Goal: Task Accomplishment & Management: Complete application form

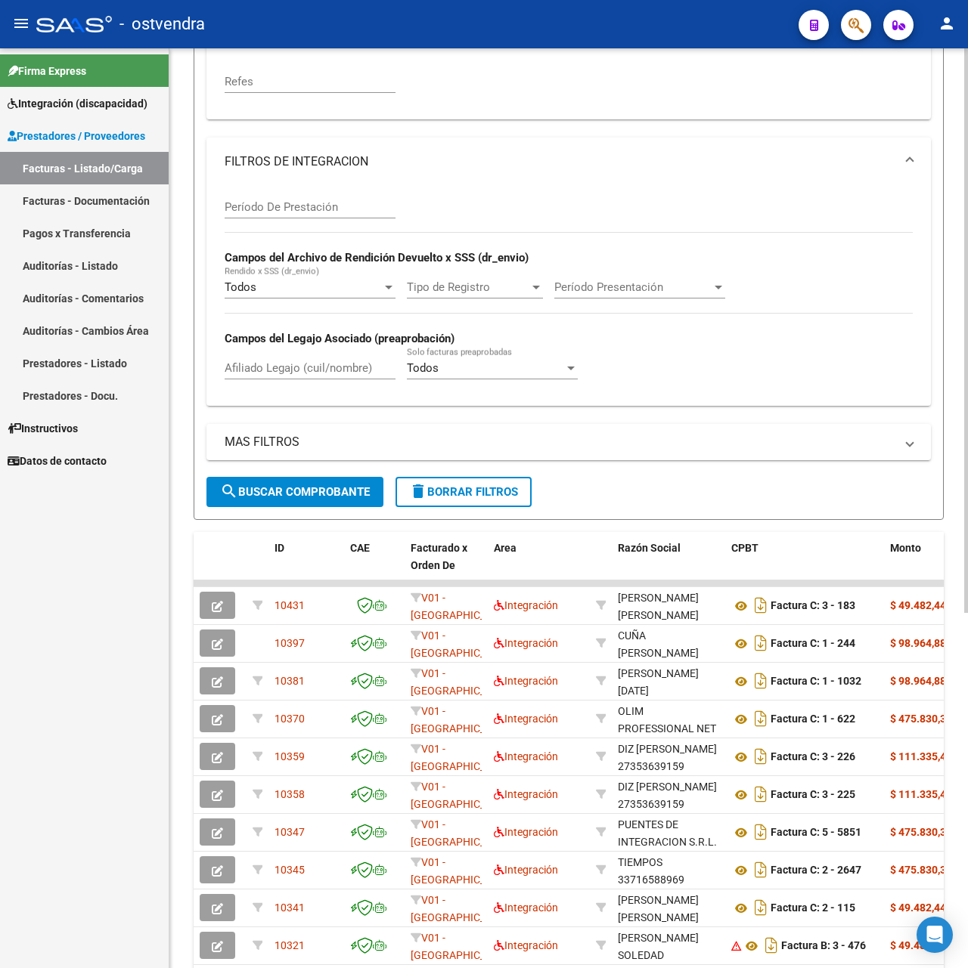
scroll to position [276, 0]
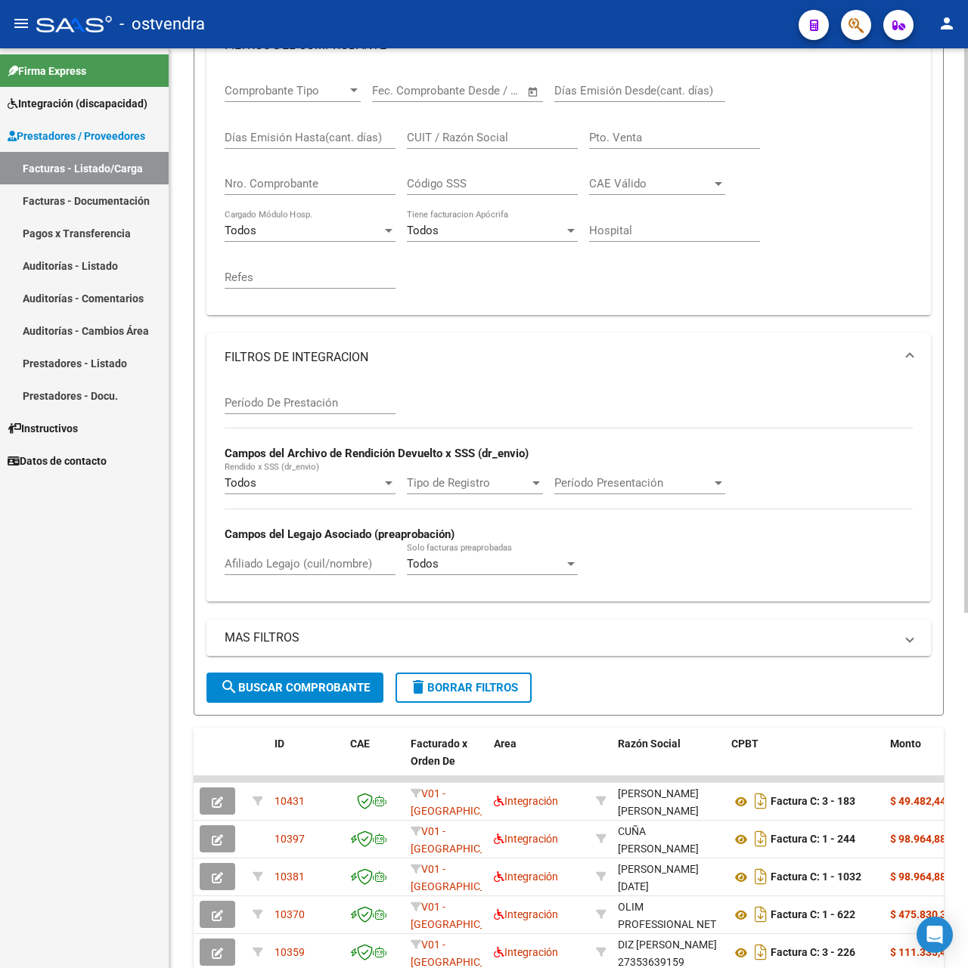
click at [484, 681] on span "delete Borrar Filtros" at bounding box center [463, 688] width 109 height 14
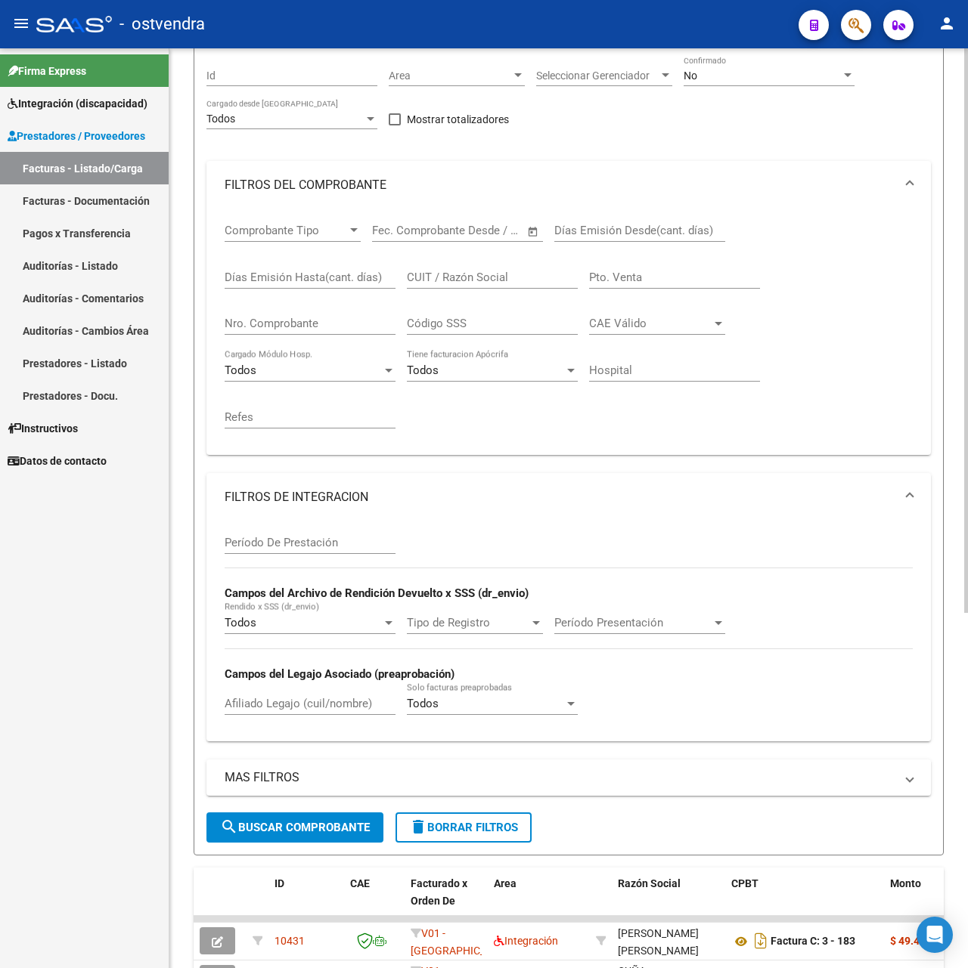
scroll to position [0, 0]
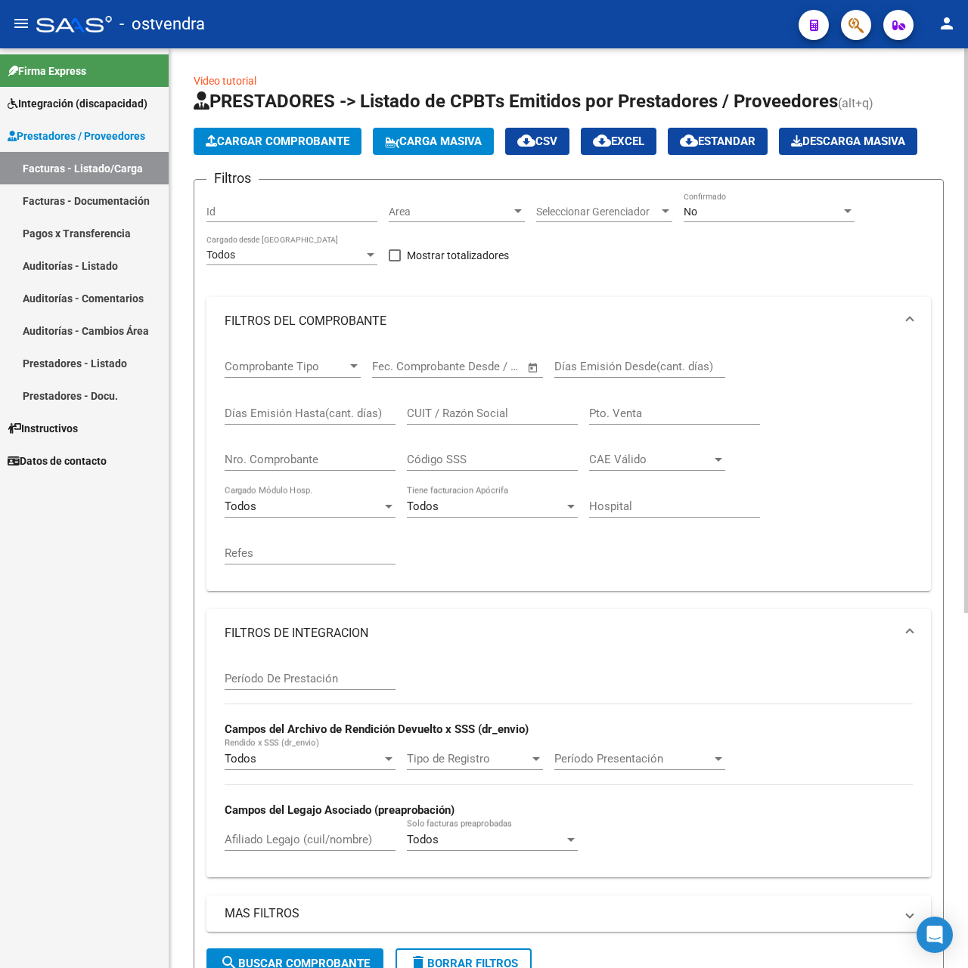
click at [726, 216] on div "No" at bounding box center [761, 212] width 157 height 13
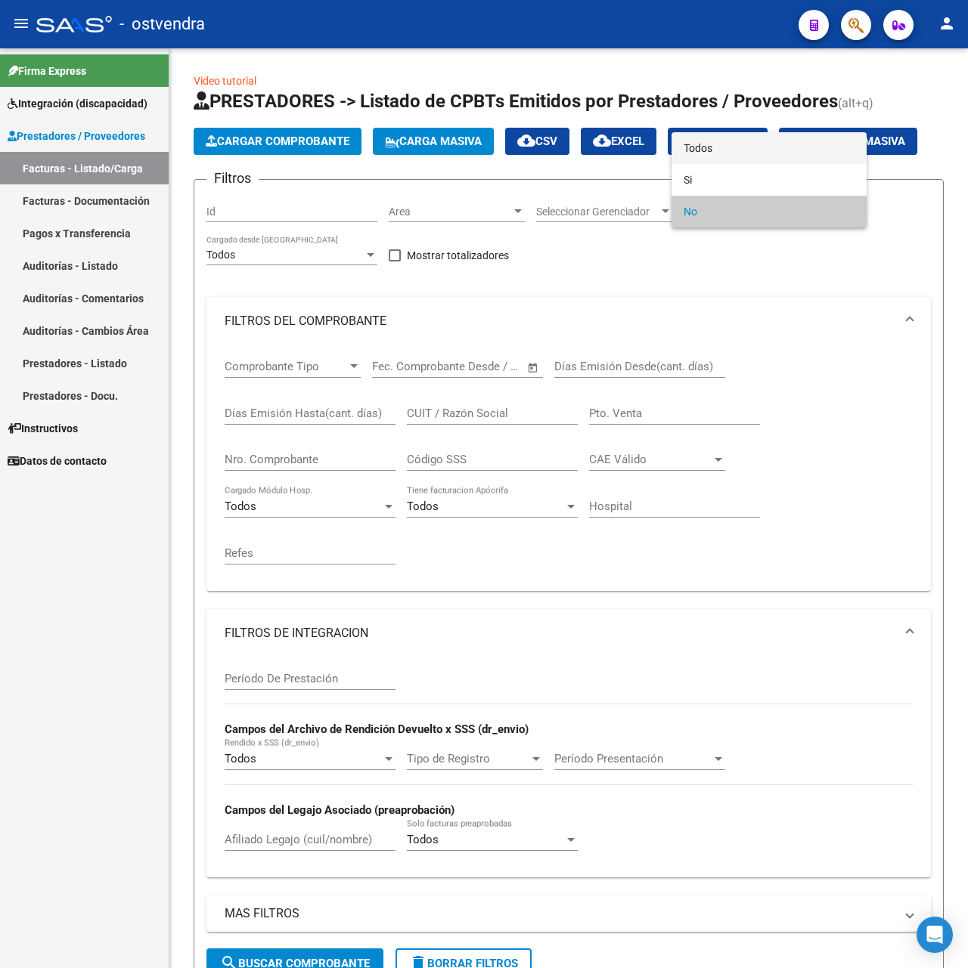
click at [691, 154] on span "Todos" at bounding box center [768, 148] width 171 height 32
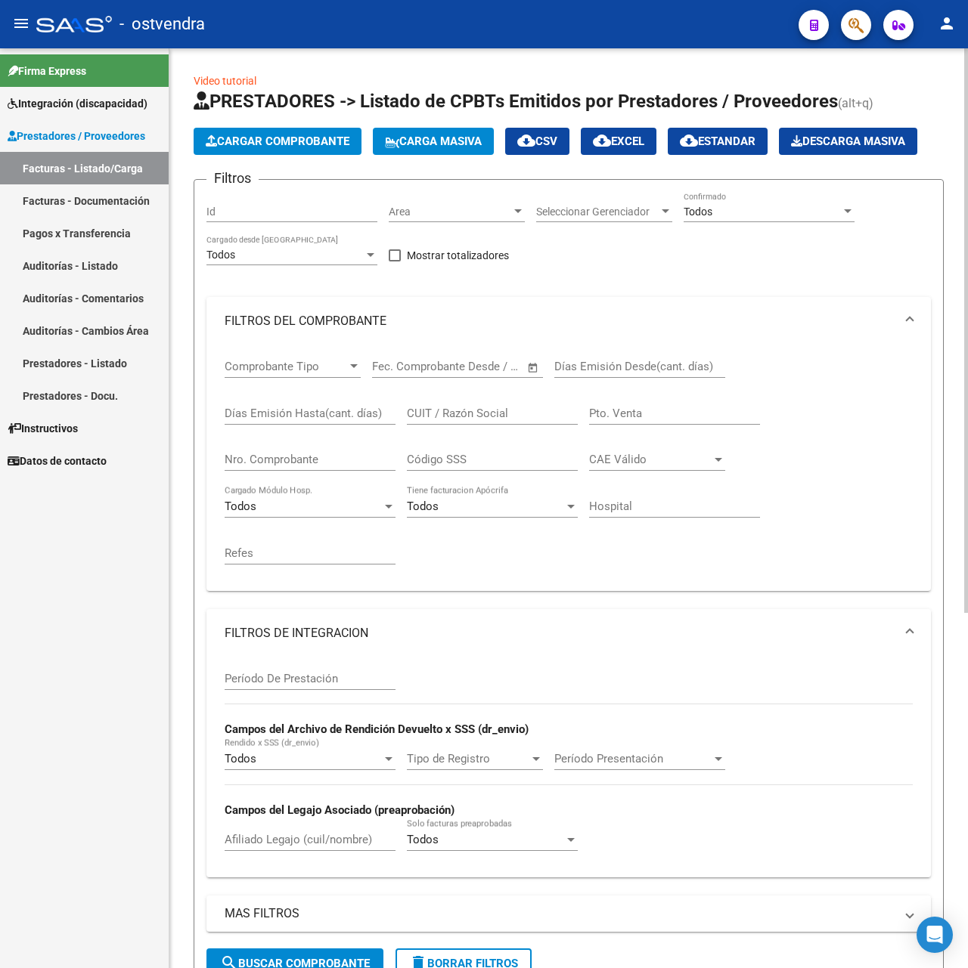
click at [481, 422] on div "CUIT / Razón Social" at bounding box center [492, 408] width 171 height 33
click at [473, 414] on input "CUIT / Razón Social" at bounding box center [492, 414] width 171 height 14
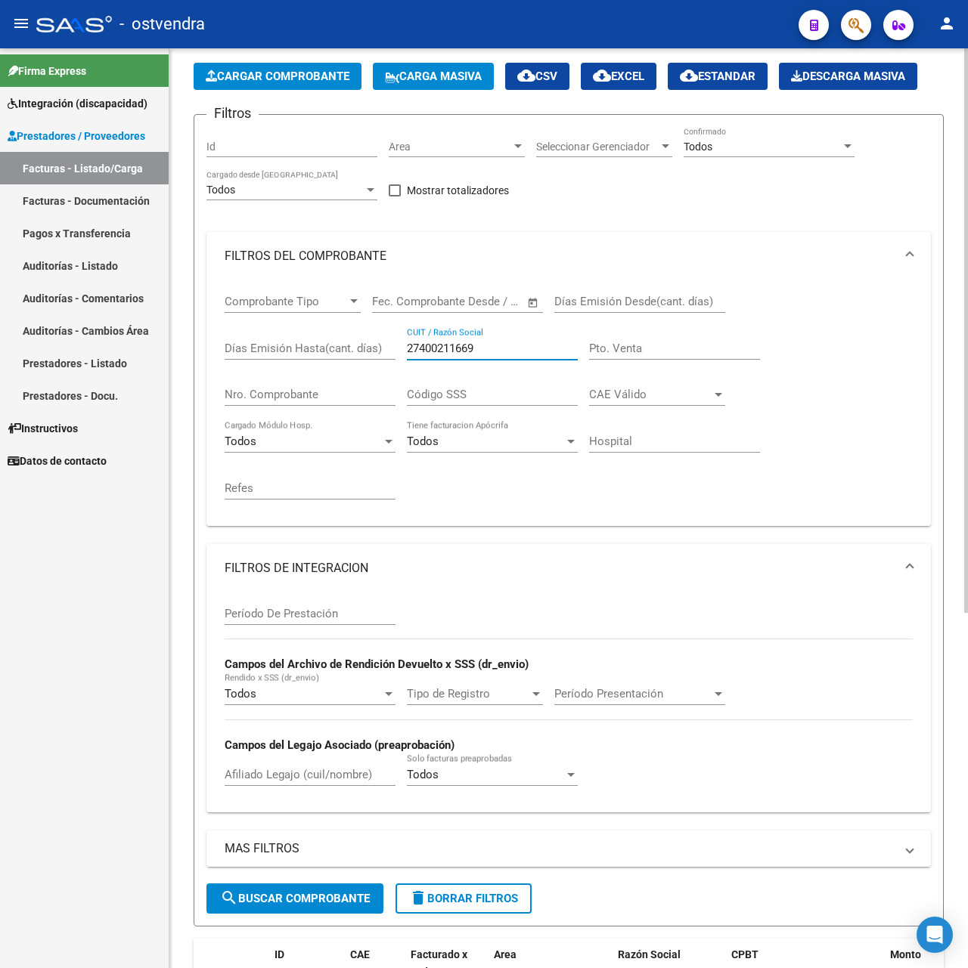
scroll to position [201, 0]
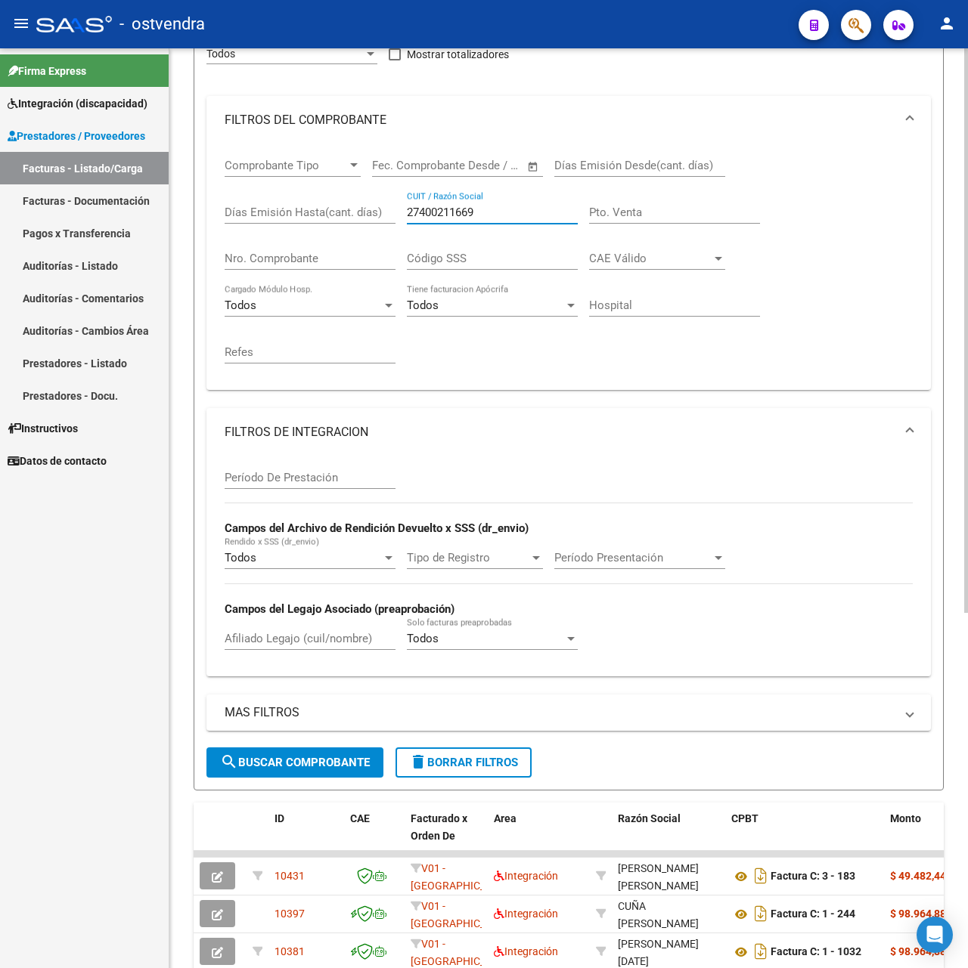
click at [345, 774] on button "search Buscar Comprobante" at bounding box center [294, 763] width 177 height 30
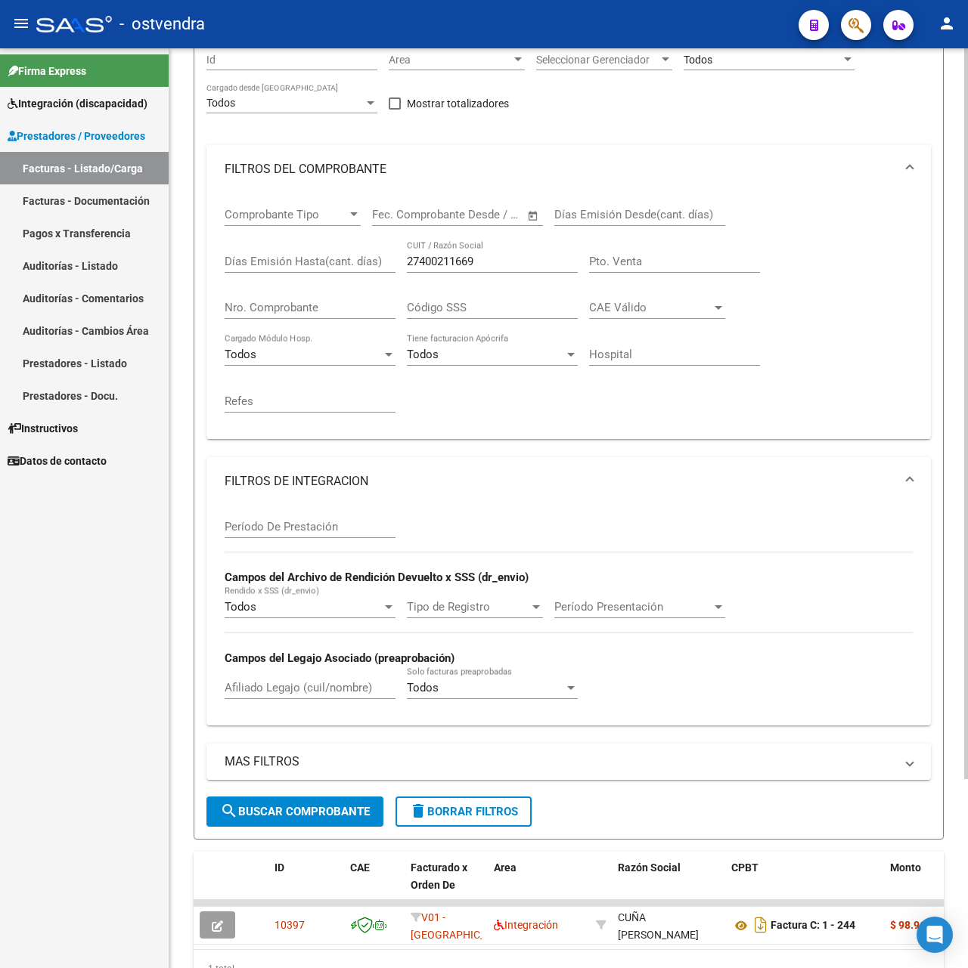
scroll to position [36, 0]
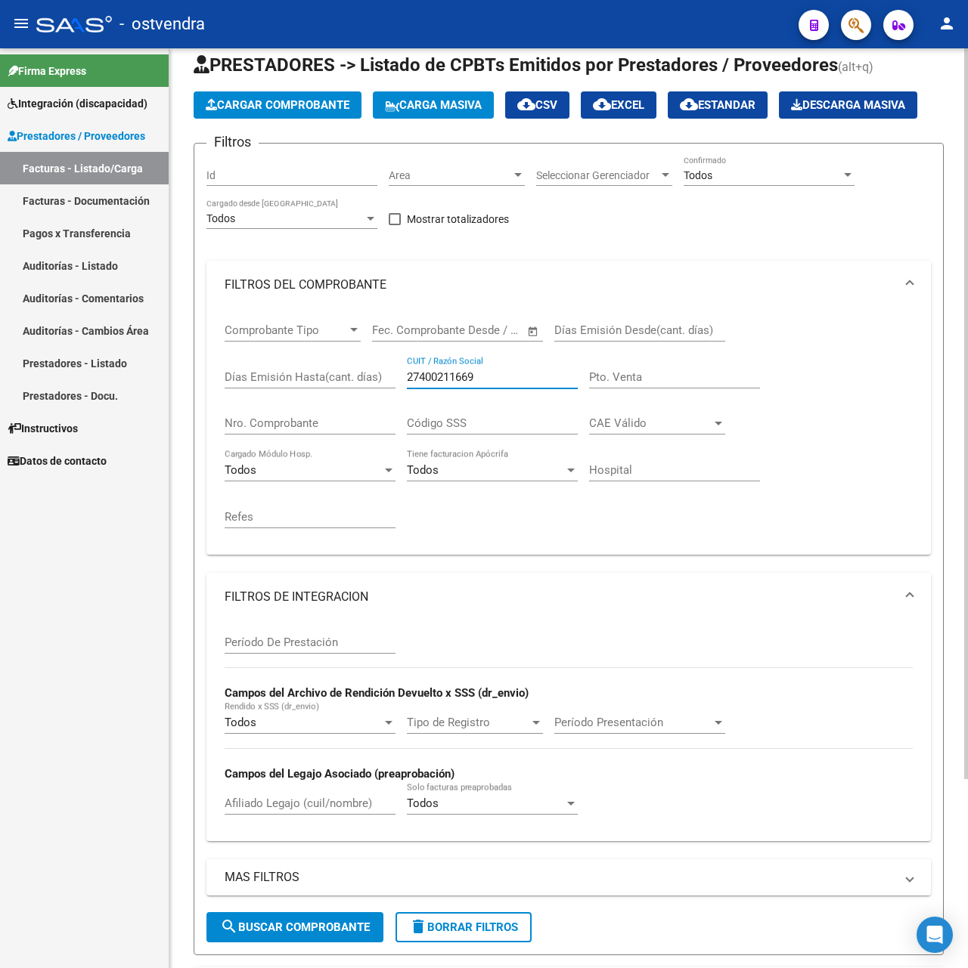
drag, startPoint x: 491, startPoint y: 381, endPoint x: 343, endPoint y: 373, distance: 147.6
click at [343, 373] on div "Comprobante Tipo Comprobante Tipo Start date – End date Fec. Comprobante Desde …" at bounding box center [569, 426] width 688 height 234
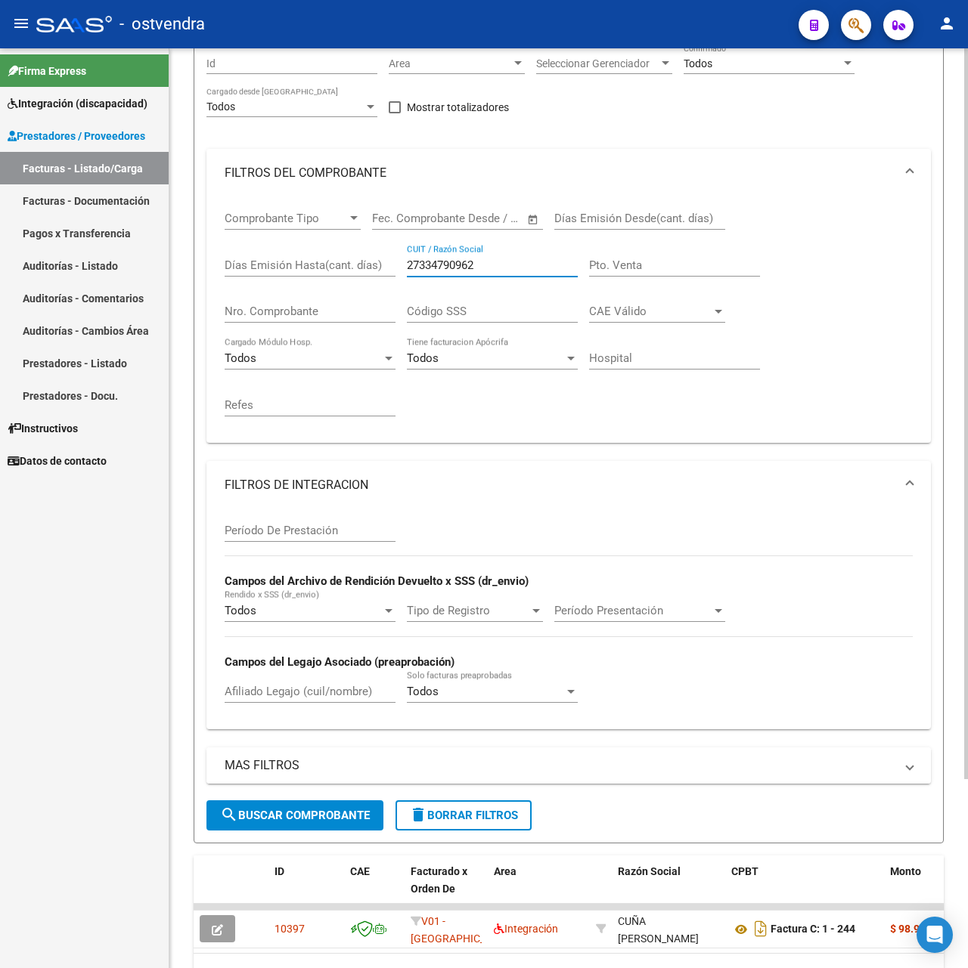
scroll to position [237, 0]
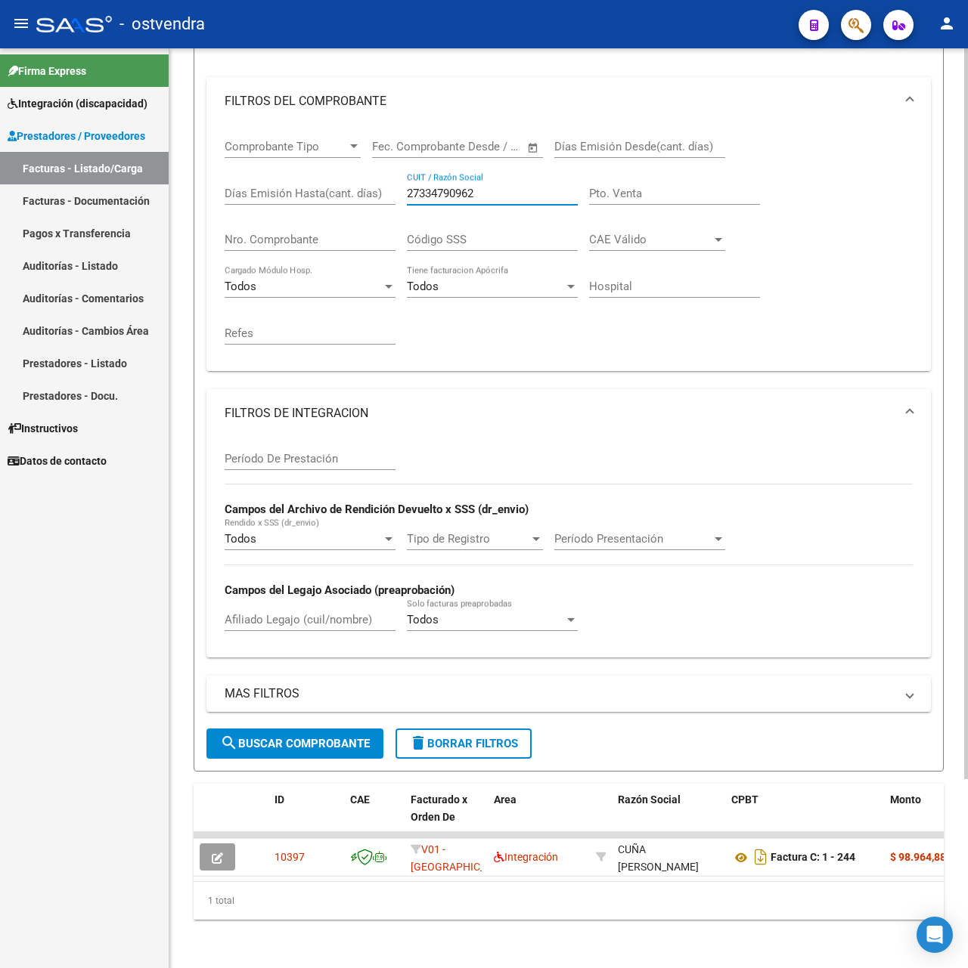
click at [369, 729] on button "search Buscar Comprobante" at bounding box center [294, 744] width 177 height 30
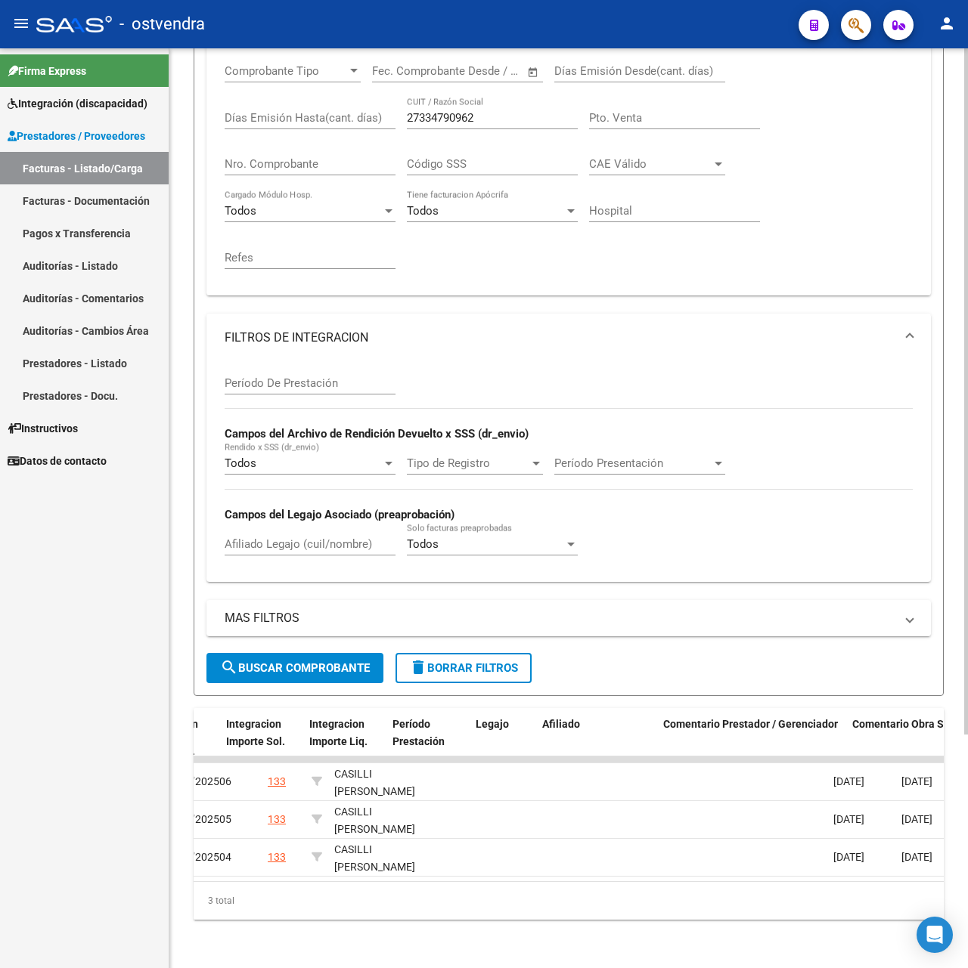
scroll to position [0, 1940]
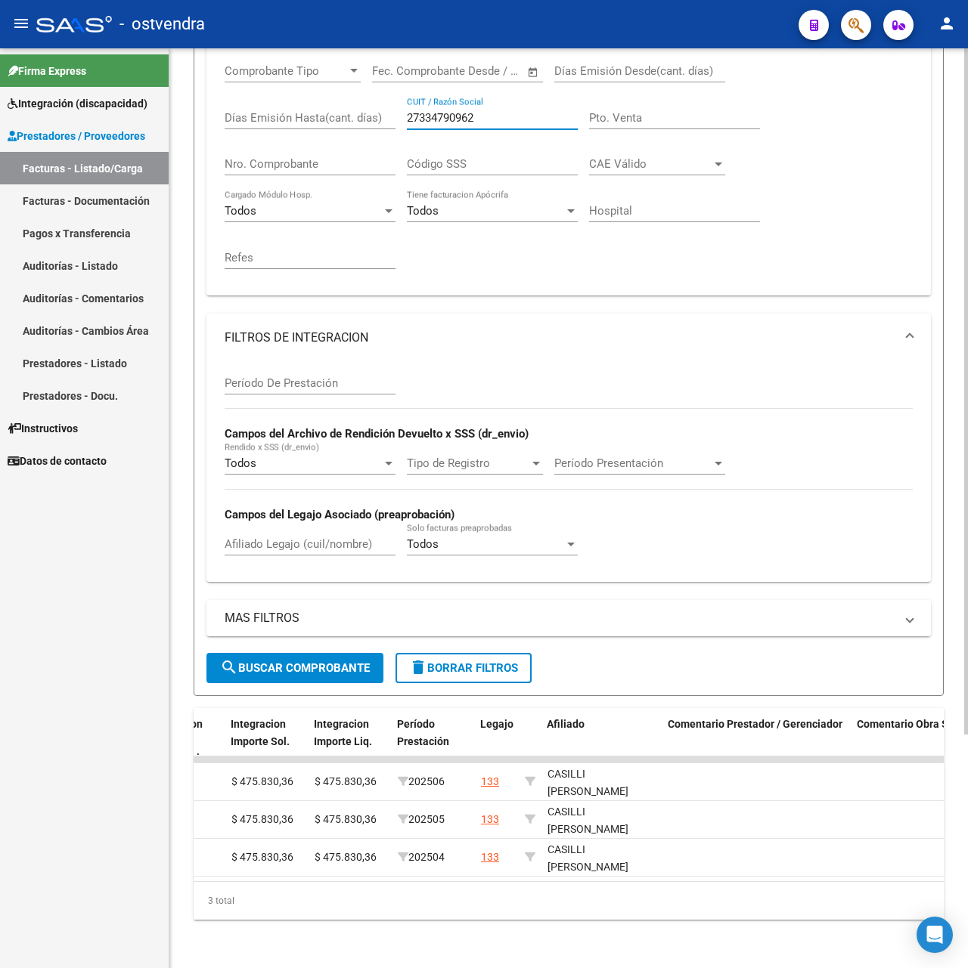
drag, startPoint x: 488, startPoint y: 103, endPoint x: 360, endPoint y: 101, distance: 128.5
click at [360, 101] on div "Comprobante Tipo Comprobante Tipo Start date – End date Fec. Comprobante Desde …" at bounding box center [569, 167] width 688 height 234
type input "30712227717"
click at [321, 653] on button "search Buscar Comprobante" at bounding box center [294, 668] width 177 height 30
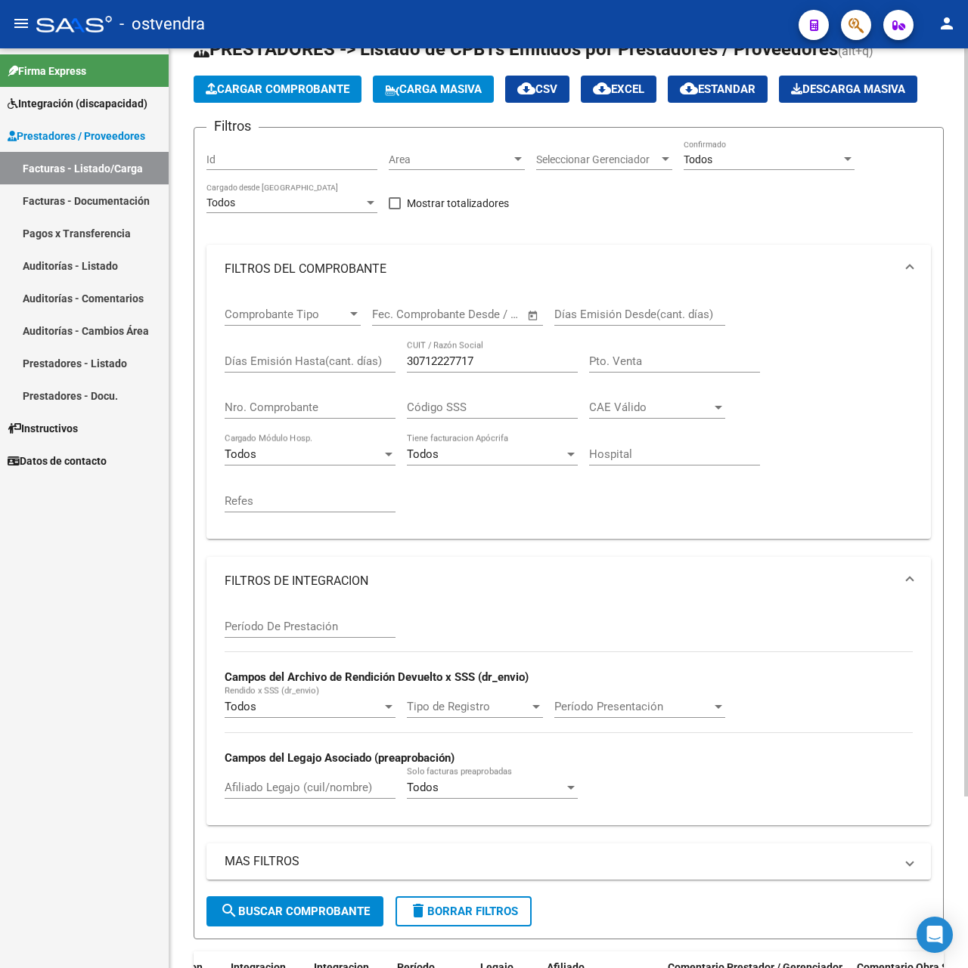
scroll to position [0, 0]
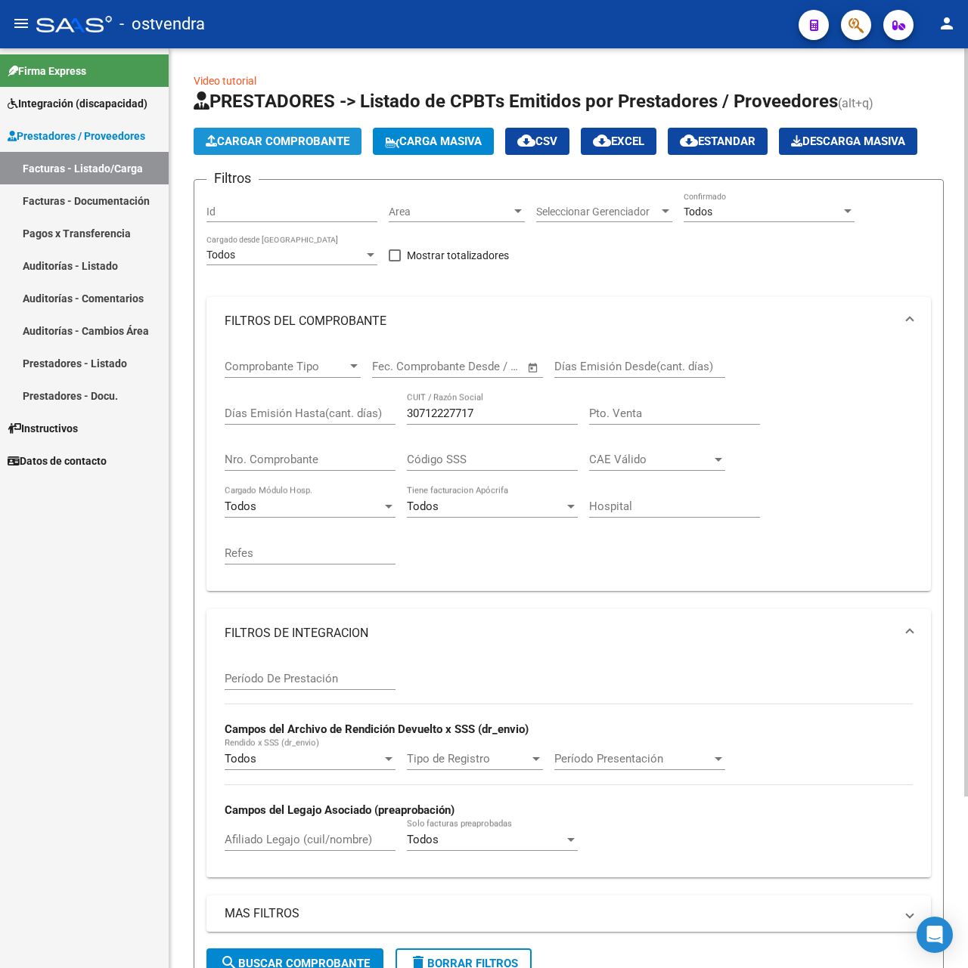
click at [301, 142] on span "Cargar Comprobante" at bounding box center [278, 142] width 144 height 14
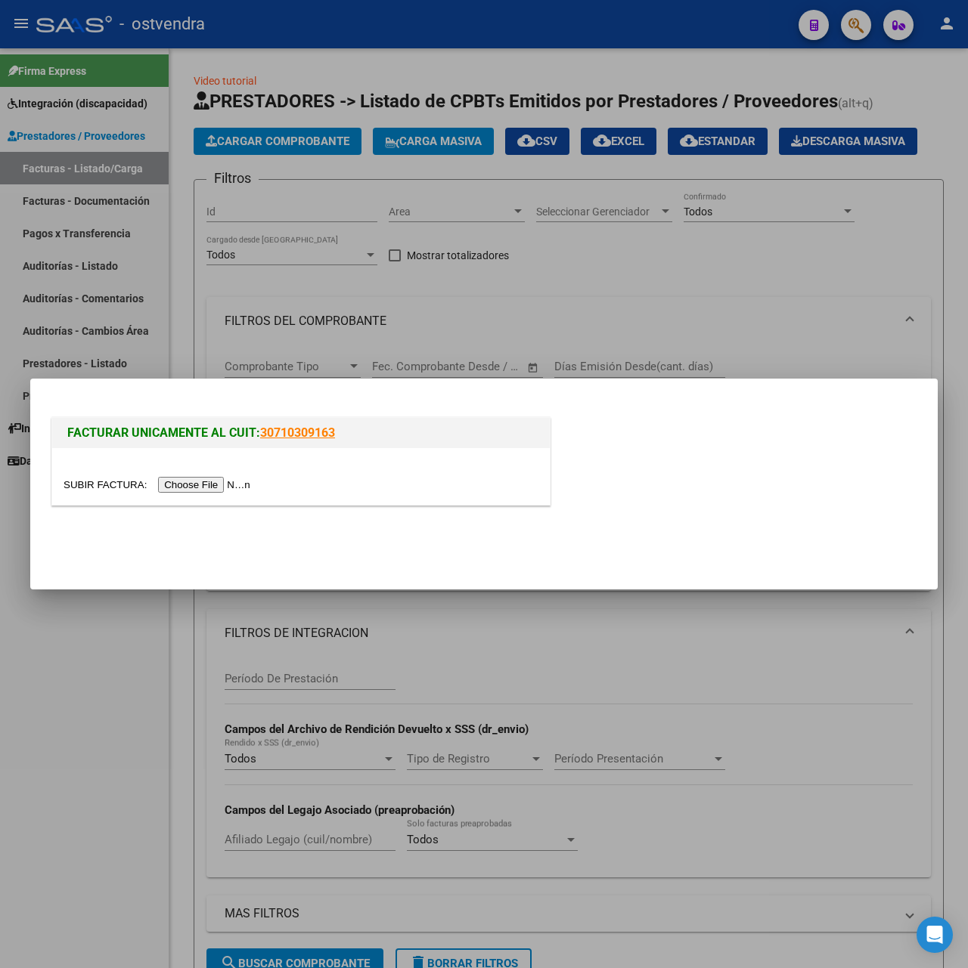
click at [222, 494] on div at bounding box center [300, 476] width 497 height 57
click at [216, 488] on input "file" at bounding box center [158, 485] width 191 height 16
click at [207, 485] on input "file" at bounding box center [158, 485] width 191 height 16
click at [633, 658] on div at bounding box center [484, 484] width 968 height 968
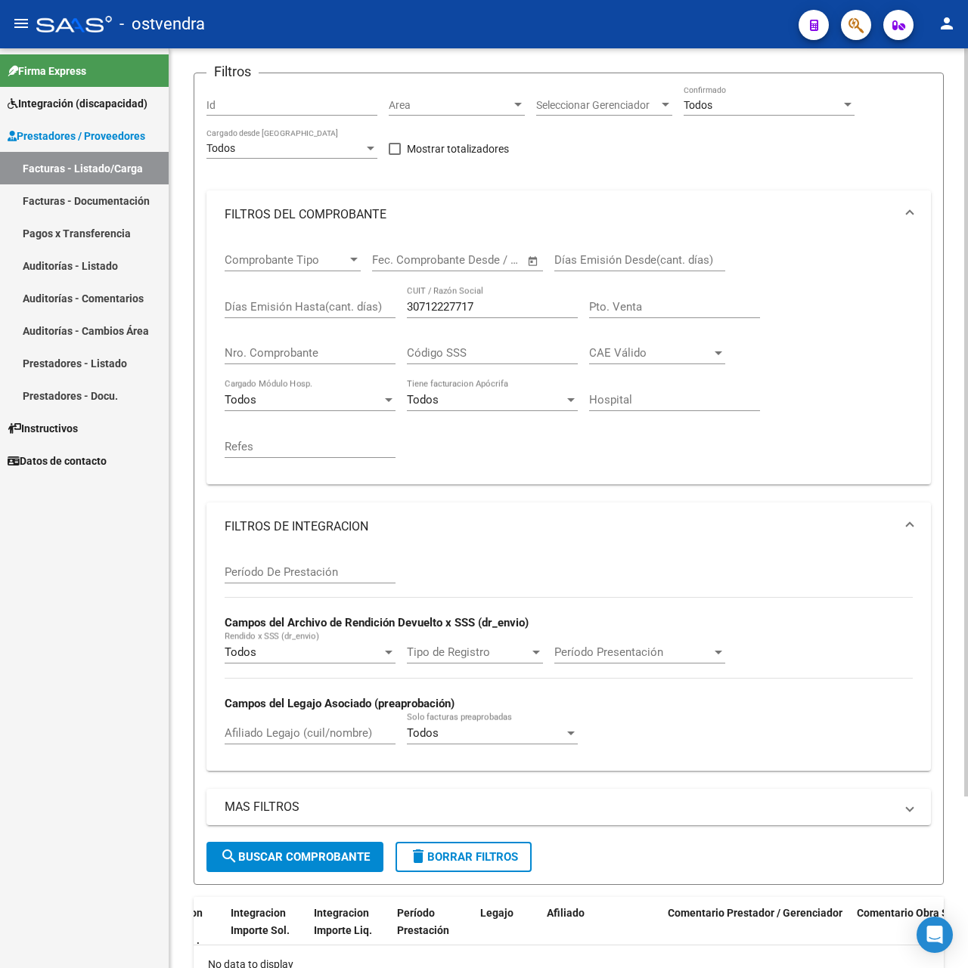
scroll to position [210, 0]
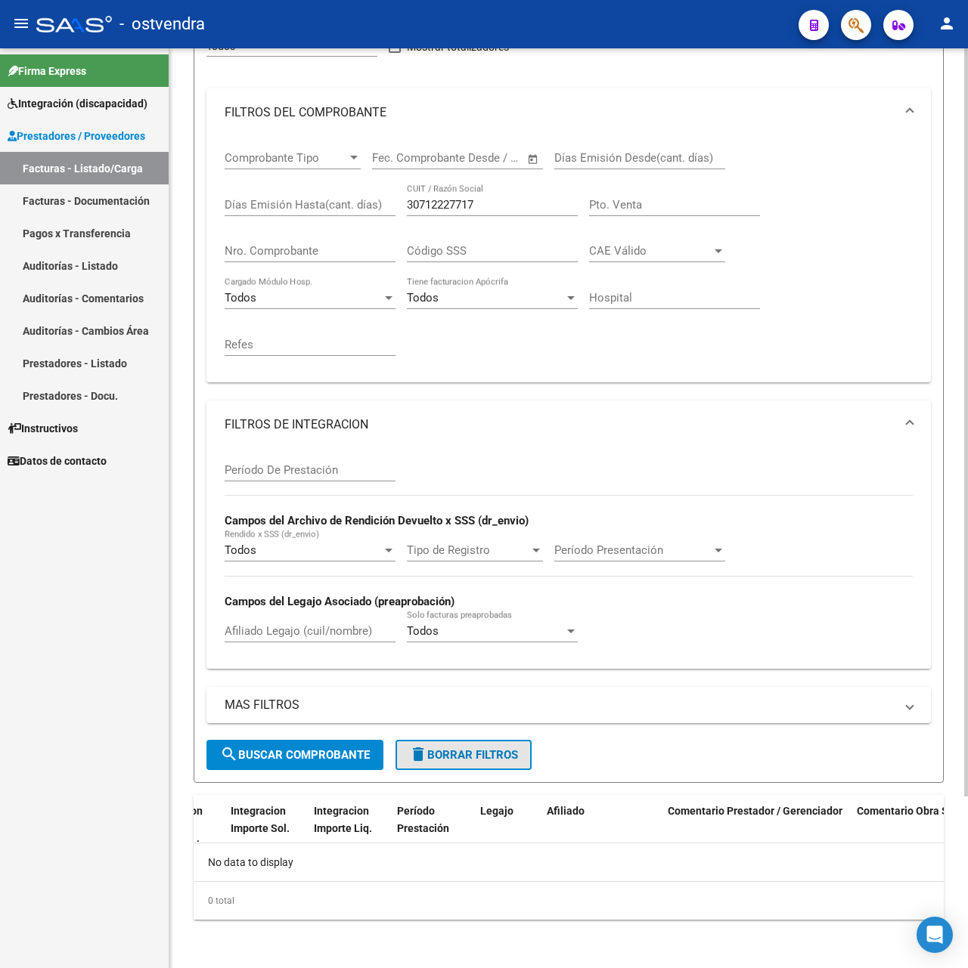
click at [439, 754] on span "delete Borrar Filtros" at bounding box center [463, 755] width 109 height 14
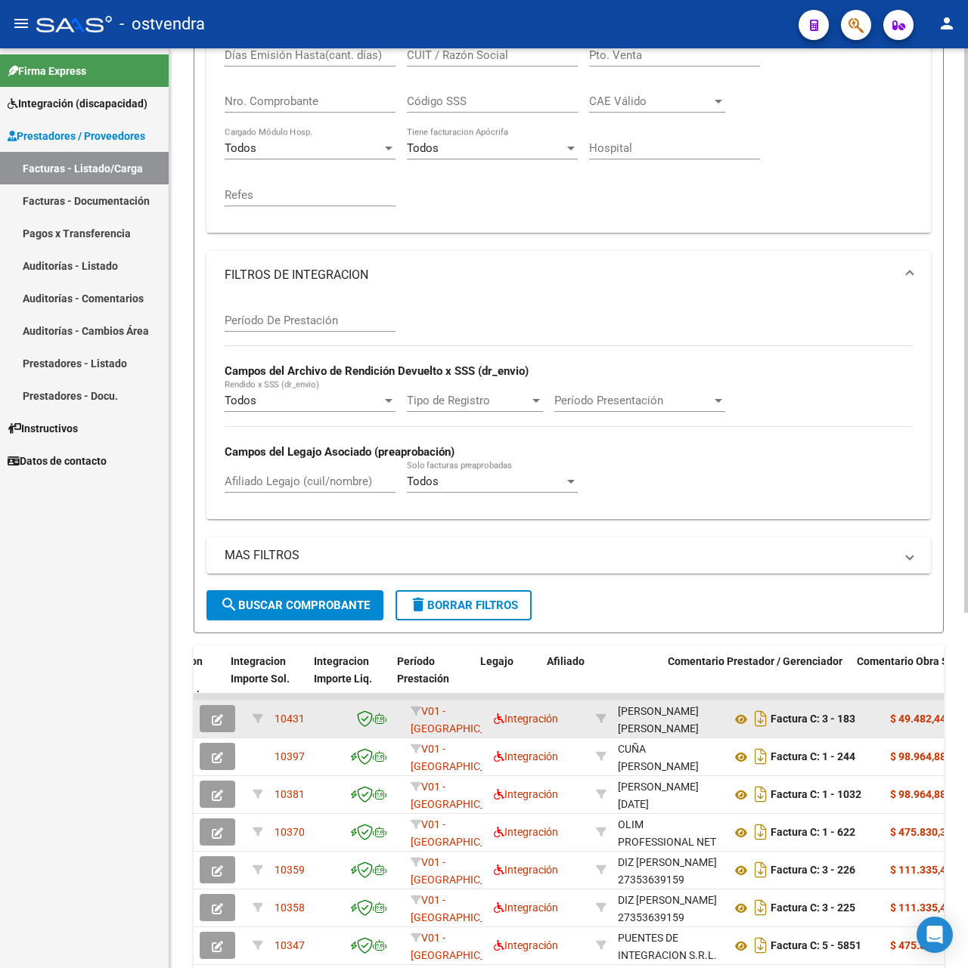
scroll to position [578, 0]
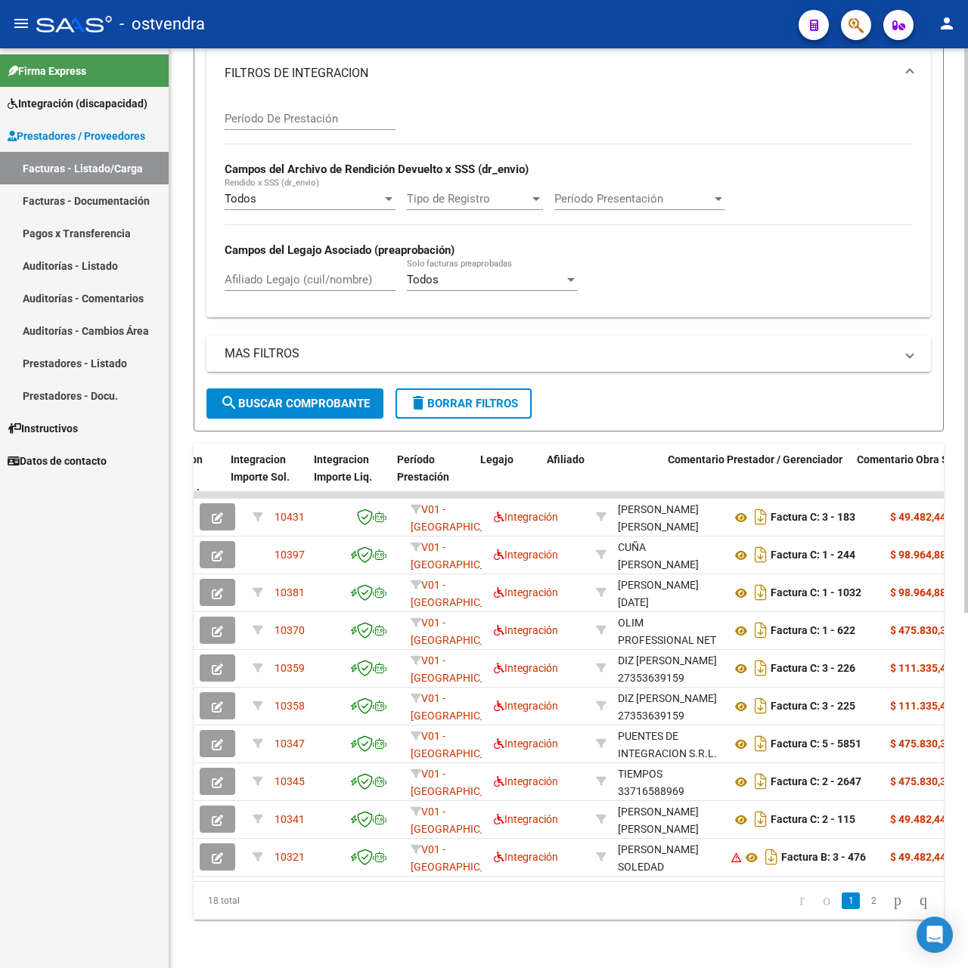
click at [515, 397] on span "delete Borrar Filtros" at bounding box center [463, 404] width 109 height 14
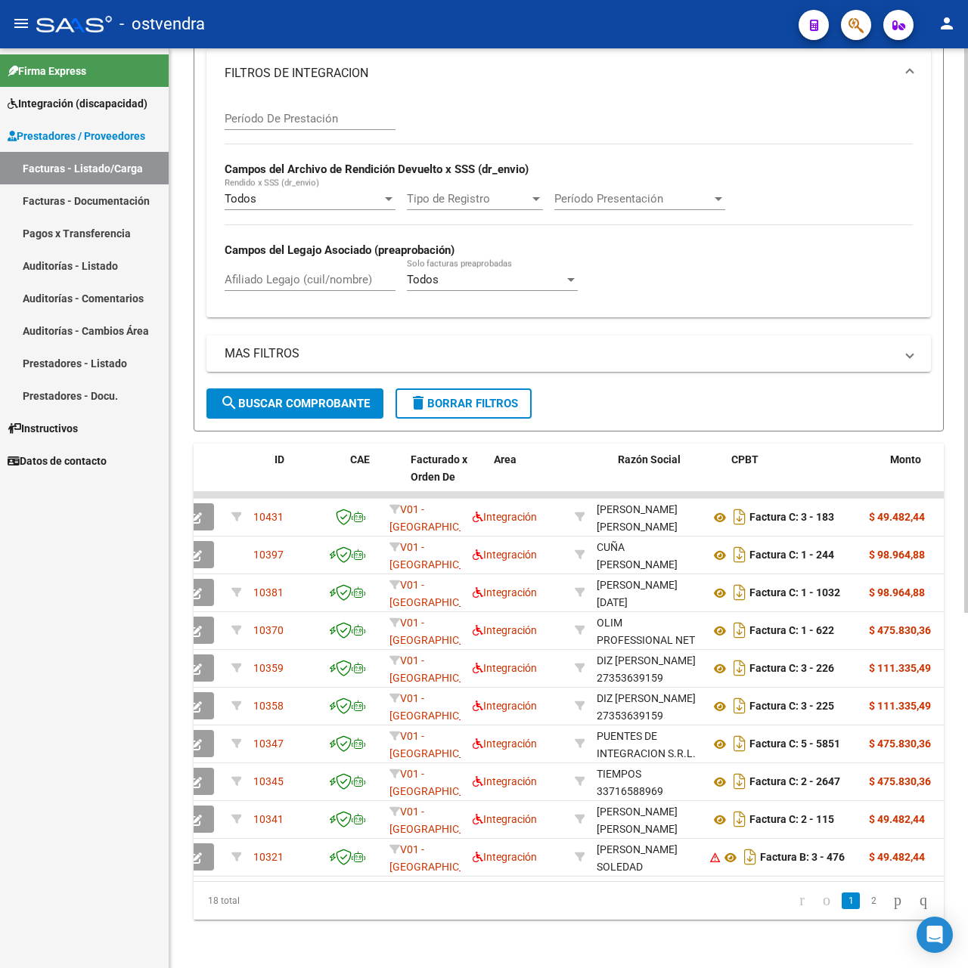
scroll to position [0, 0]
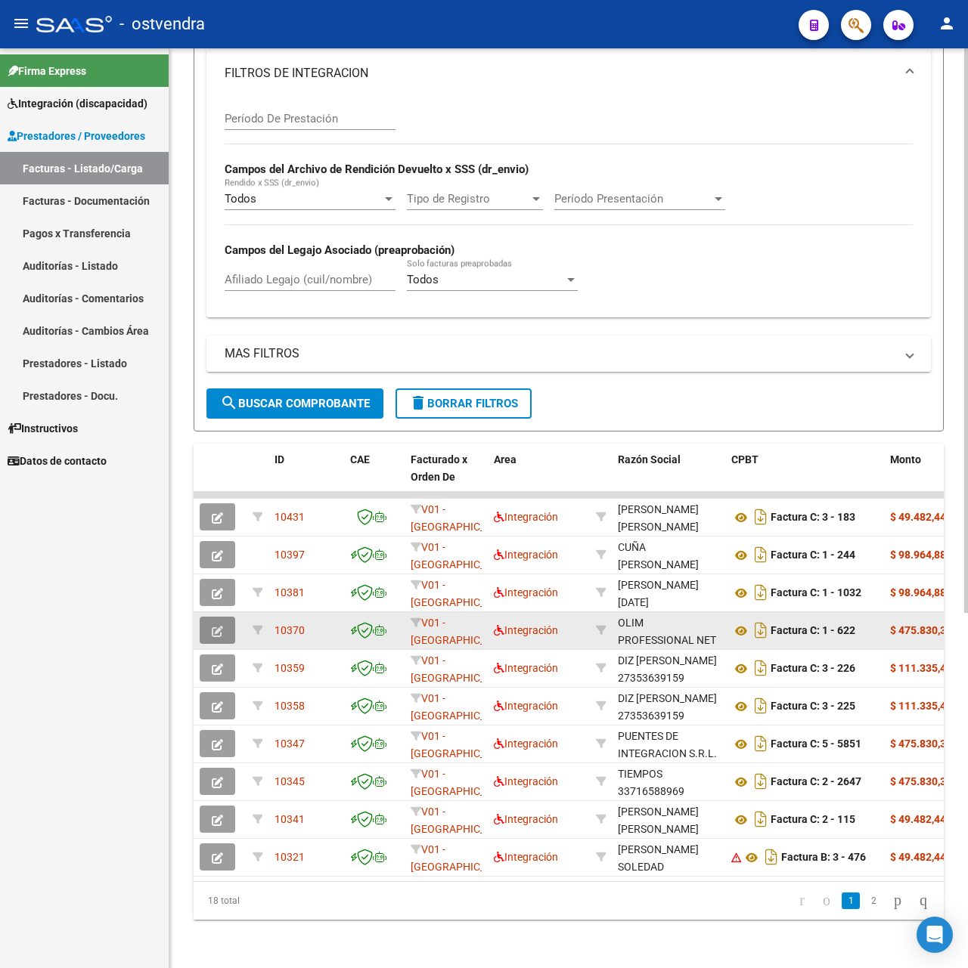
click at [207, 617] on button "button" at bounding box center [218, 630] width 36 height 27
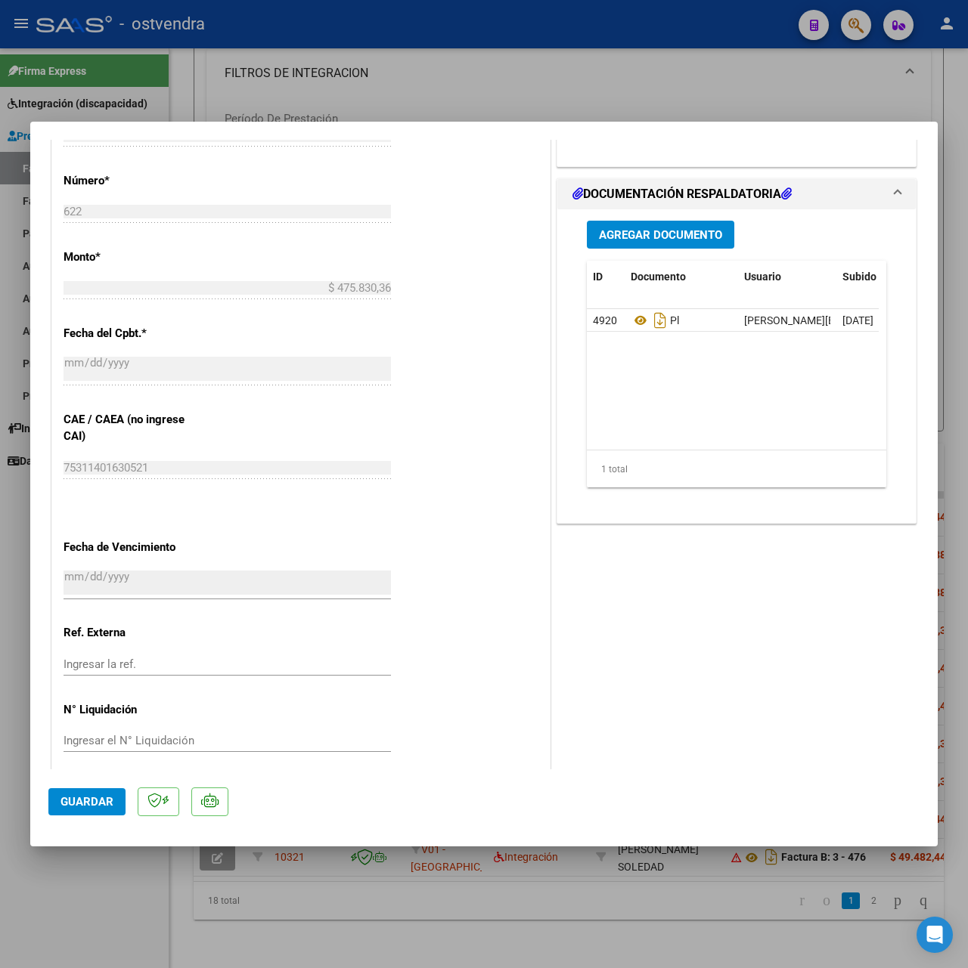
scroll to position [705, 0]
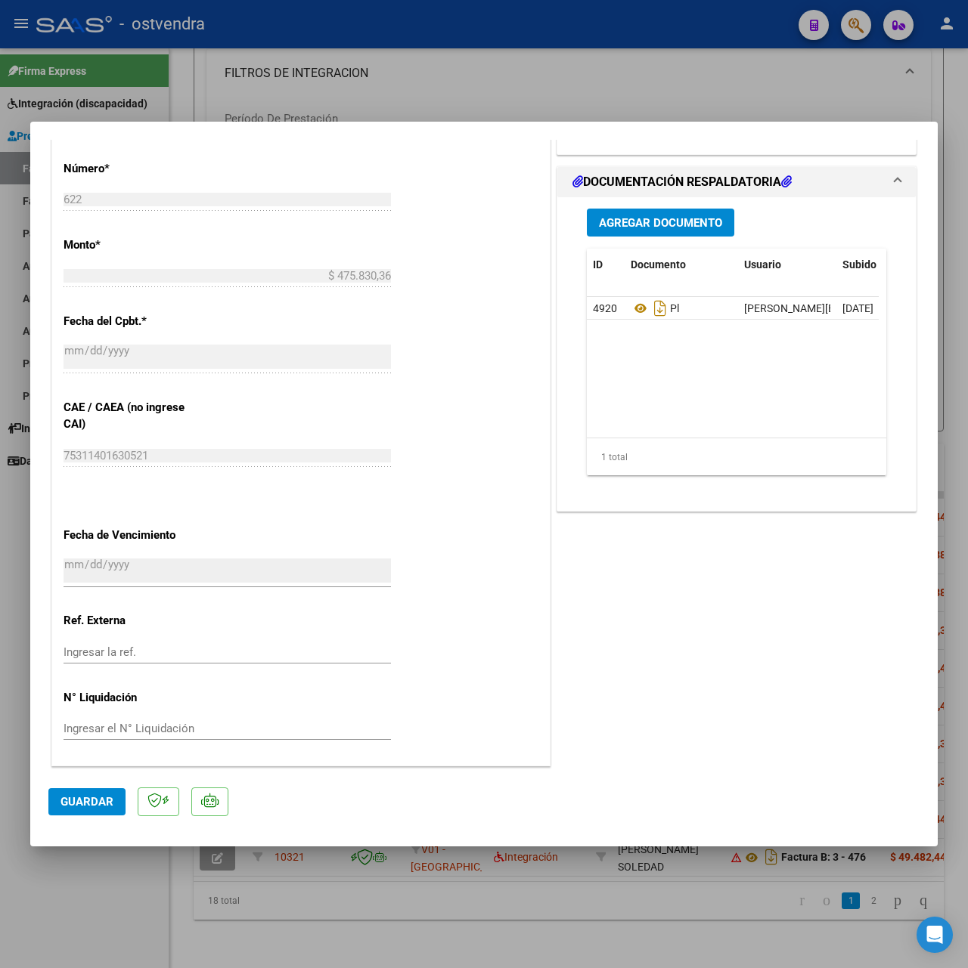
click at [649, 216] on span "Agregar Documento" at bounding box center [660, 223] width 123 height 14
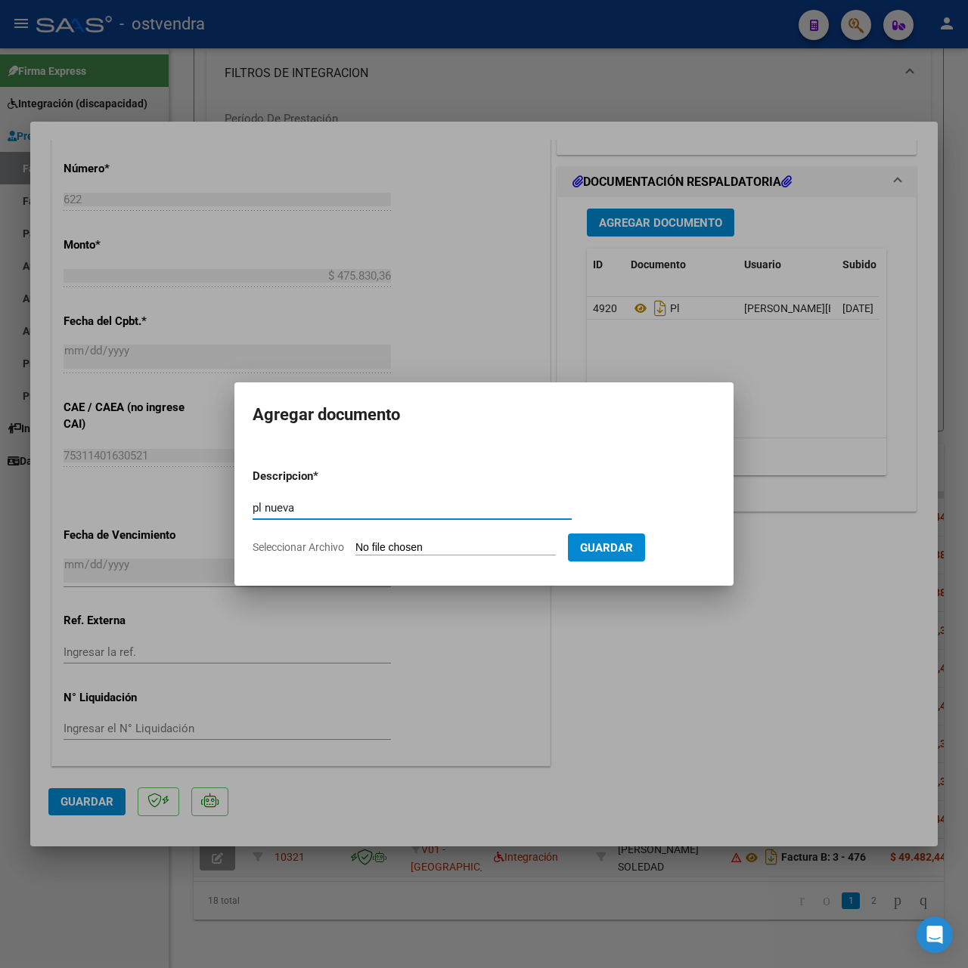
type input "pl nueva"
click at [431, 543] on input "Seleccionar Archivo" at bounding box center [455, 548] width 200 height 14
click at [621, 809] on div at bounding box center [484, 484] width 968 height 968
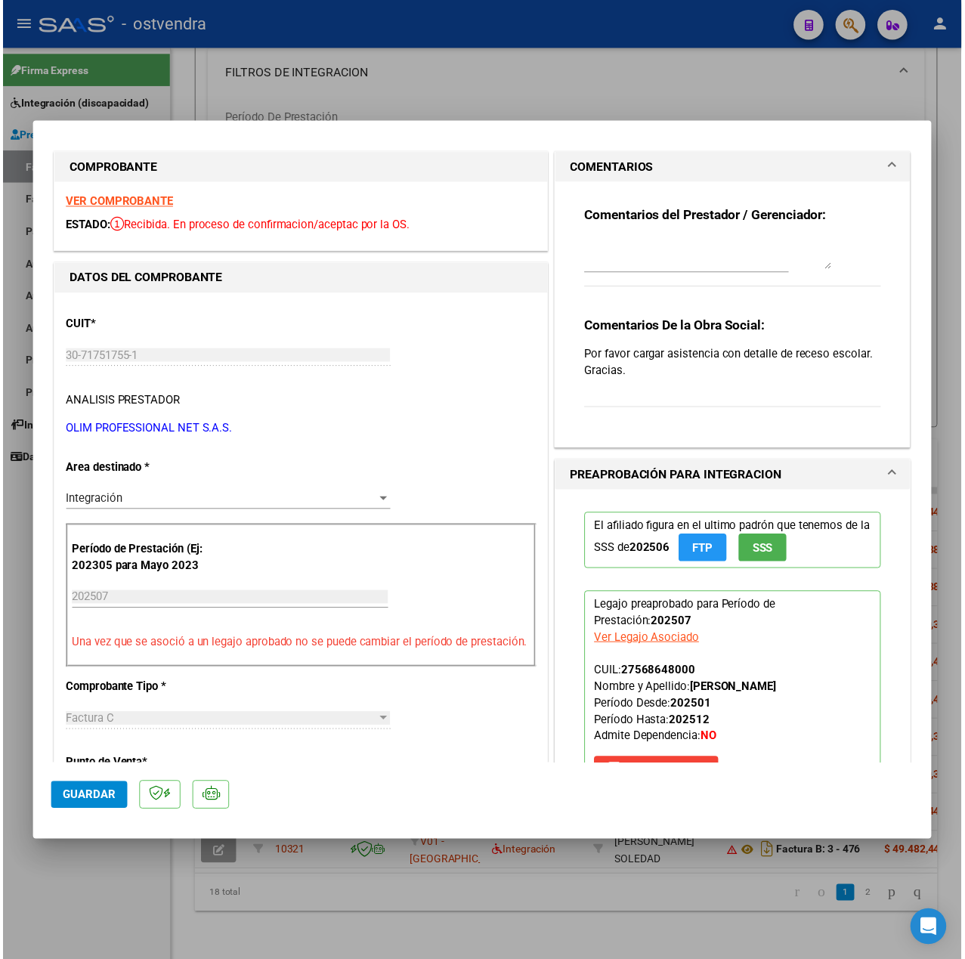
scroll to position [0, 0]
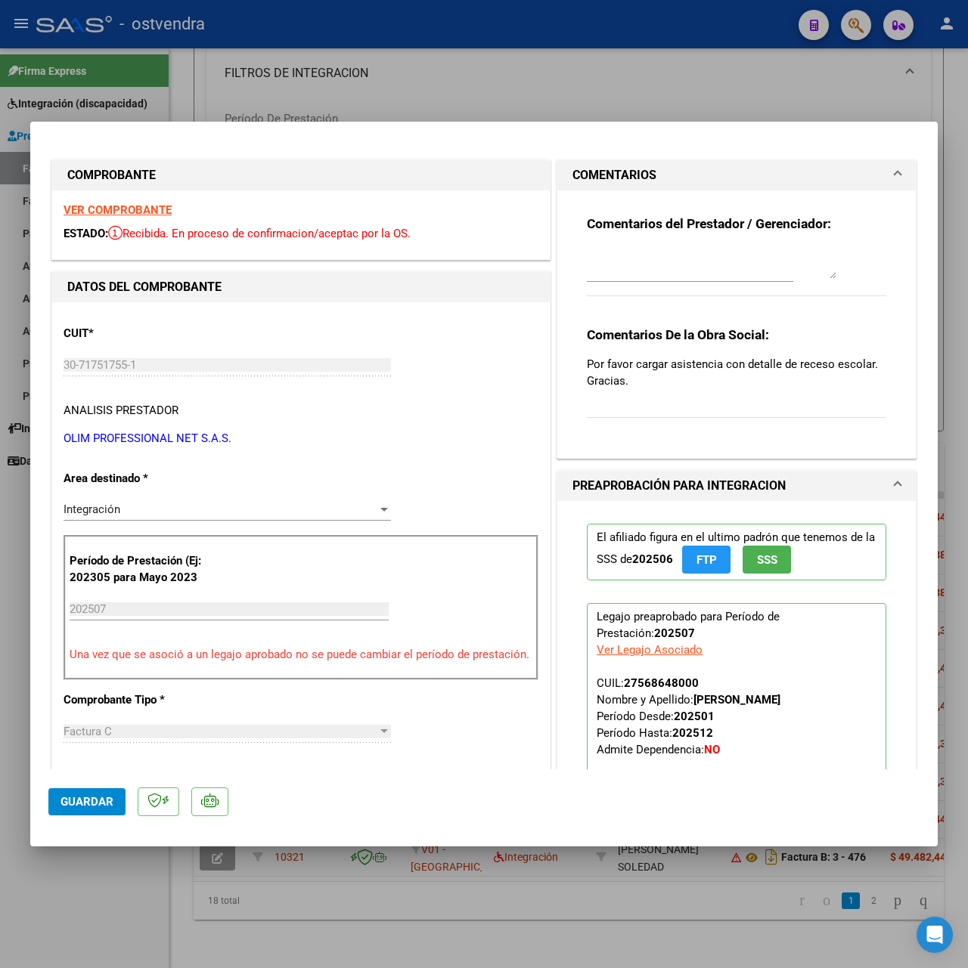
click at [136, 204] on strong "VER COMPROBANTE" at bounding box center [117, 210] width 108 height 14
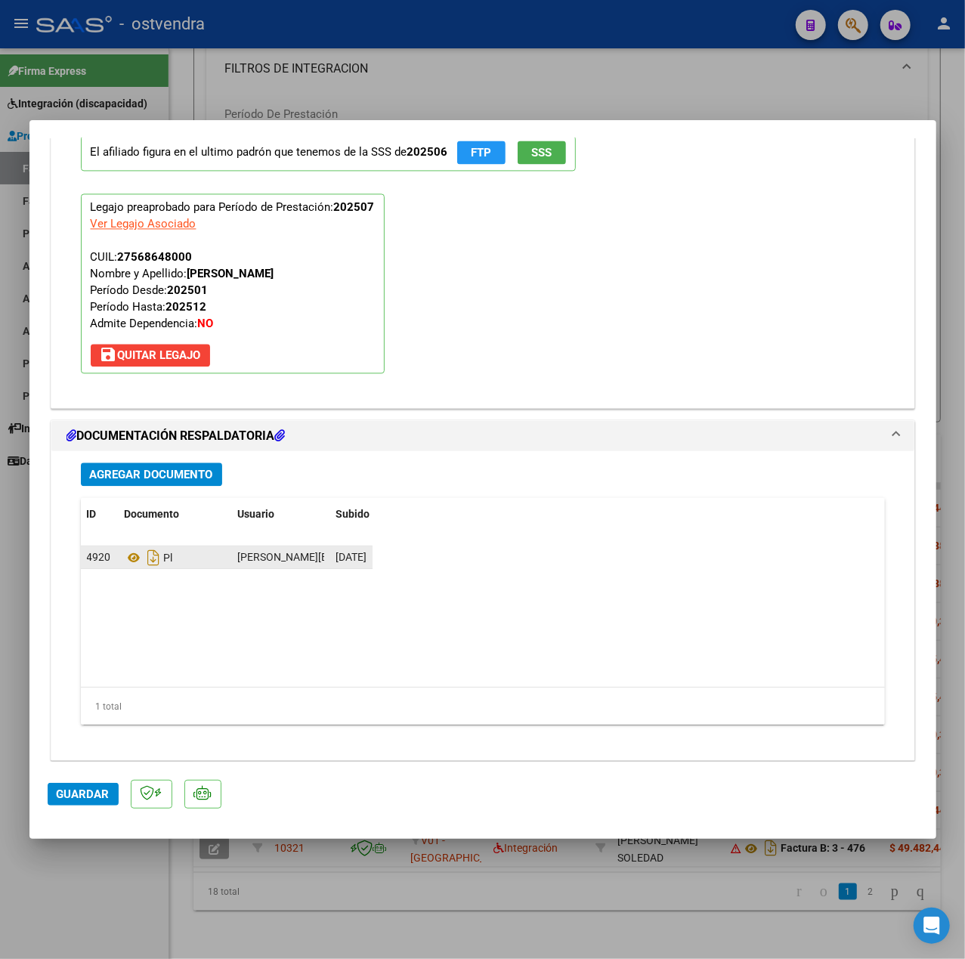
scroll to position [1667, 0]
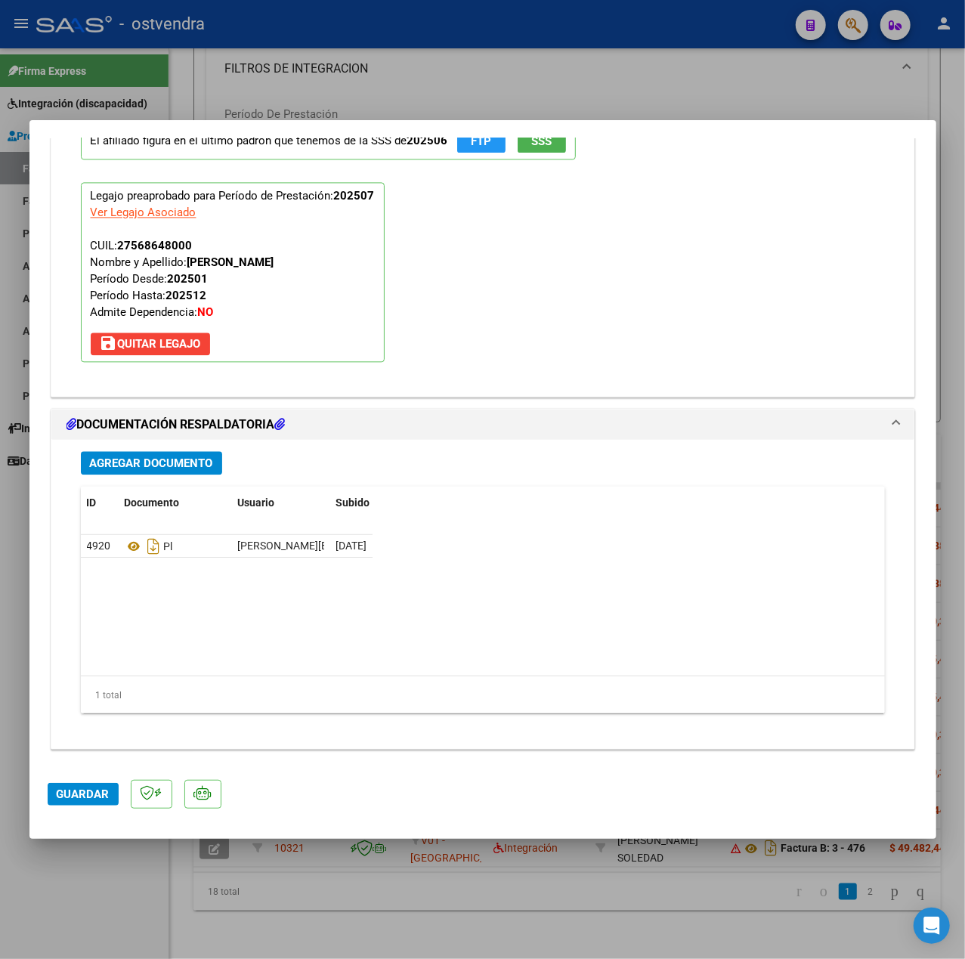
click at [170, 460] on span "Agregar Documento" at bounding box center [151, 464] width 123 height 14
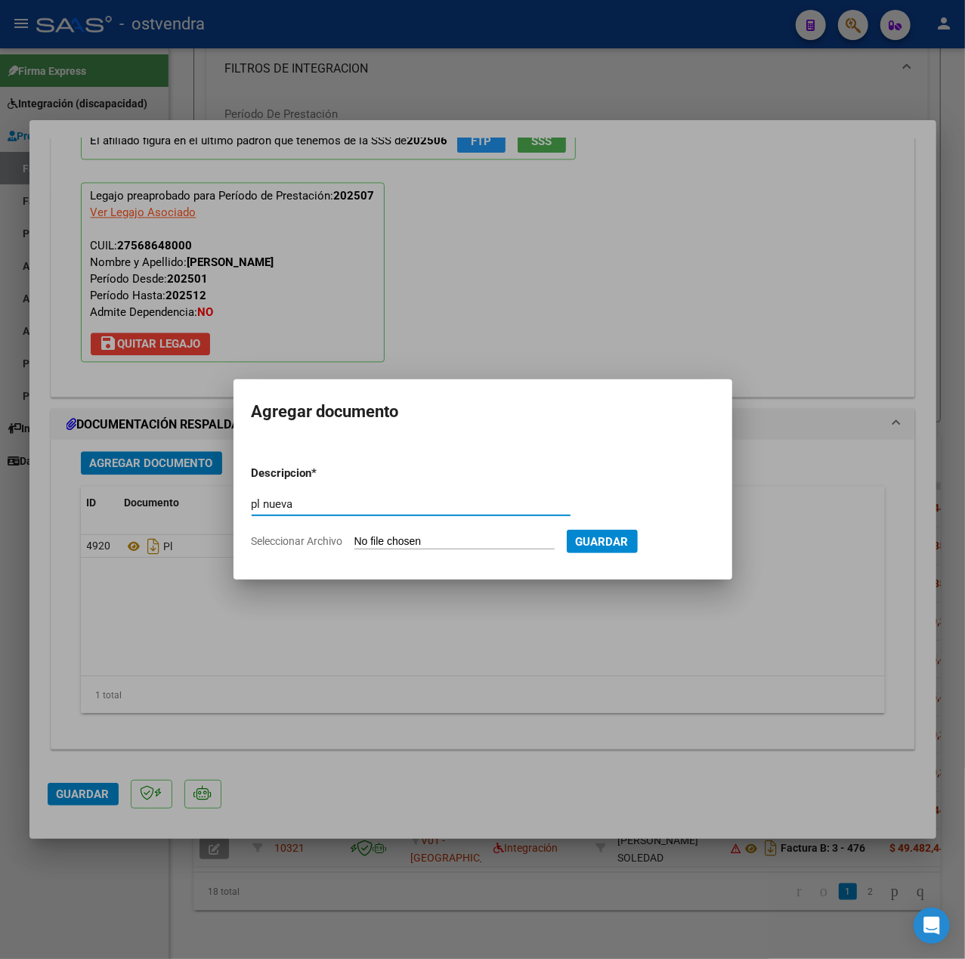
type input "pl nueva"
click at [364, 540] on input "Seleccionar Archivo" at bounding box center [455, 542] width 200 height 14
type input "C:\fakepath\20250820_143040.jpg"
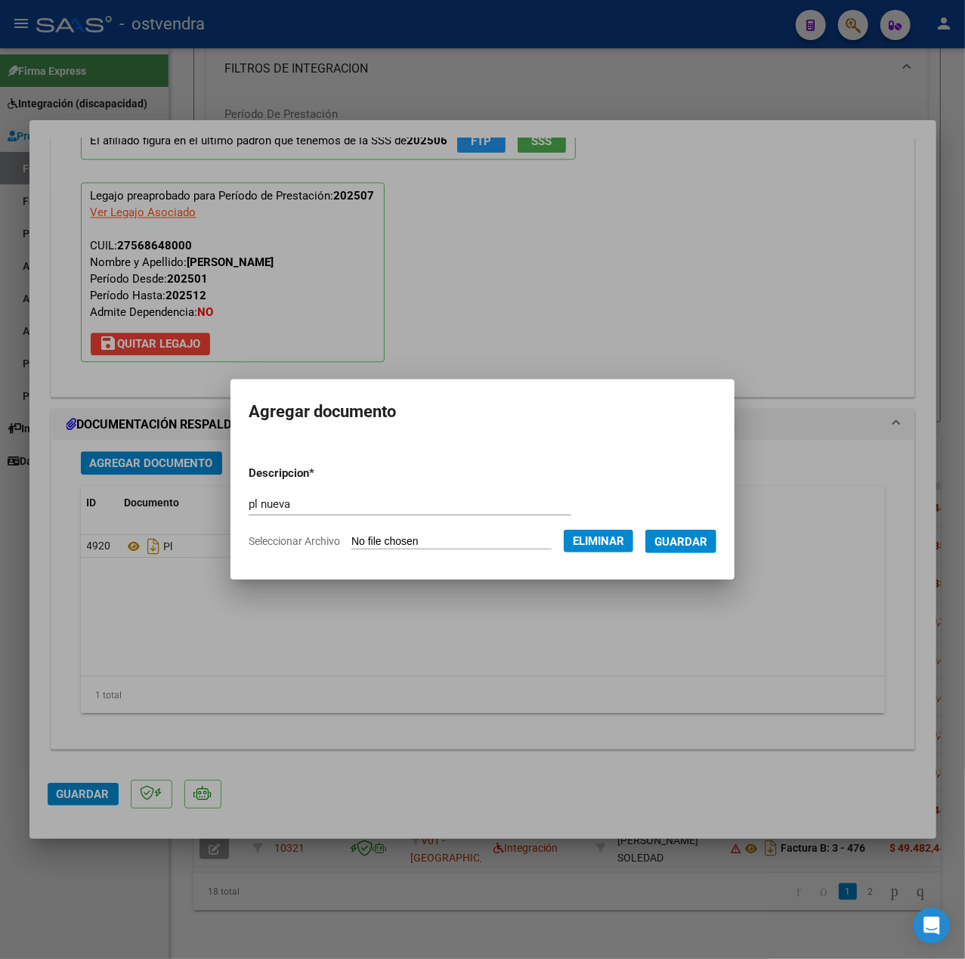
click at [698, 543] on span "Guardar" at bounding box center [681, 542] width 53 height 14
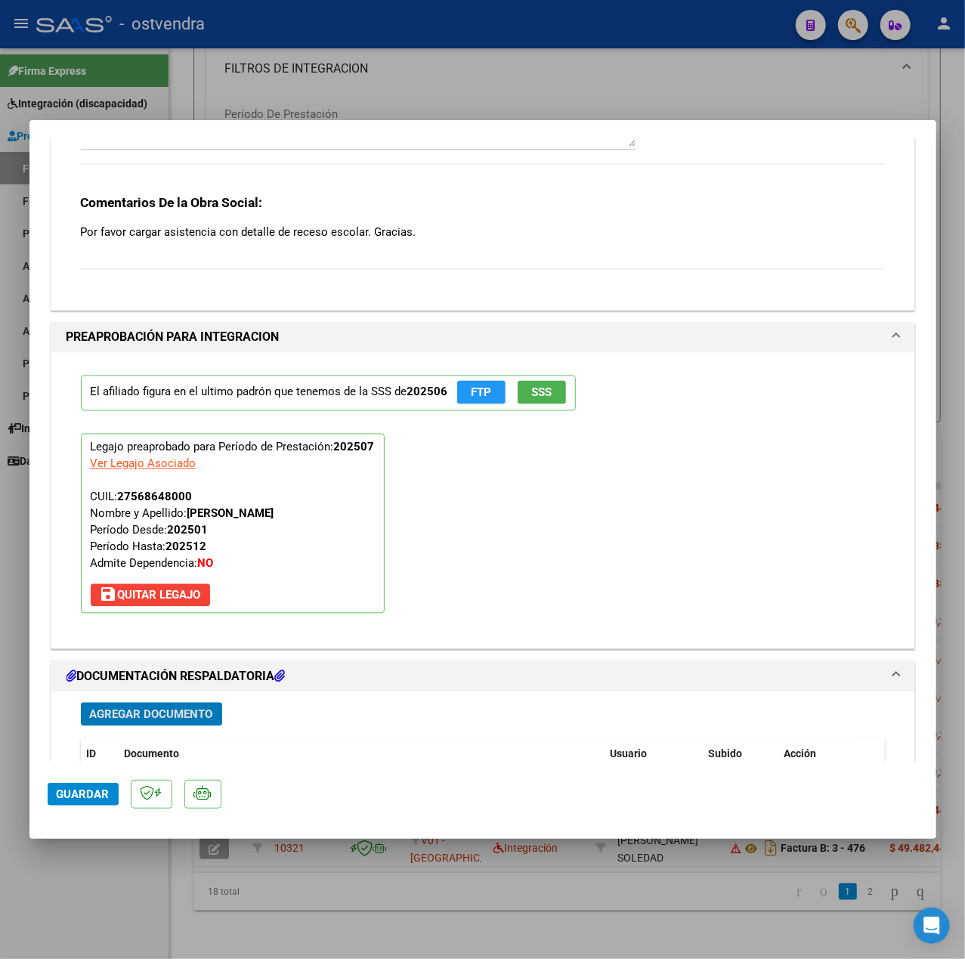
scroll to position [1310, 0]
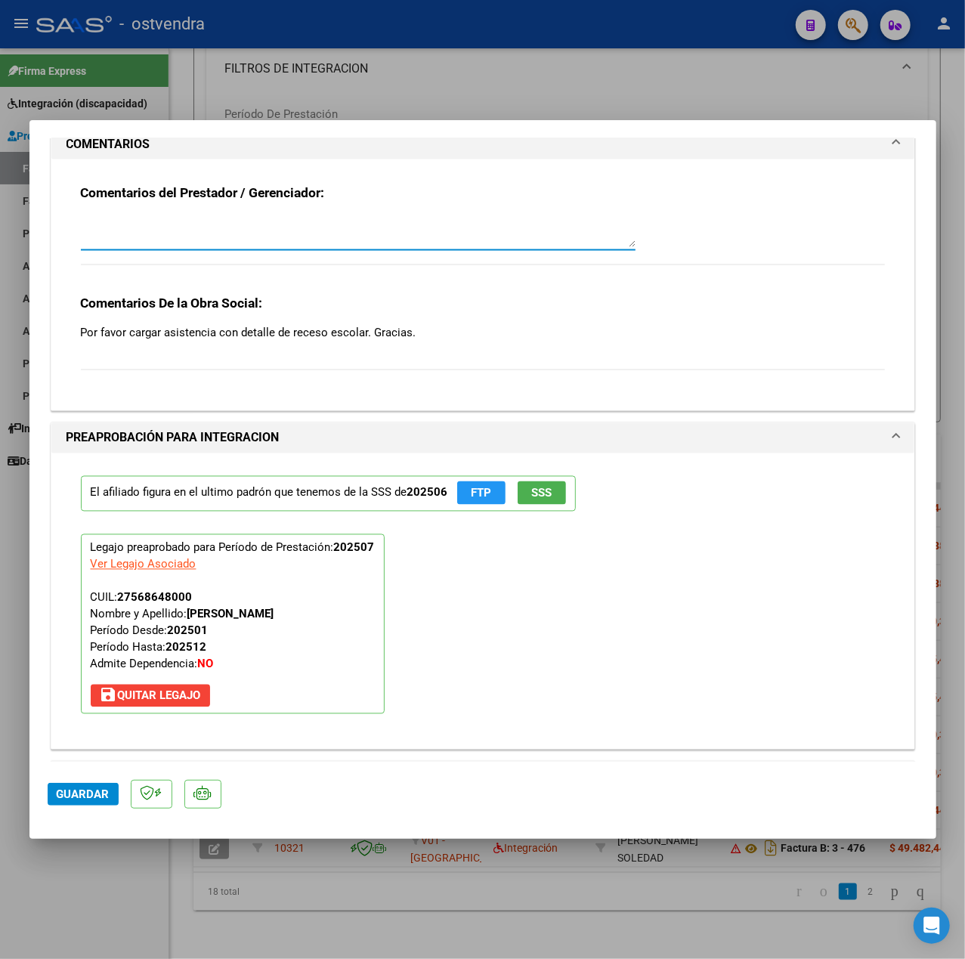
click at [190, 234] on textarea at bounding box center [358, 232] width 555 height 30
drag, startPoint x: 252, startPoint y: 230, endPoint x: 79, endPoint y: 218, distance: 172.7
click at [79, 218] on div "Comentarios del Prestador / Gerenciador: 20-08 Se adjunta planilla. Gracias. Co…" at bounding box center [483, 278] width 827 height 239
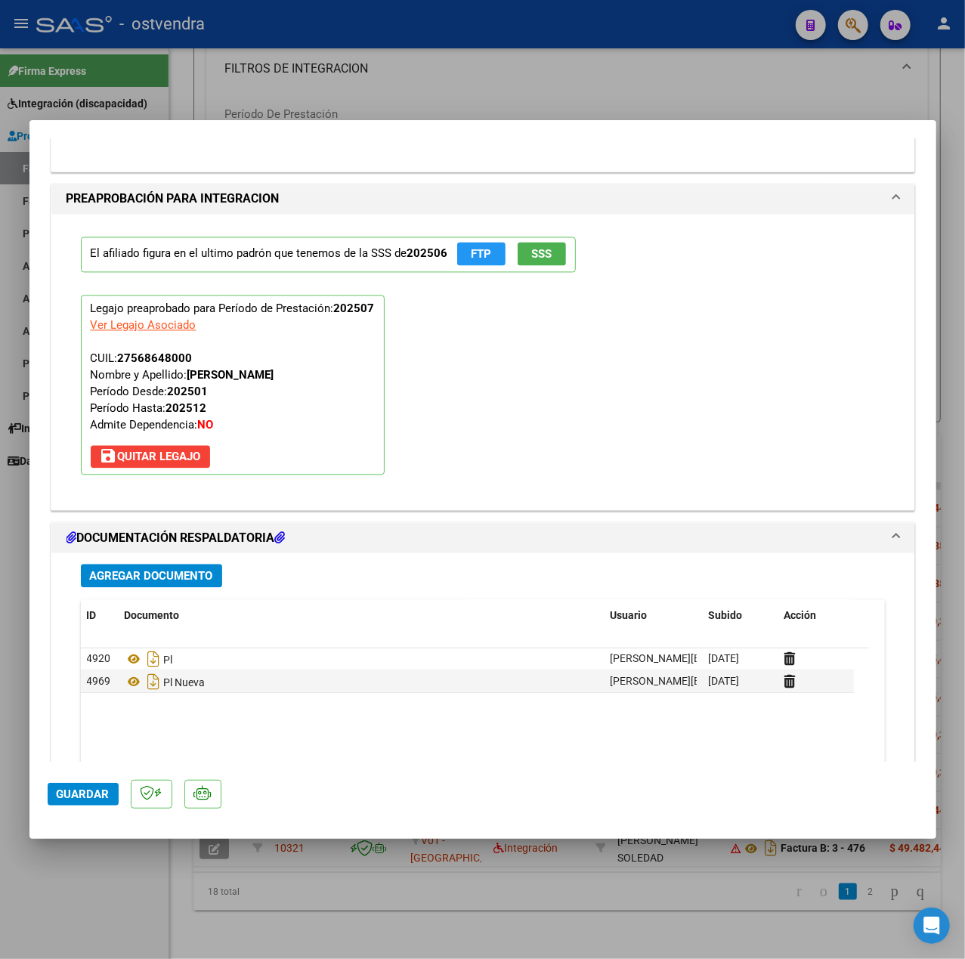
scroll to position [1612, 0]
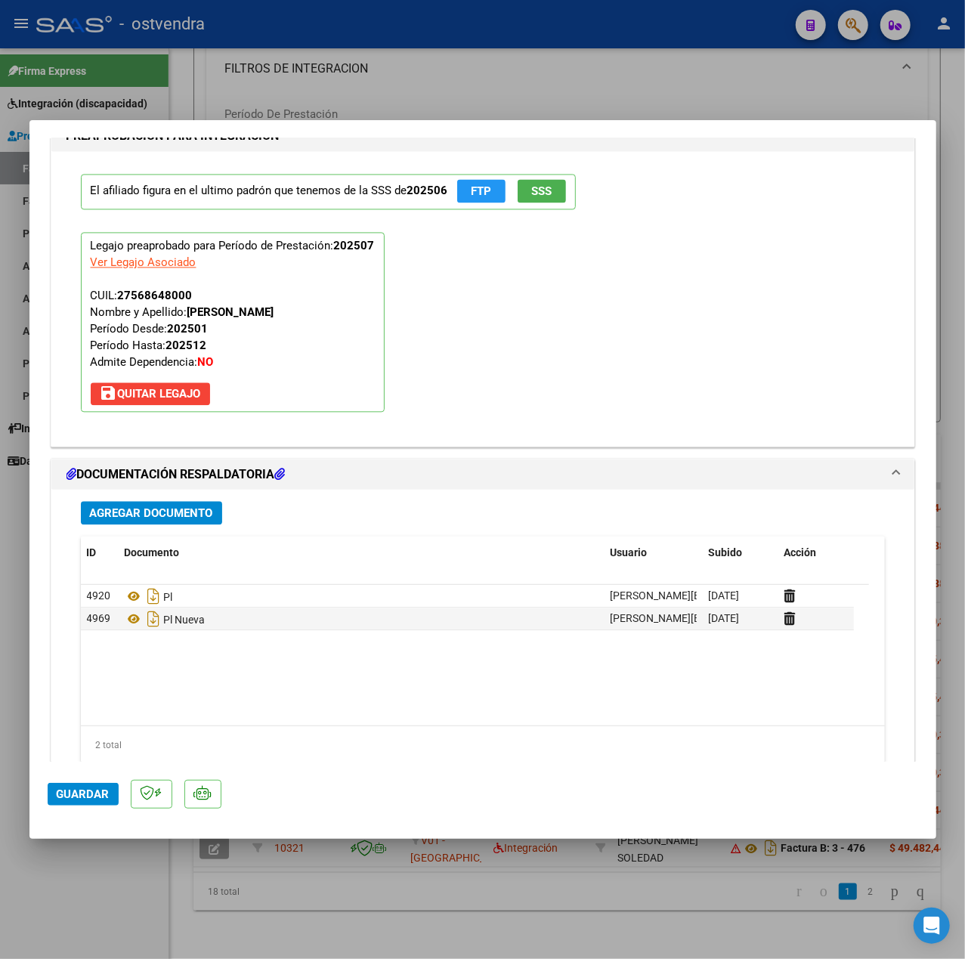
type textarea "20-08 Se adjunta planilla. Gracias."
click at [89, 803] on button "Guardar" at bounding box center [83, 794] width 71 height 23
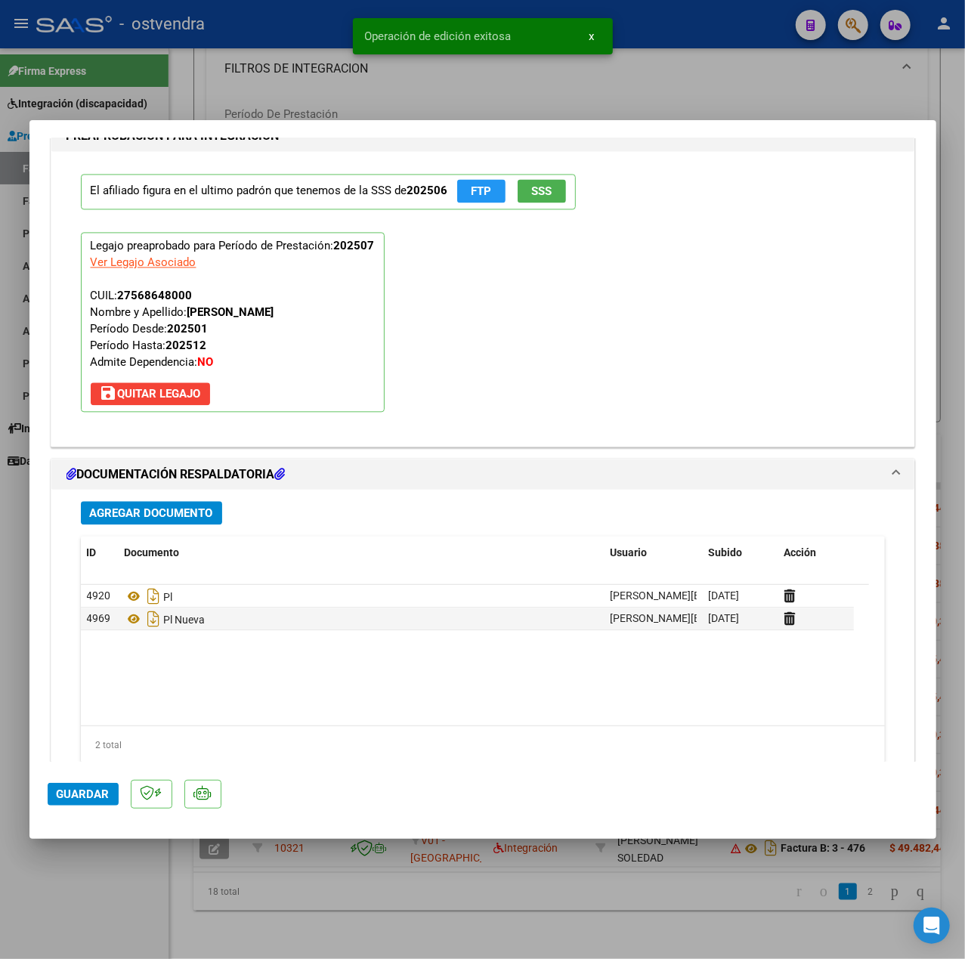
click at [137, 877] on div at bounding box center [482, 479] width 965 height 959
type input "$ 0,00"
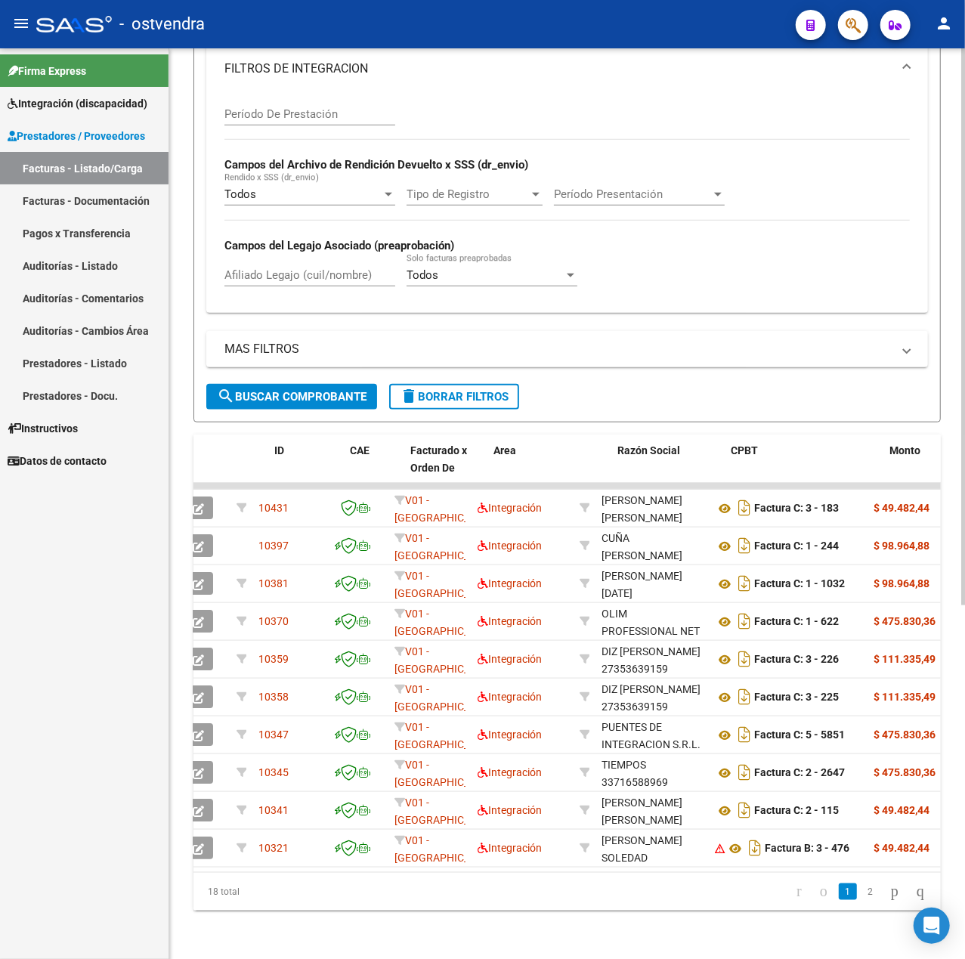
scroll to position [0, 0]
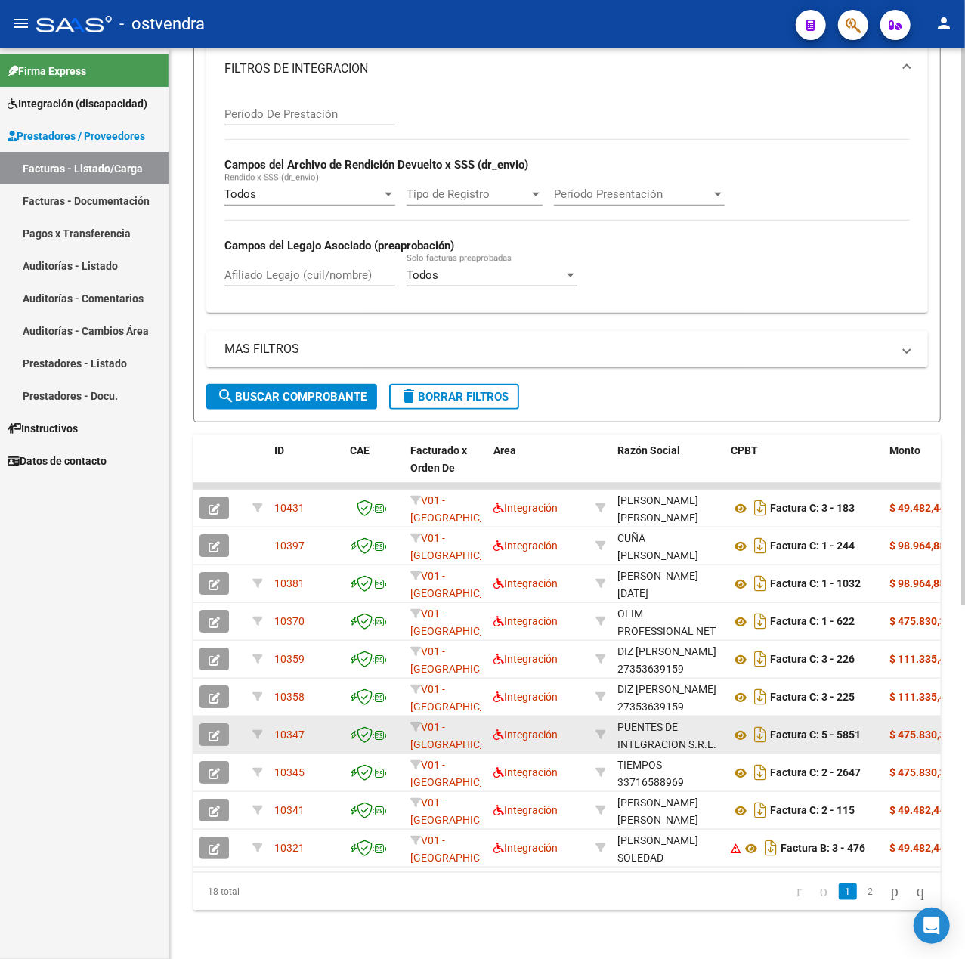
click at [215, 728] on span "button" at bounding box center [214, 735] width 11 height 14
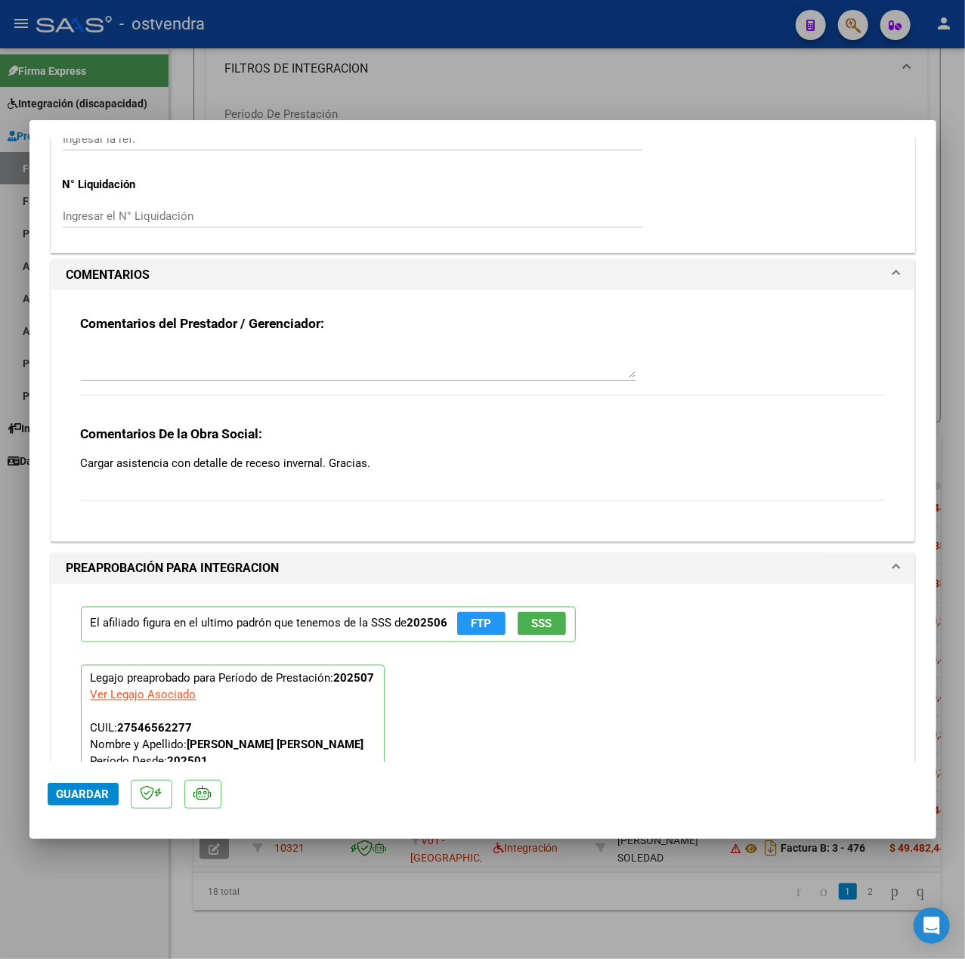
scroll to position [1310, 0]
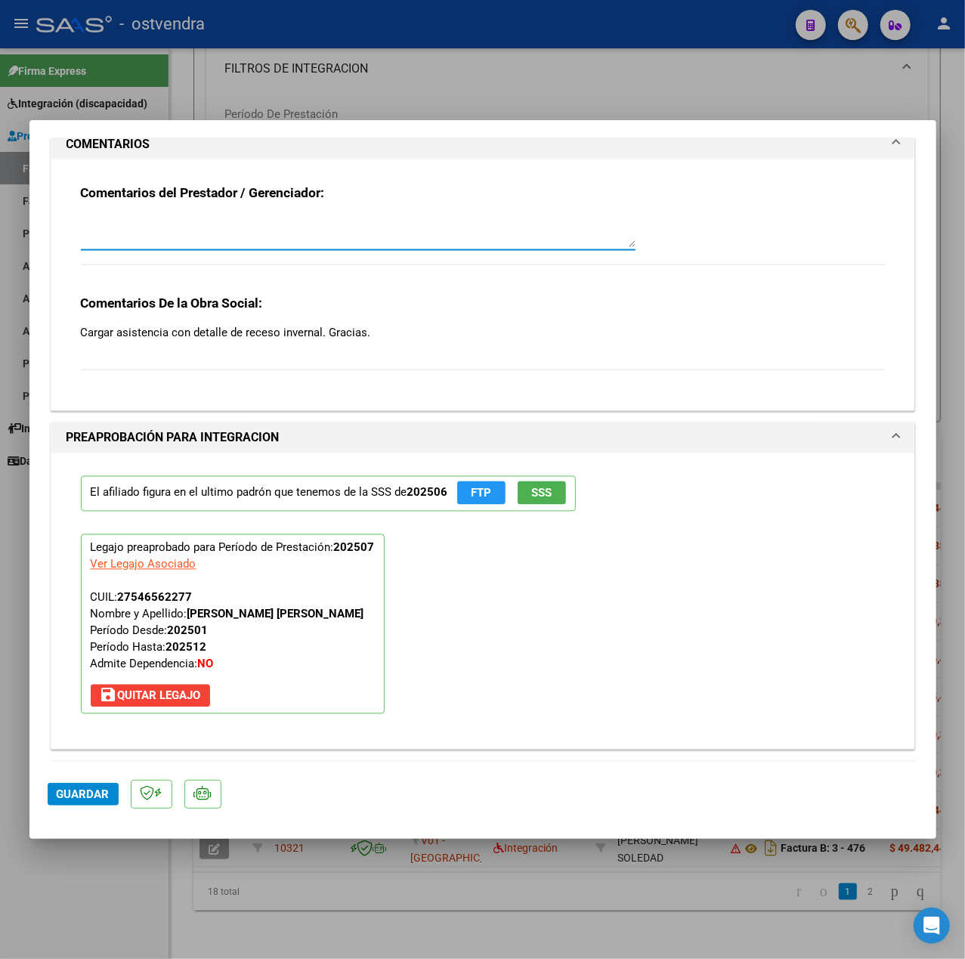
paste textarea "20-08 Se adjunta planilla. Gracias."
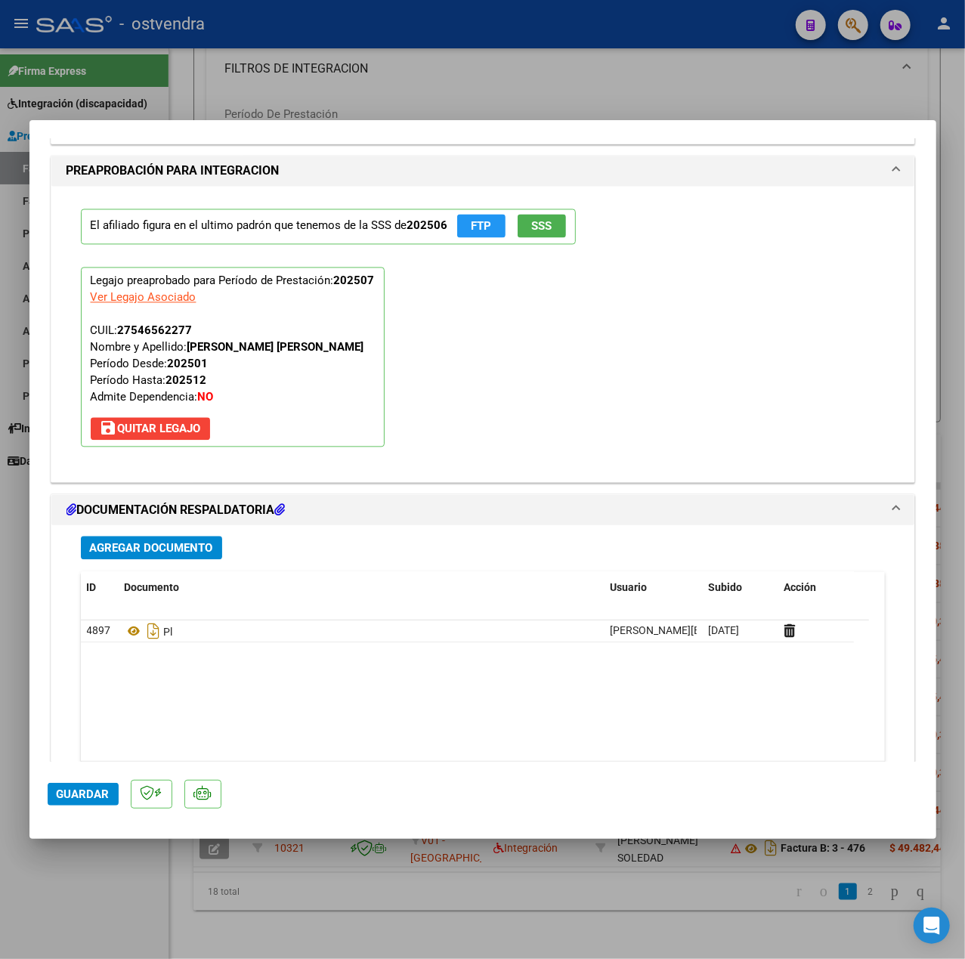
scroll to position [1465, 0]
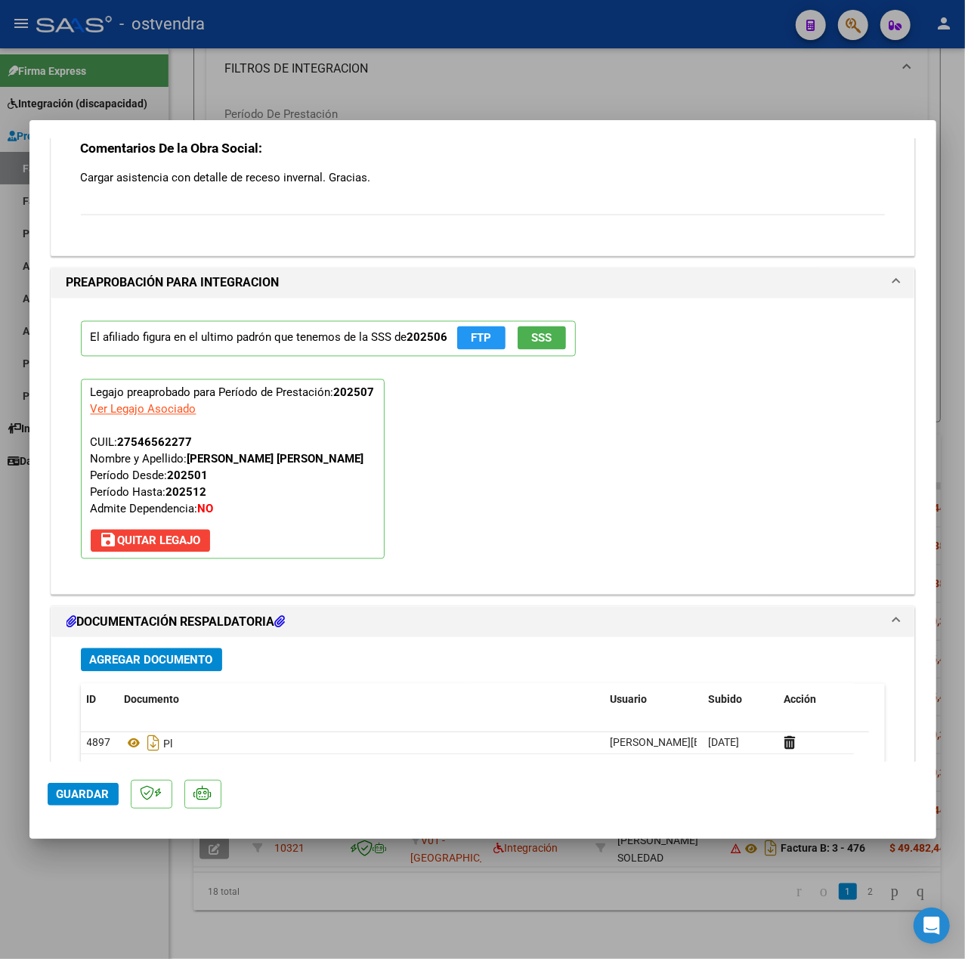
type textarea "20-08 Se adjunta planilla. Gracias."
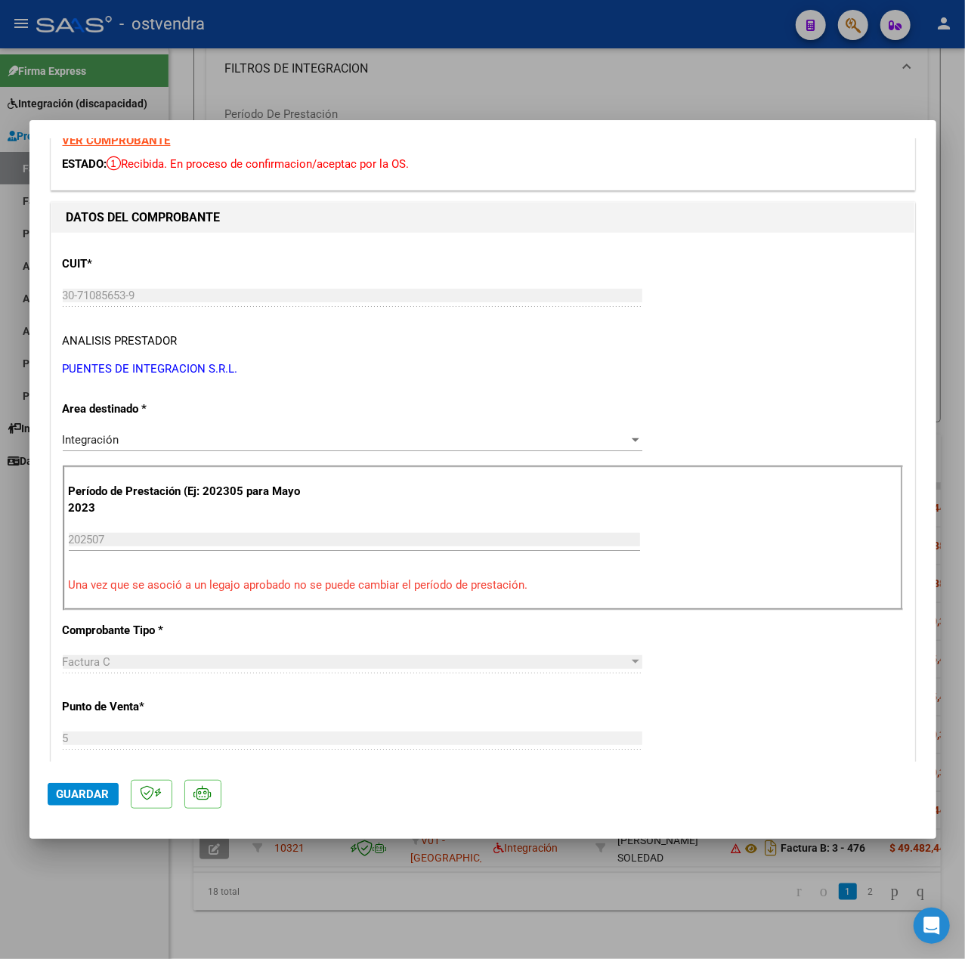
scroll to position [0, 0]
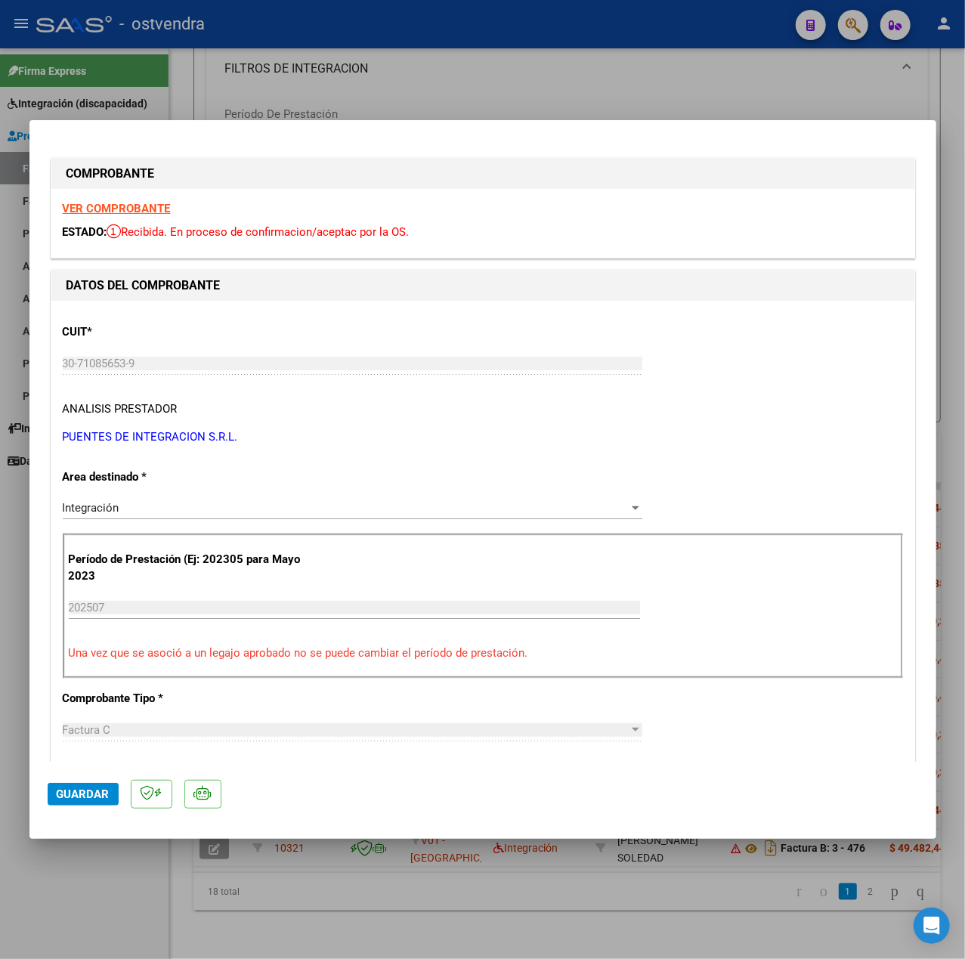
click at [153, 204] on strong "VER COMPROBANTE" at bounding box center [117, 209] width 108 height 14
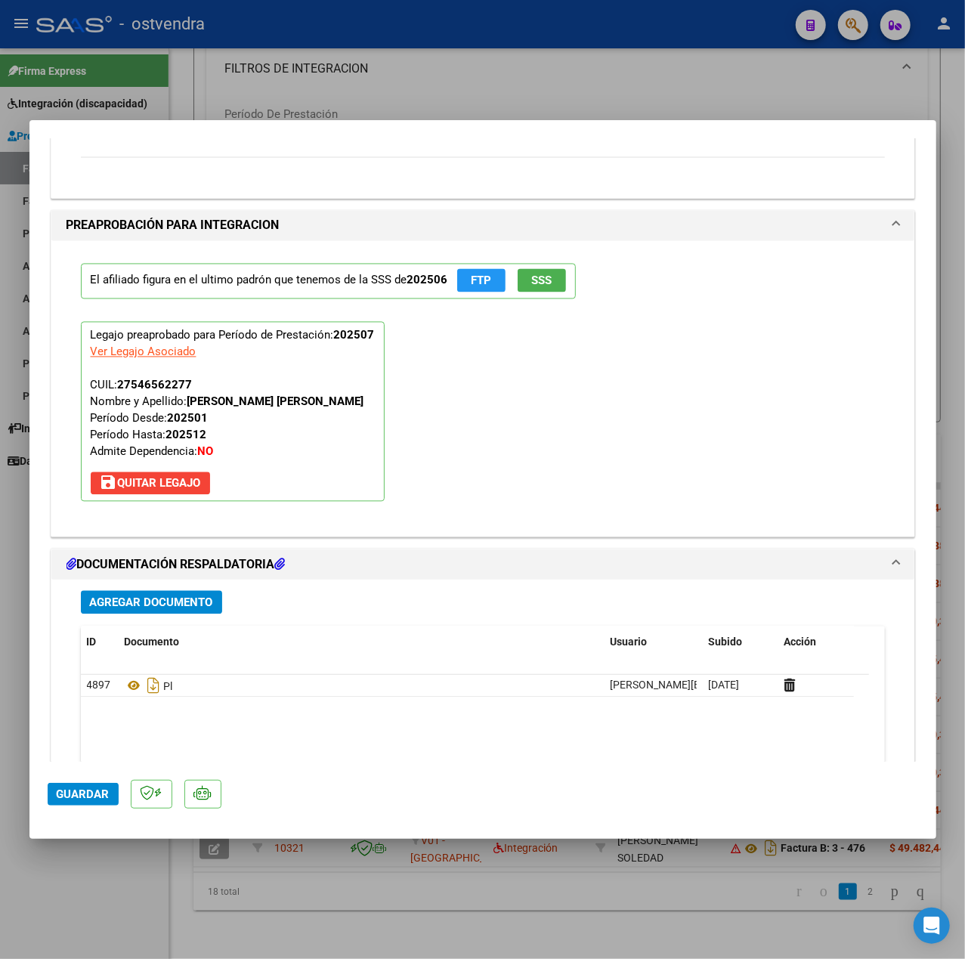
scroll to position [1667, 0]
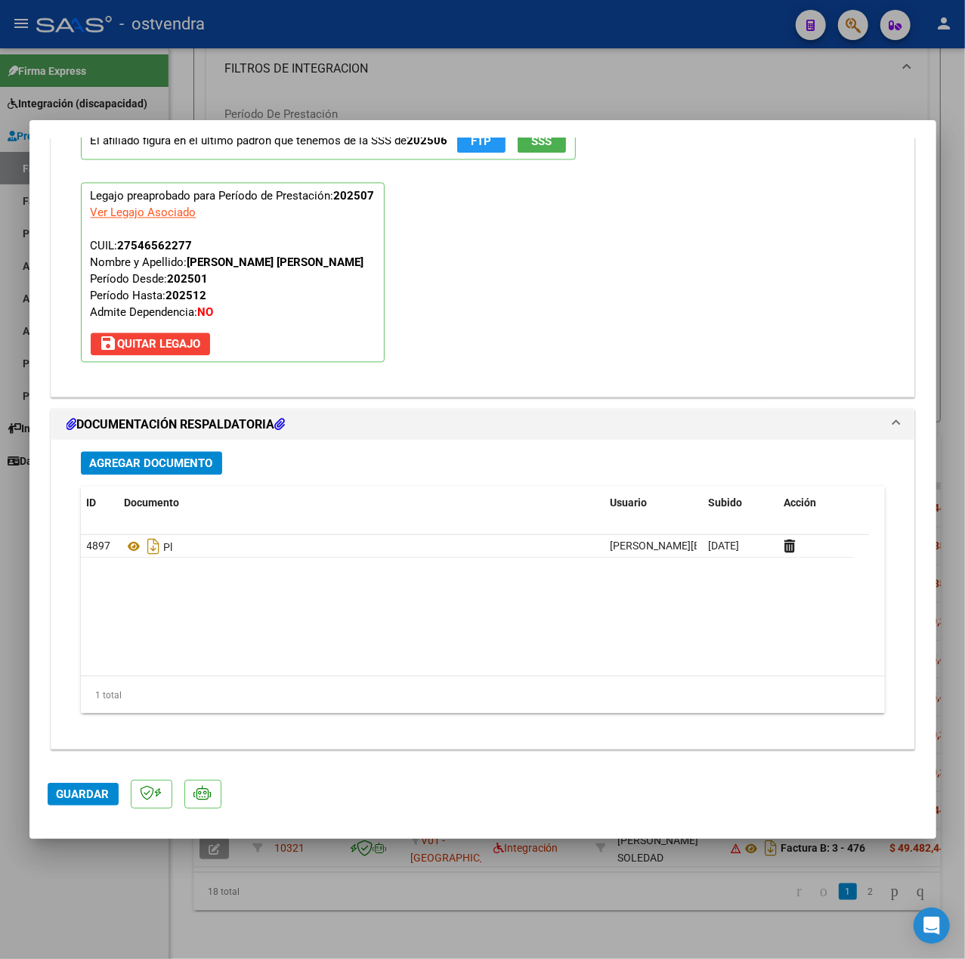
click at [188, 448] on div "Agregar Documento ID Documento Usuario Subido Acción 4897 Pl [PERSON_NAME][EMAI…" at bounding box center [483, 588] width 827 height 297
click at [192, 457] on span "Agregar Documento" at bounding box center [151, 464] width 123 height 14
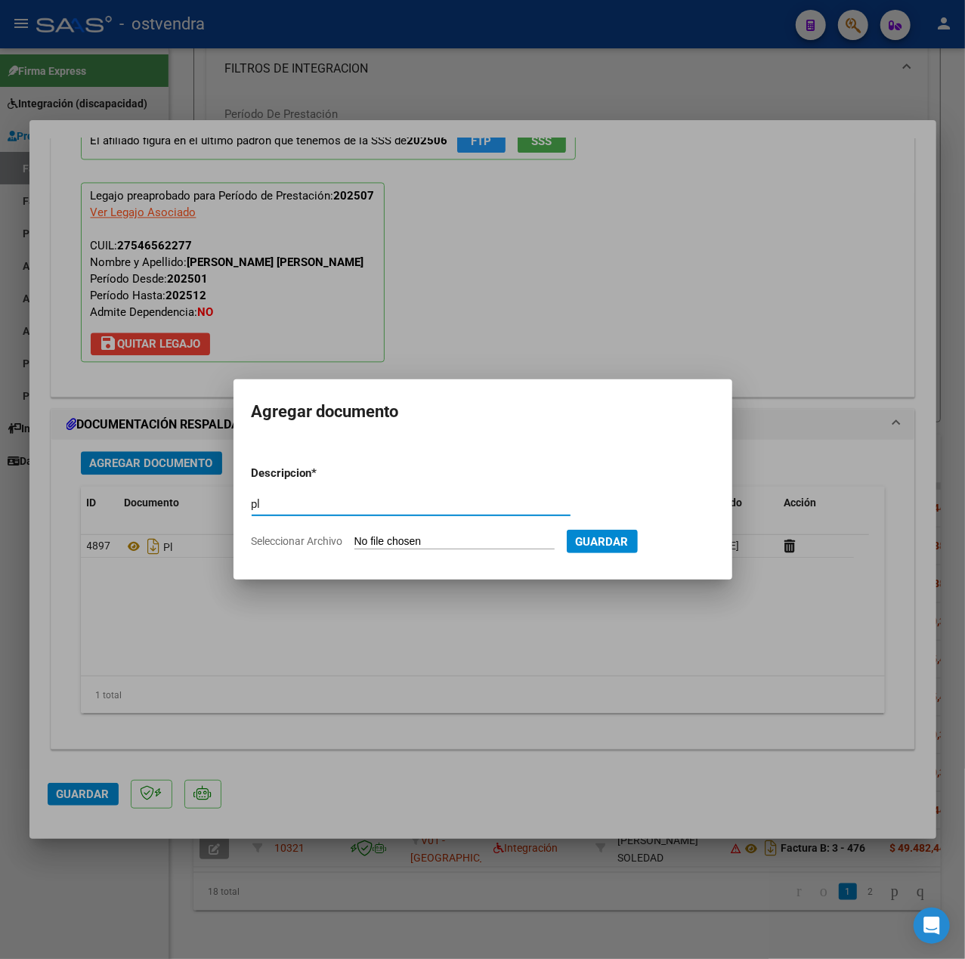
type input "p"
type input "PL NUEVA"
click at [398, 540] on input "Seleccionar Archivo" at bounding box center [455, 542] width 200 height 14
type input "C:\fakepath\20250820_132032.jpg"
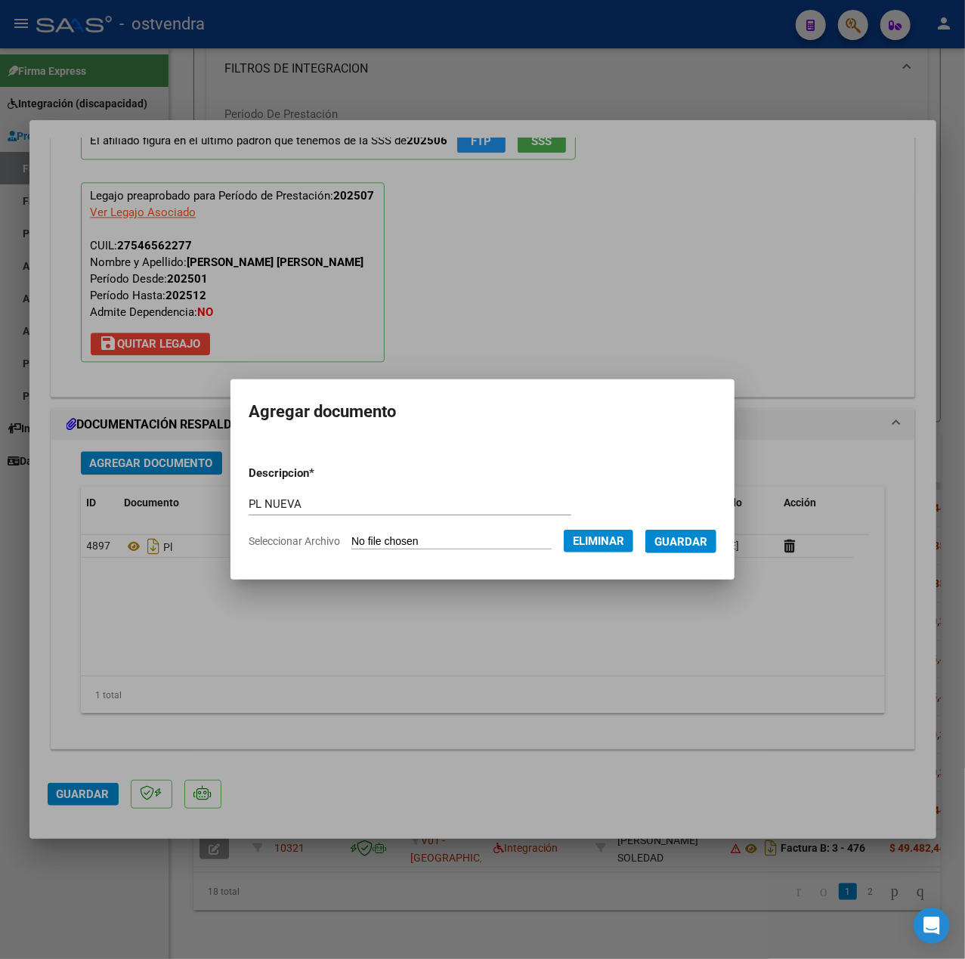
click at [701, 547] on span "Guardar" at bounding box center [681, 542] width 53 height 14
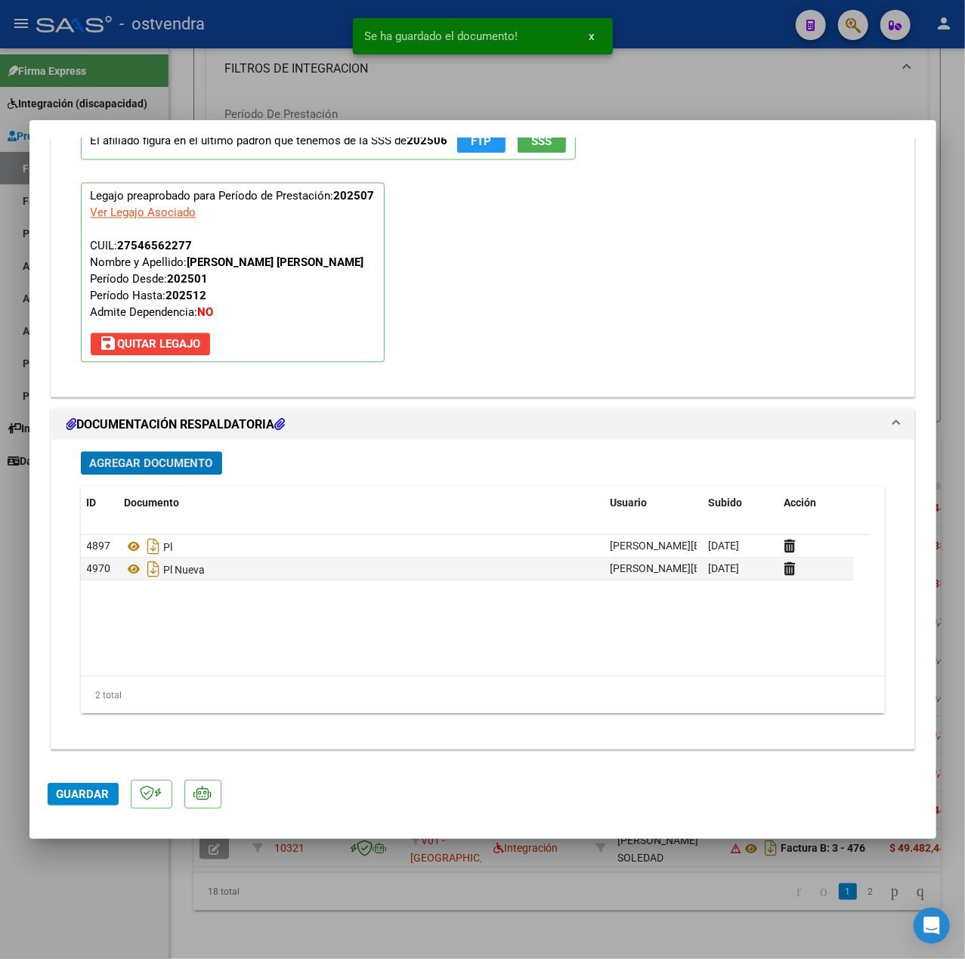
click at [94, 793] on span "Guardar" at bounding box center [83, 795] width 53 height 14
click at [109, 883] on div at bounding box center [482, 479] width 965 height 959
type input "$ 0,00"
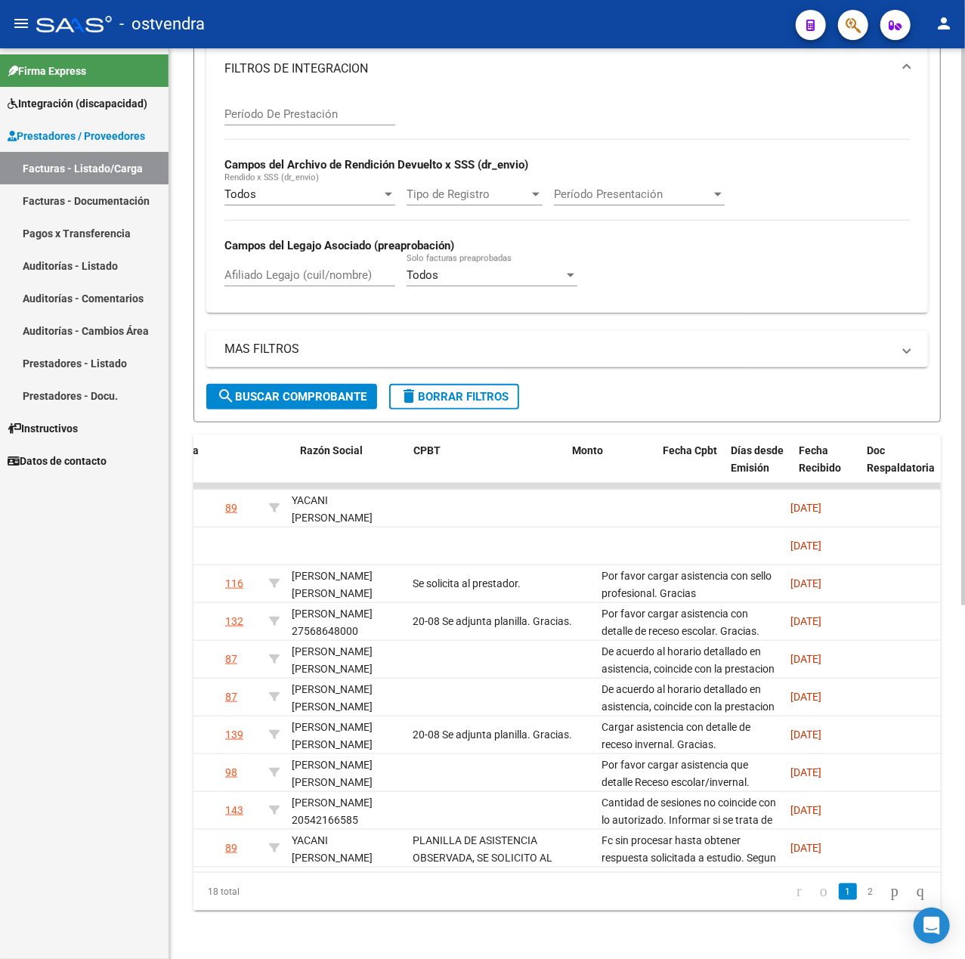
scroll to position [0, 0]
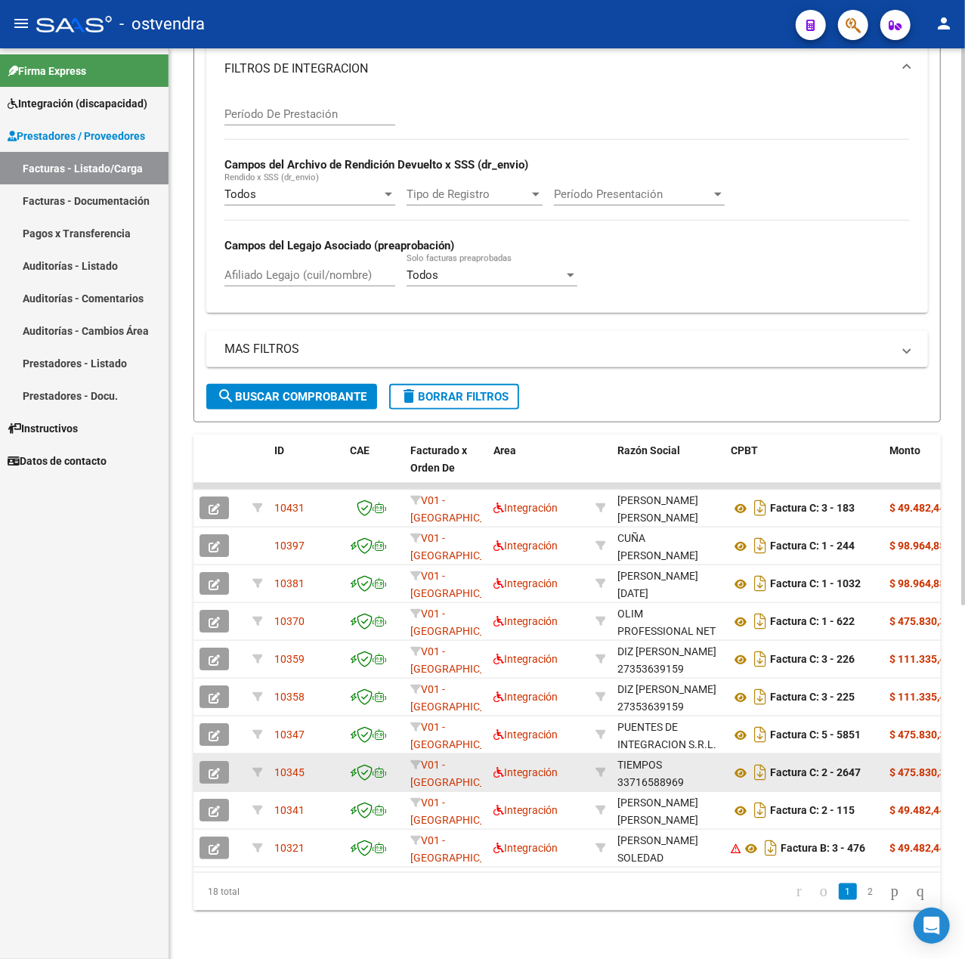
click at [212, 768] on icon "button" at bounding box center [214, 773] width 11 height 11
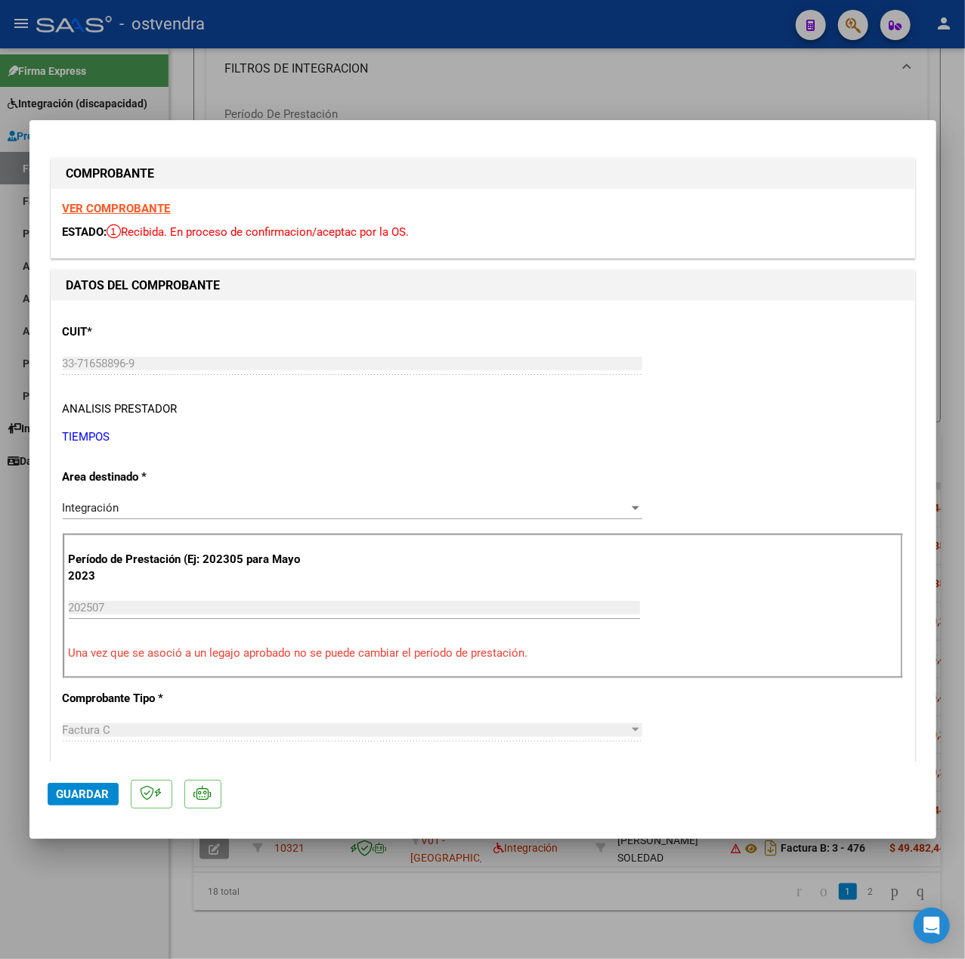
click at [128, 204] on strong "VER COMPROBANTE" at bounding box center [117, 209] width 108 height 14
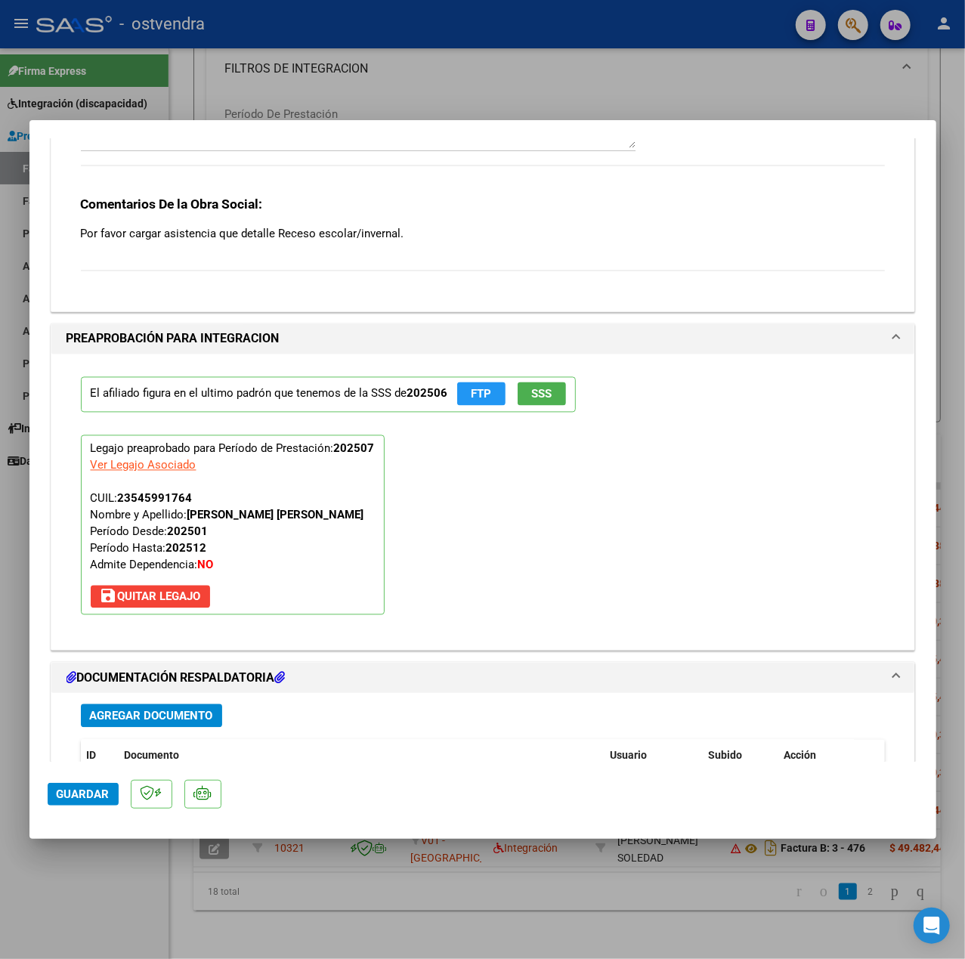
scroll to position [1310, 0]
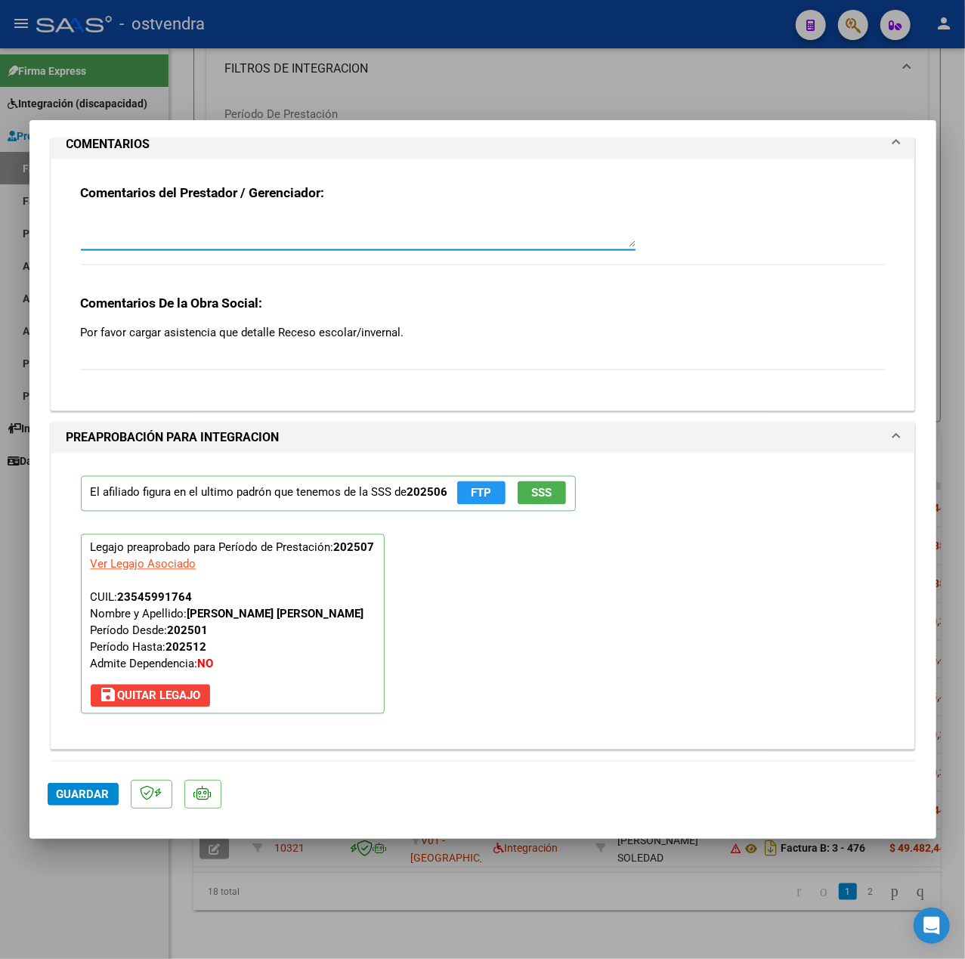
paste textarea "20-08 Se adjunta planilla. Gracias."
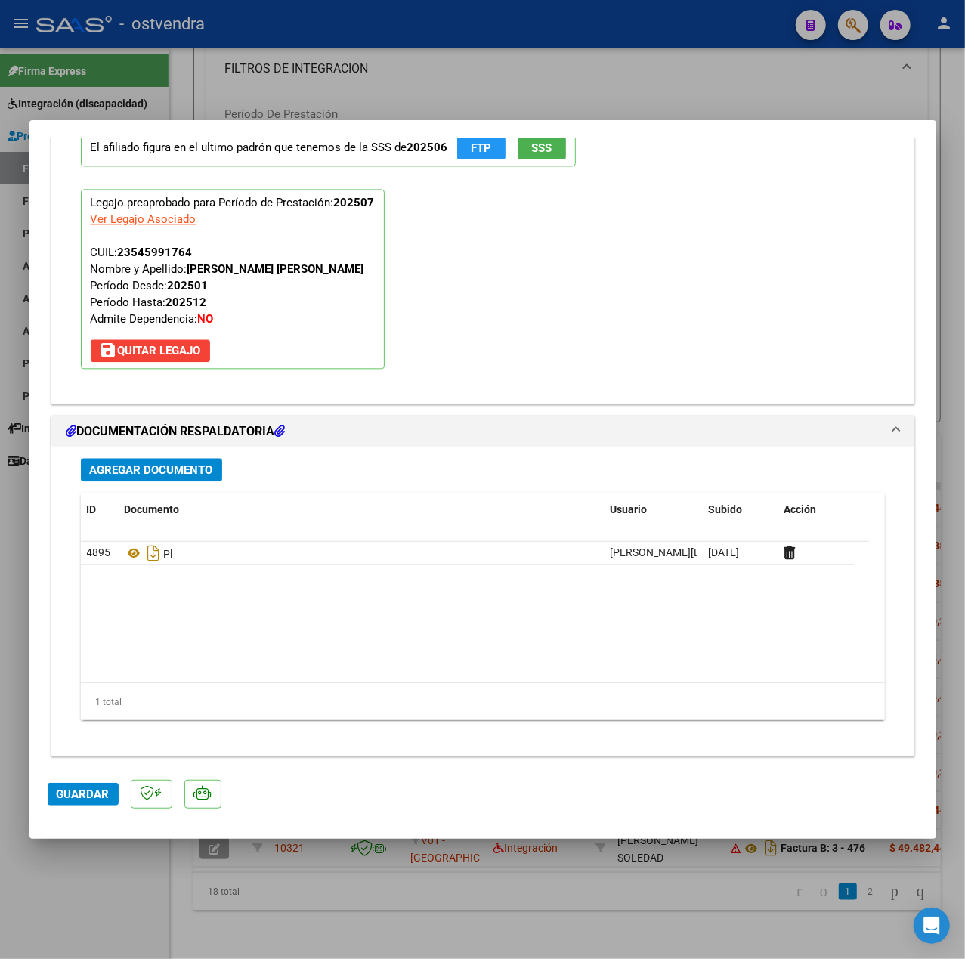
scroll to position [1667, 0]
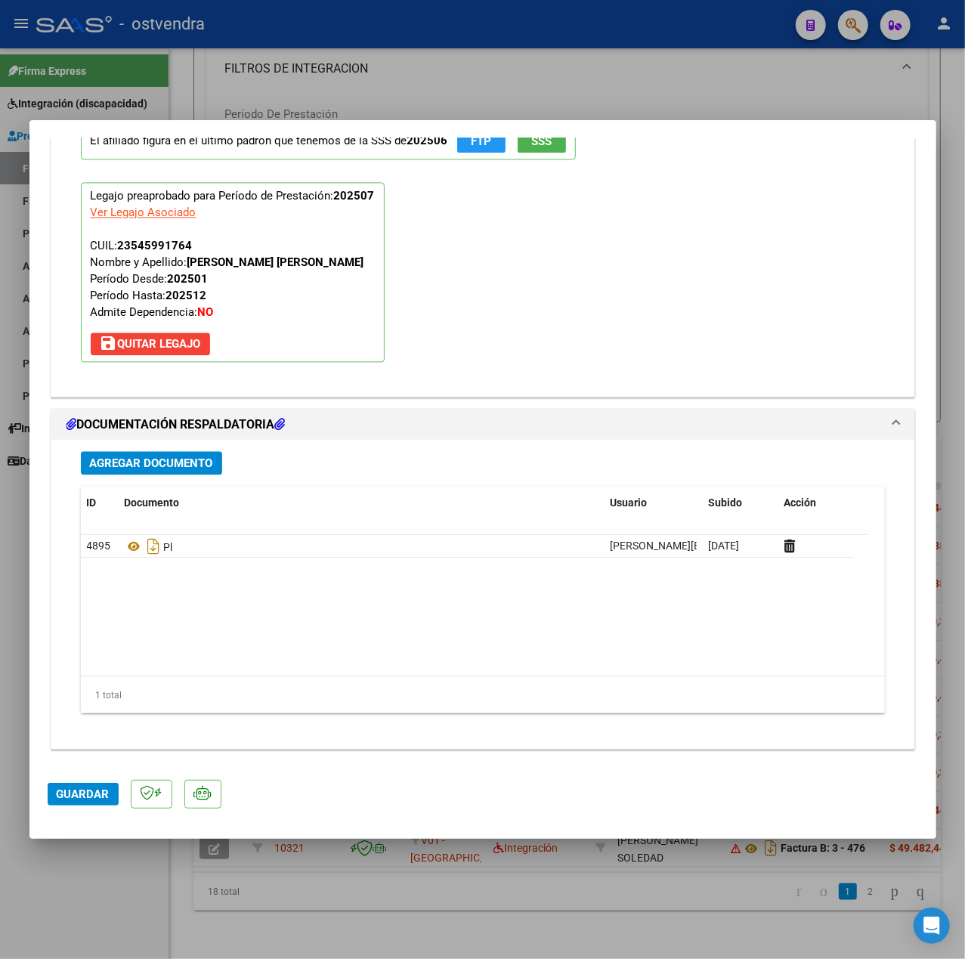
type textarea "20-08 Se adjunta planilla. Gracias."
click at [165, 466] on span "Agregar Documento" at bounding box center [151, 464] width 123 height 14
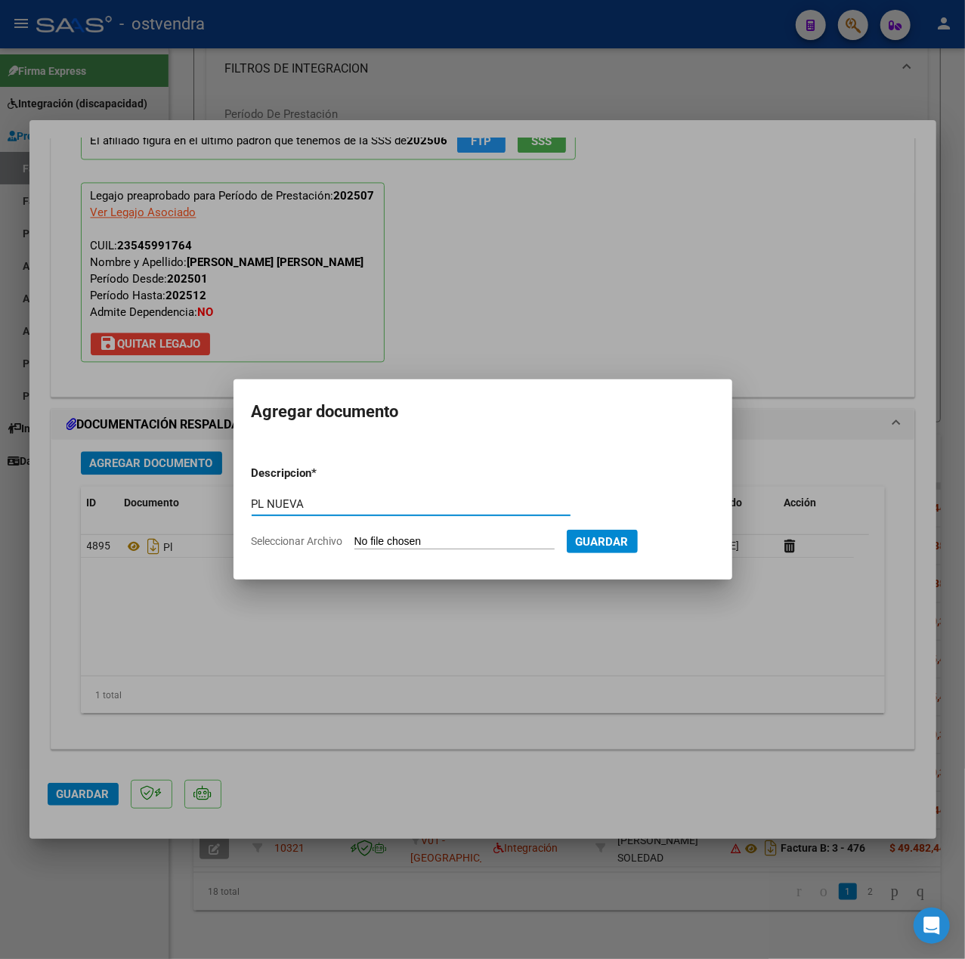
type input "PL NUEVA"
click at [393, 544] on input "Seleccionar Archivo" at bounding box center [455, 542] width 200 height 14
type input "C:\fakepath\20250820_131928.jpg"
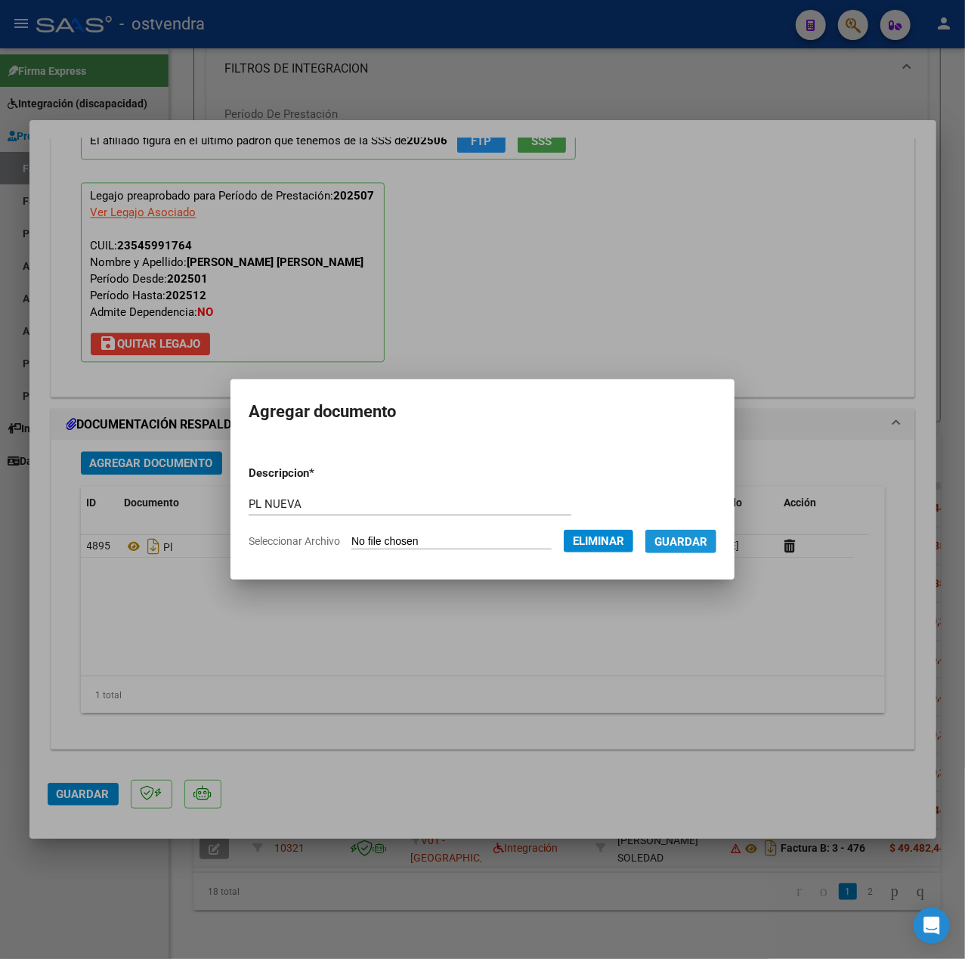
click at [685, 539] on span "Guardar" at bounding box center [681, 542] width 53 height 14
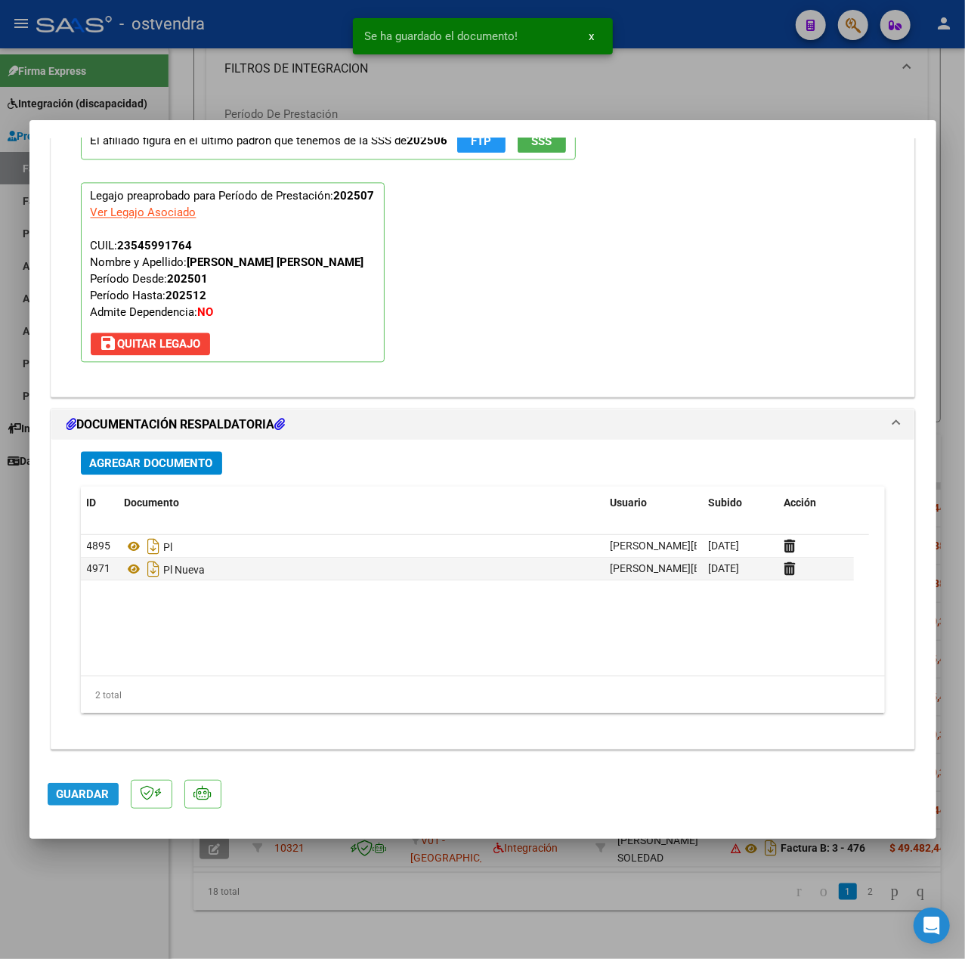
click at [95, 791] on span "Guardar" at bounding box center [83, 795] width 53 height 14
click at [104, 895] on div at bounding box center [482, 479] width 965 height 959
type input "$ 0,00"
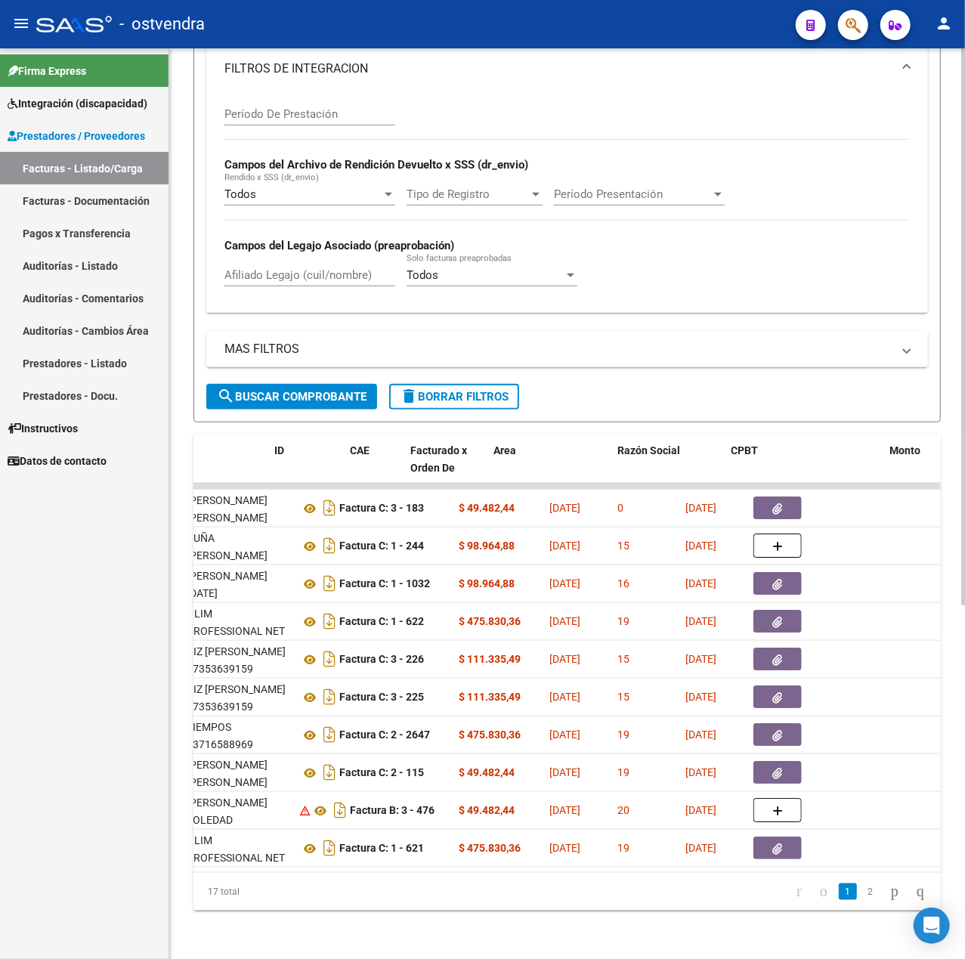
scroll to position [0, 0]
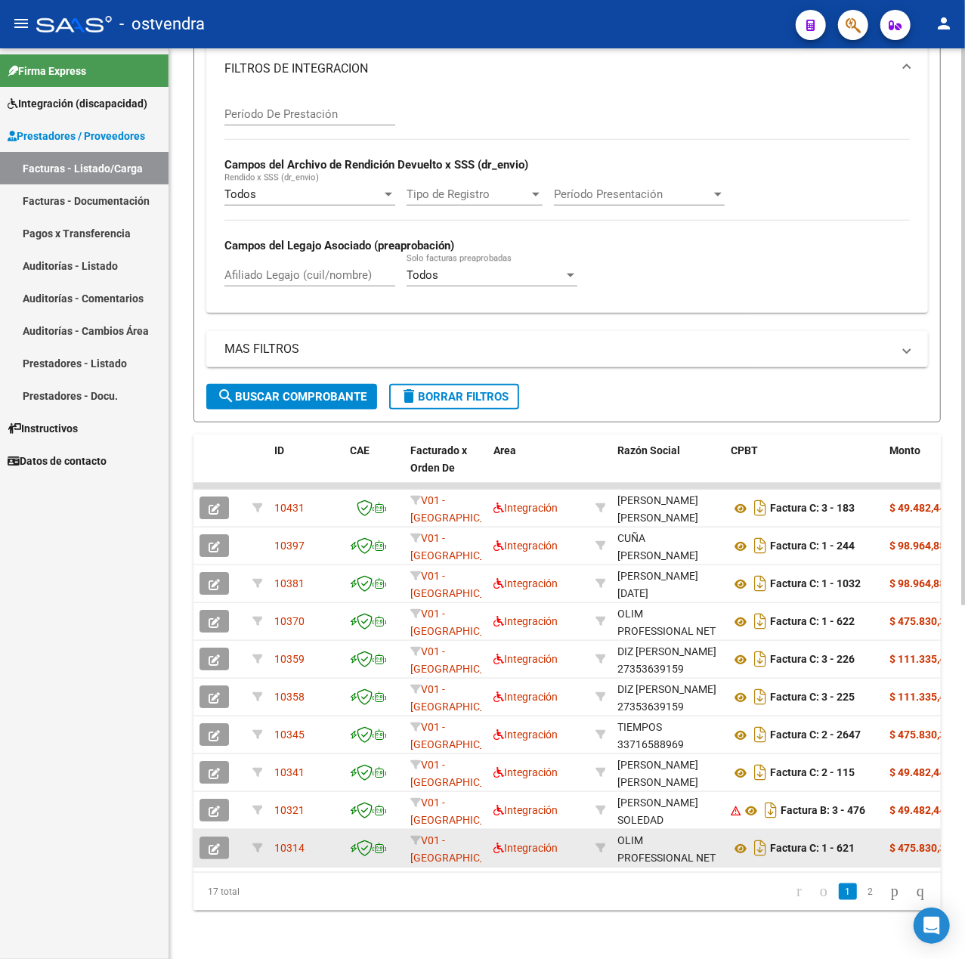
click at [215, 844] on icon "button" at bounding box center [214, 849] width 11 height 11
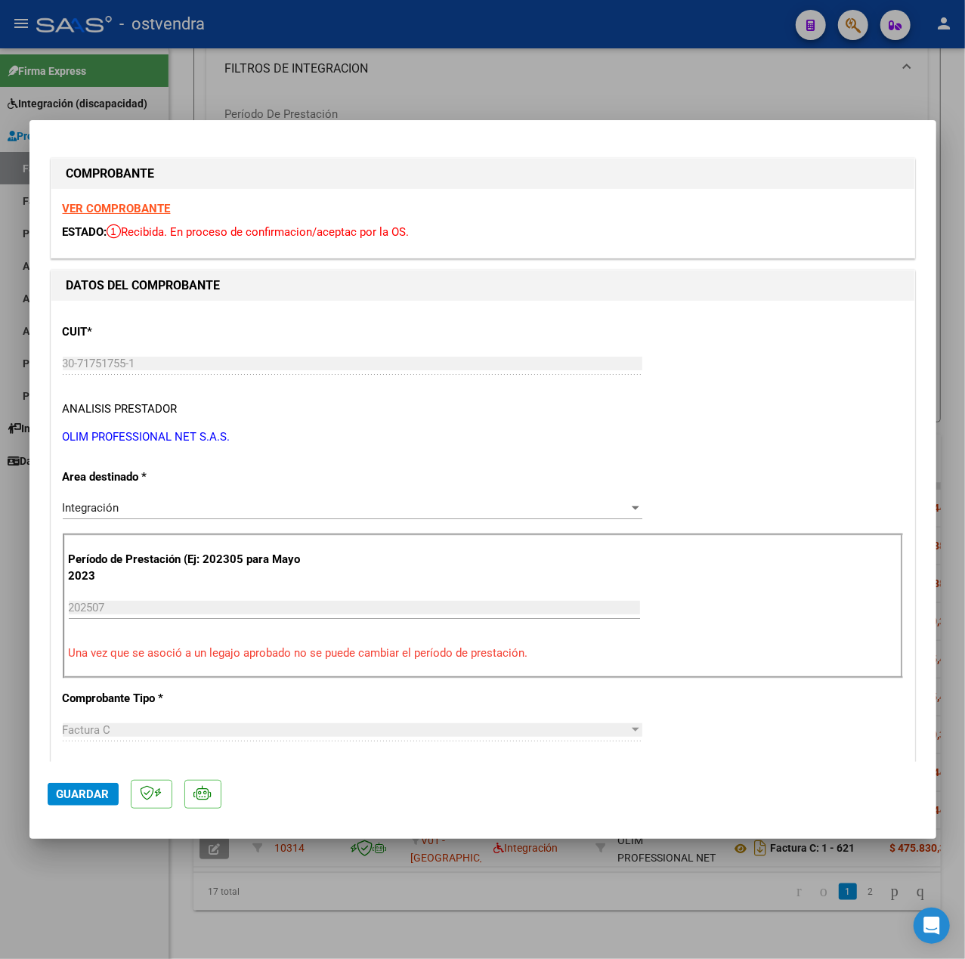
click at [143, 200] on div "VER COMPROBANTE ESTADO: Recibida. En proceso de confirmacion/aceptac por la OS." at bounding box center [482, 223] width 863 height 69
click at [153, 206] on strong "VER COMPROBANTE" at bounding box center [117, 209] width 108 height 14
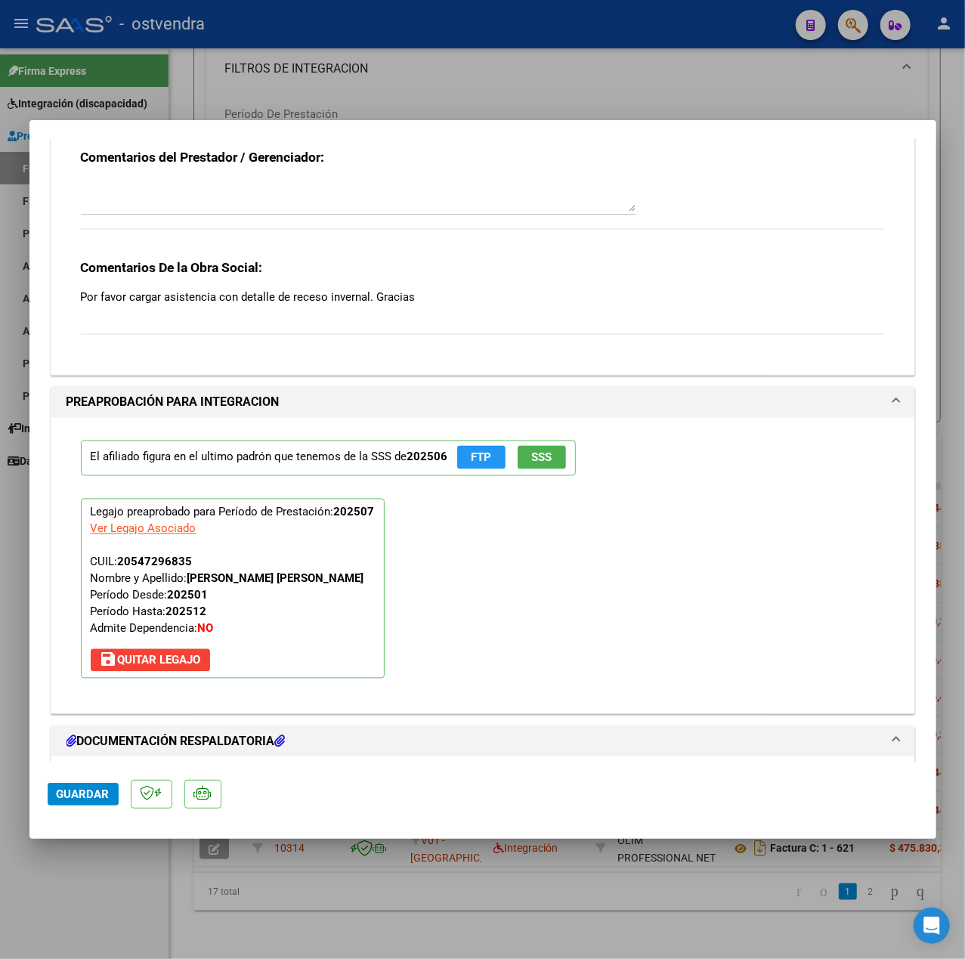
scroll to position [1310, 0]
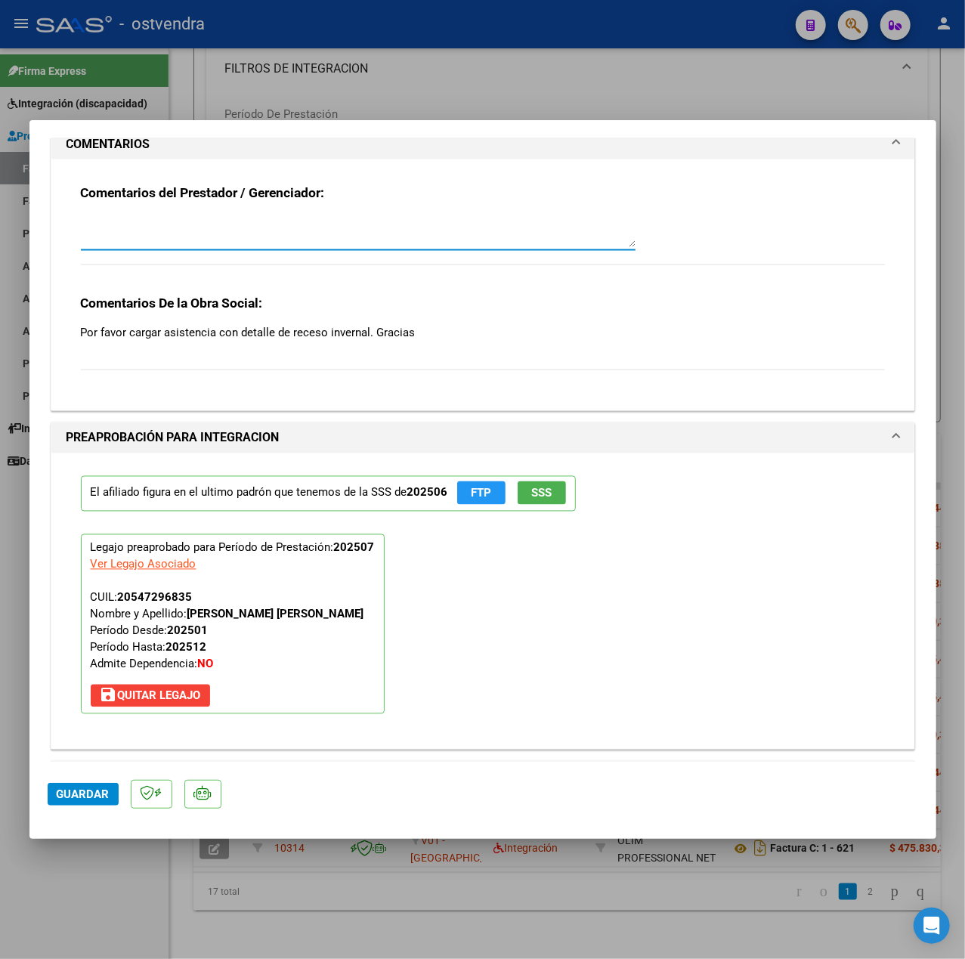
paste textarea "20-08 Se adjunta planilla. Gracias."
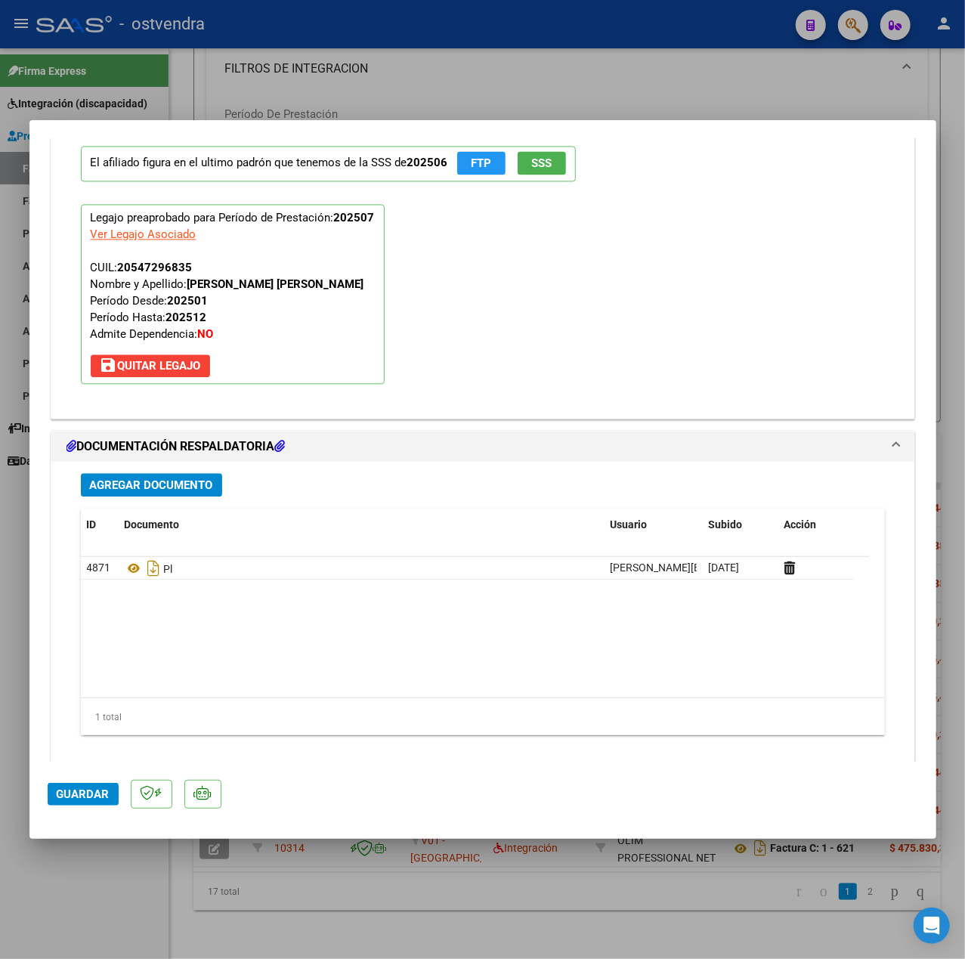
scroll to position [1667, 0]
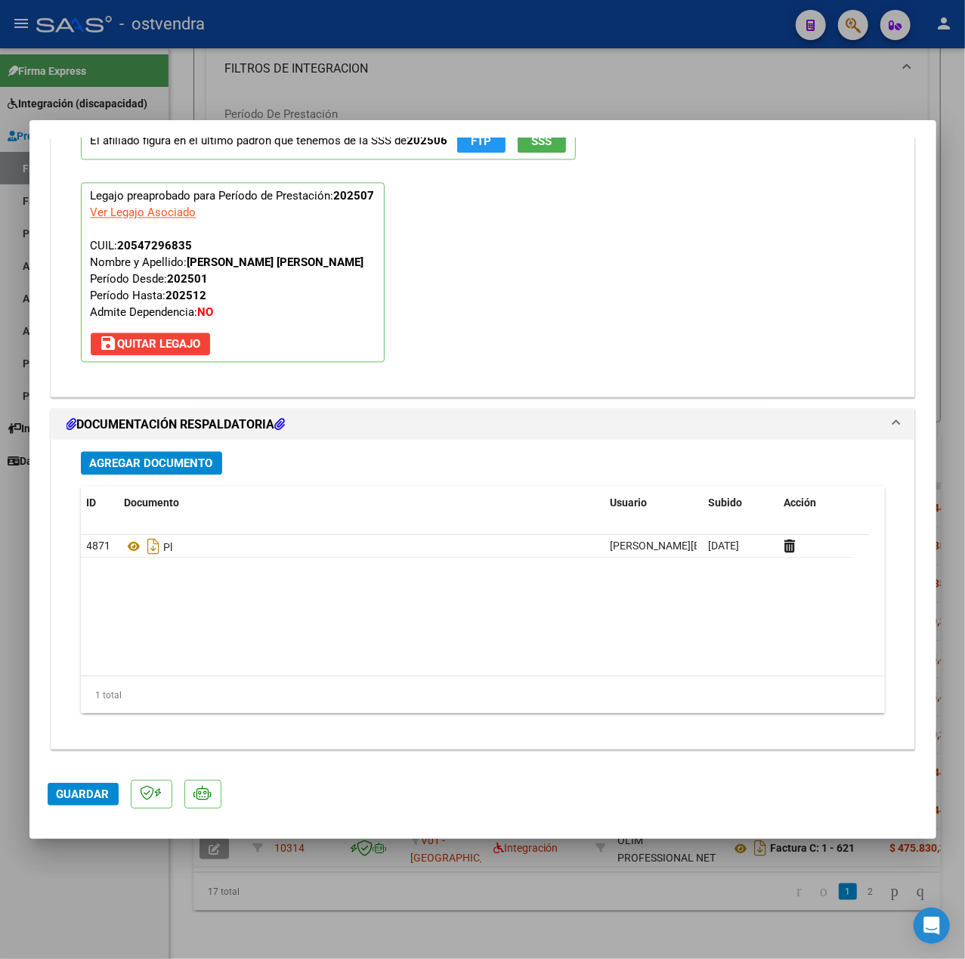
type textarea "20-08 Se adjunta planilla. Gracias."
click at [201, 461] on span "Agregar Documento" at bounding box center [151, 464] width 123 height 14
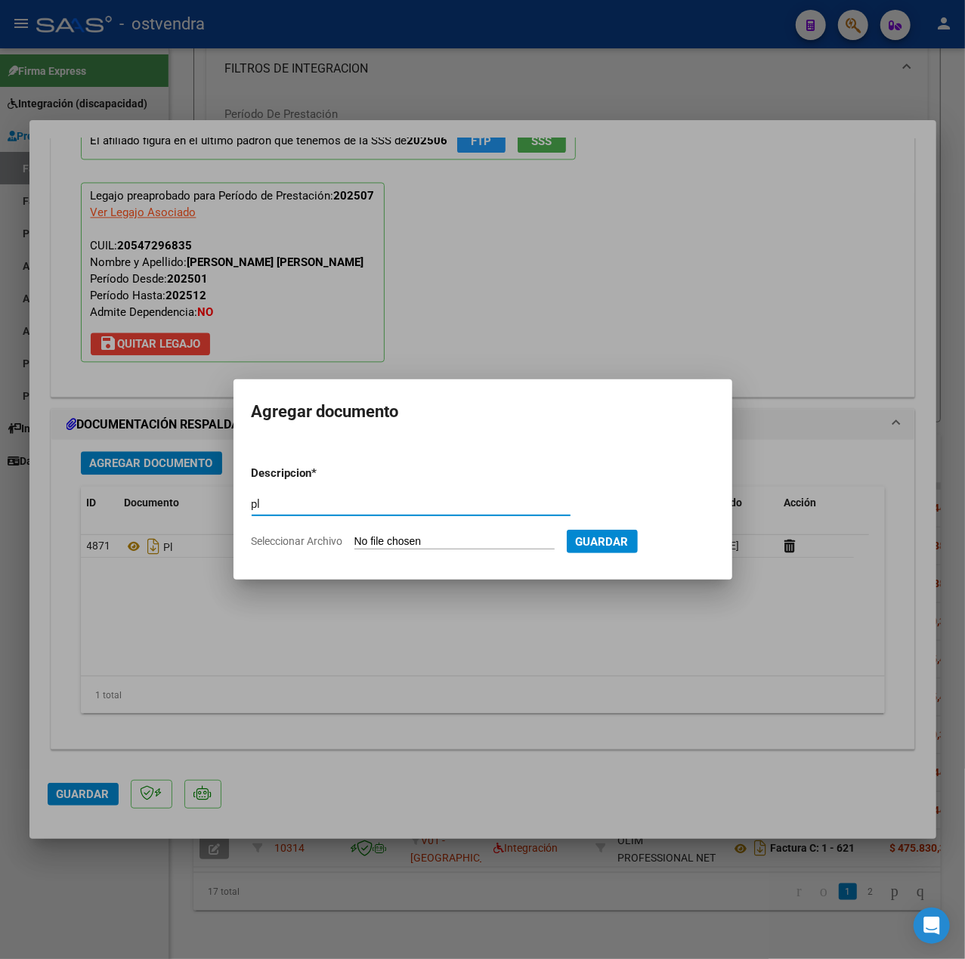
type input "p"
type input "PL NUEVA"
click at [481, 541] on input "Seleccionar Archivo" at bounding box center [455, 542] width 200 height 14
type input "C:\fakepath\20250820_143155.jpg"
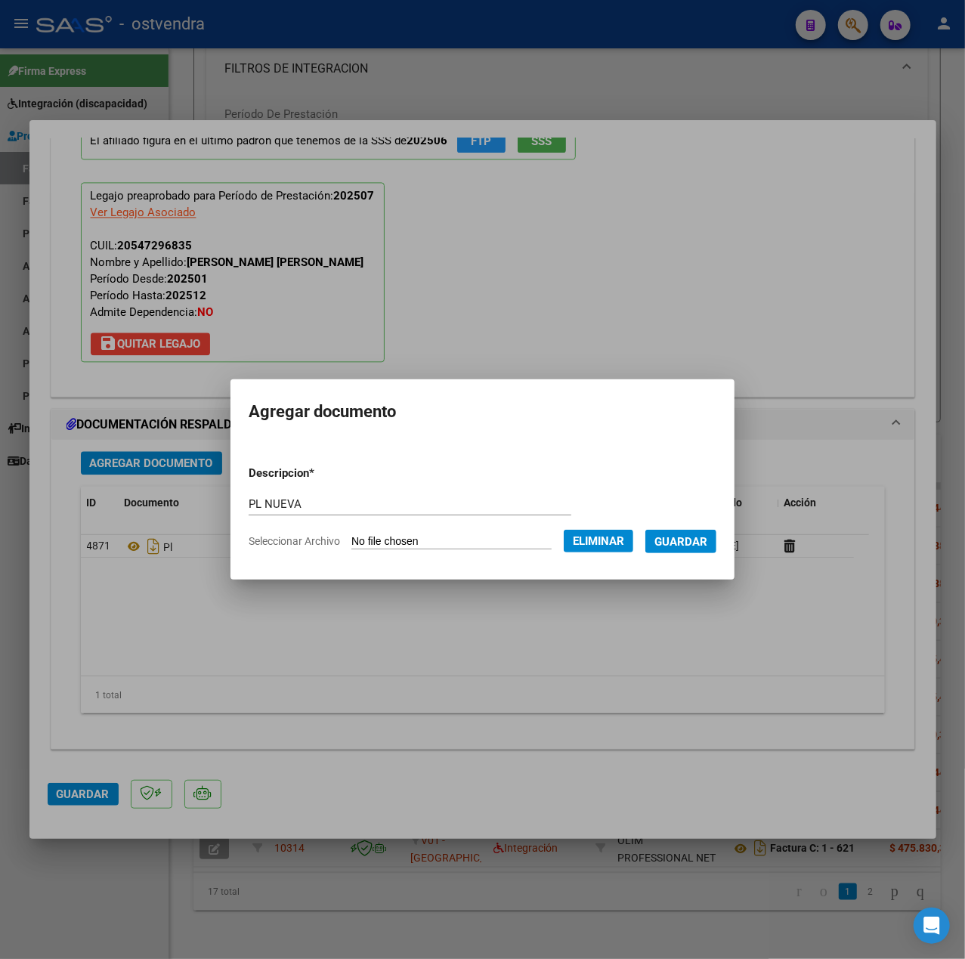
click at [679, 544] on span "Guardar" at bounding box center [681, 542] width 53 height 14
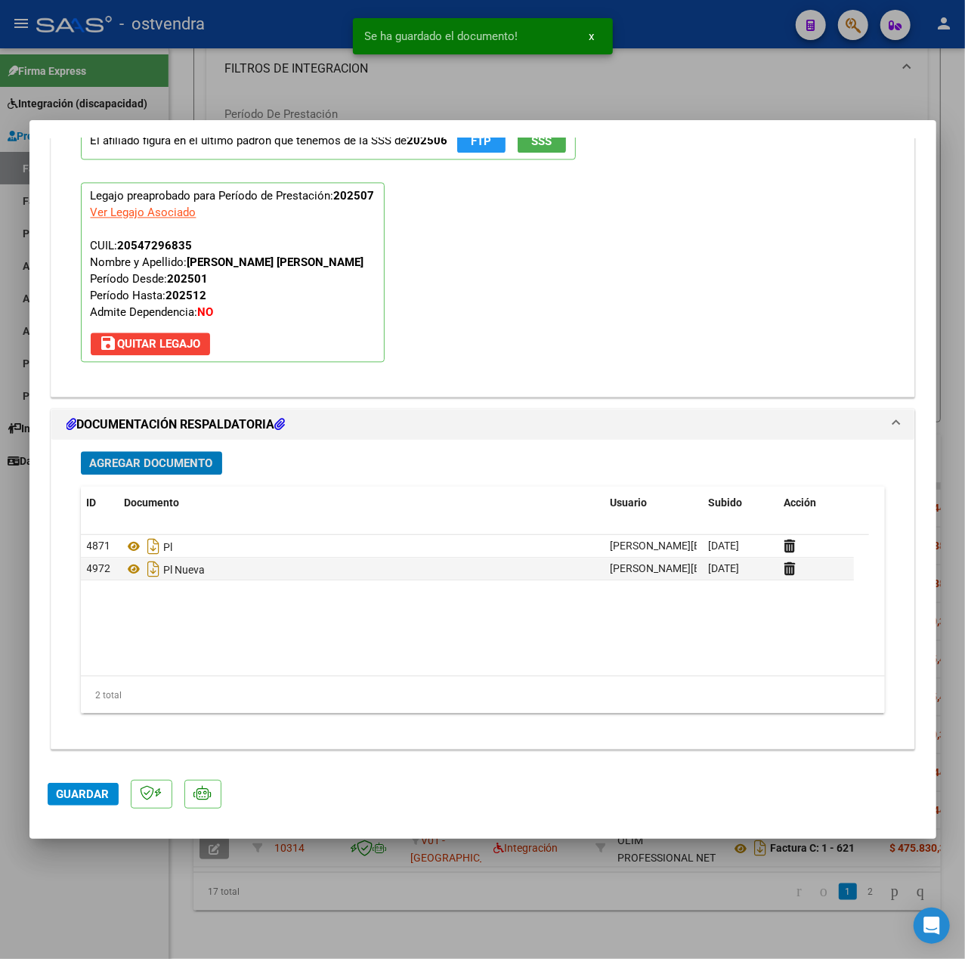
click at [89, 804] on button "Guardar" at bounding box center [83, 794] width 71 height 23
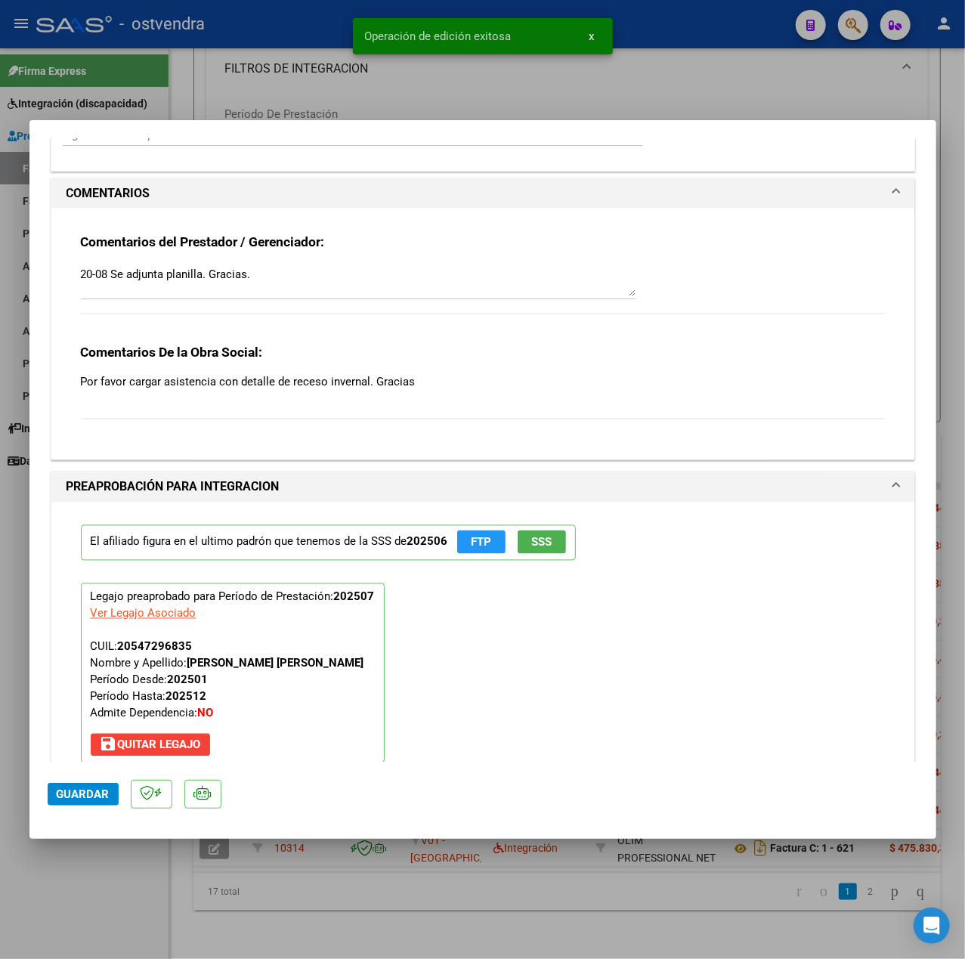
scroll to position [1163, 0]
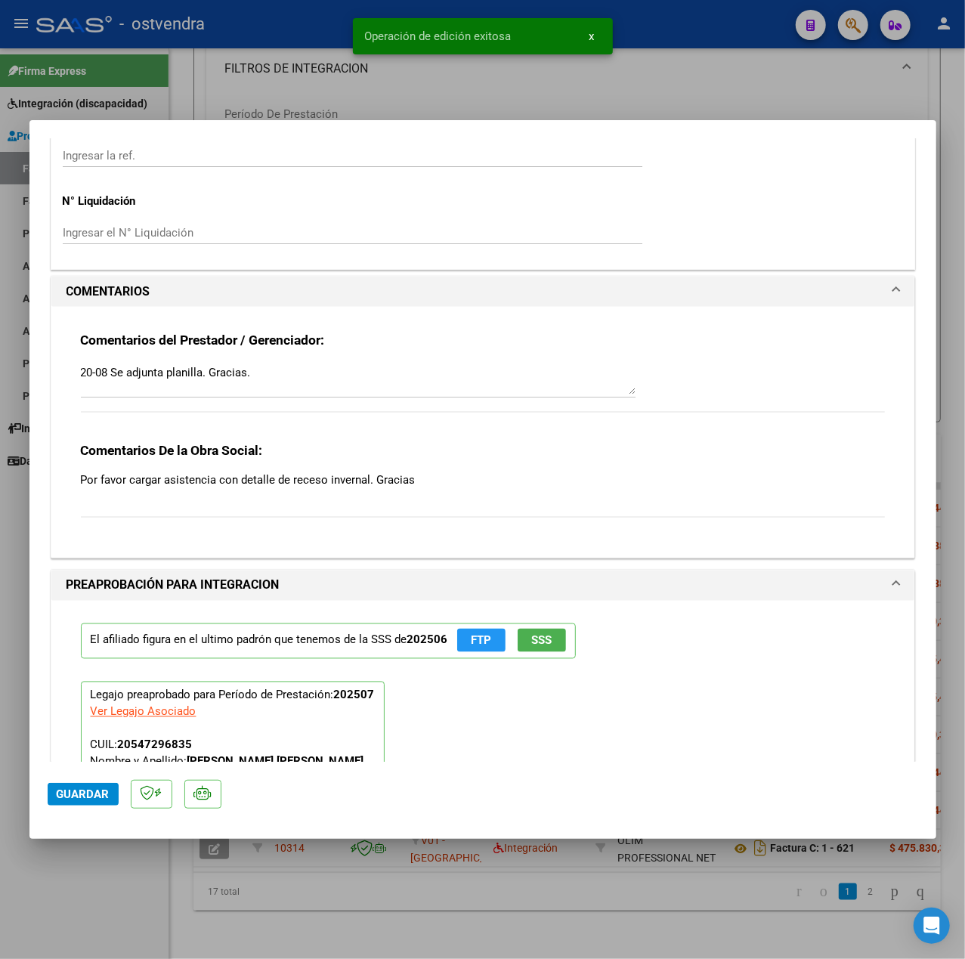
click at [112, 898] on div at bounding box center [482, 479] width 965 height 959
type input "$ 0,00"
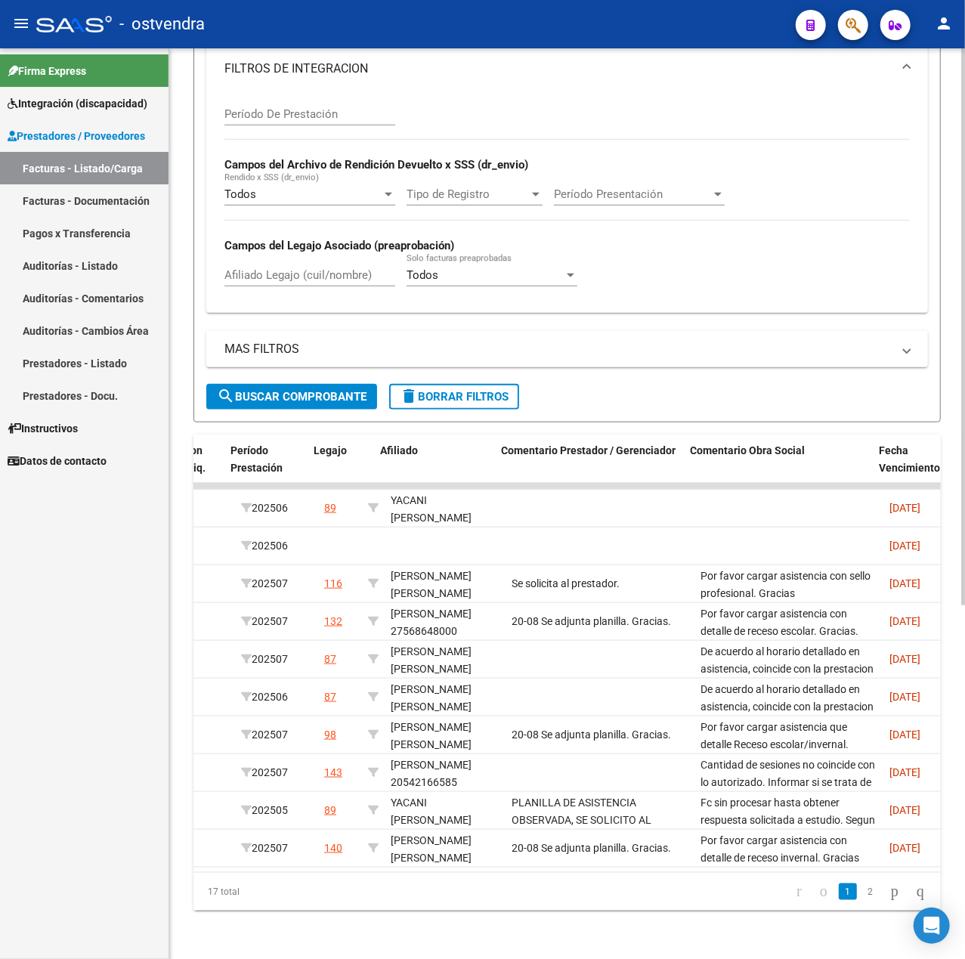
scroll to position [0, 2126]
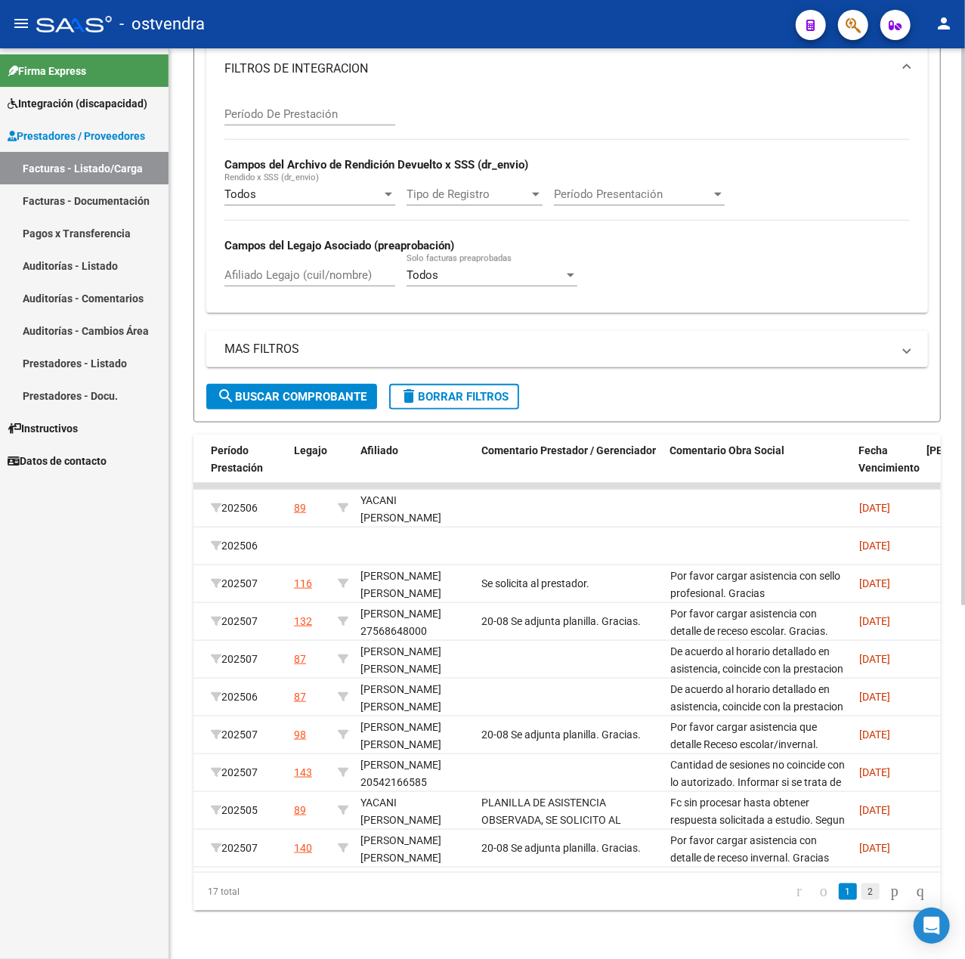
click at [862, 900] on link "2" at bounding box center [871, 892] width 18 height 17
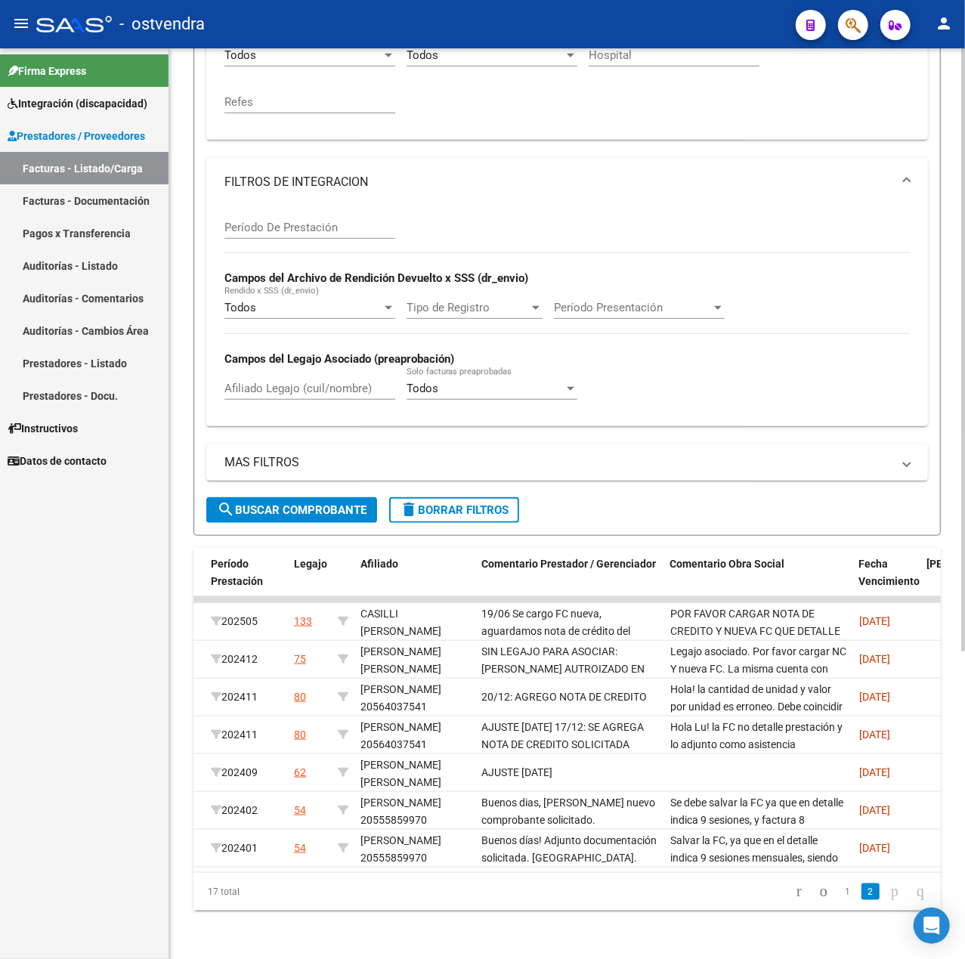
scroll to position [464, 0]
click at [794, 890] on icon "go to first page" at bounding box center [799, 891] width 10 height 18
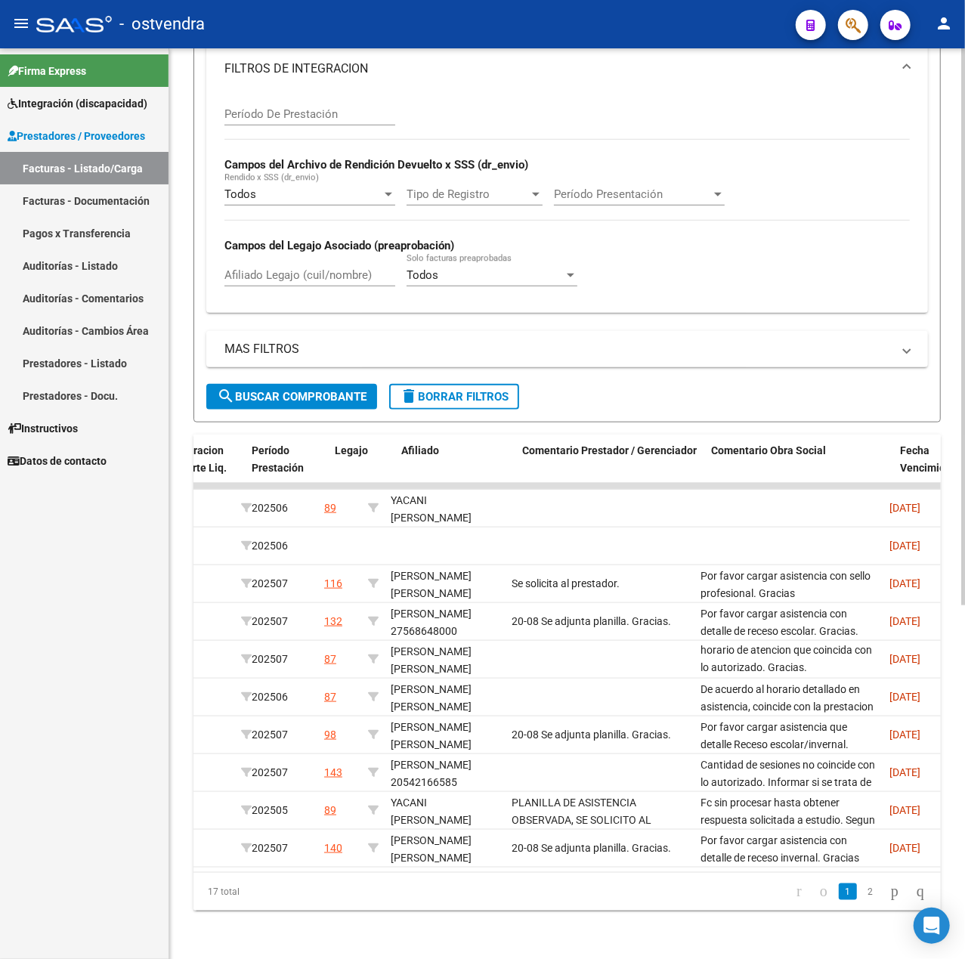
scroll to position [0, 2085]
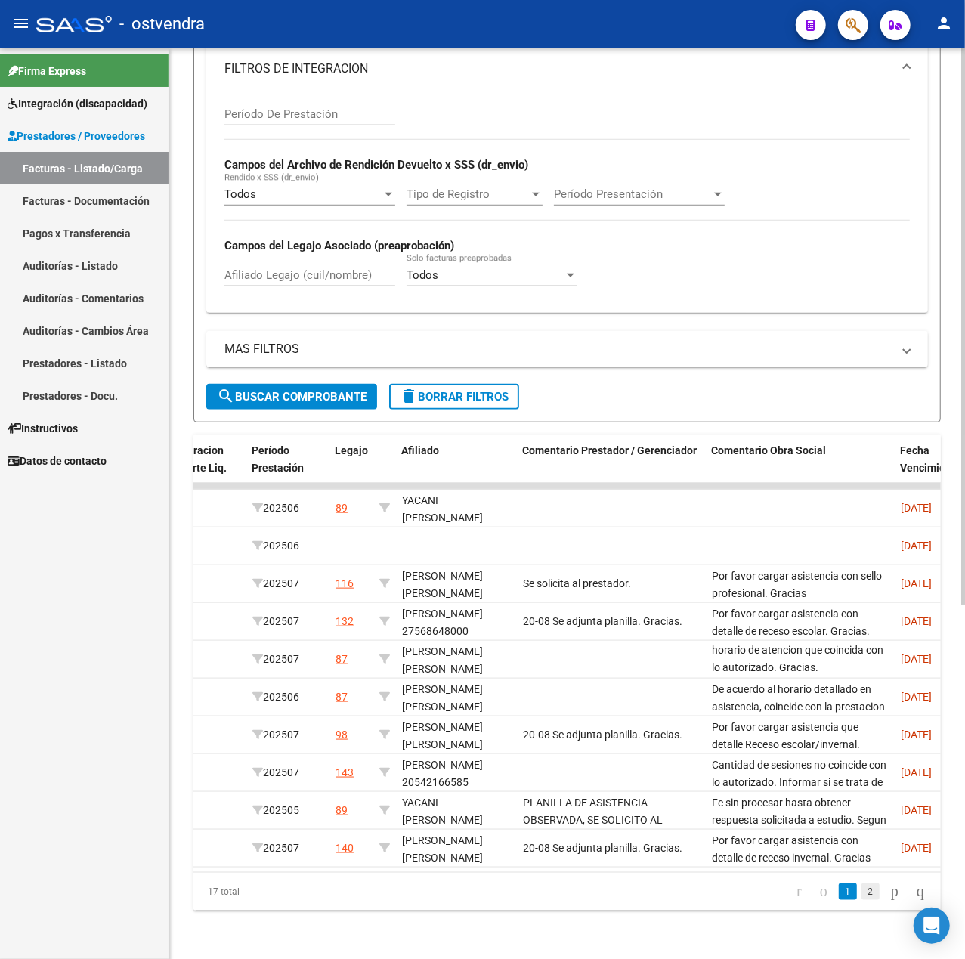
click at [844, 886] on ul "1 2" at bounding box center [861, 892] width 146 height 26
click at [862, 887] on link "2" at bounding box center [871, 892] width 18 height 17
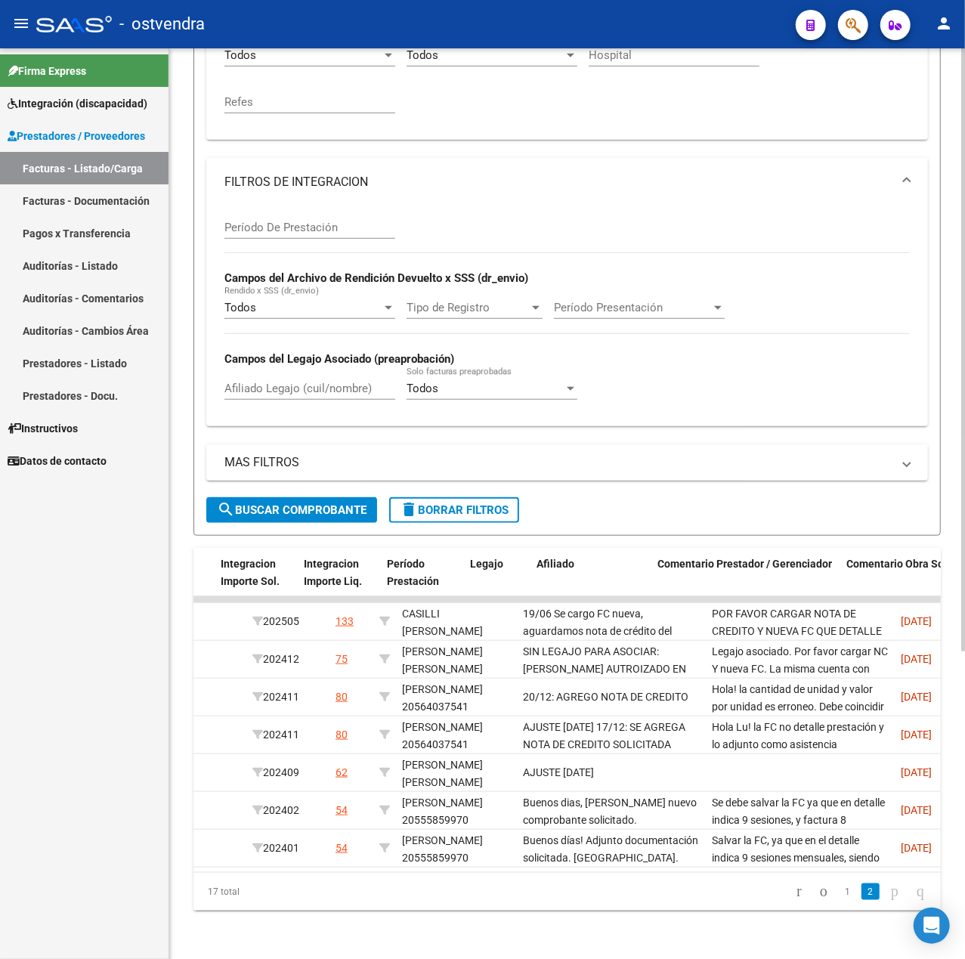
scroll to position [0, 1950]
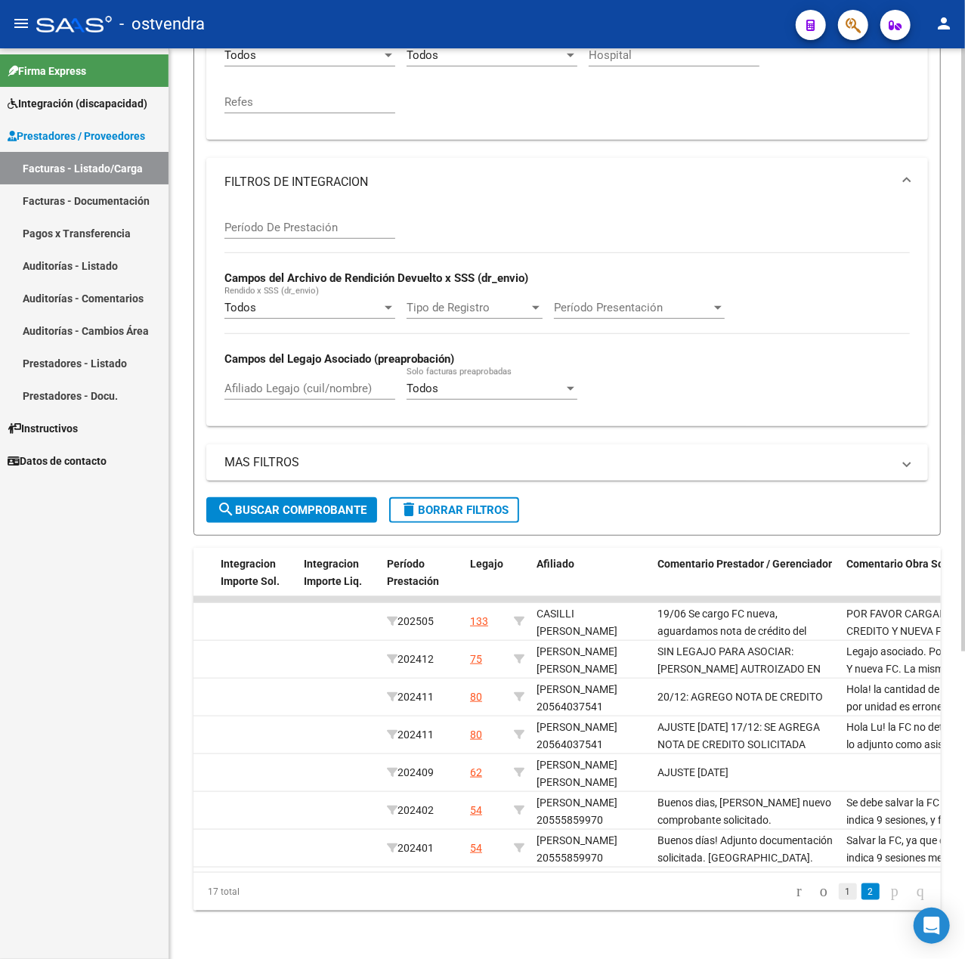
click at [839, 890] on link "1" at bounding box center [848, 892] width 18 height 17
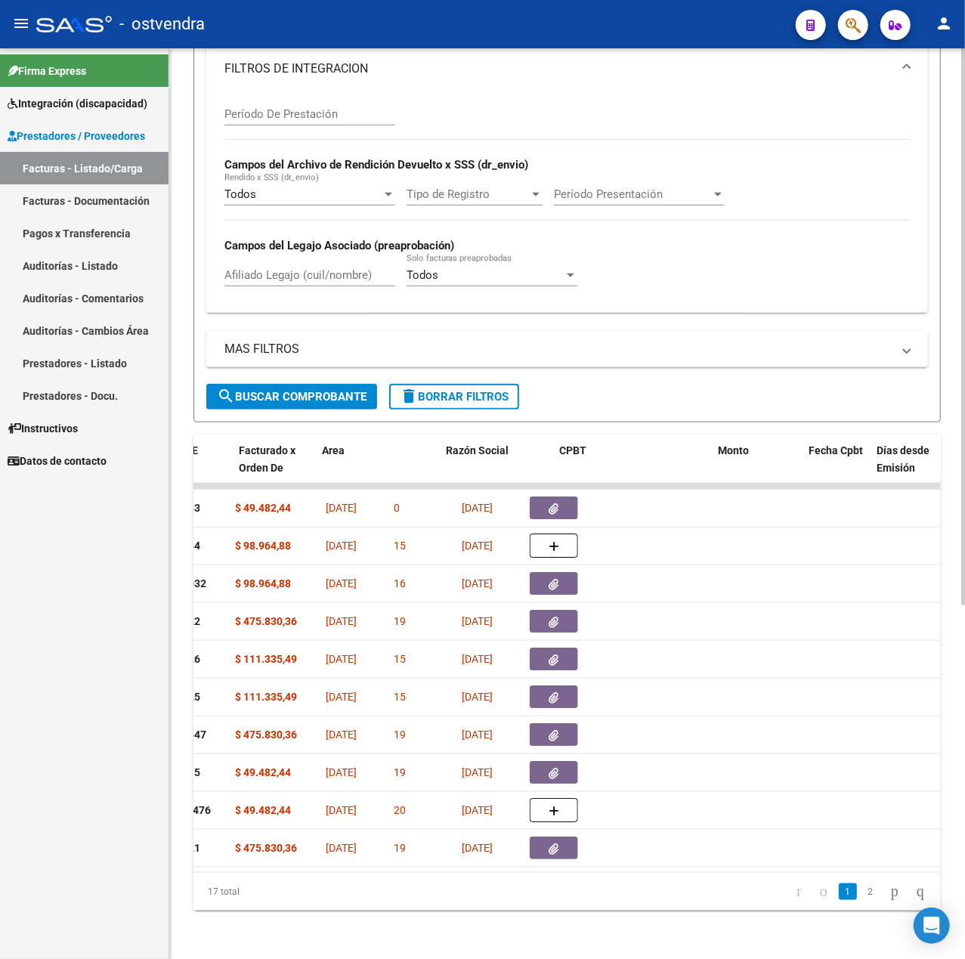
scroll to position [0, 0]
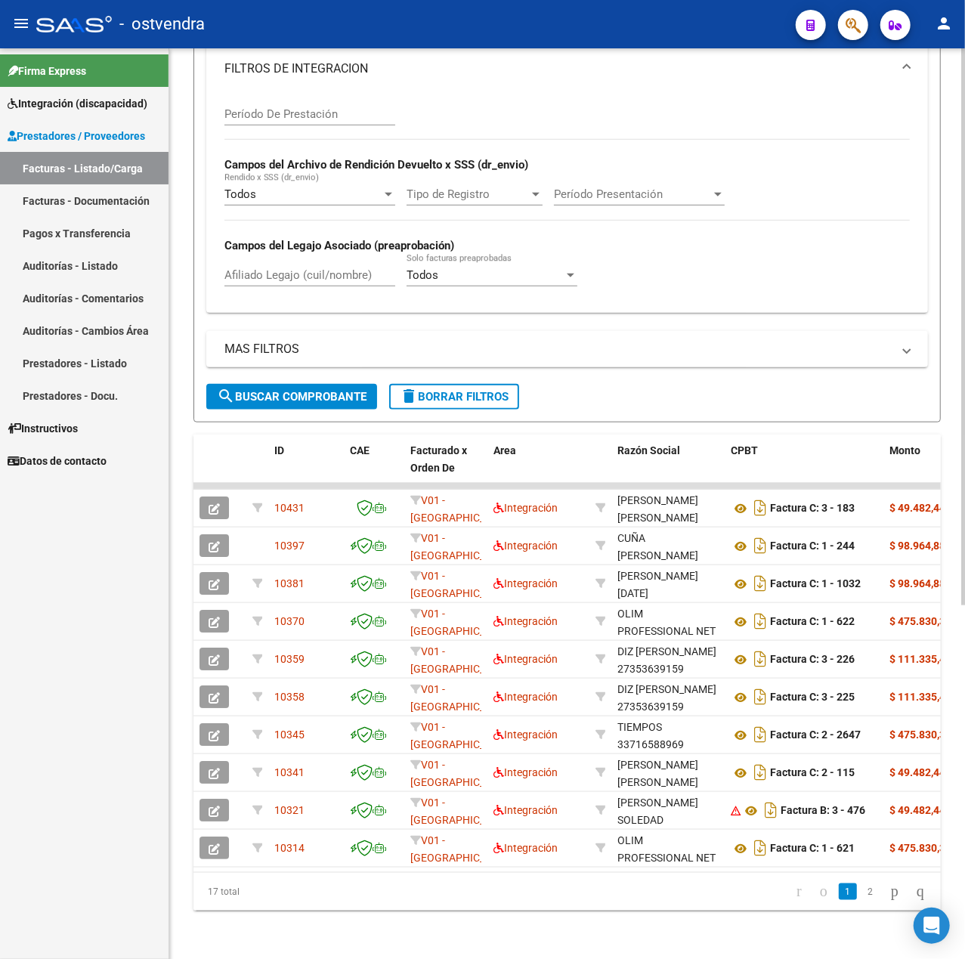
click at [458, 390] on span "delete Borrar Filtros" at bounding box center [454, 397] width 109 height 14
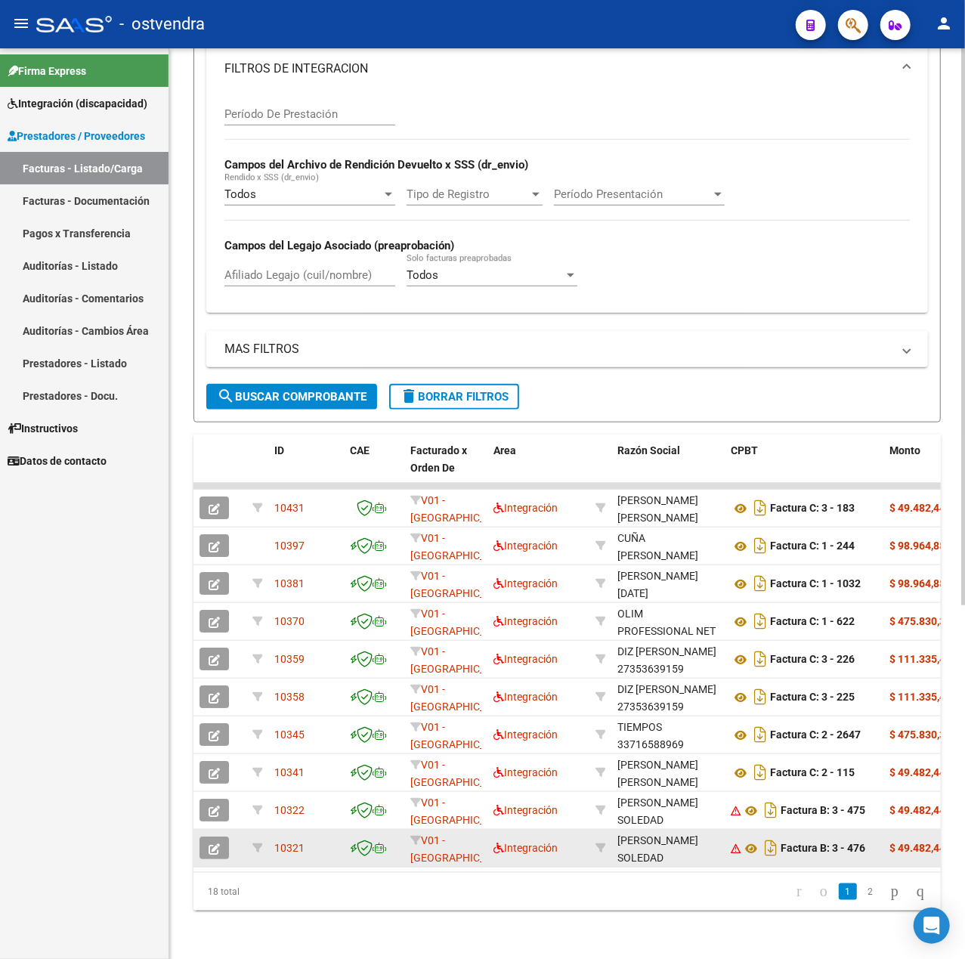
click at [221, 844] on button "button" at bounding box center [214, 848] width 29 height 23
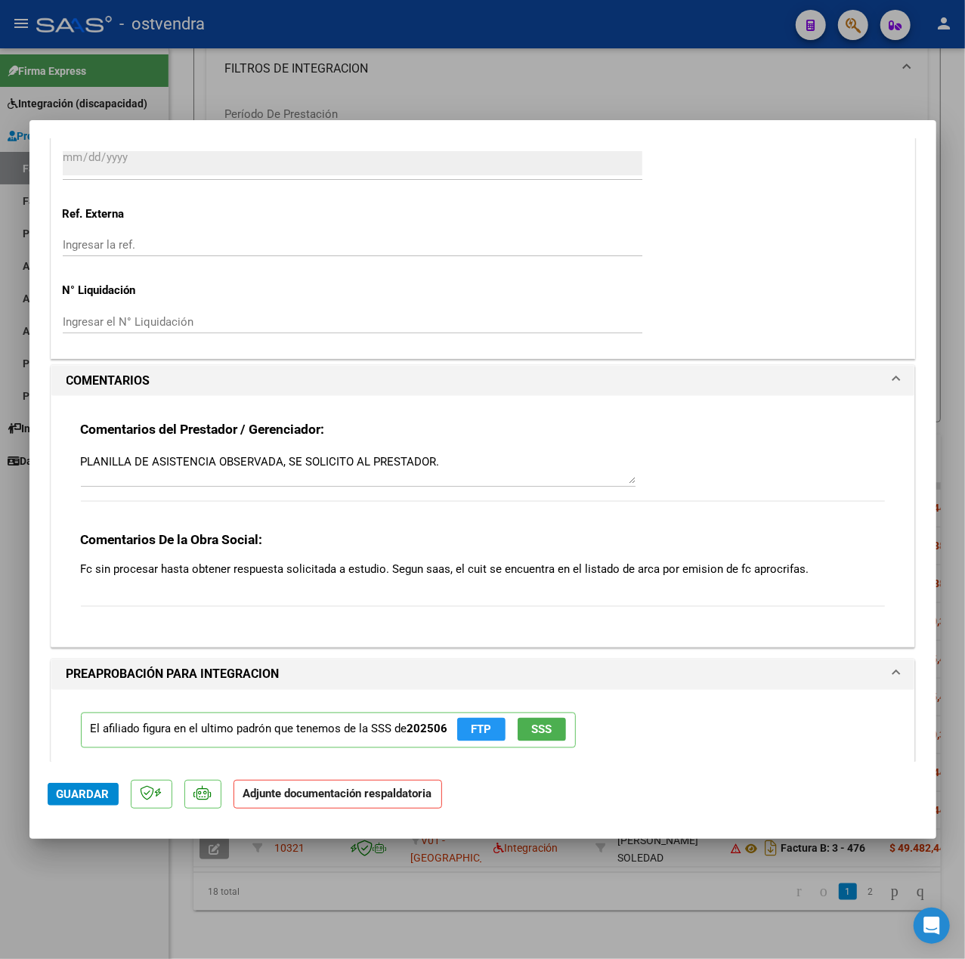
scroll to position [1237, 0]
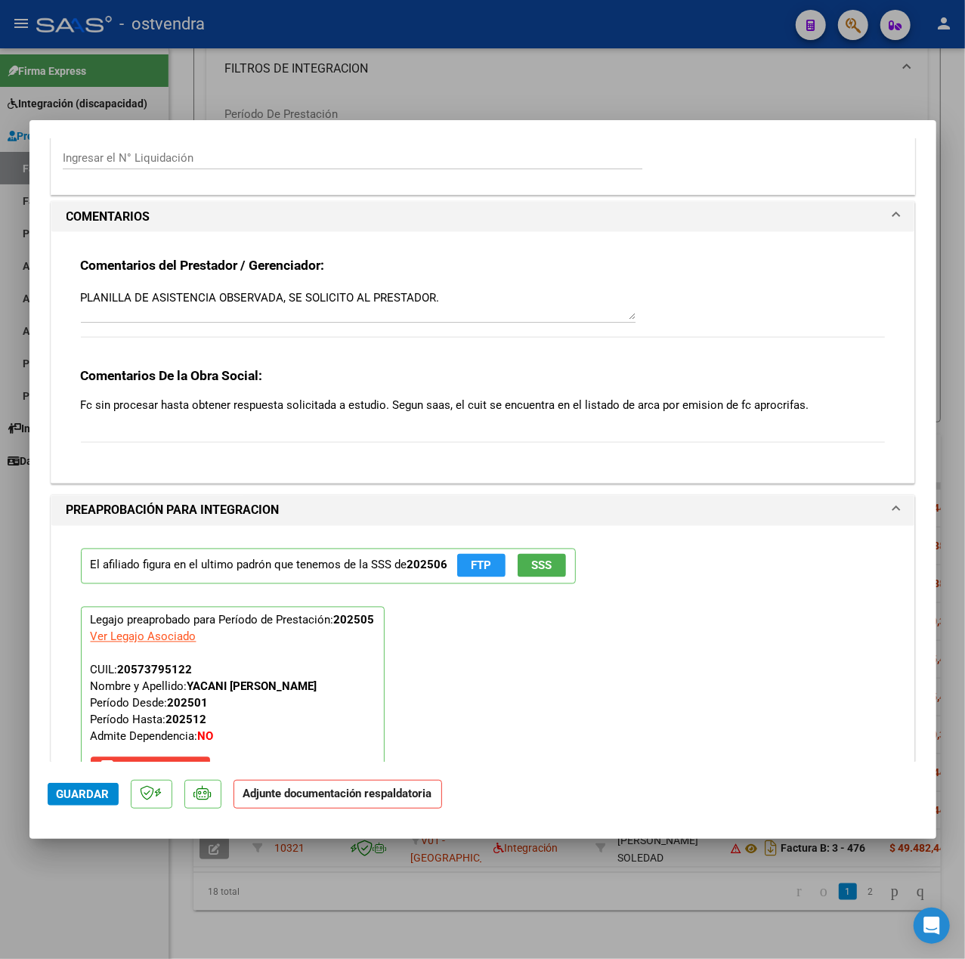
click at [121, 872] on div at bounding box center [482, 479] width 965 height 959
type input "$ 0,00"
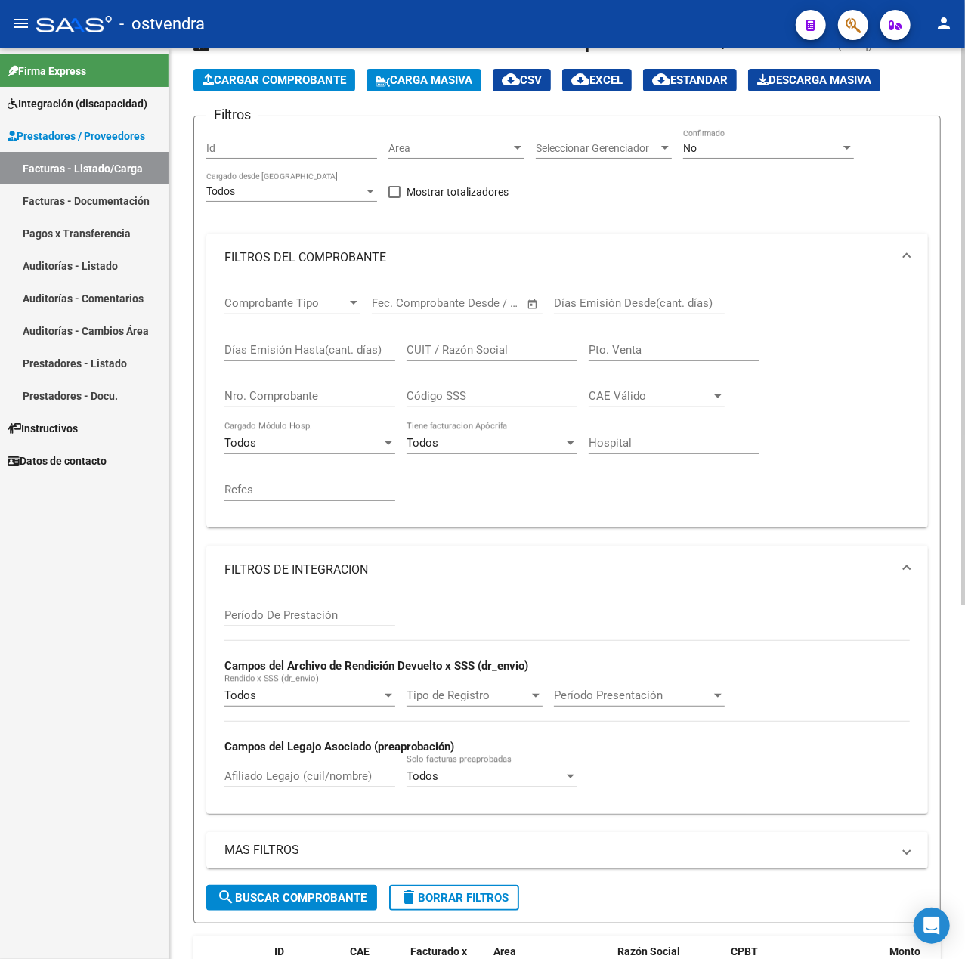
scroll to position [0, 0]
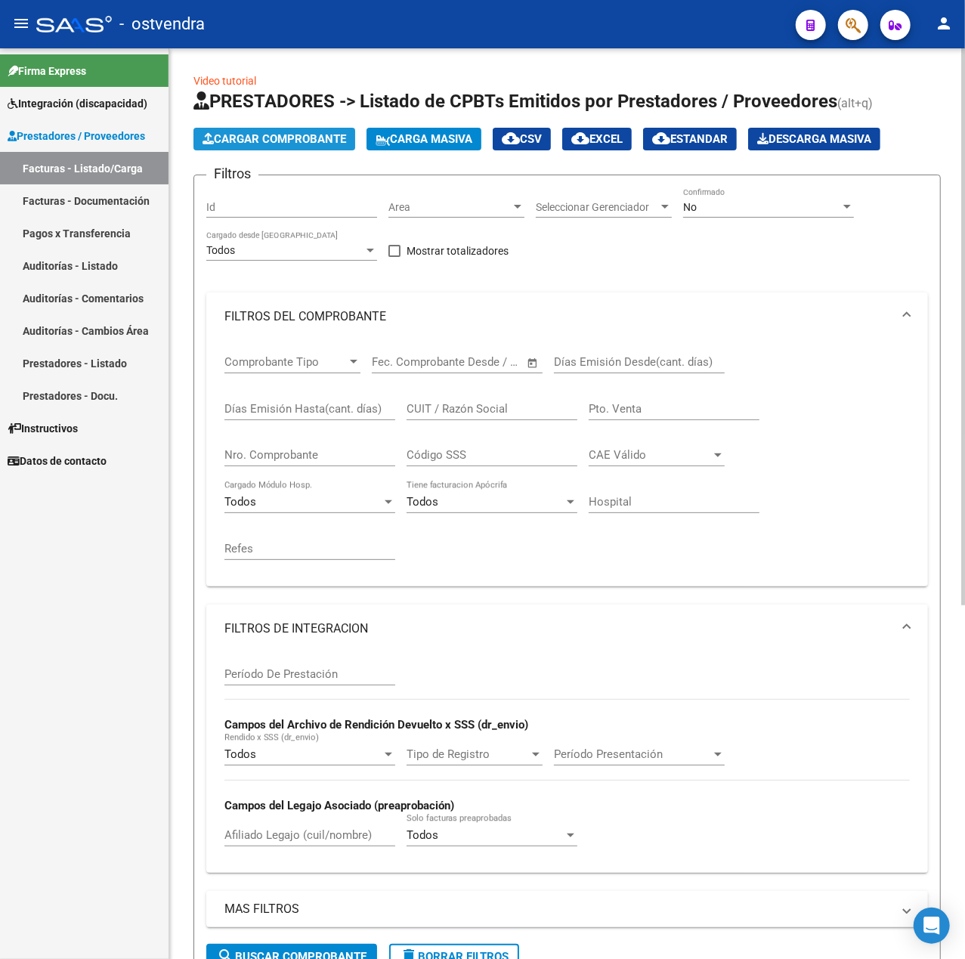
click at [279, 138] on span "Cargar Comprobante" at bounding box center [275, 139] width 144 height 14
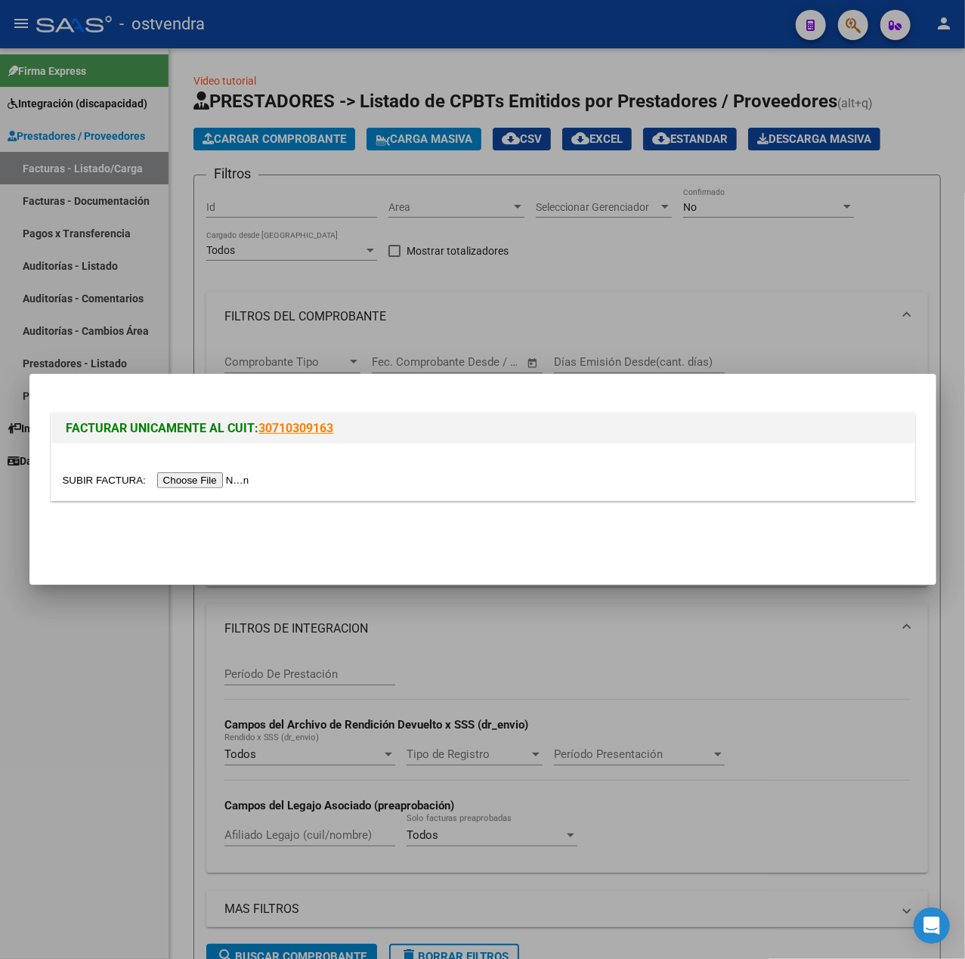
click at [191, 476] on input "file" at bounding box center [158, 480] width 191 height 16
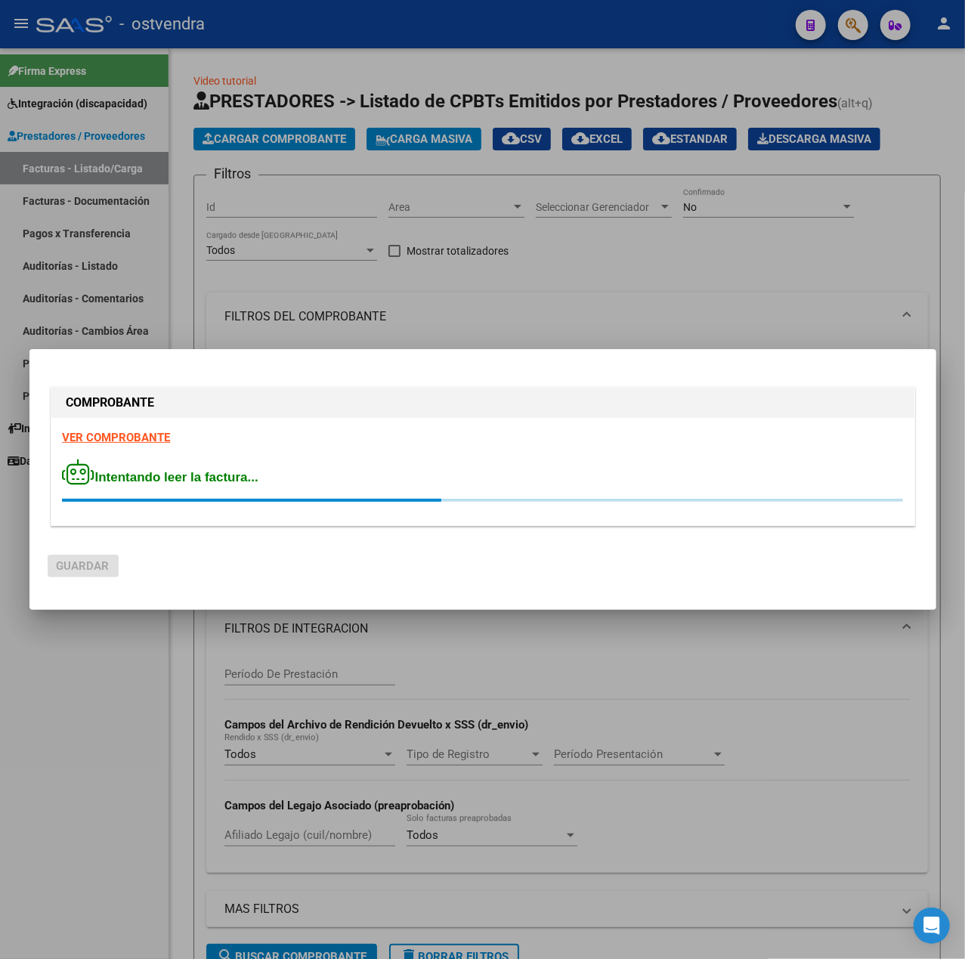
click at [116, 440] on strong "VER COMPROBANTE" at bounding box center [117, 438] width 108 height 14
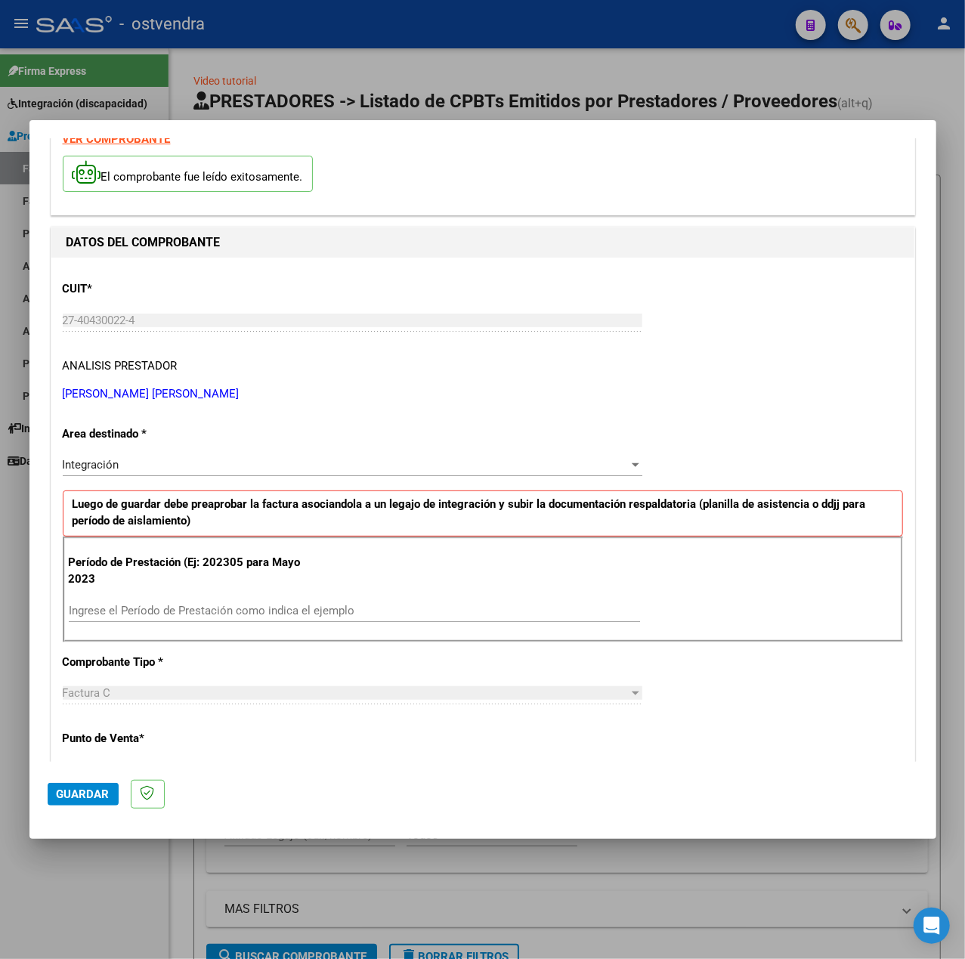
scroll to position [101, 0]
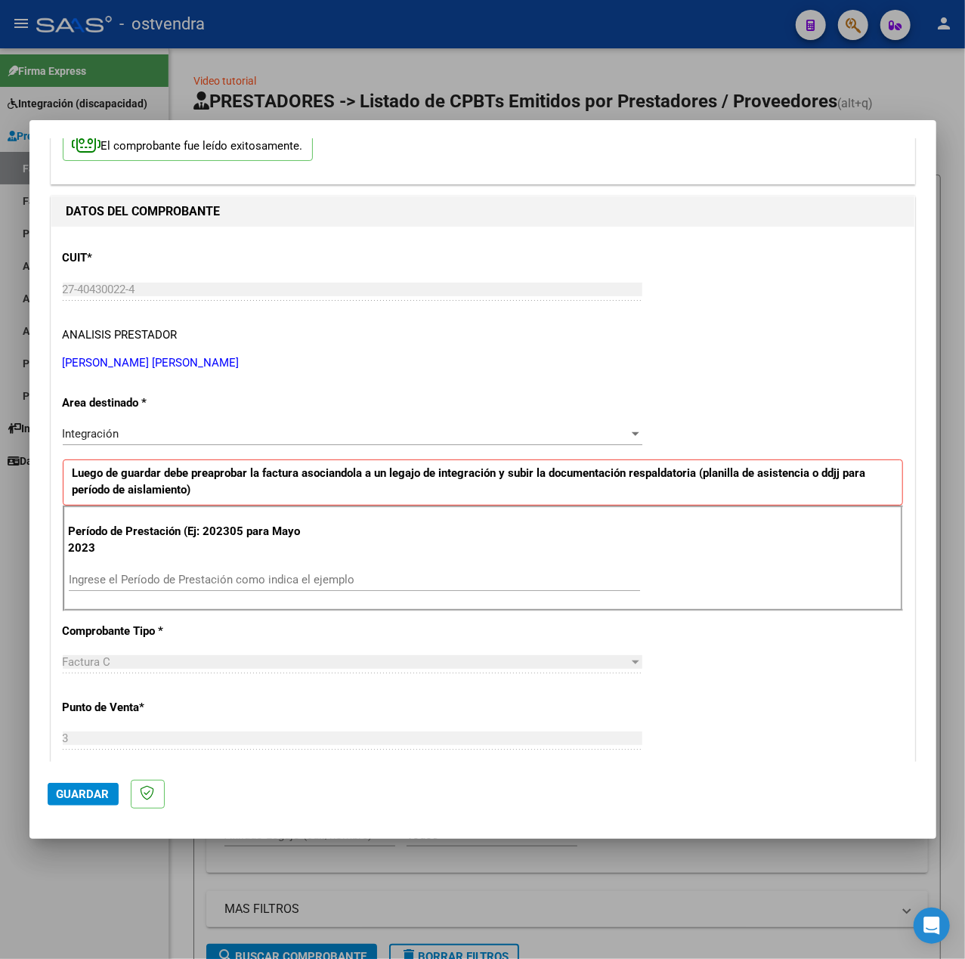
click at [182, 584] on input "Ingrese el Período de Prestación como indica el ejemplo" at bounding box center [354, 580] width 571 height 14
type input "202507"
click at [808, 668] on div "CUIT * 27-40430022-4 Ingresar CUIT ANALISIS PRESTADOR [PERSON_NAME] [PERSON_NAM…" at bounding box center [482, 796] width 863 height 1138
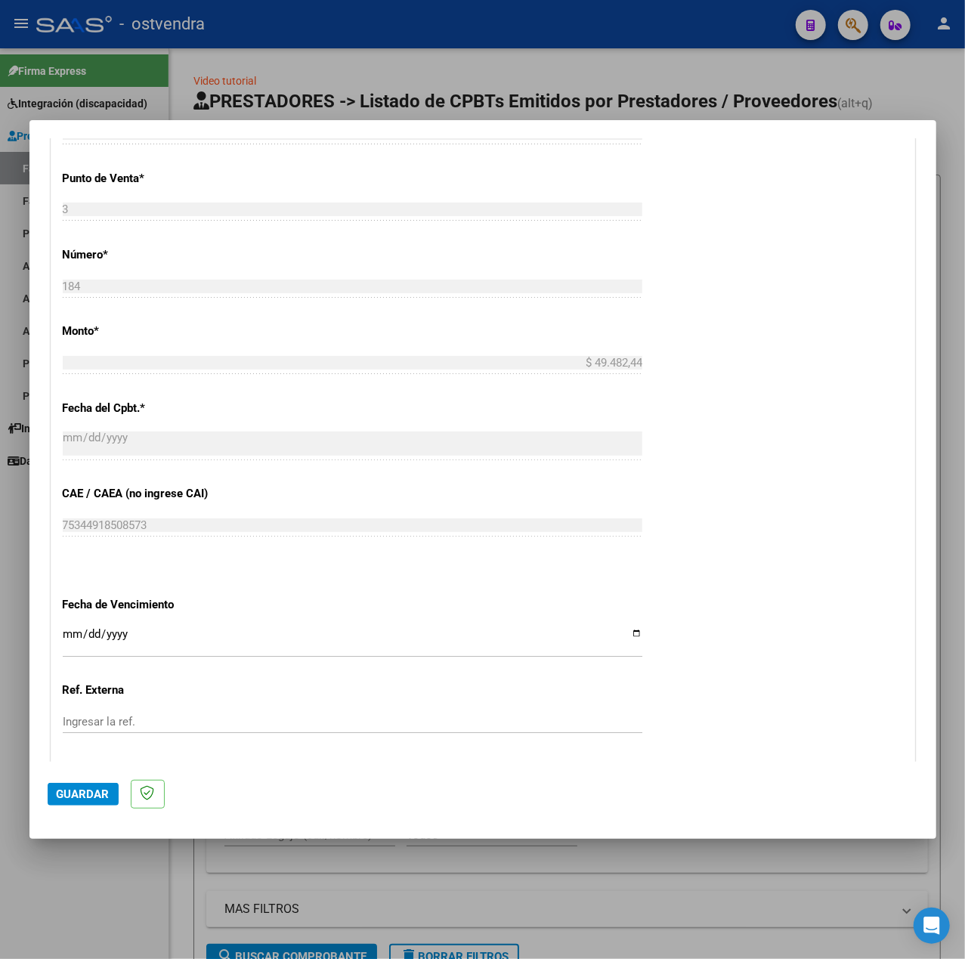
scroll to position [756, 0]
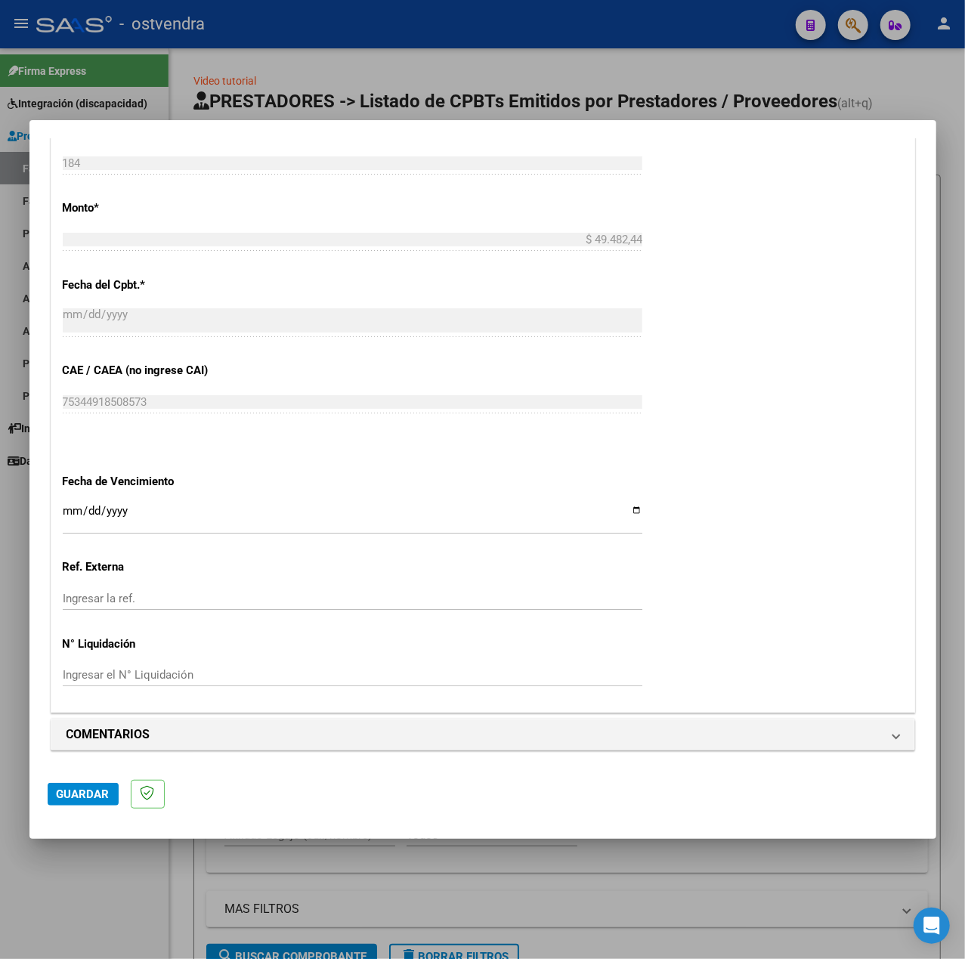
click at [67, 514] on input "Ingresar la fecha" at bounding box center [353, 517] width 580 height 24
type input "[DATE]"
click at [801, 621] on div "CUIT * 27-40430022-4 Ingresar CUIT ANALISIS PRESTADOR [PERSON_NAME] [PERSON_NAM…" at bounding box center [482, 143] width 863 height 1138
click at [64, 789] on span "Guardar" at bounding box center [83, 795] width 53 height 14
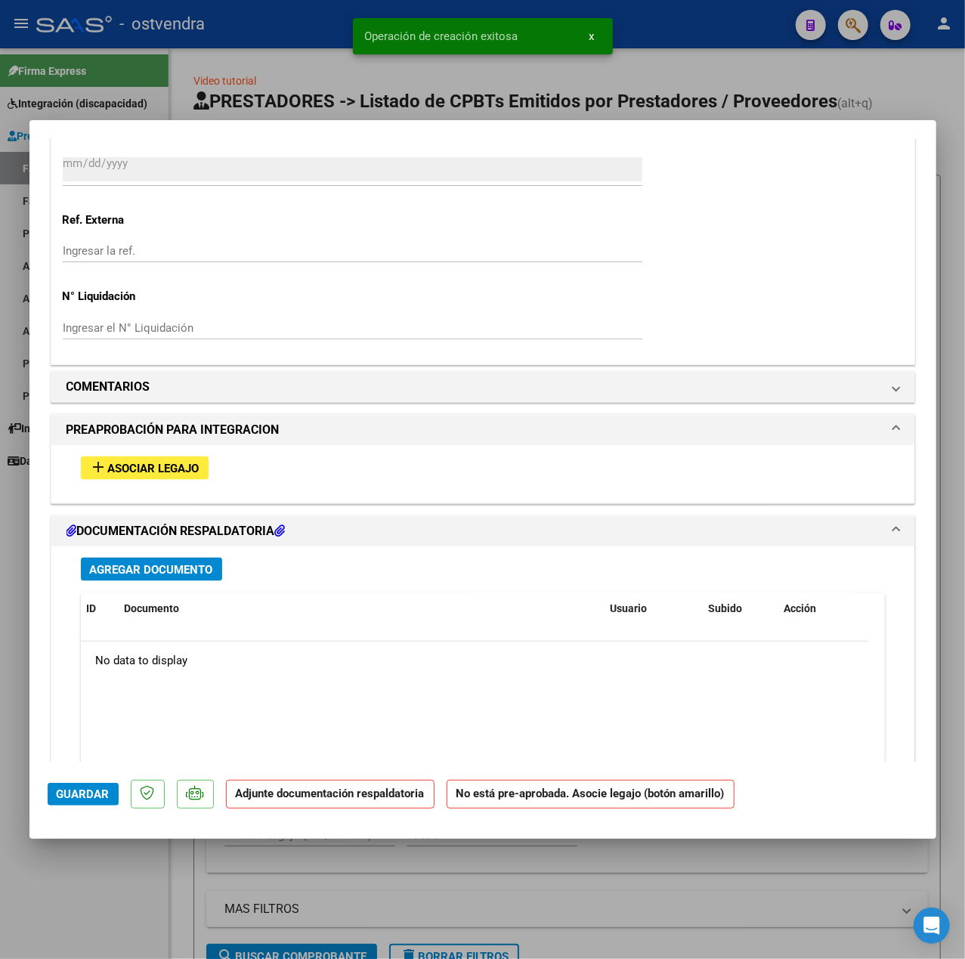
scroll to position [1193, 0]
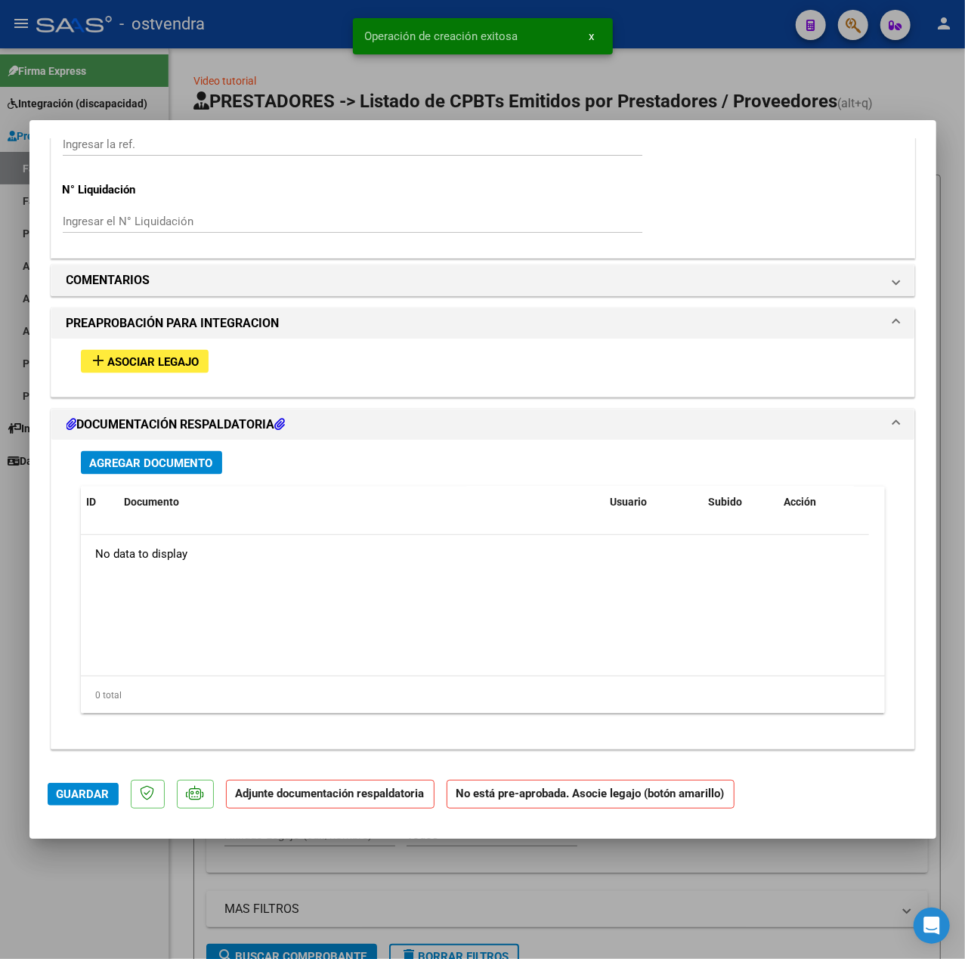
click at [183, 358] on span "Asociar Legajo" at bounding box center [153, 362] width 91 height 14
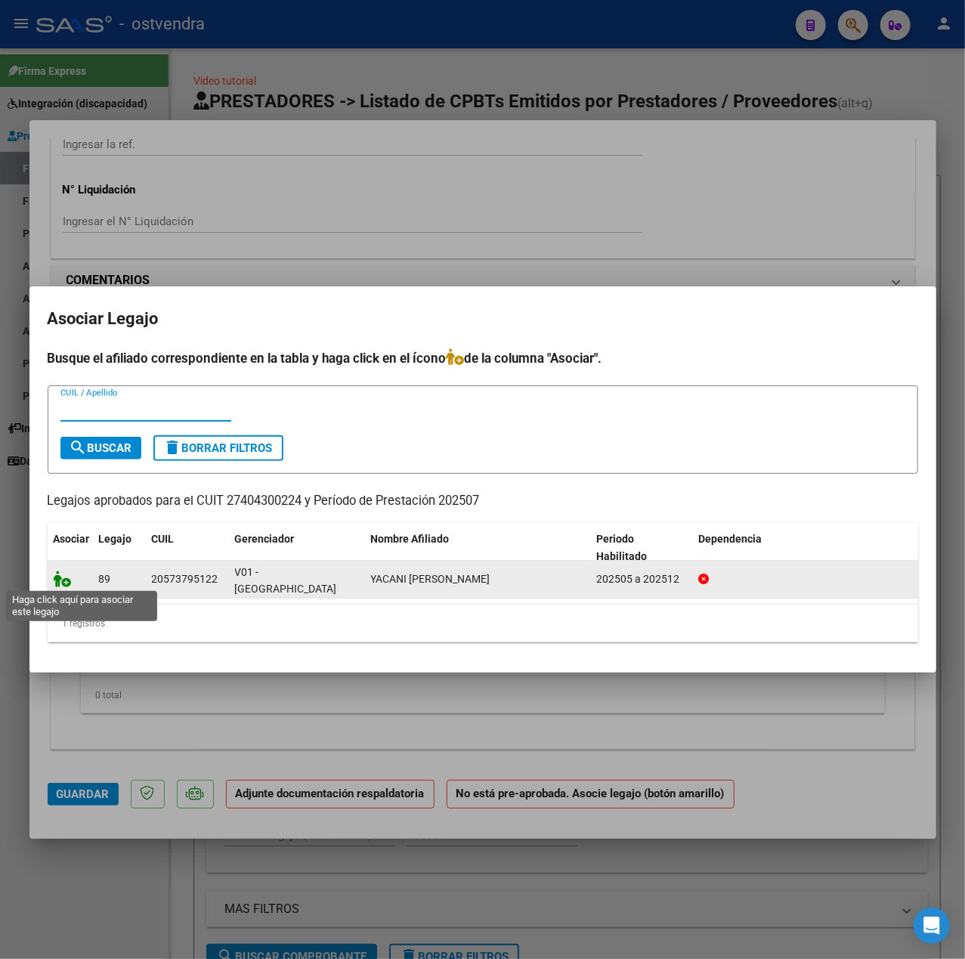
click at [64, 578] on icon at bounding box center [63, 579] width 18 height 17
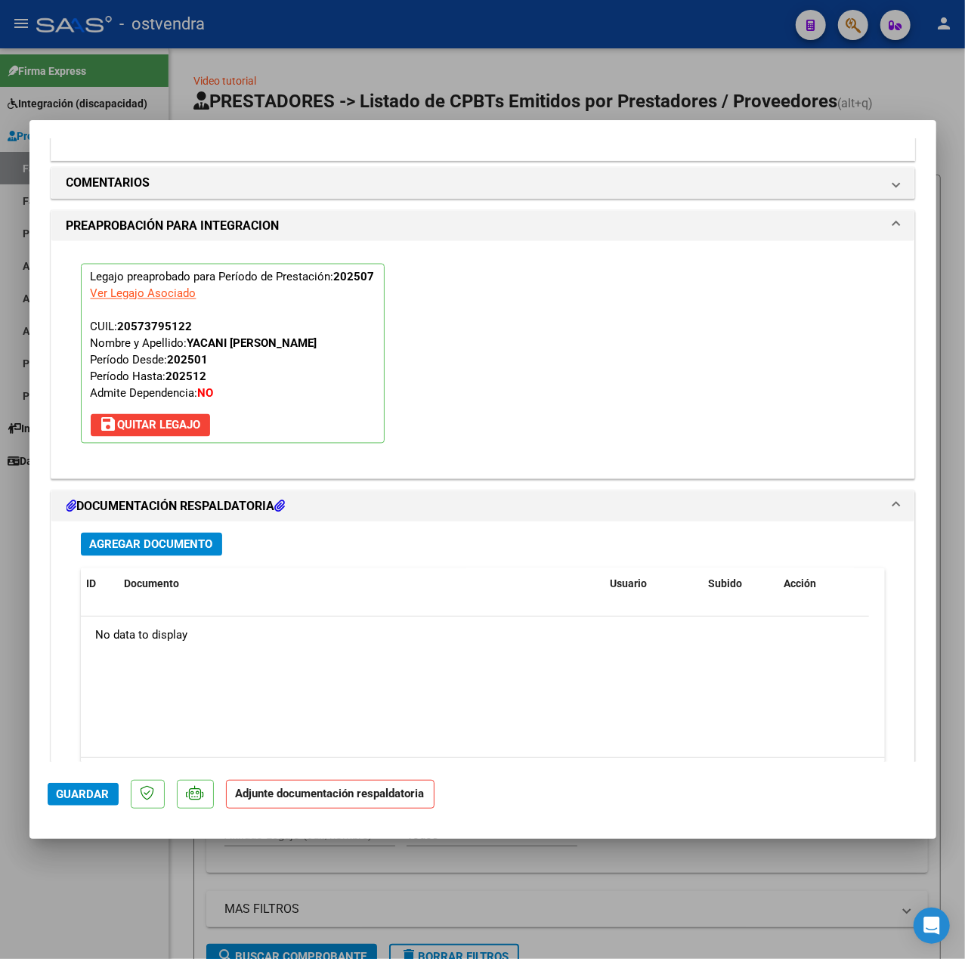
scroll to position [1412, 0]
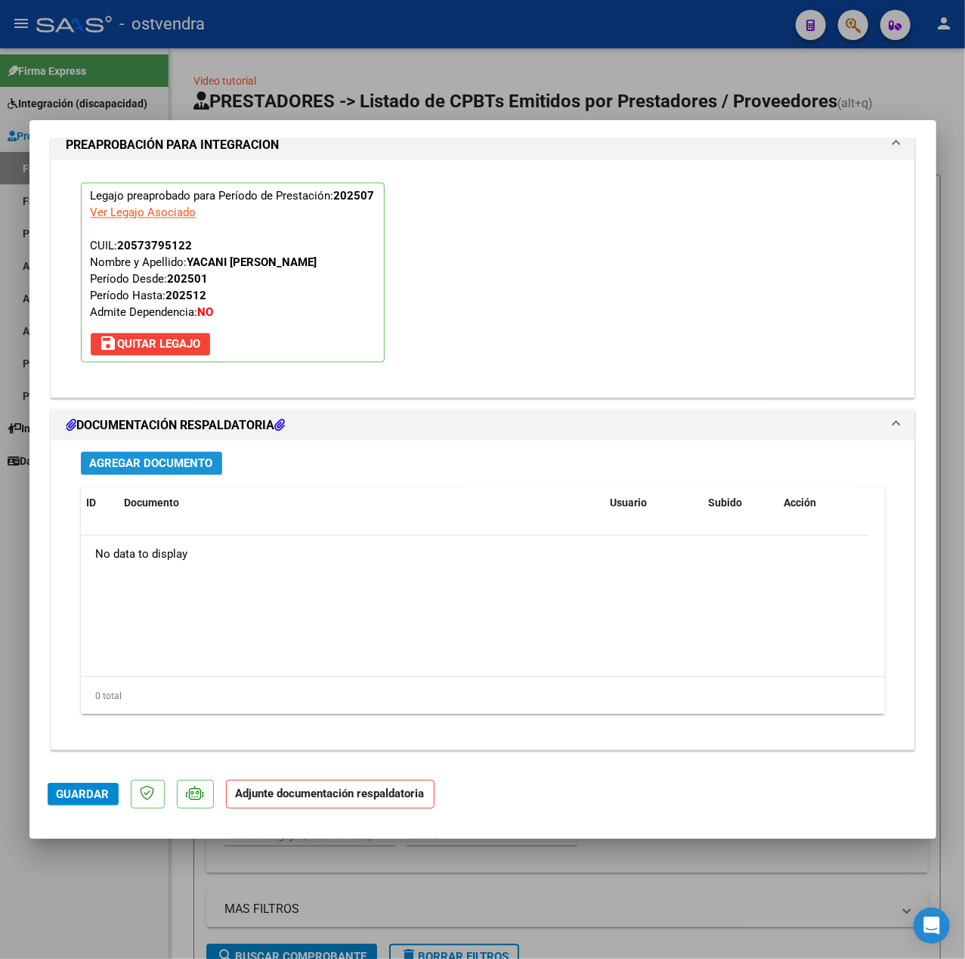
click at [158, 460] on span "Agregar Documento" at bounding box center [151, 464] width 123 height 14
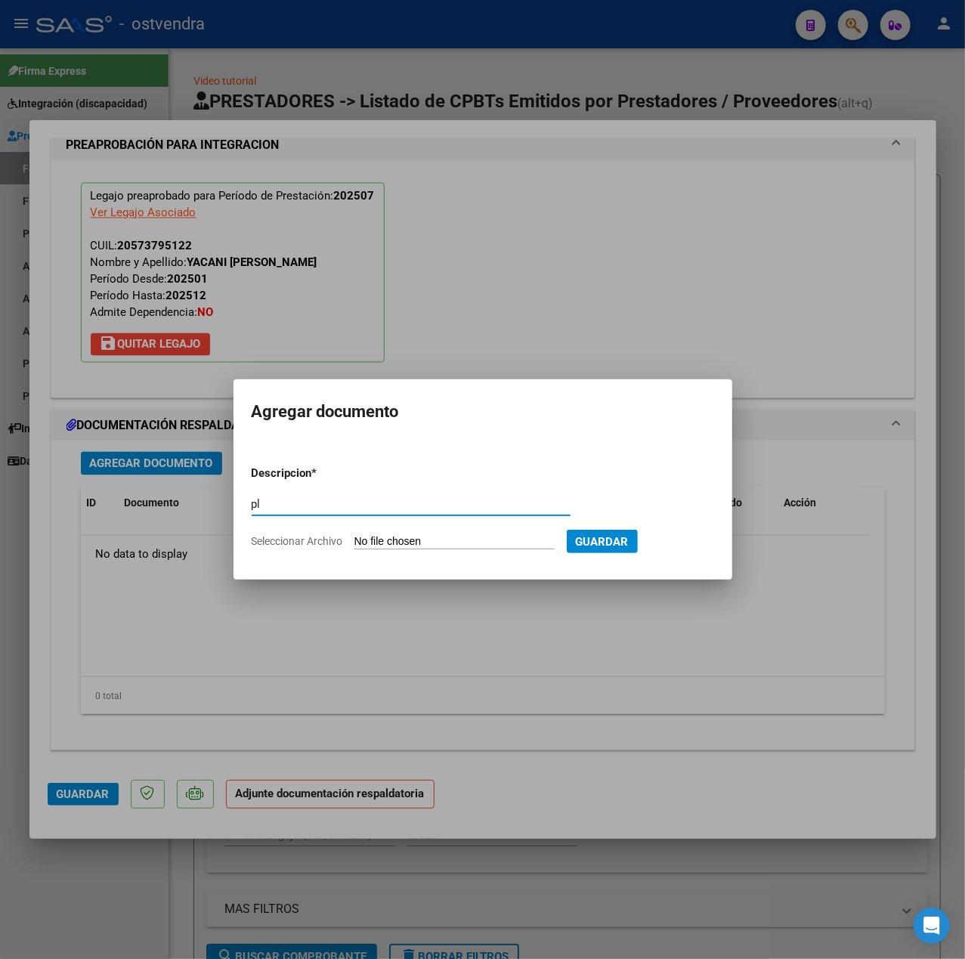
type input "pl"
click at [391, 546] on input "Seleccionar Archivo" at bounding box center [455, 542] width 200 height 14
type input "C:\fakepath\20250820_090946.jpg"
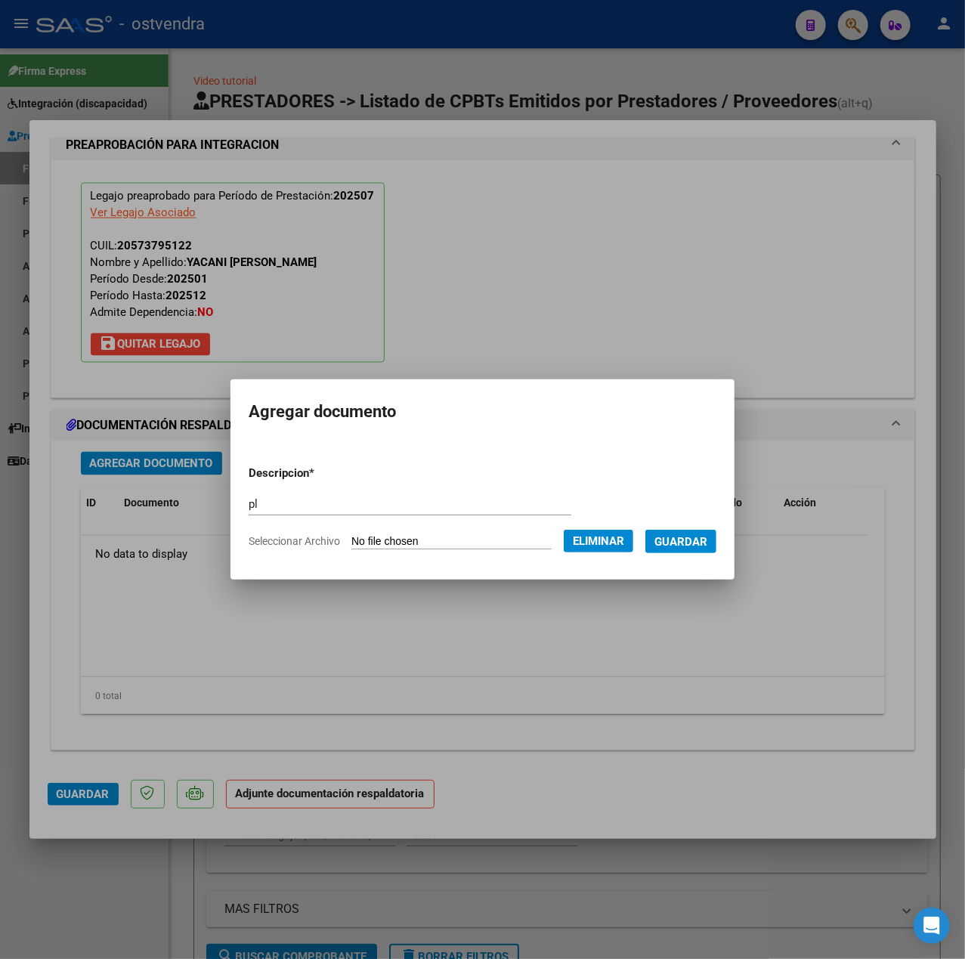
click at [697, 545] on span "Guardar" at bounding box center [681, 542] width 53 height 14
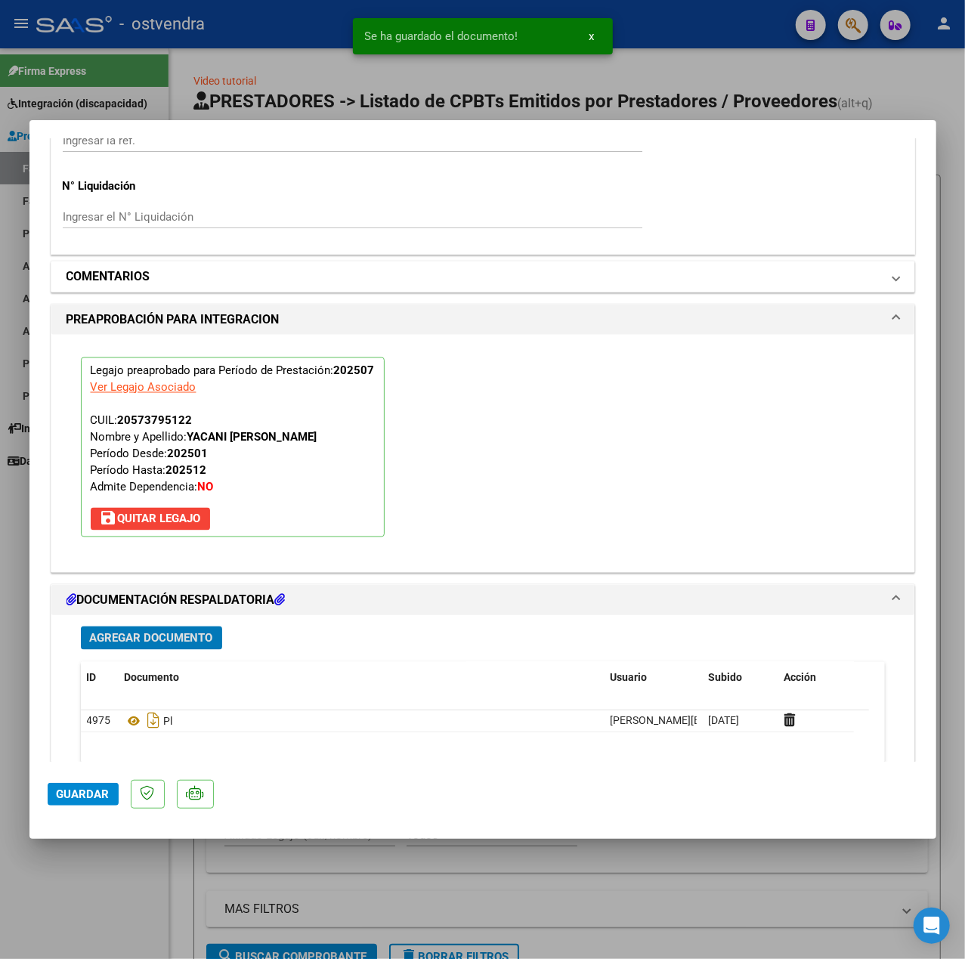
scroll to position [1110, 0]
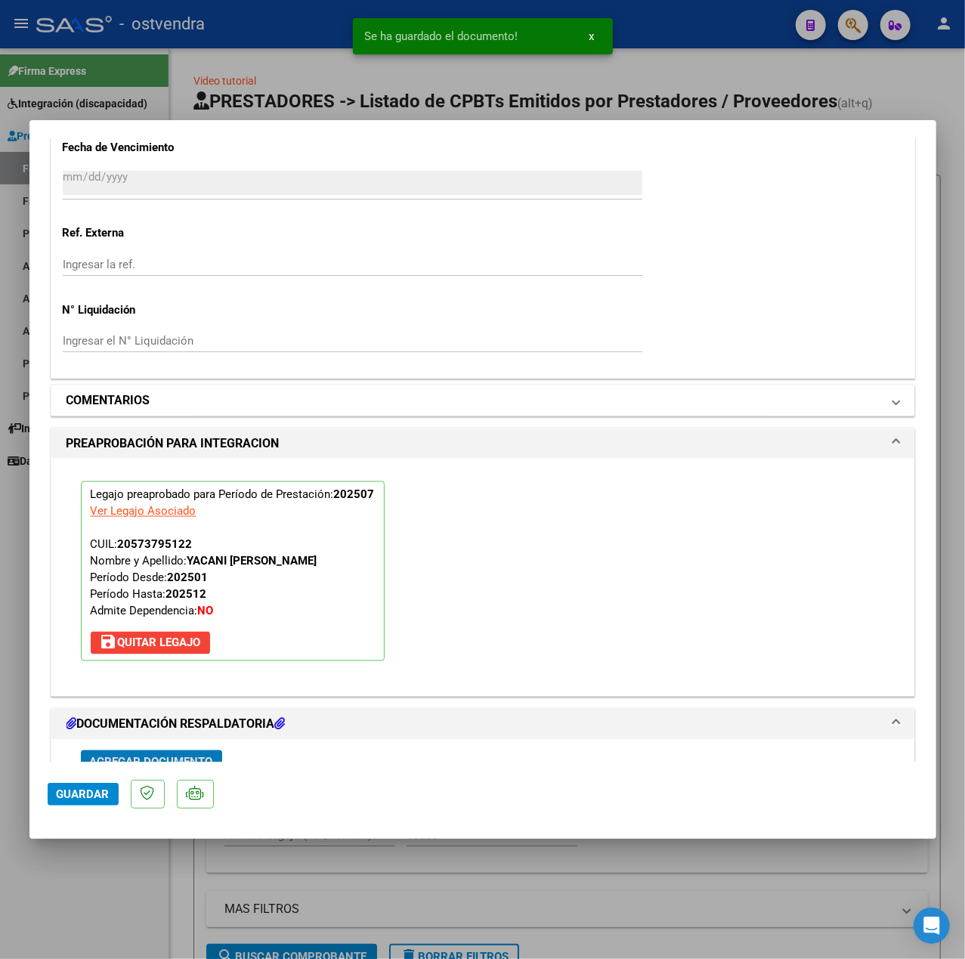
click at [252, 399] on mat-panel-title "COMENTARIOS" at bounding box center [474, 401] width 815 height 18
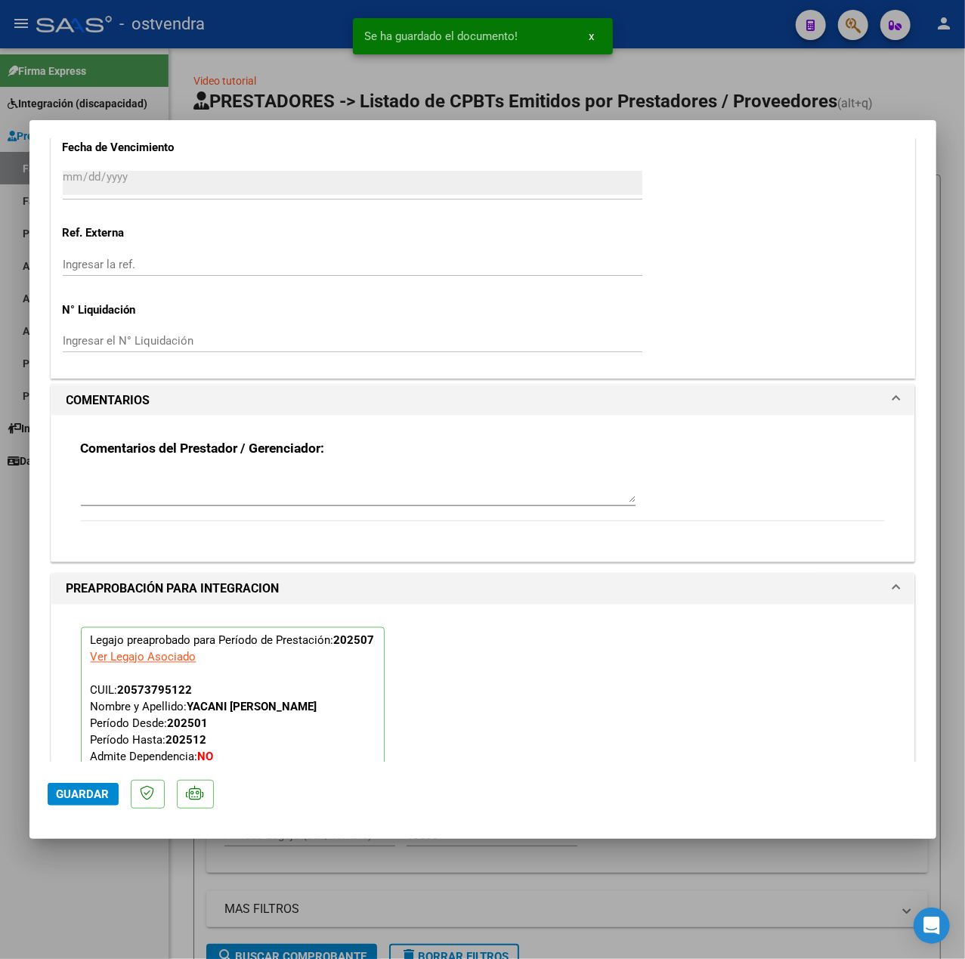
click at [192, 491] on textarea at bounding box center [358, 488] width 555 height 30
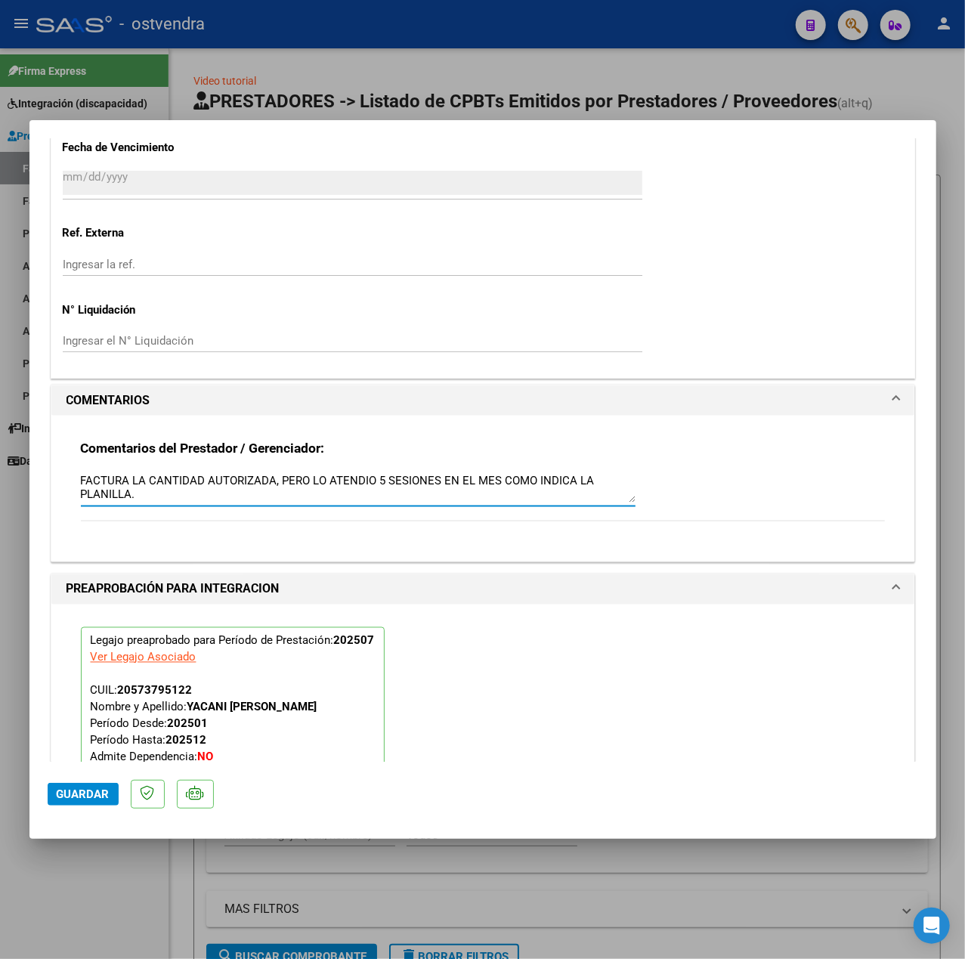
type textarea "FACTURA LA CANTIDAD AUTORIZADA, PERO LO ATENDIO 5 SESIONES EN EL MES COMO INDIC…"
click at [91, 788] on span "Guardar" at bounding box center [83, 795] width 53 height 14
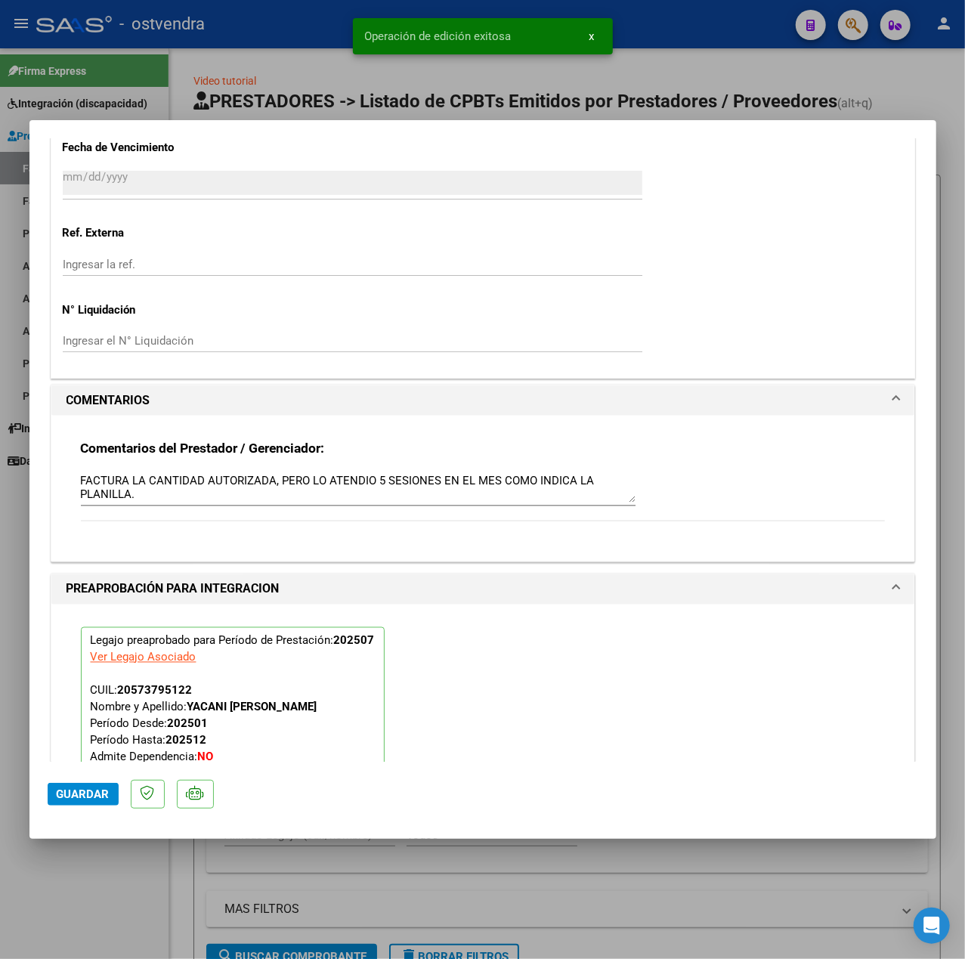
click at [156, 884] on div at bounding box center [482, 479] width 965 height 959
type input "$ 0,00"
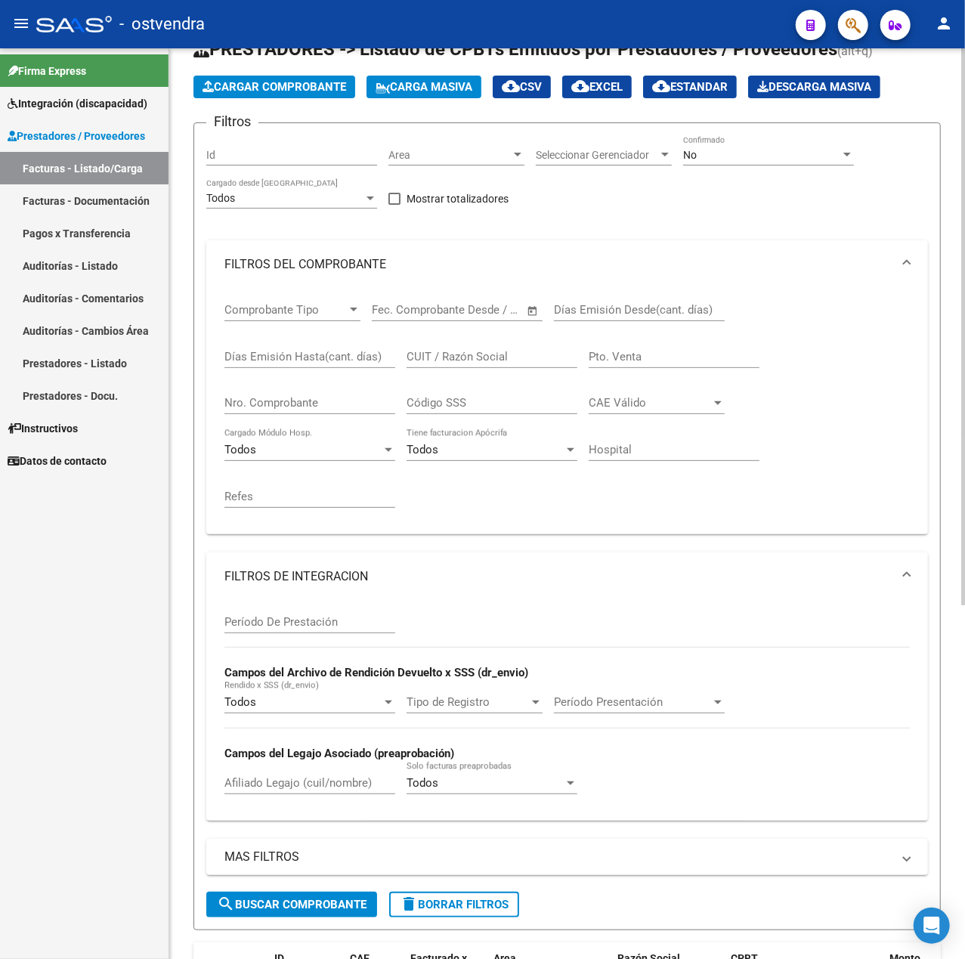
scroll to position [0, 0]
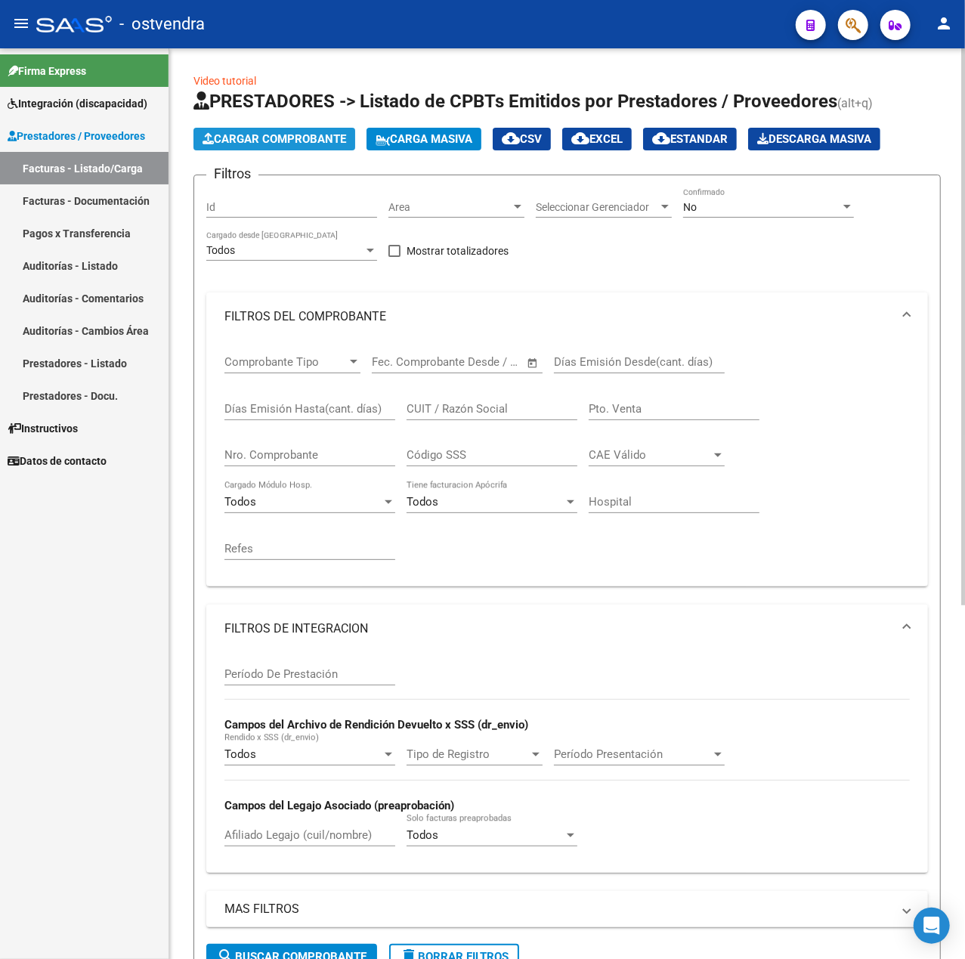
click at [285, 136] on span "Cargar Comprobante" at bounding box center [275, 139] width 144 height 14
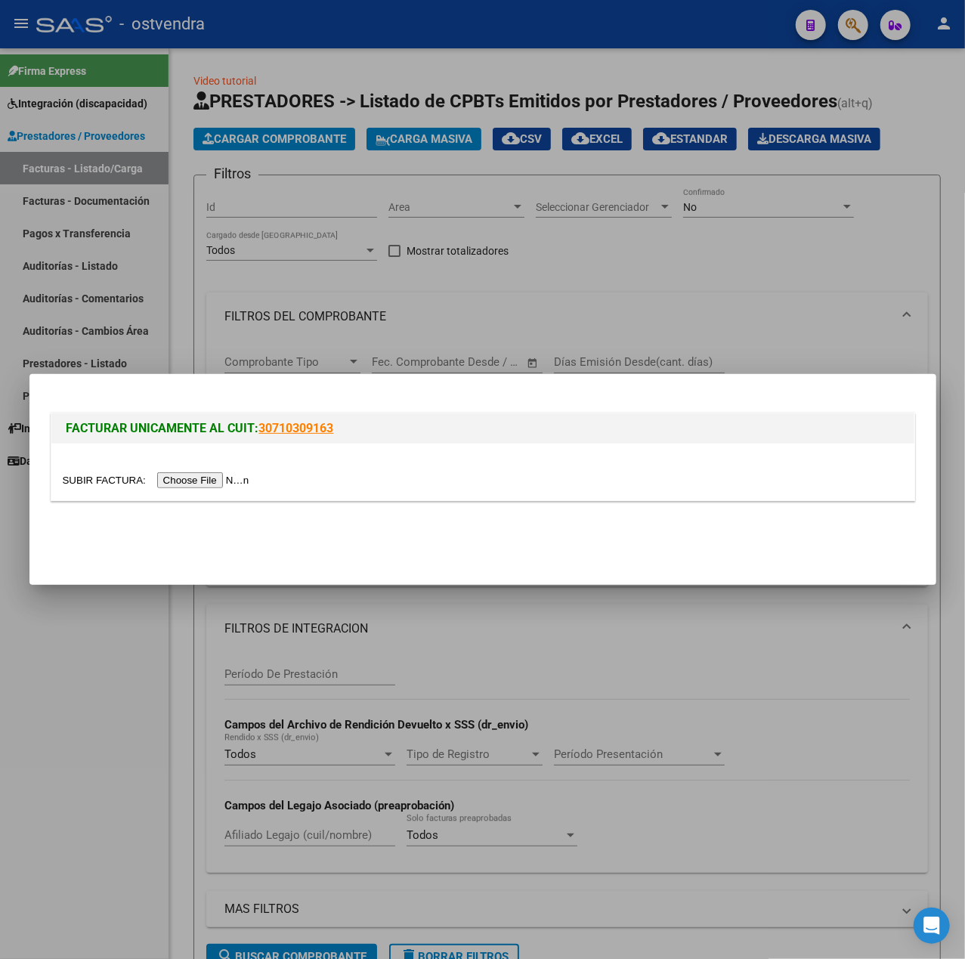
click at [167, 484] on input "file" at bounding box center [158, 480] width 191 height 16
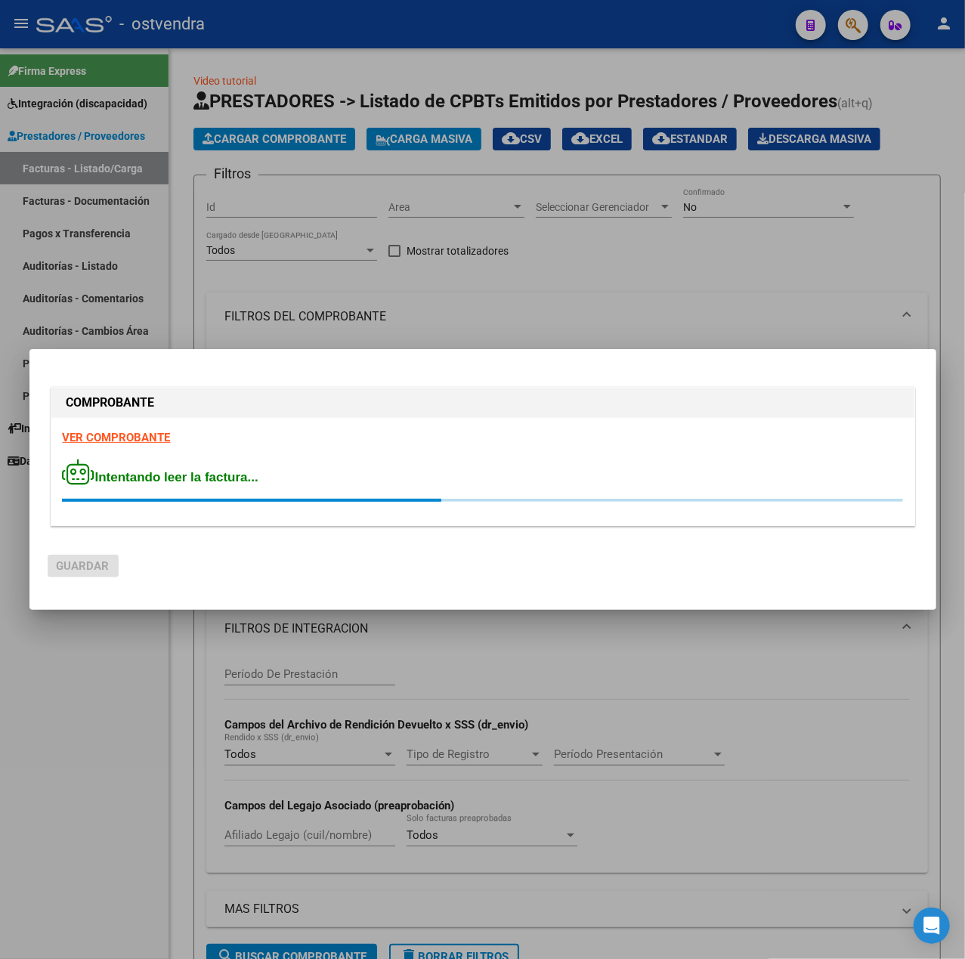
click at [130, 433] on strong "VER COMPROBANTE" at bounding box center [117, 438] width 108 height 14
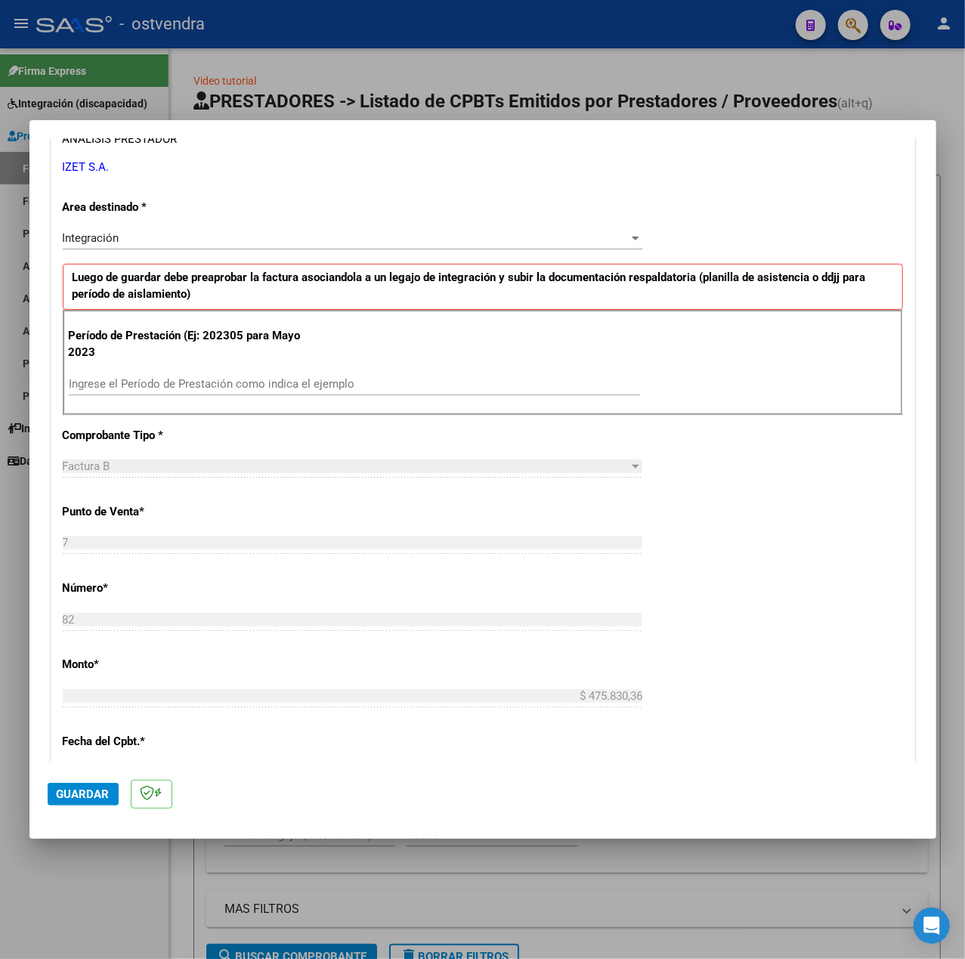
scroll to position [302, 0]
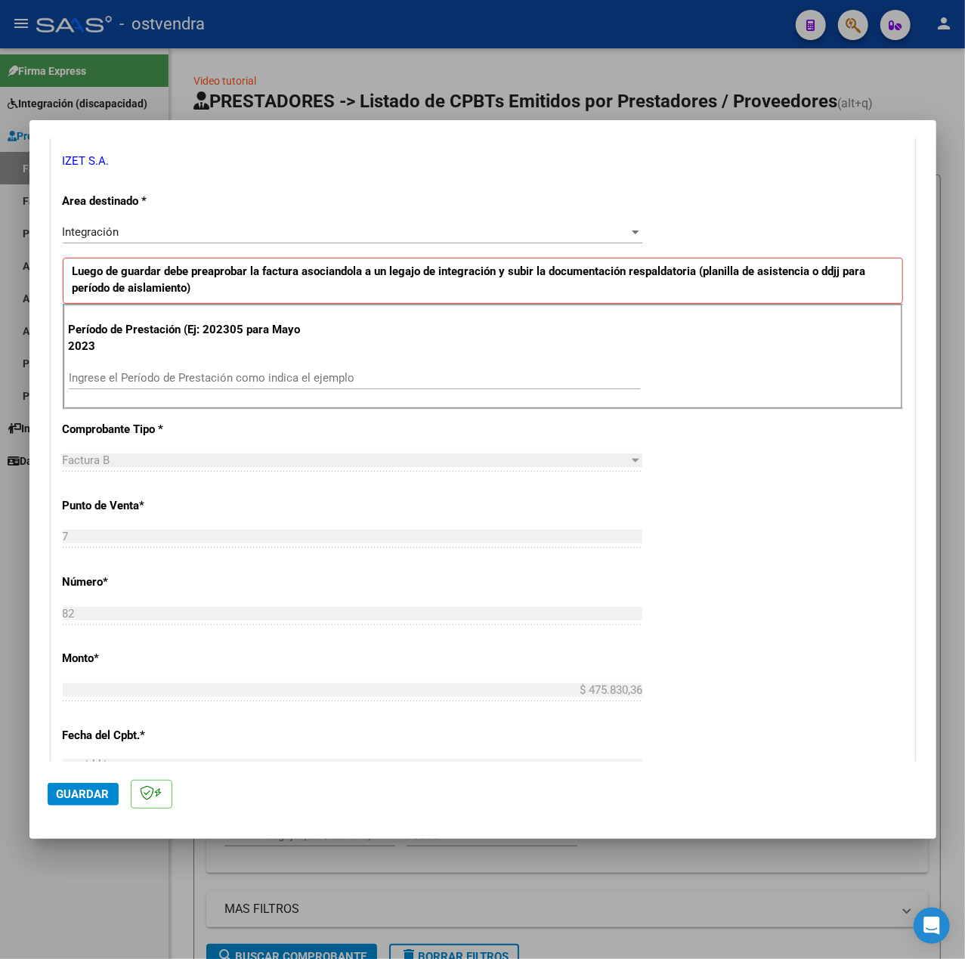
click at [240, 375] on input "Ingrese el Período de Prestación como indica el ejemplo" at bounding box center [354, 378] width 571 height 14
type input "202507"
click at [723, 516] on div "CUIT * 30-71515339-0 Ingresar CUIT ANALISIS PRESTADOR [PERSON_NAME] S.A. ARCA P…" at bounding box center [482, 594] width 863 height 1138
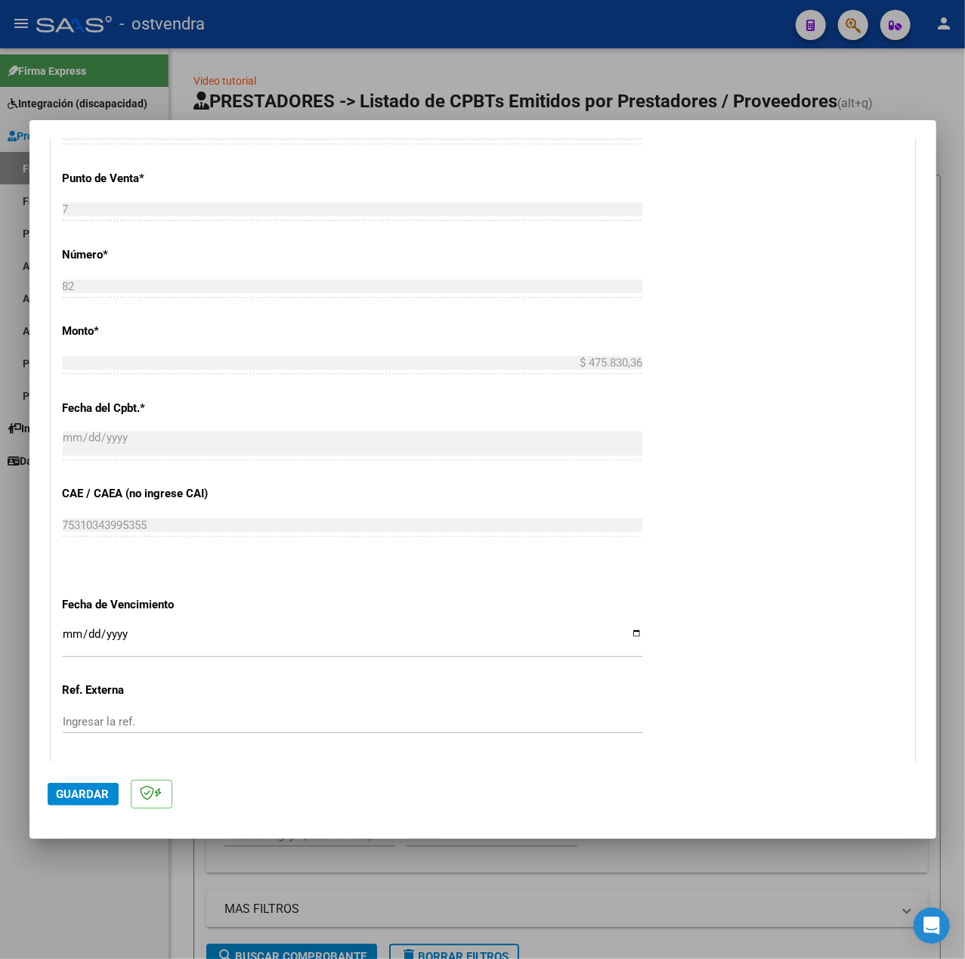
scroll to position [756, 0]
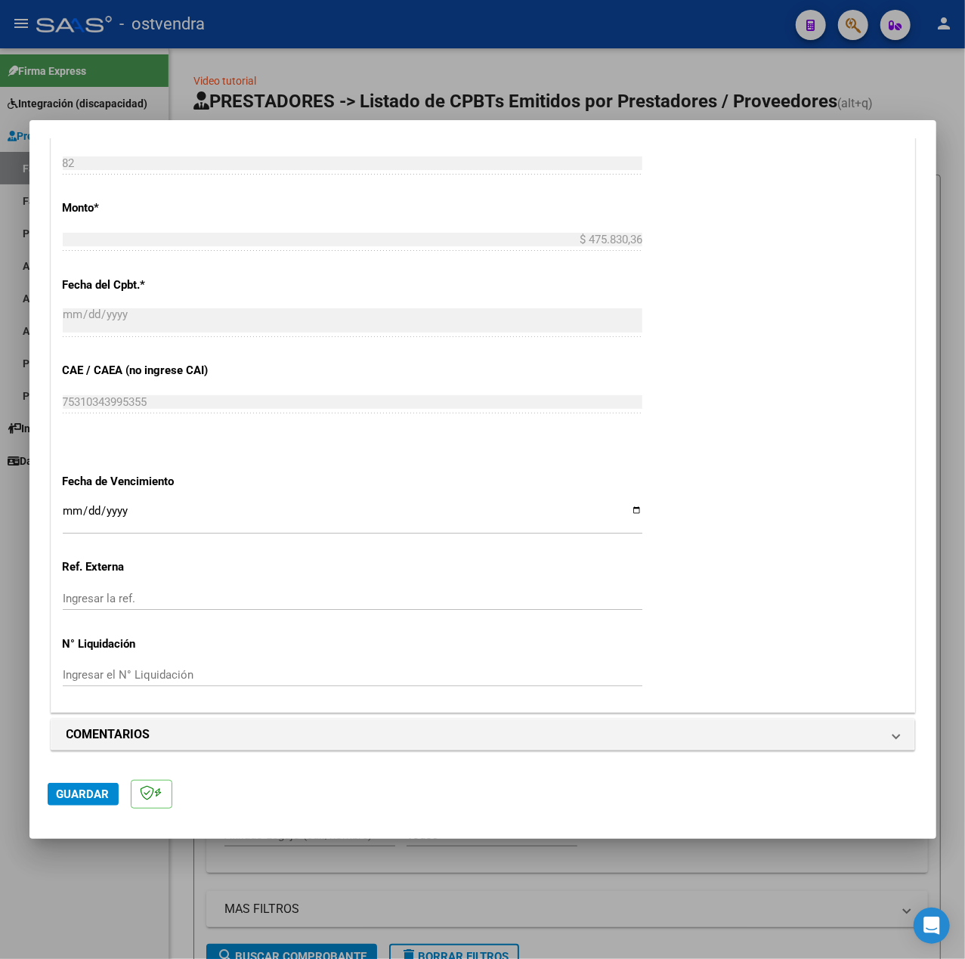
click at [67, 513] on input "Ingresar la fecha" at bounding box center [353, 517] width 580 height 24
type input "[DATE]"
click at [71, 788] on span "Guardar" at bounding box center [83, 795] width 53 height 14
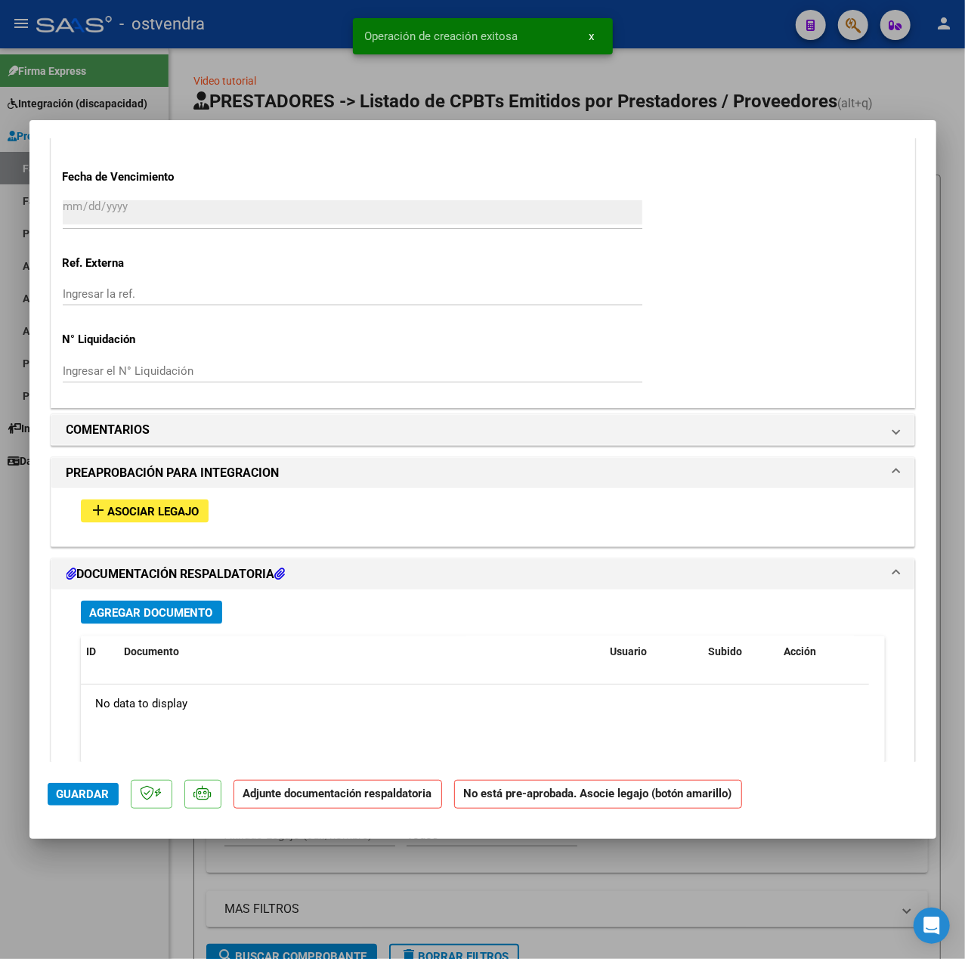
scroll to position [1193, 0]
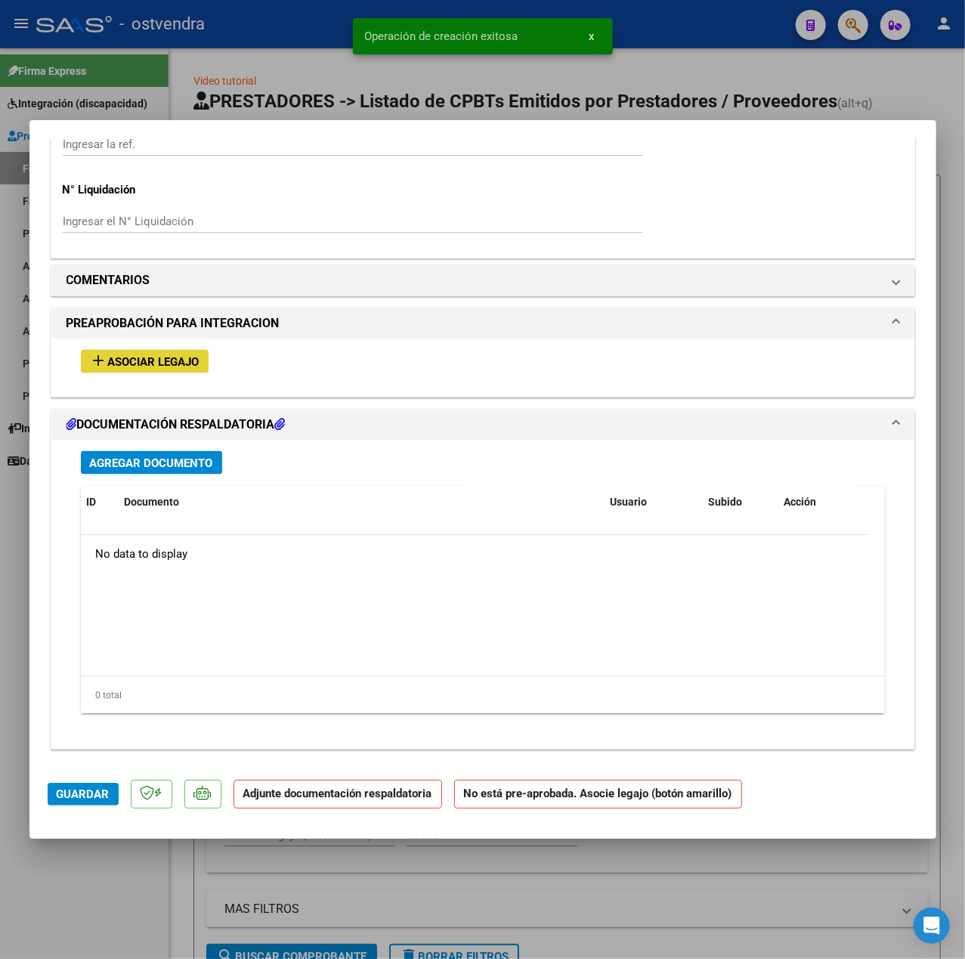
click at [119, 367] on span "Asociar Legajo" at bounding box center [153, 362] width 91 height 14
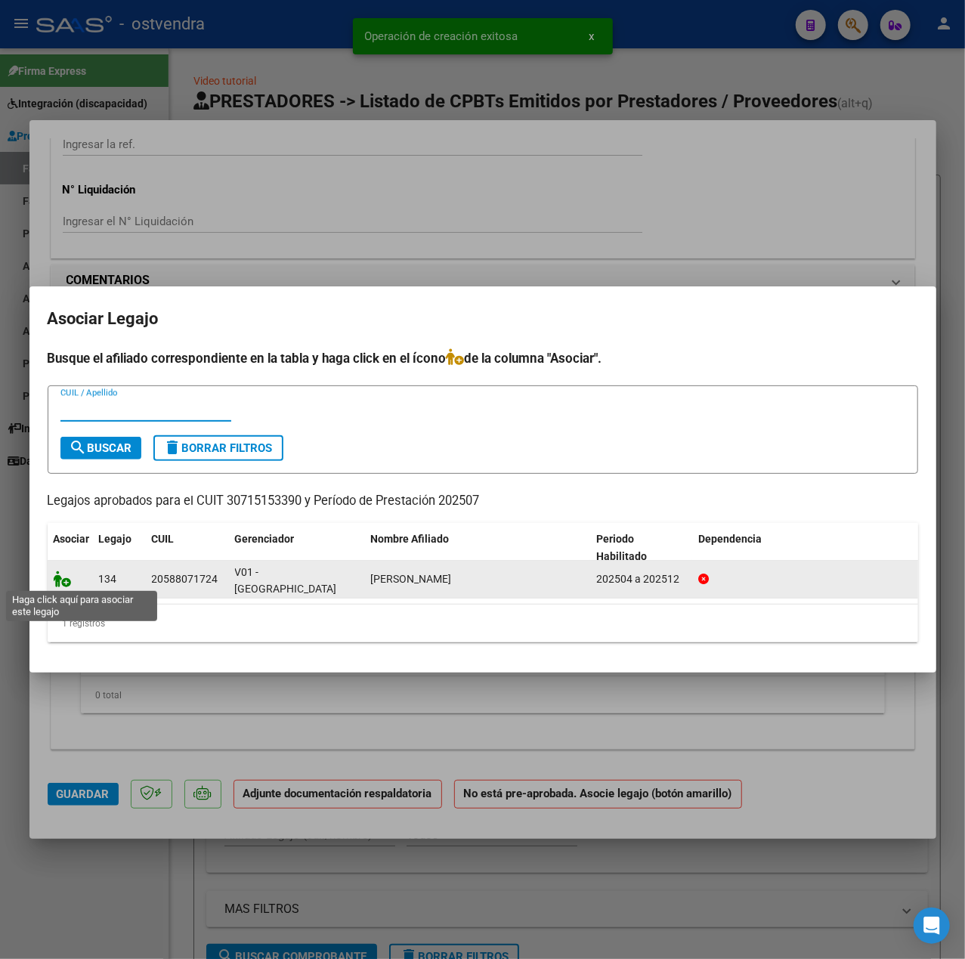
click at [63, 581] on icon at bounding box center [63, 579] width 18 height 17
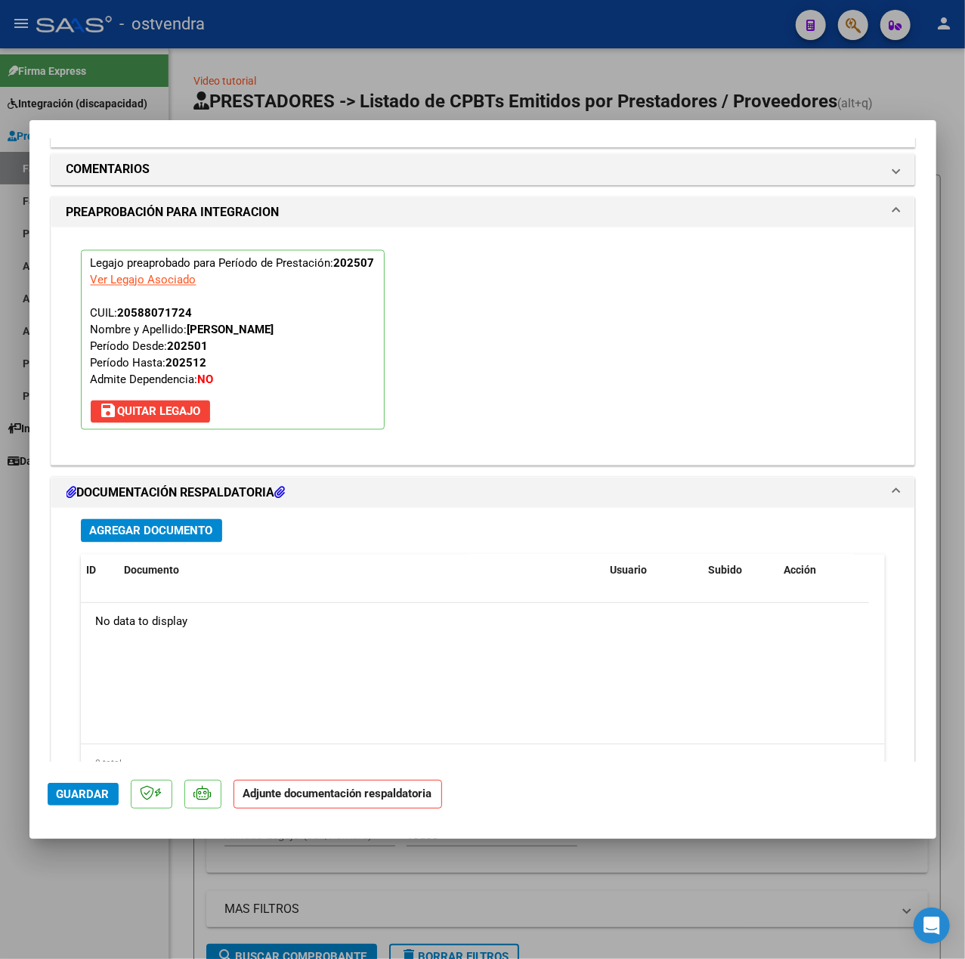
scroll to position [1412, 0]
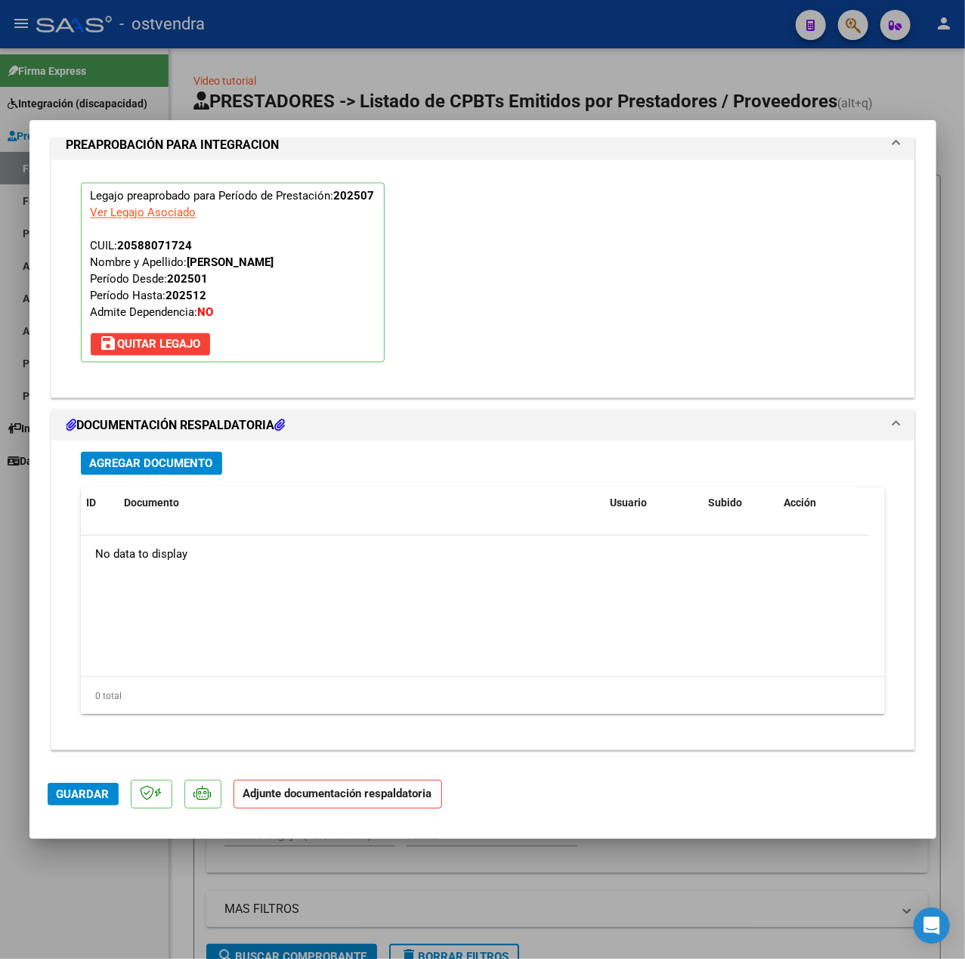
click at [153, 463] on span "Agregar Documento" at bounding box center [151, 464] width 123 height 14
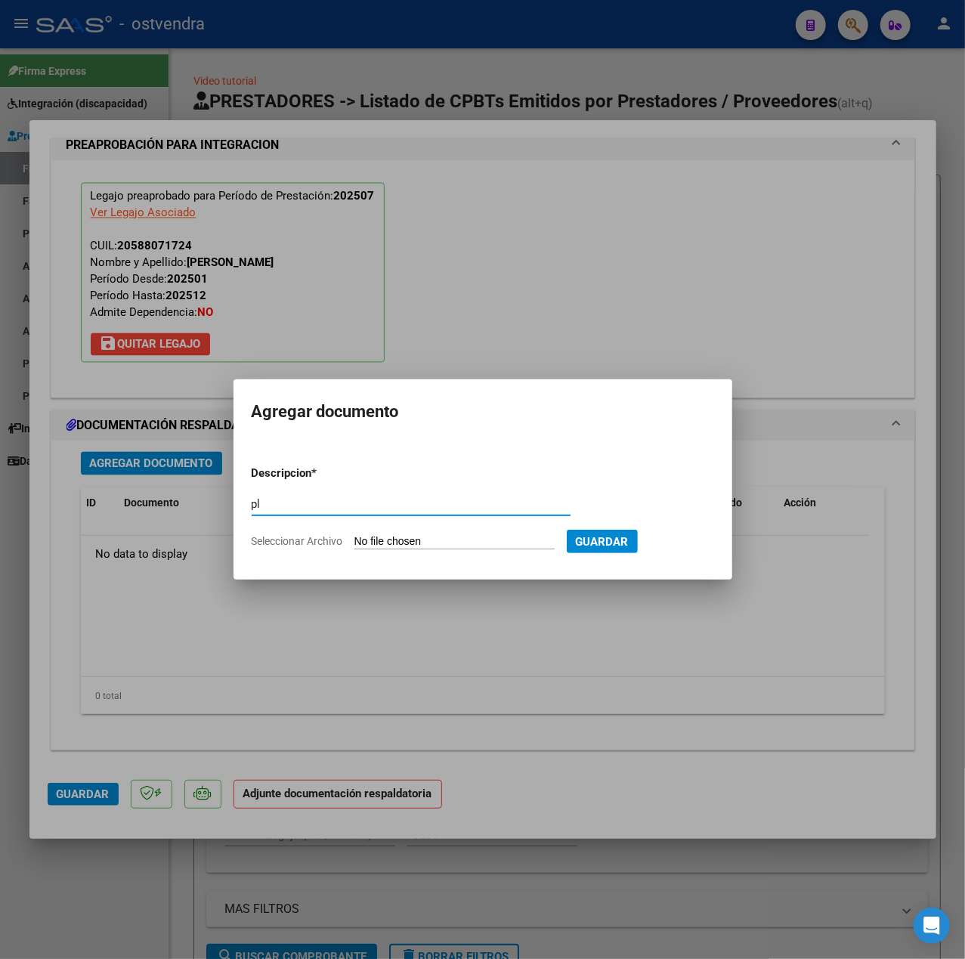
type input "pl"
click at [491, 543] on input "Seleccionar Archivo" at bounding box center [455, 542] width 200 height 14
type input "C:\fakepath\[DATE] asistencia - [PERSON_NAME] Facturacion SAIE 2.pdf"
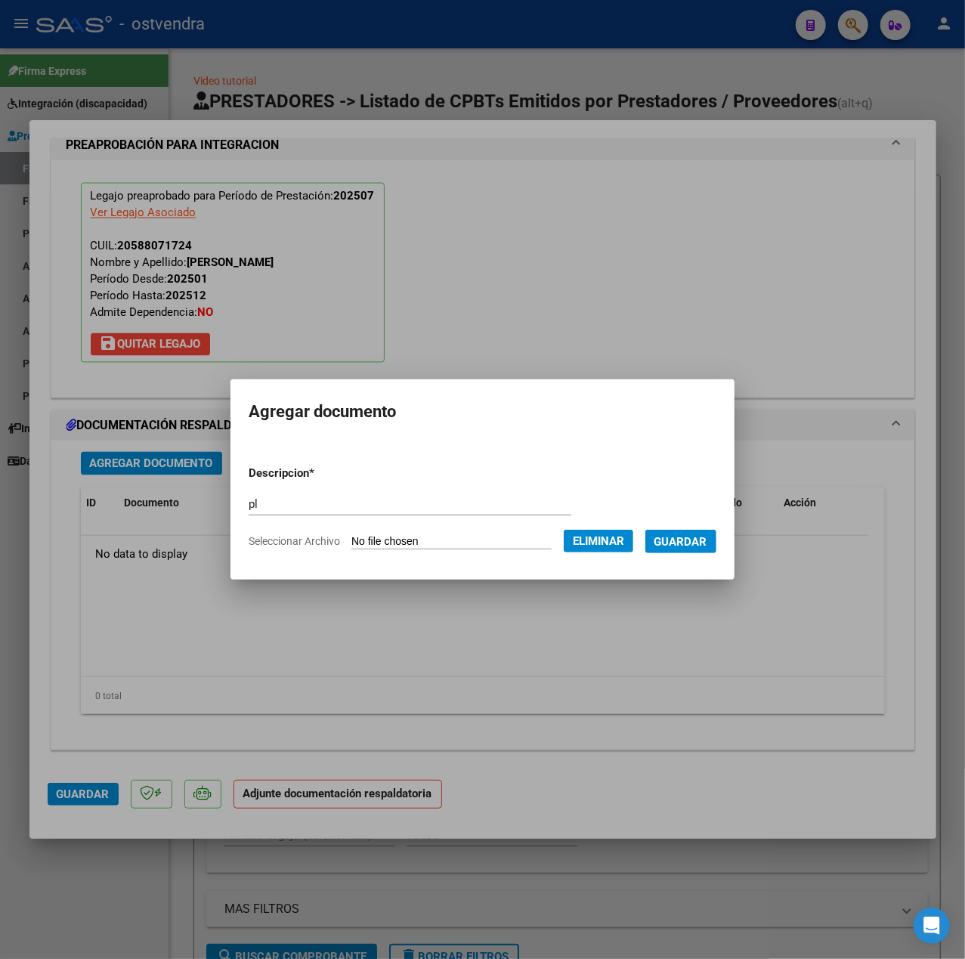
click at [685, 539] on span "Guardar" at bounding box center [681, 542] width 53 height 14
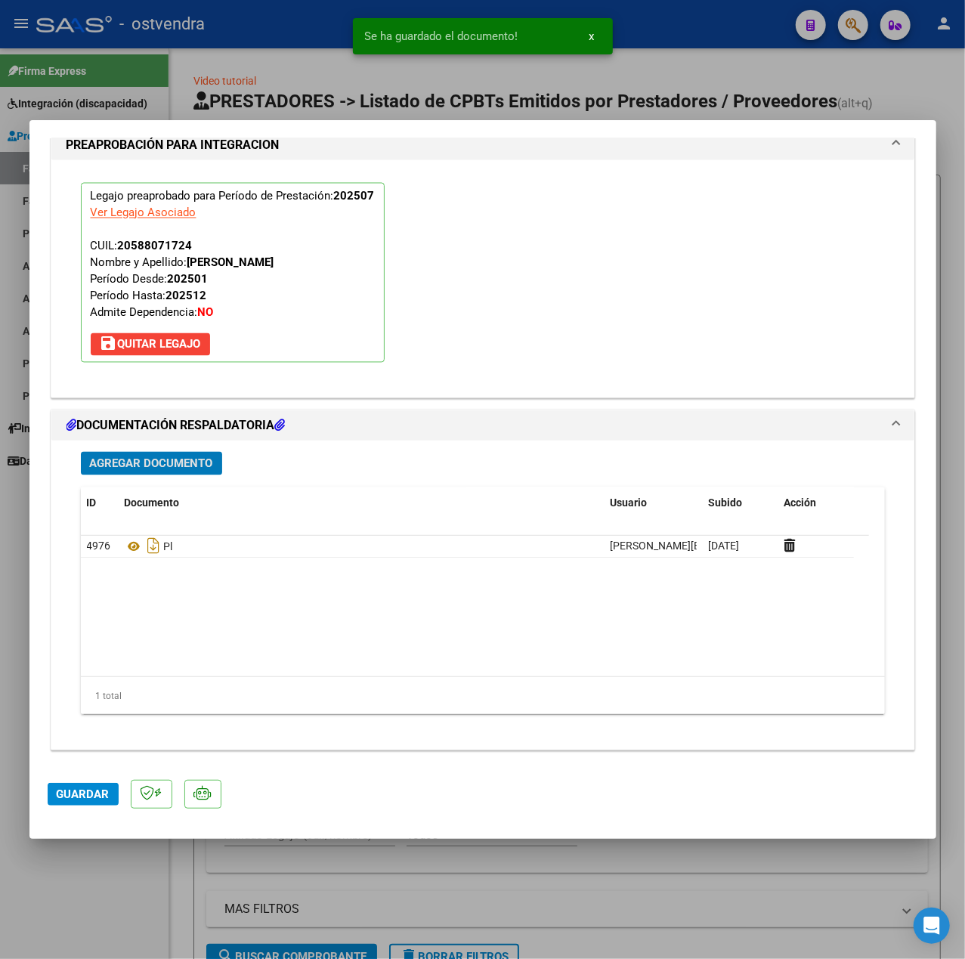
click at [95, 786] on button "Guardar" at bounding box center [83, 794] width 71 height 23
click at [110, 903] on div at bounding box center [482, 479] width 965 height 959
type input "$ 0,00"
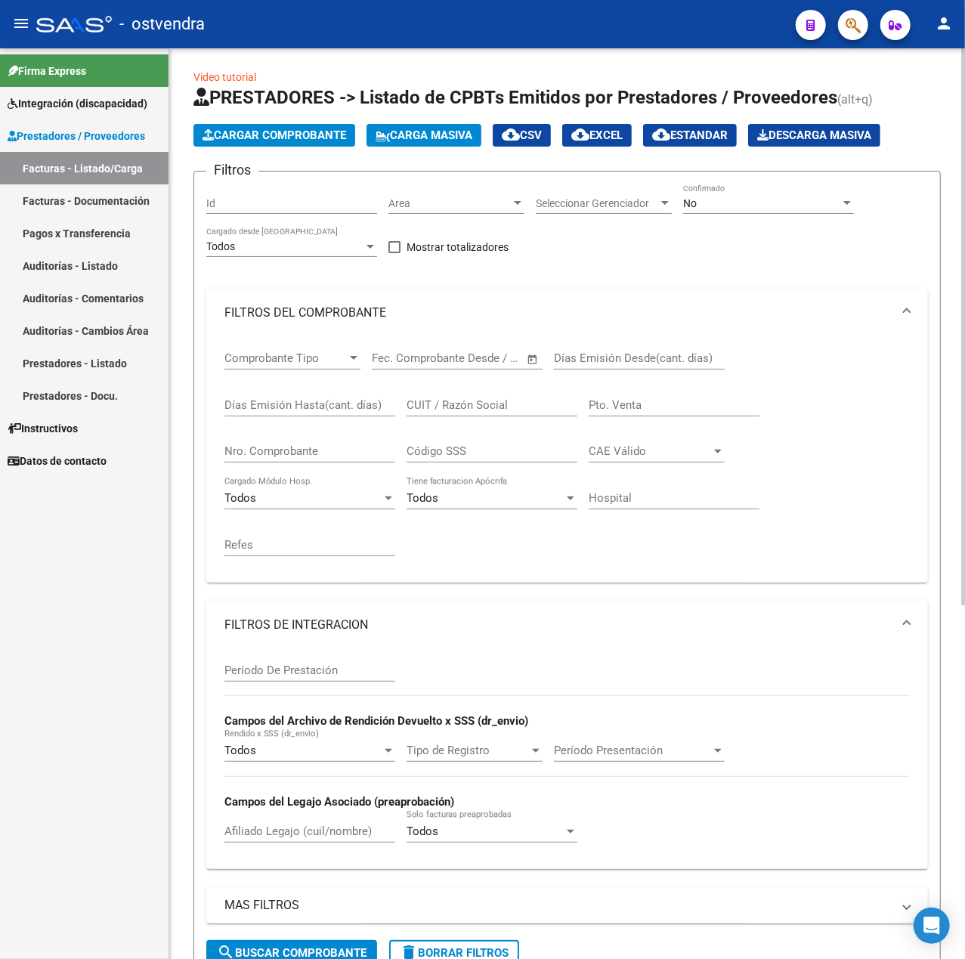
scroll to position [0, 0]
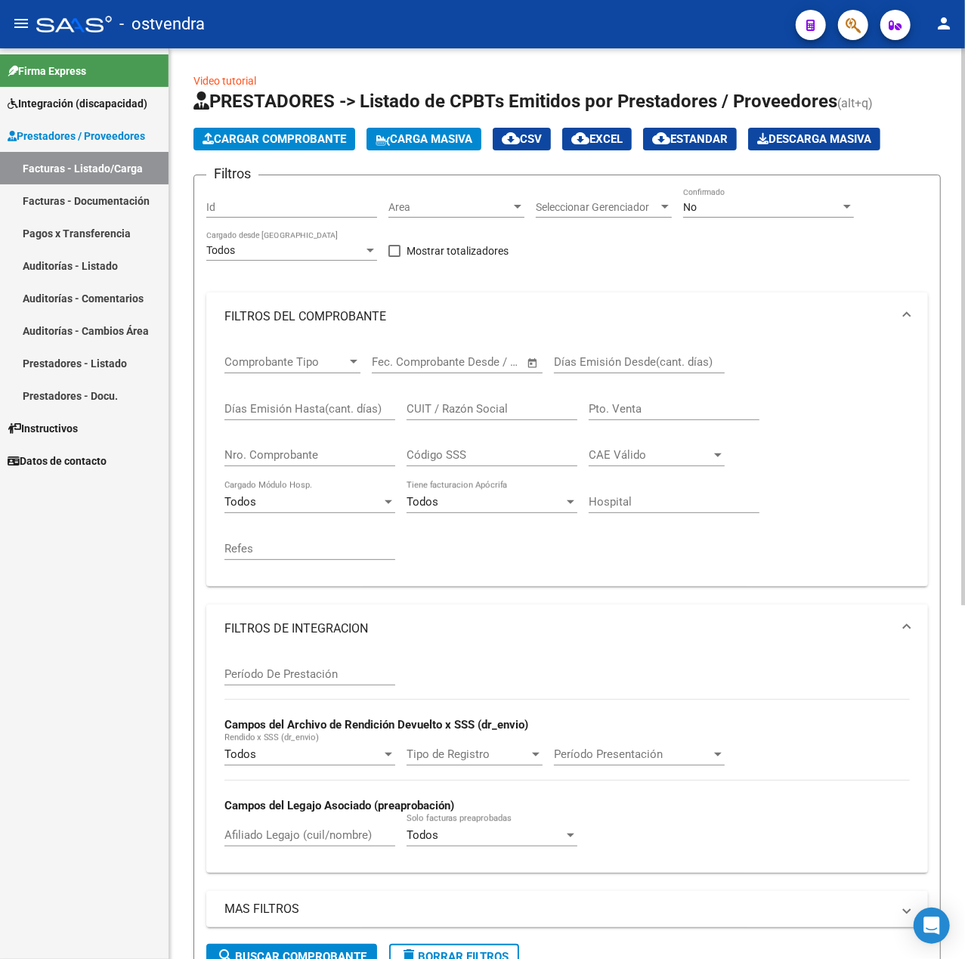
click at [275, 135] on span "Cargar Comprobante" at bounding box center [275, 139] width 144 height 14
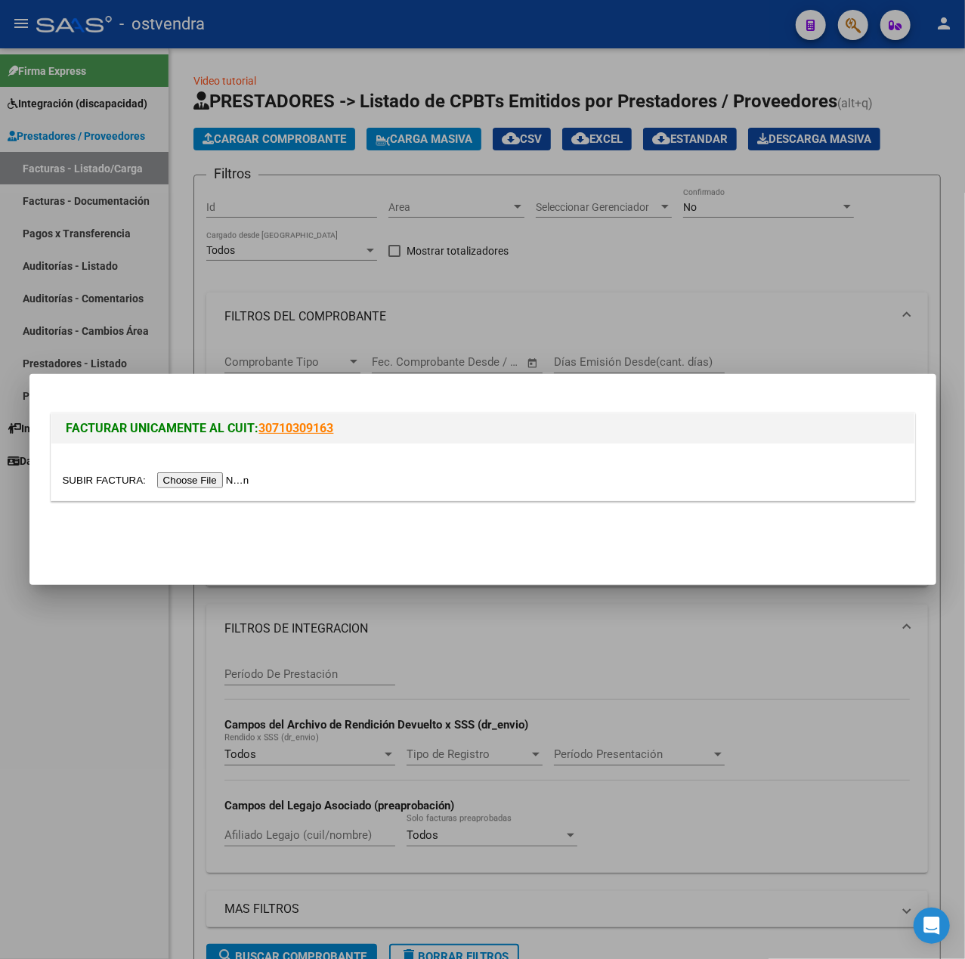
click at [225, 481] on input "file" at bounding box center [158, 480] width 191 height 16
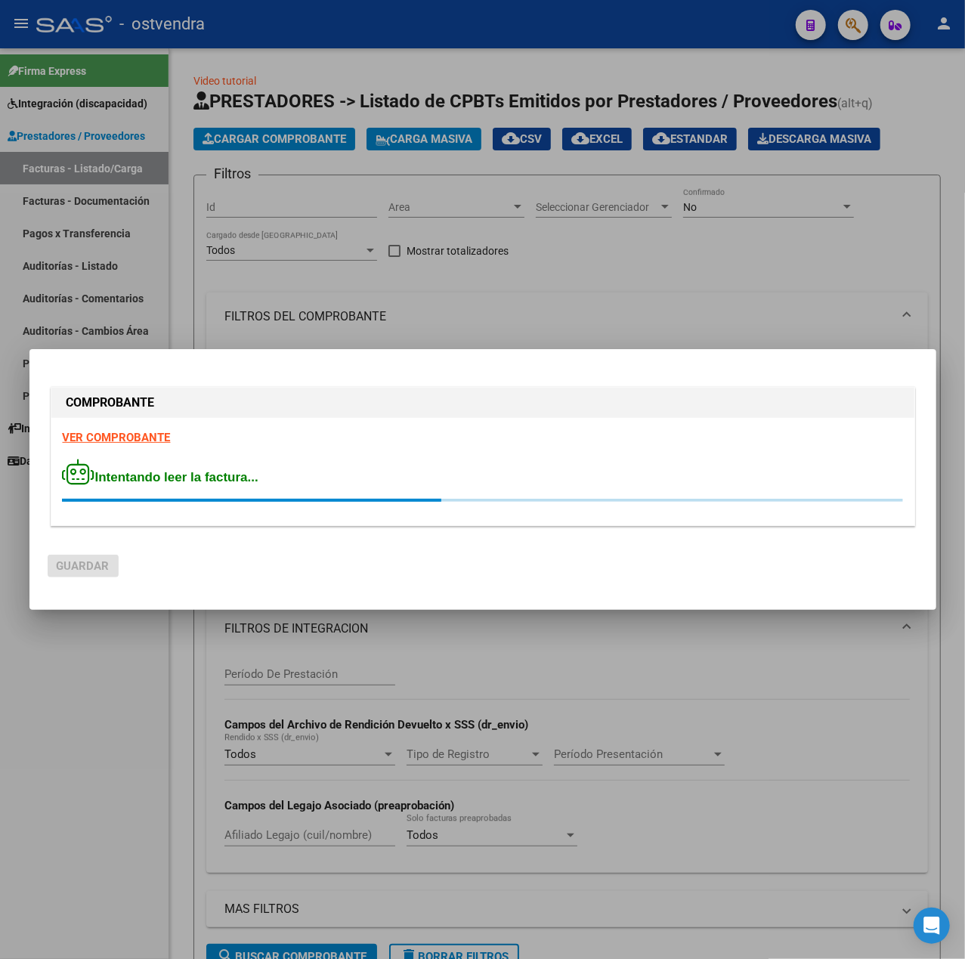
click at [152, 442] on strong "VER COMPROBANTE" at bounding box center [117, 438] width 108 height 14
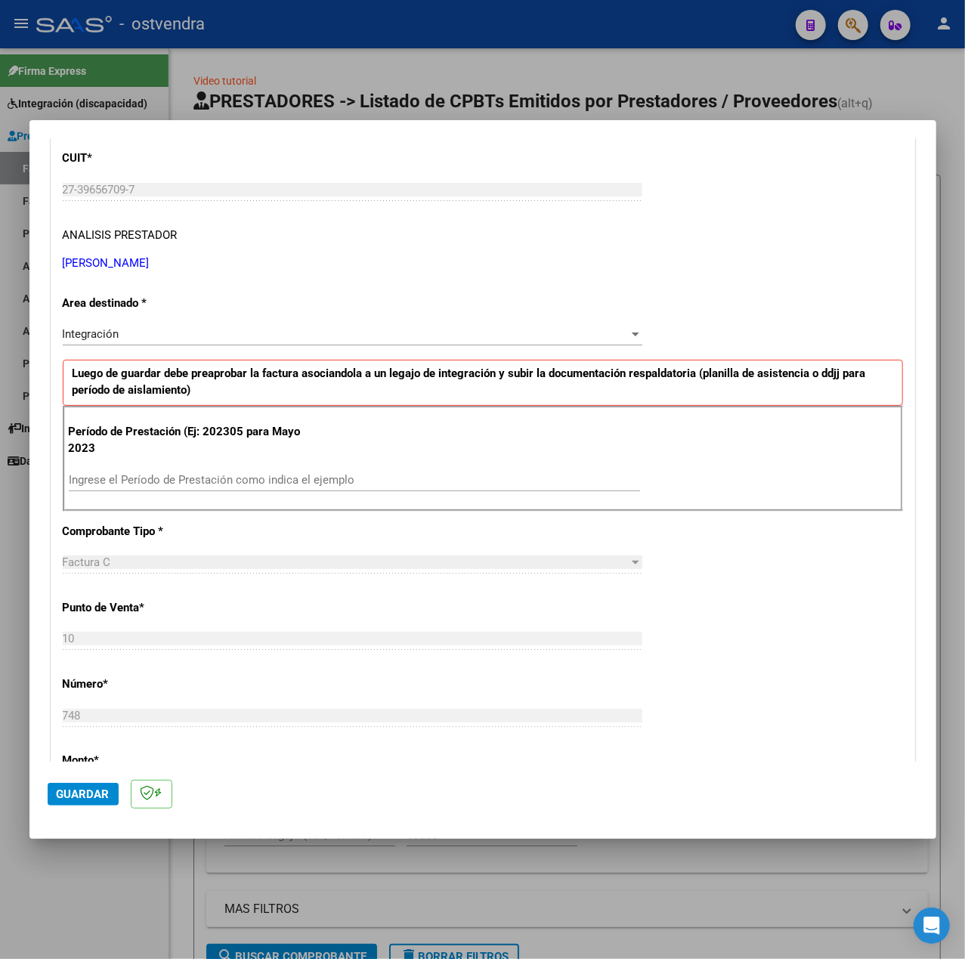
scroll to position [201, 0]
click at [248, 485] on input "Ingrese el Período de Prestación como indica el ejemplo" at bounding box center [354, 479] width 571 height 14
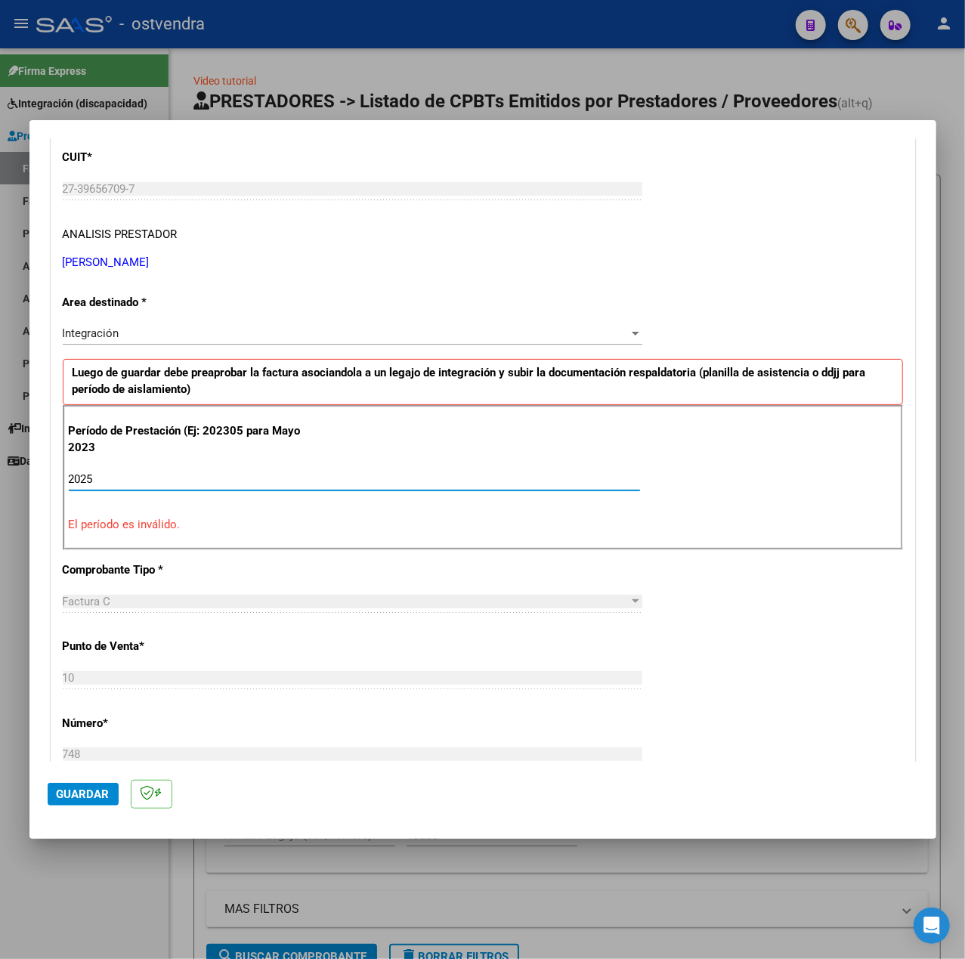
type input "2025"
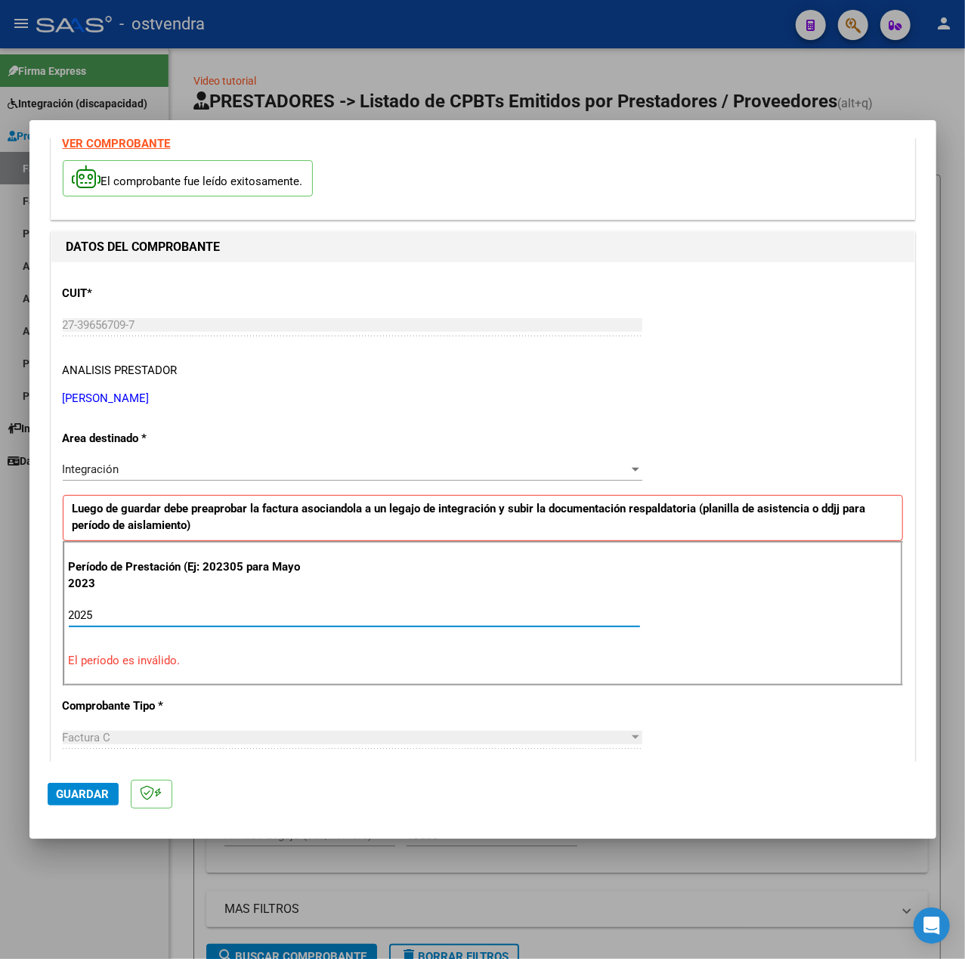
scroll to position [0, 0]
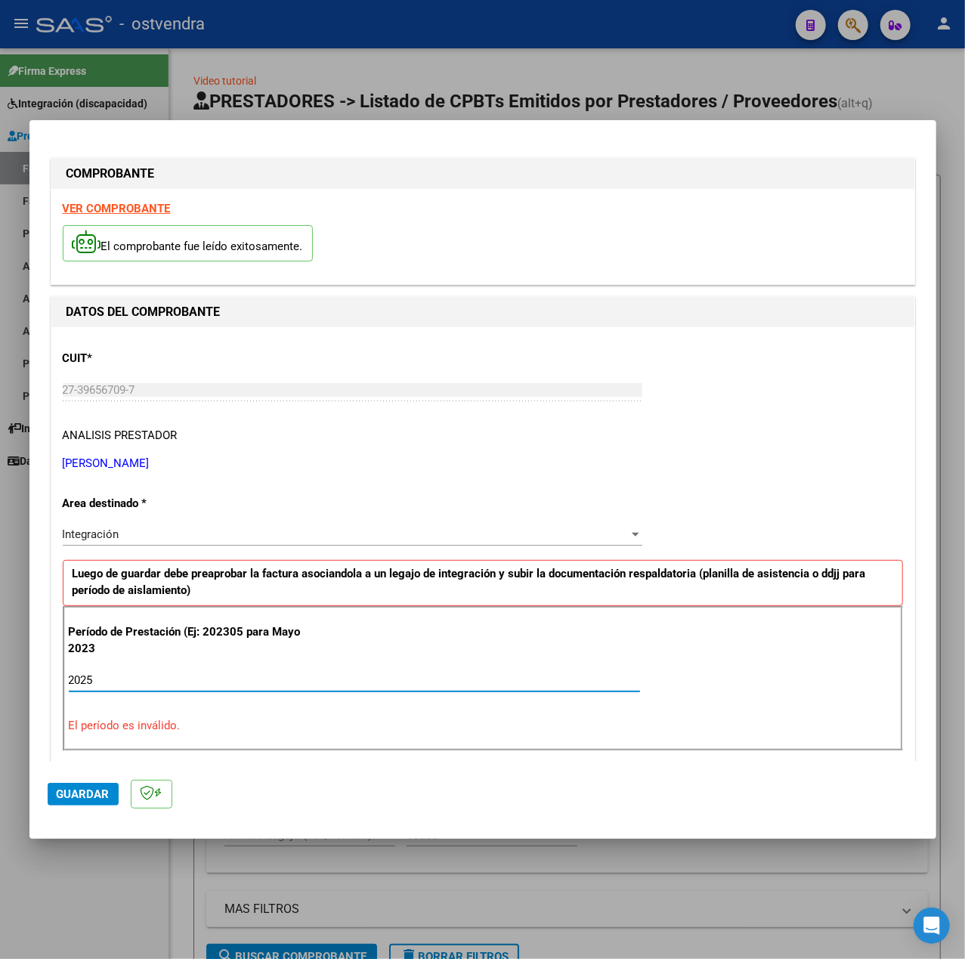
click at [146, 207] on strong "VER COMPROBANTE" at bounding box center [117, 209] width 108 height 14
click at [94, 881] on div at bounding box center [482, 479] width 965 height 959
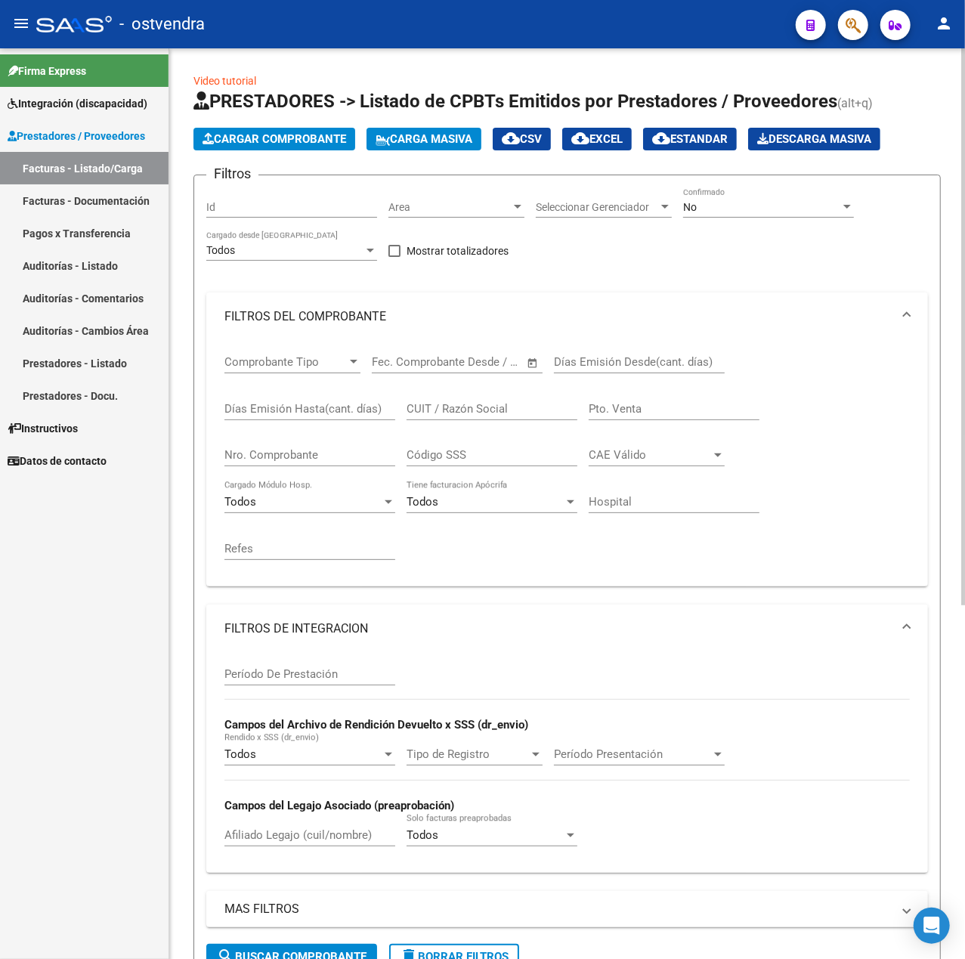
click at [283, 130] on button "Cargar Comprobante" at bounding box center [275, 139] width 162 height 23
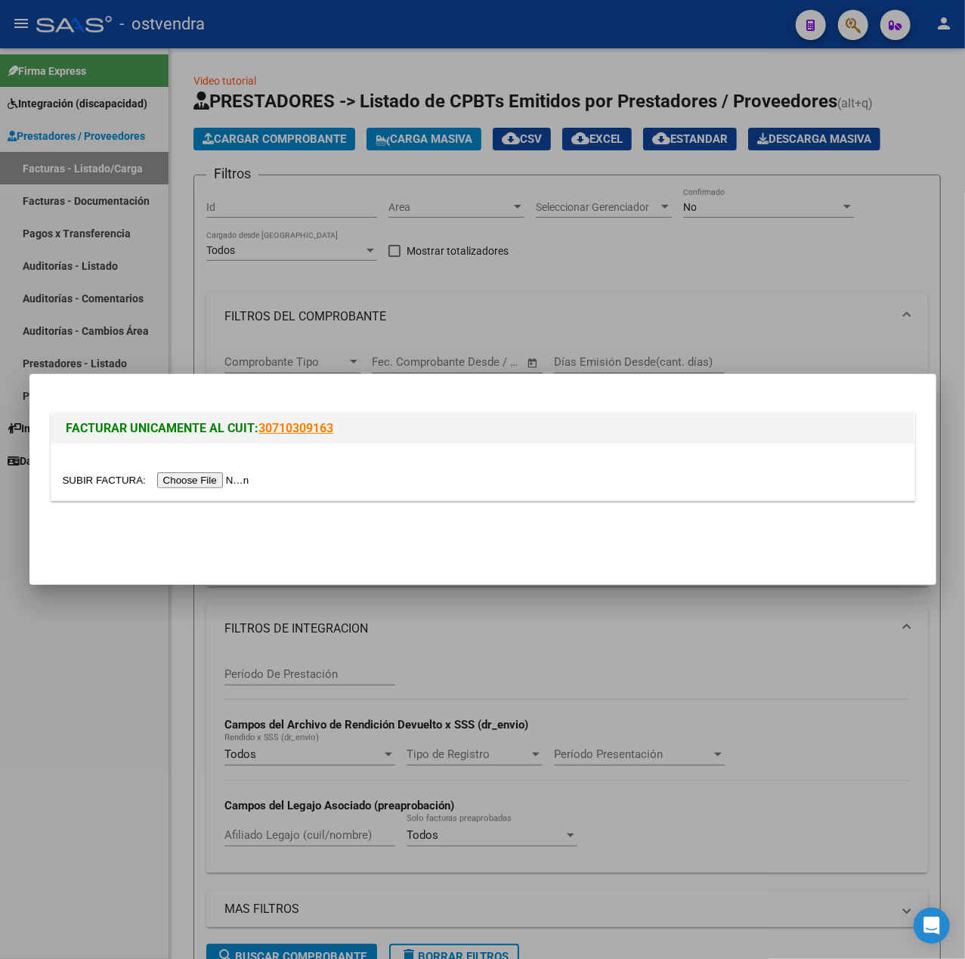
click at [200, 484] on input "file" at bounding box center [158, 480] width 191 height 16
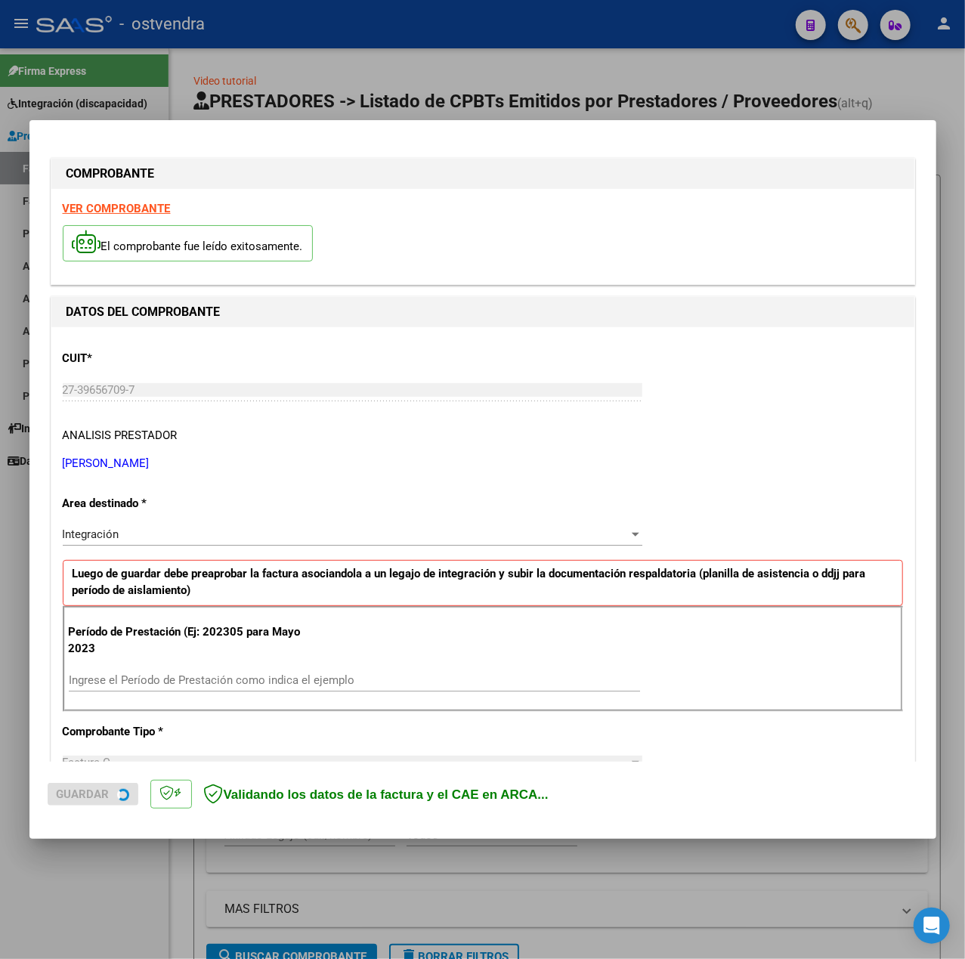
click at [119, 212] on strong "VER COMPROBANTE" at bounding box center [117, 209] width 108 height 14
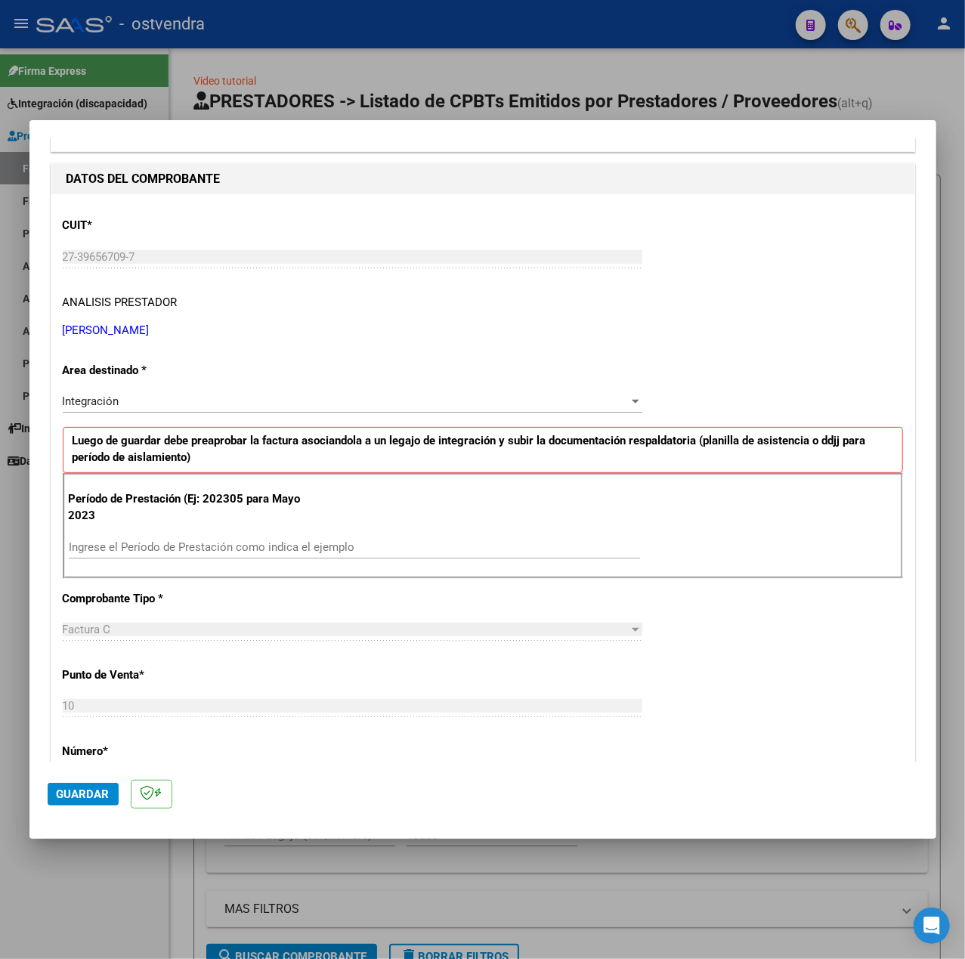
scroll to position [201, 0]
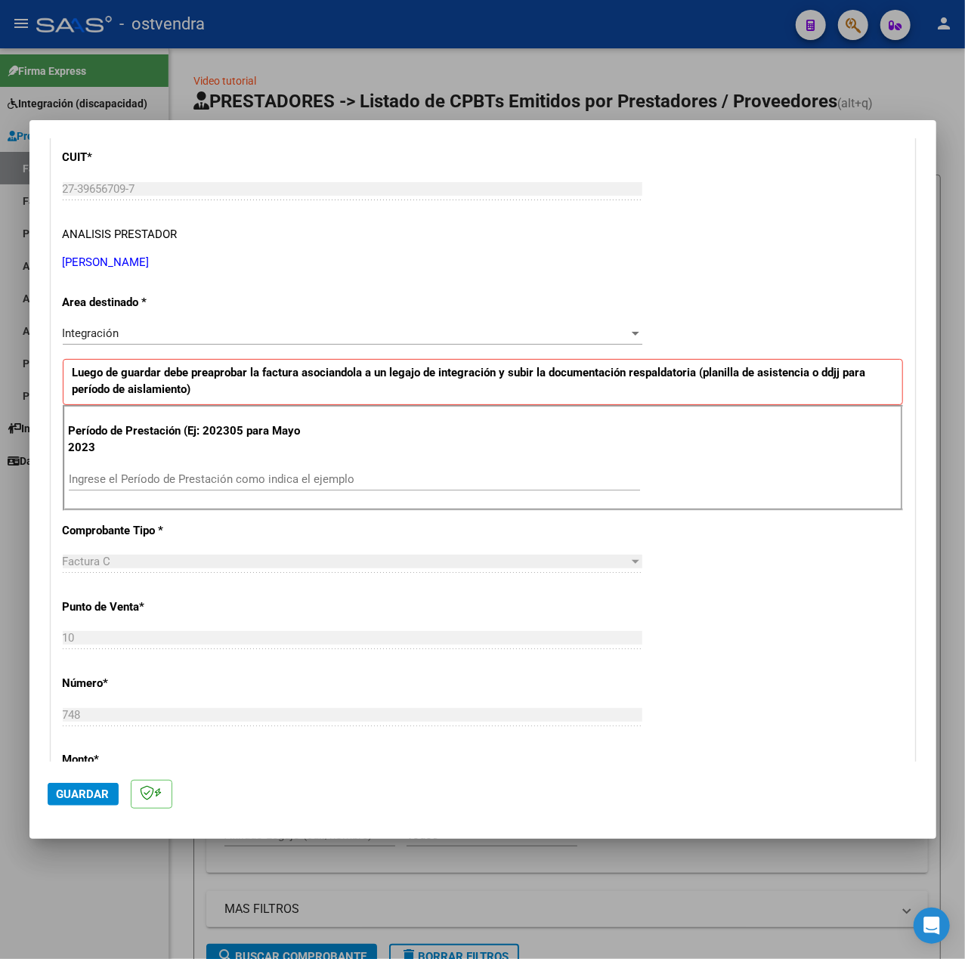
click at [140, 478] on input "Ingrese el Período de Prestación como indica el ejemplo" at bounding box center [354, 479] width 571 height 14
type input "202507"
click at [666, 597] on div "CUIT * 27-39656709-7 Ingresar CUIT ANALISIS PRESTADOR [PERSON_NAME] [PERSON_NAM…" at bounding box center [482, 695] width 863 height 1138
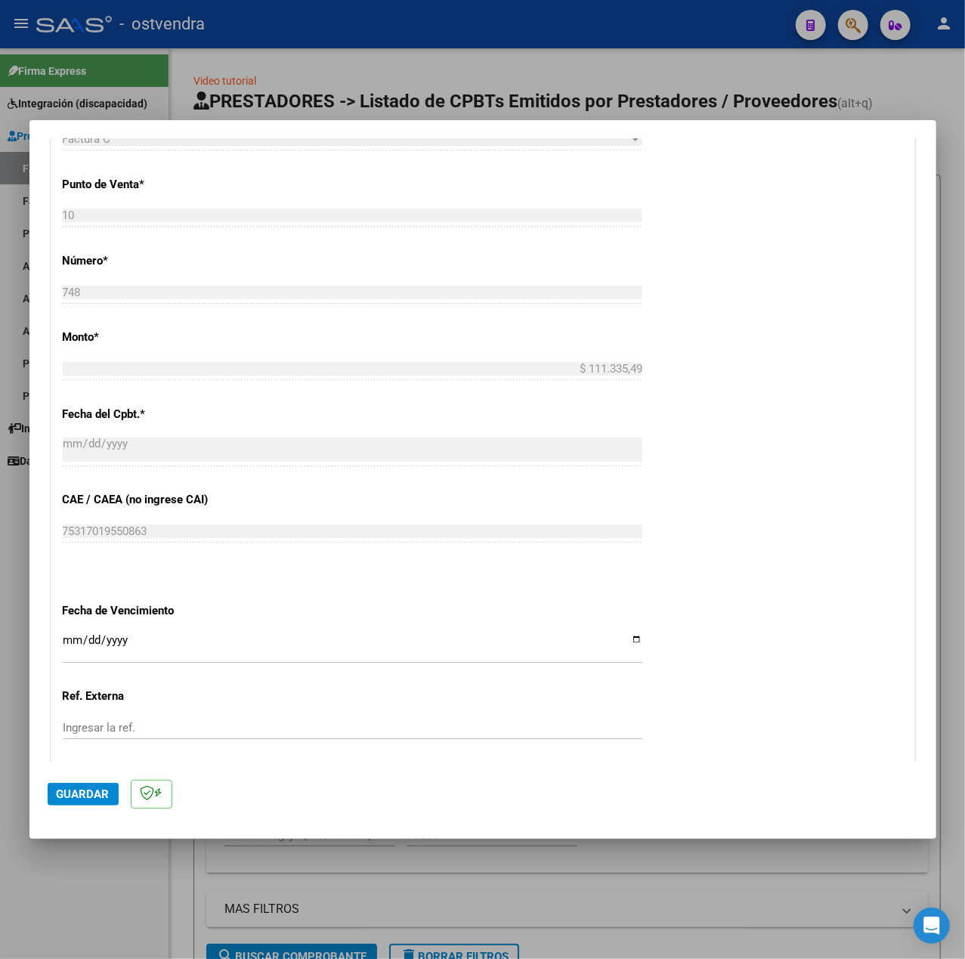
scroll to position [756, 0]
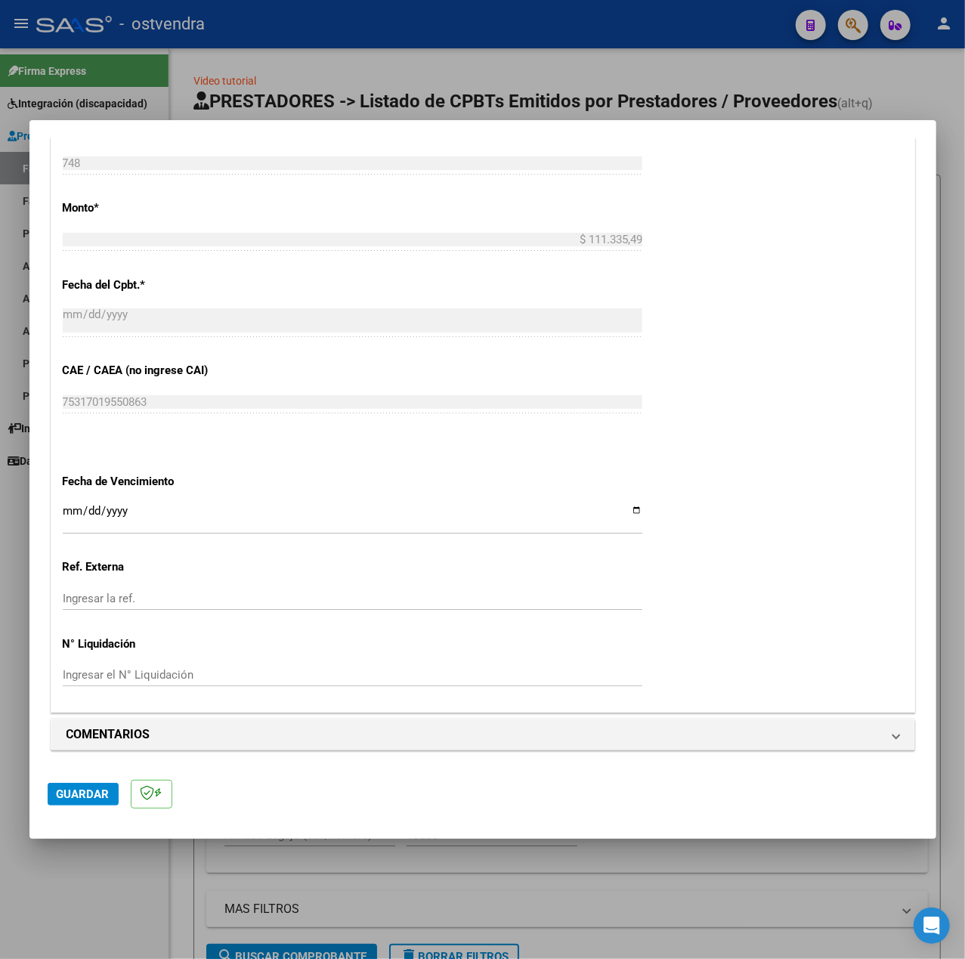
click at [70, 505] on input "Ingresar la fecha" at bounding box center [353, 517] width 580 height 24
type input "[DATE]"
click at [696, 633] on div "CUIT * 27-39656709-7 Ingresar CUIT ANALISIS PRESTADOR [PERSON_NAME] [PERSON_NAM…" at bounding box center [482, 143] width 863 height 1138
click at [109, 803] on button "Guardar" at bounding box center [83, 794] width 71 height 23
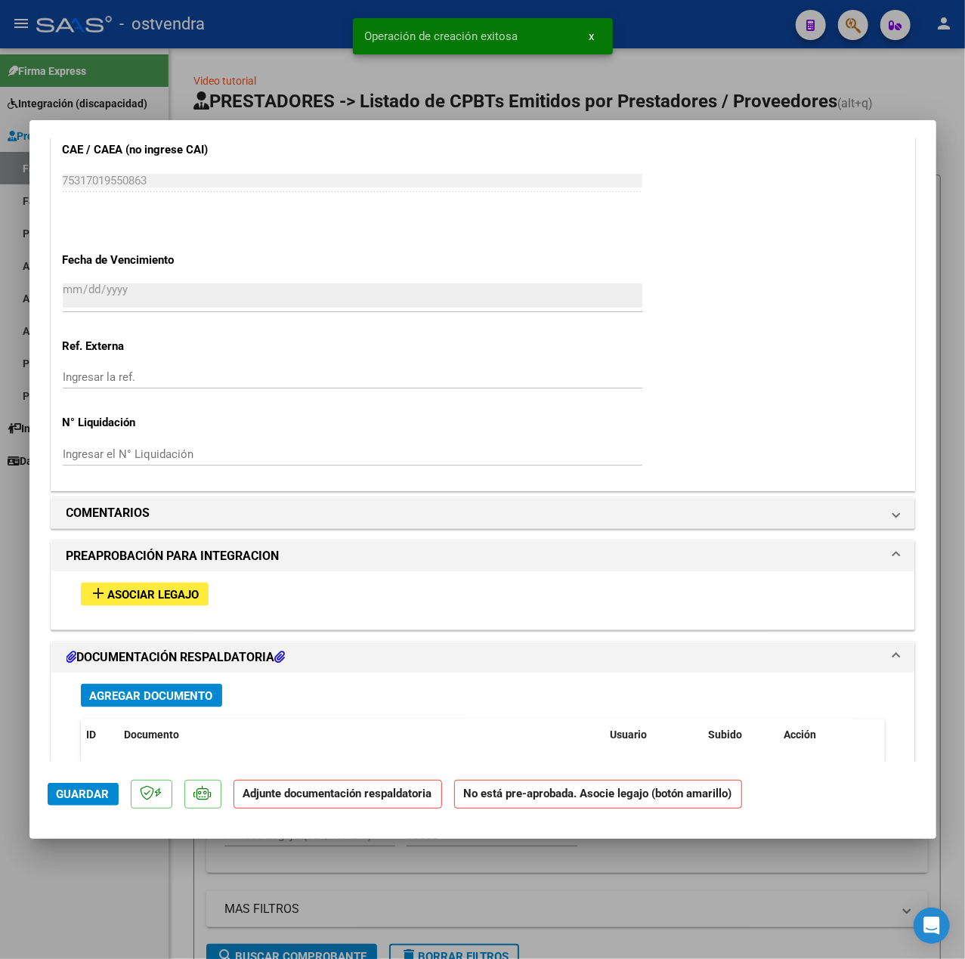
scroll to position [1108, 0]
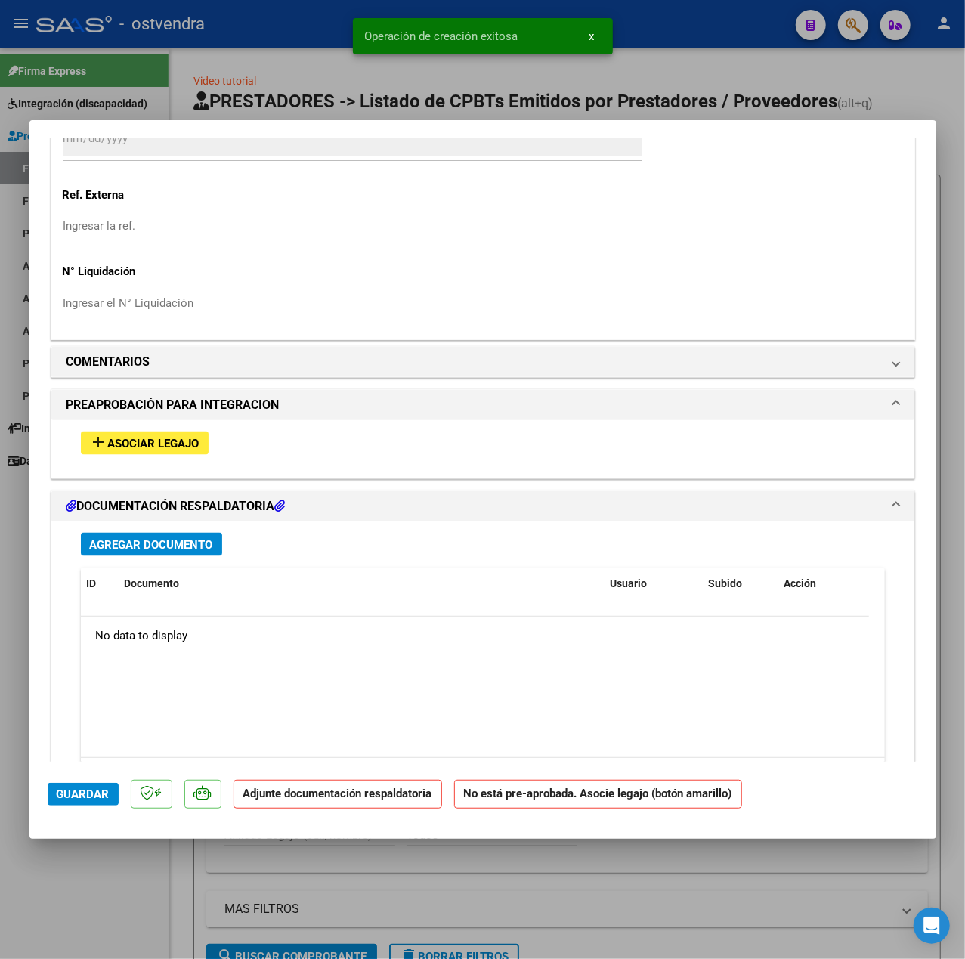
click at [157, 455] on button "add Asociar Legajo" at bounding box center [145, 443] width 128 height 23
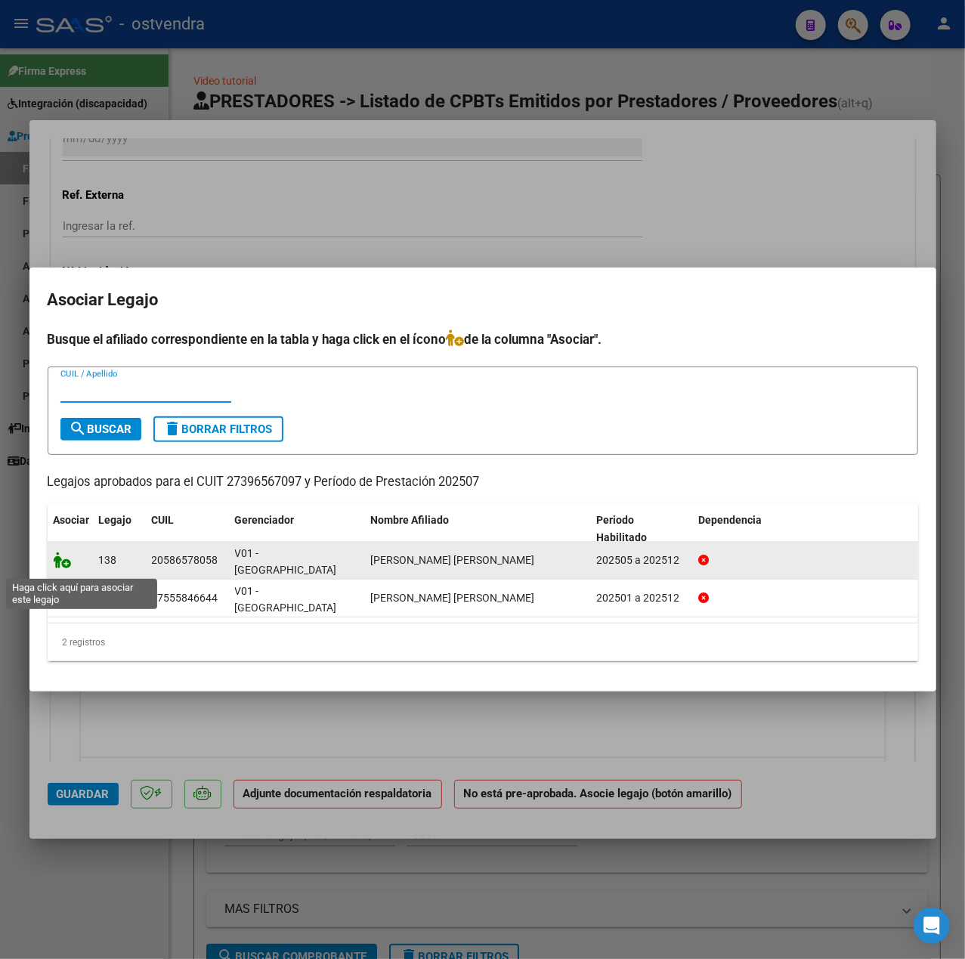
click at [61, 561] on icon at bounding box center [63, 560] width 18 height 17
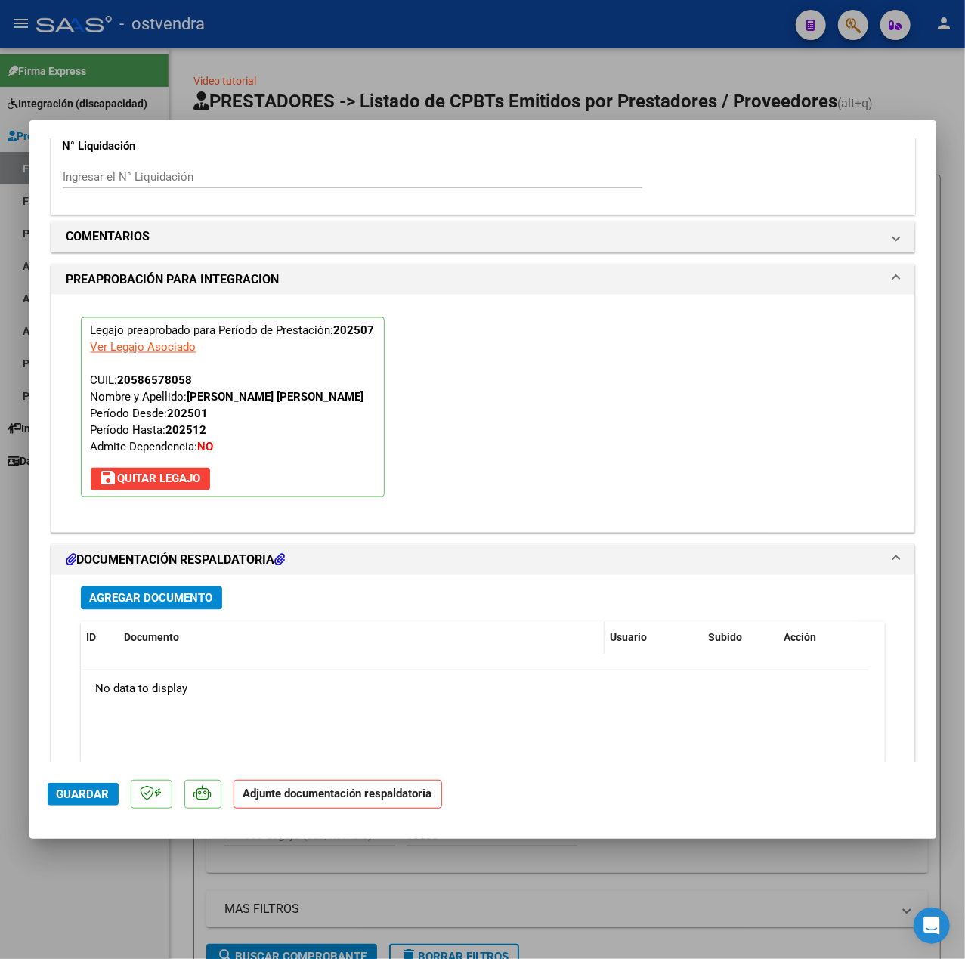
scroll to position [1412, 0]
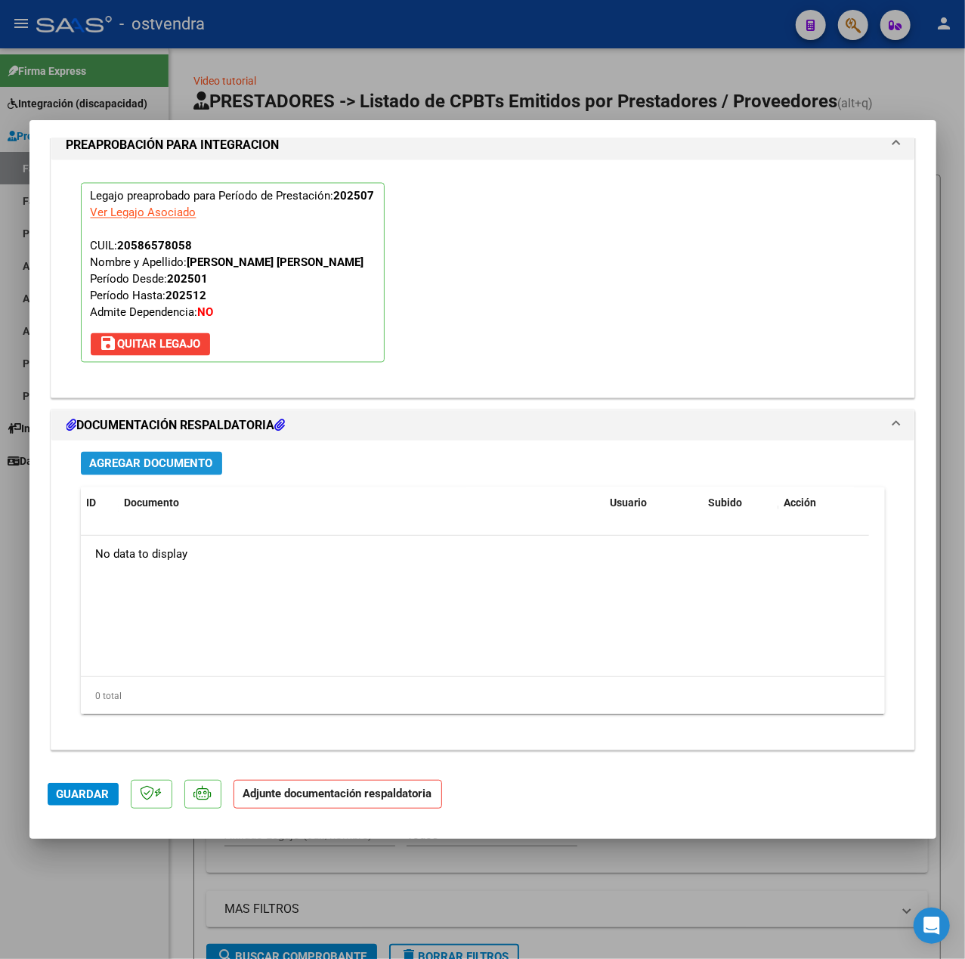
click at [166, 472] on button "Agregar Documento" at bounding box center [151, 463] width 141 height 23
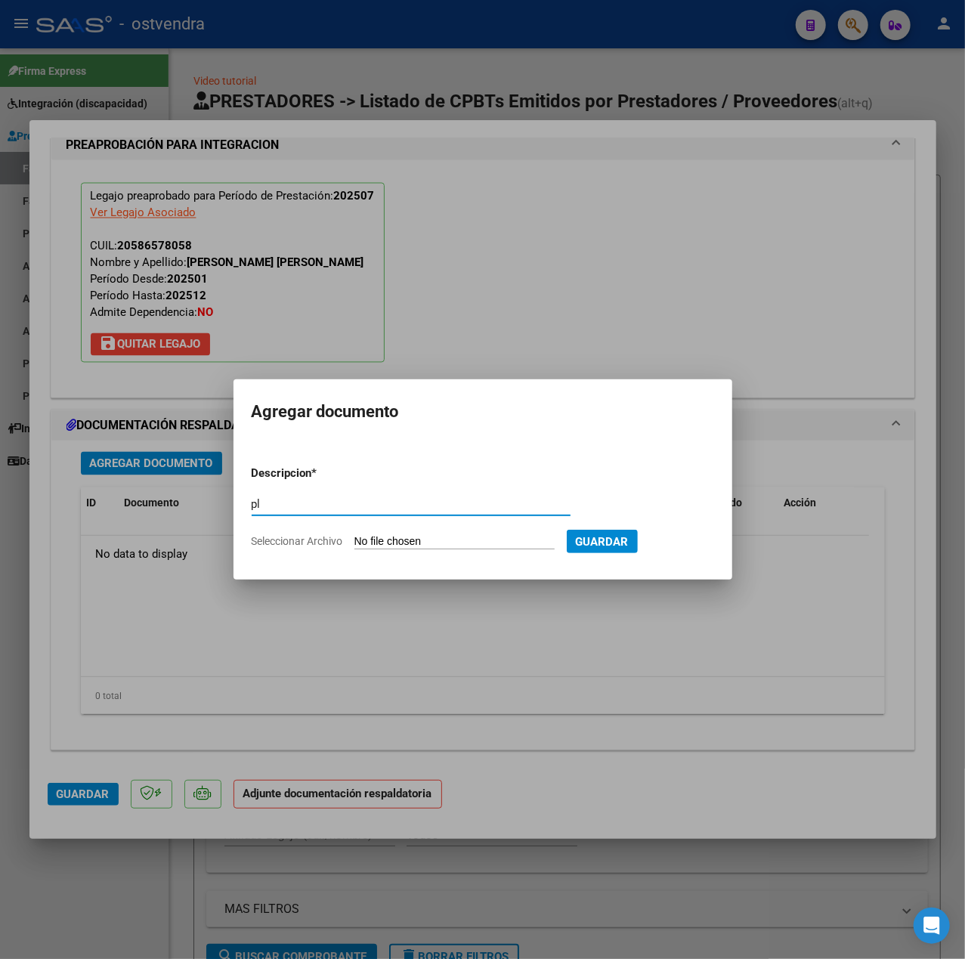
type input "pl"
click at [407, 539] on input "Seleccionar Archivo" at bounding box center [455, 542] width 200 height 14
type input "C:\fakepath\pl.pdf"
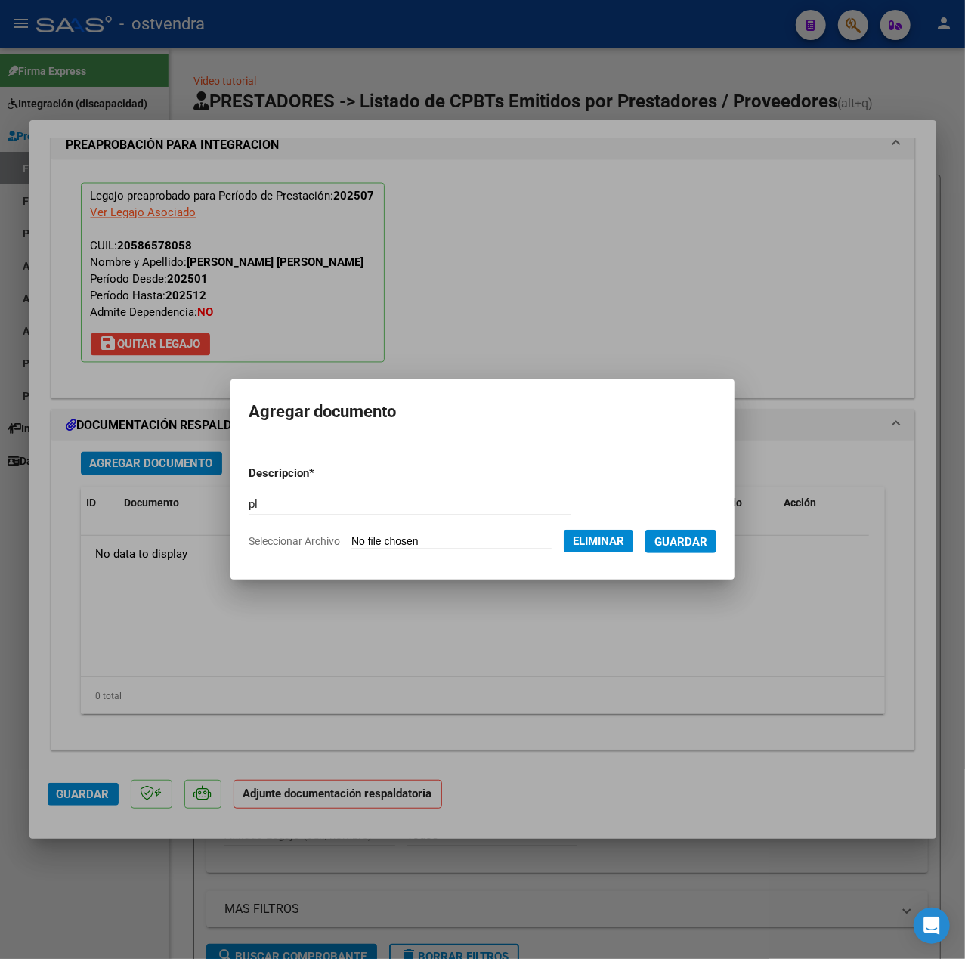
click at [687, 545] on span "Guardar" at bounding box center [681, 542] width 53 height 14
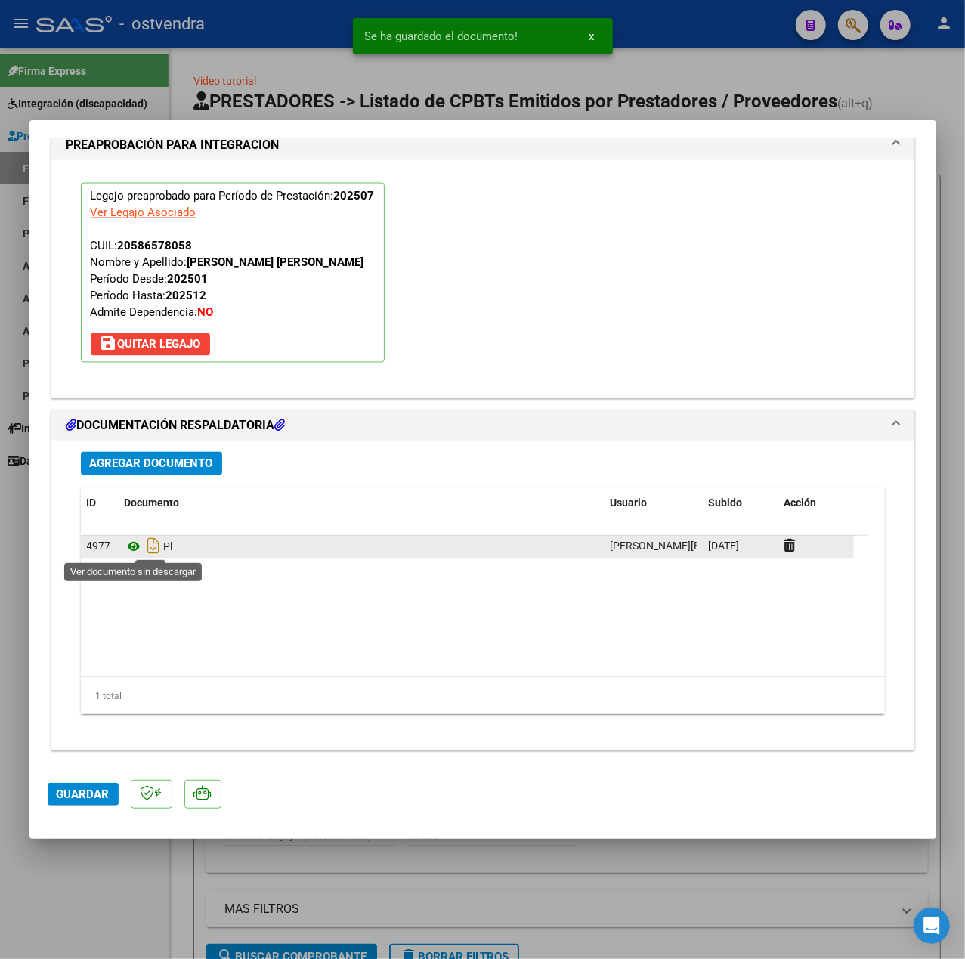
click at [134, 549] on icon at bounding box center [135, 547] width 20 height 18
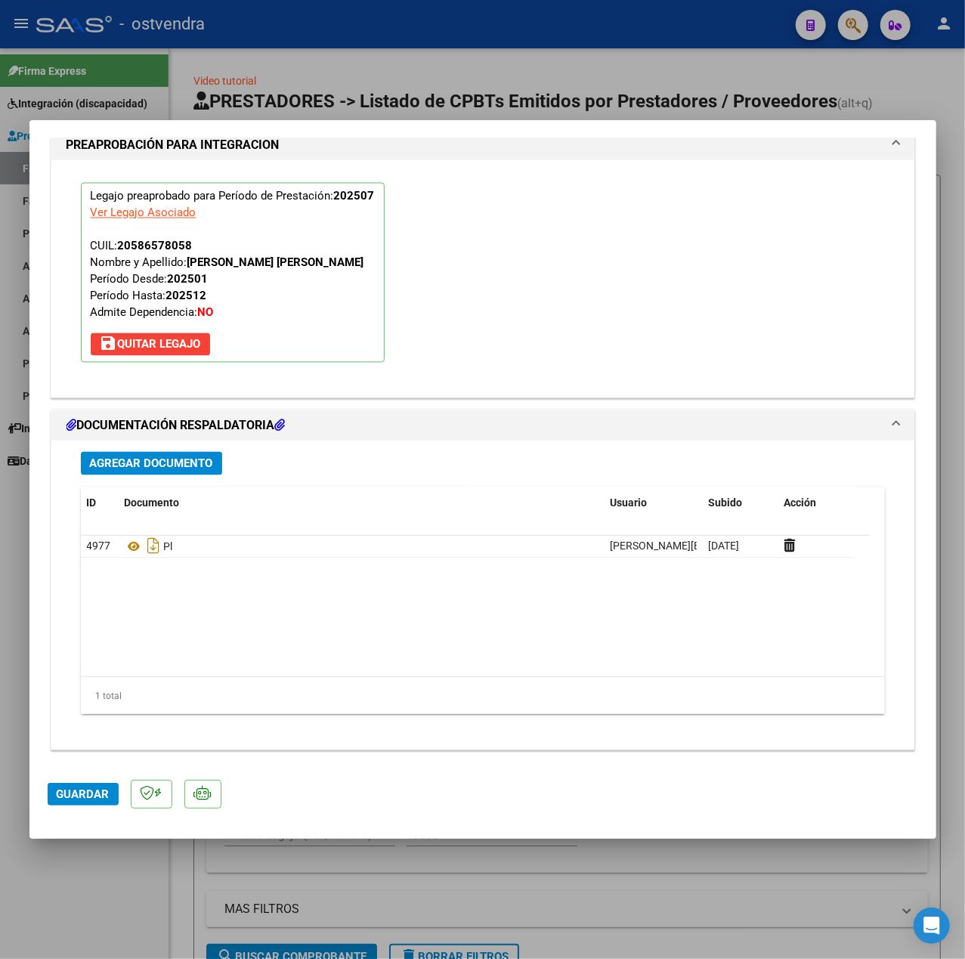
click at [73, 797] on span "Guardar" at bounding box center [83, 795] width 53 height 14
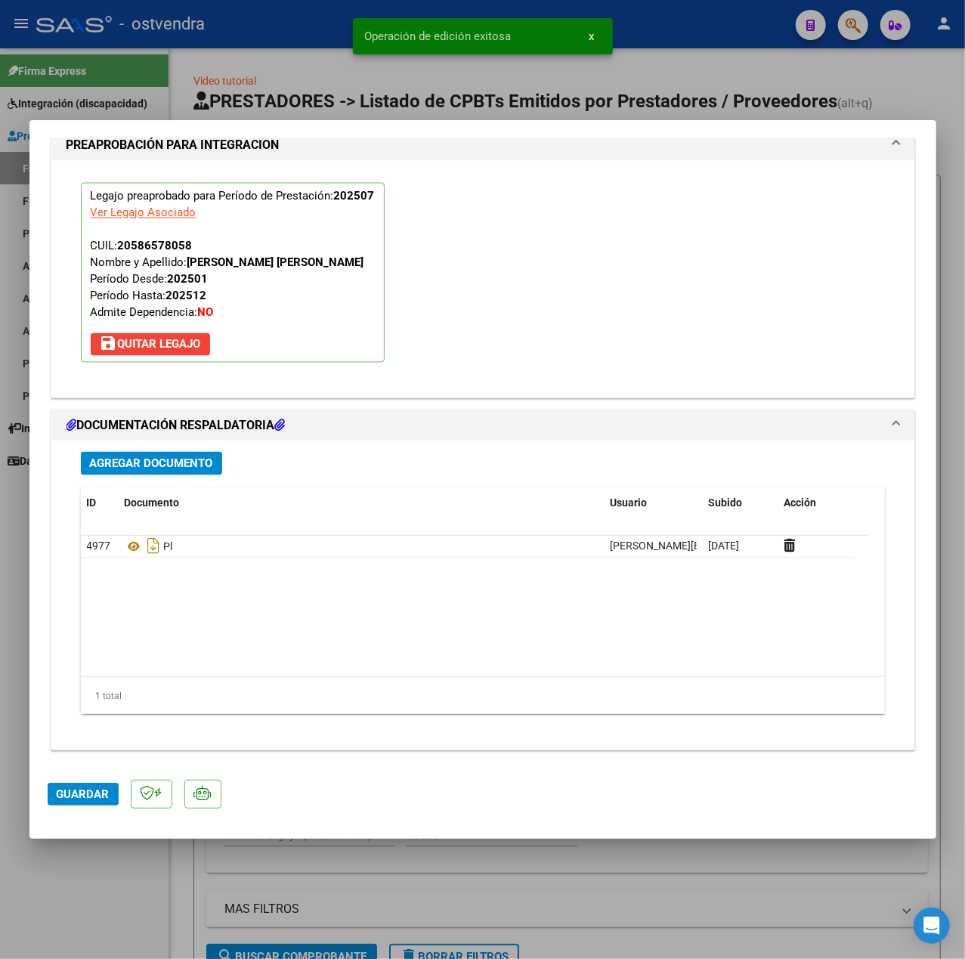
click at [79, 890] on div at bounding box center [482, 479] width 965 height 959
type input "$ 0,00"
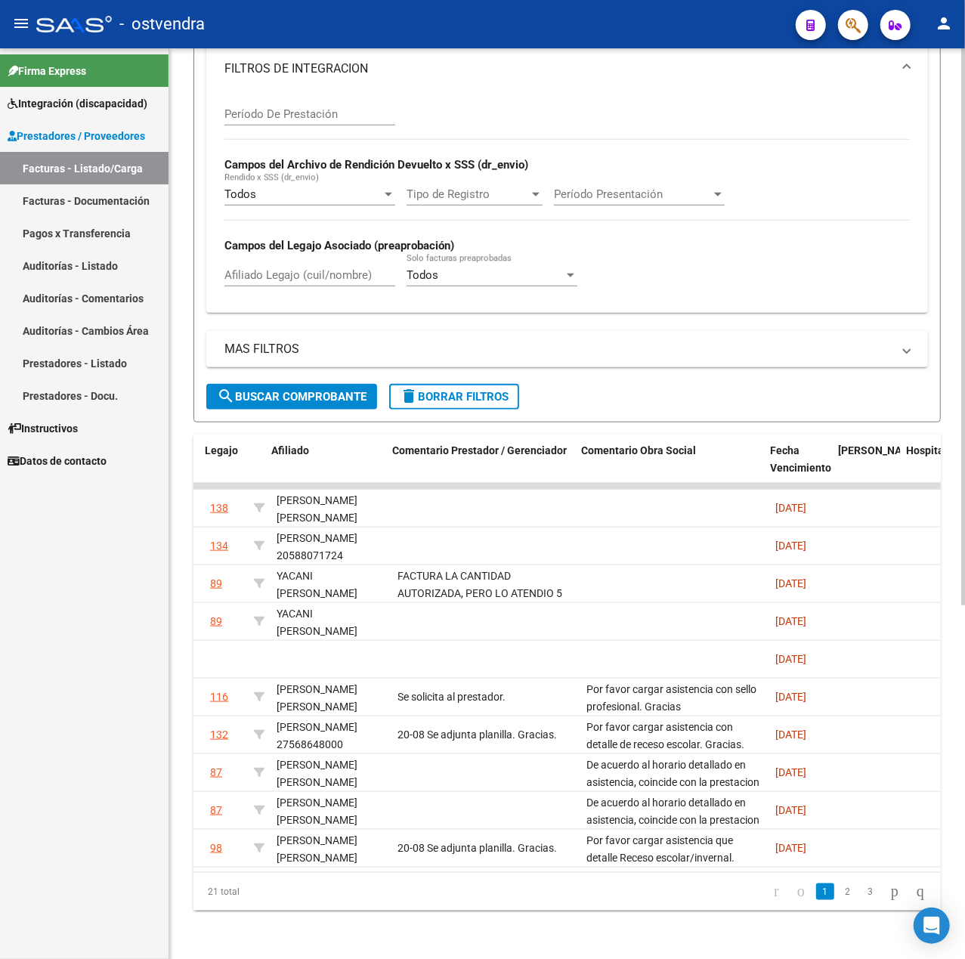
scroll to position [0, 2215]
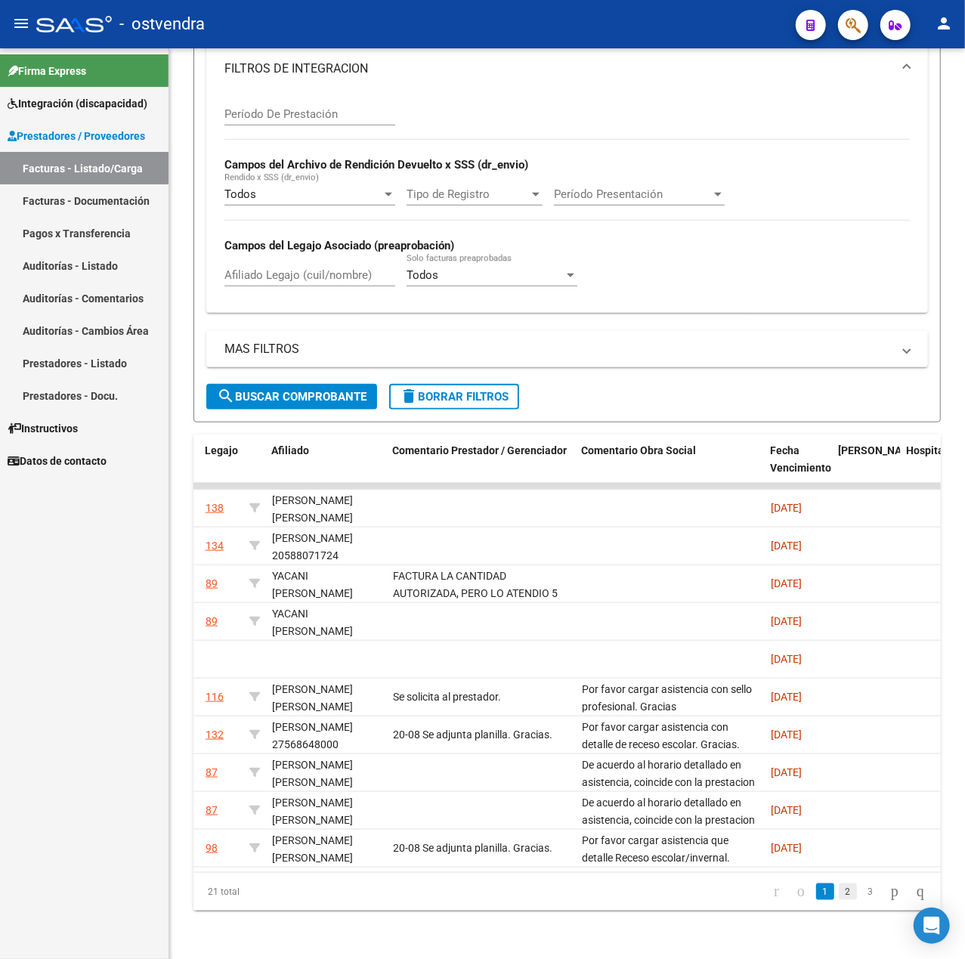
click at [839, 896] on link "2" at bounding box center [848, 892] width 18 height 17
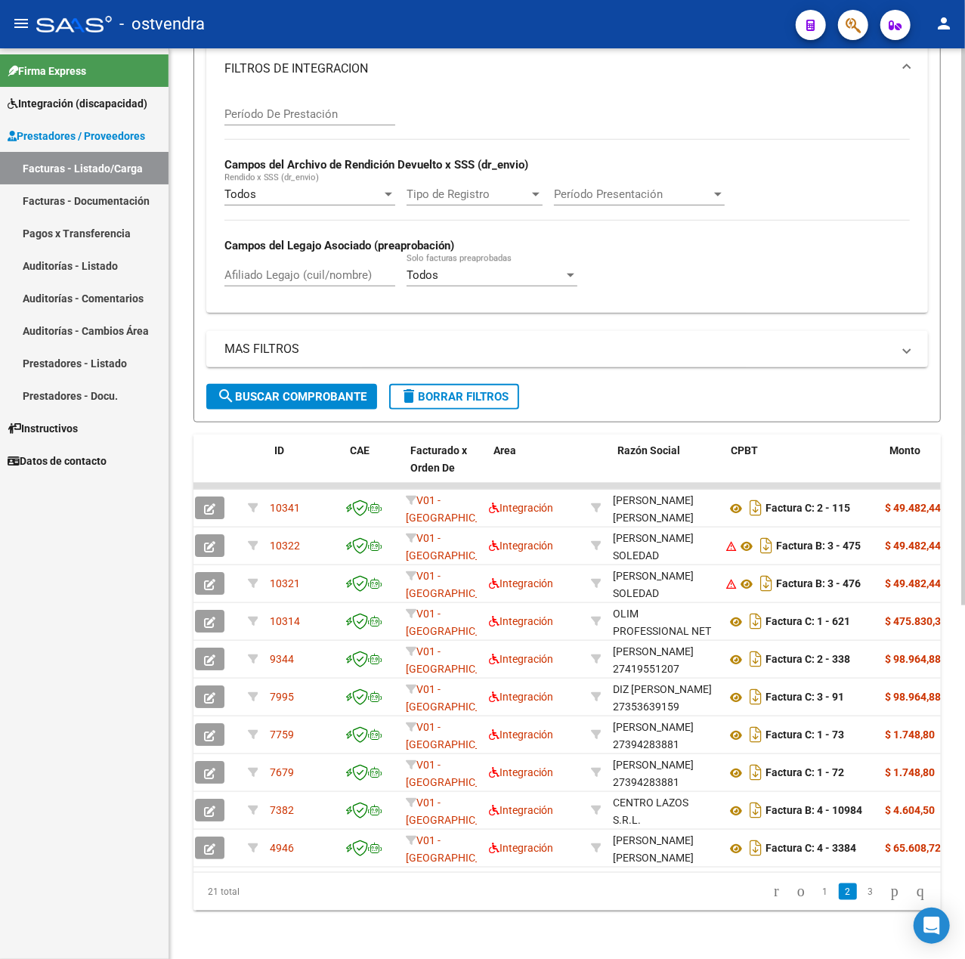
scroll to position [0, 0]
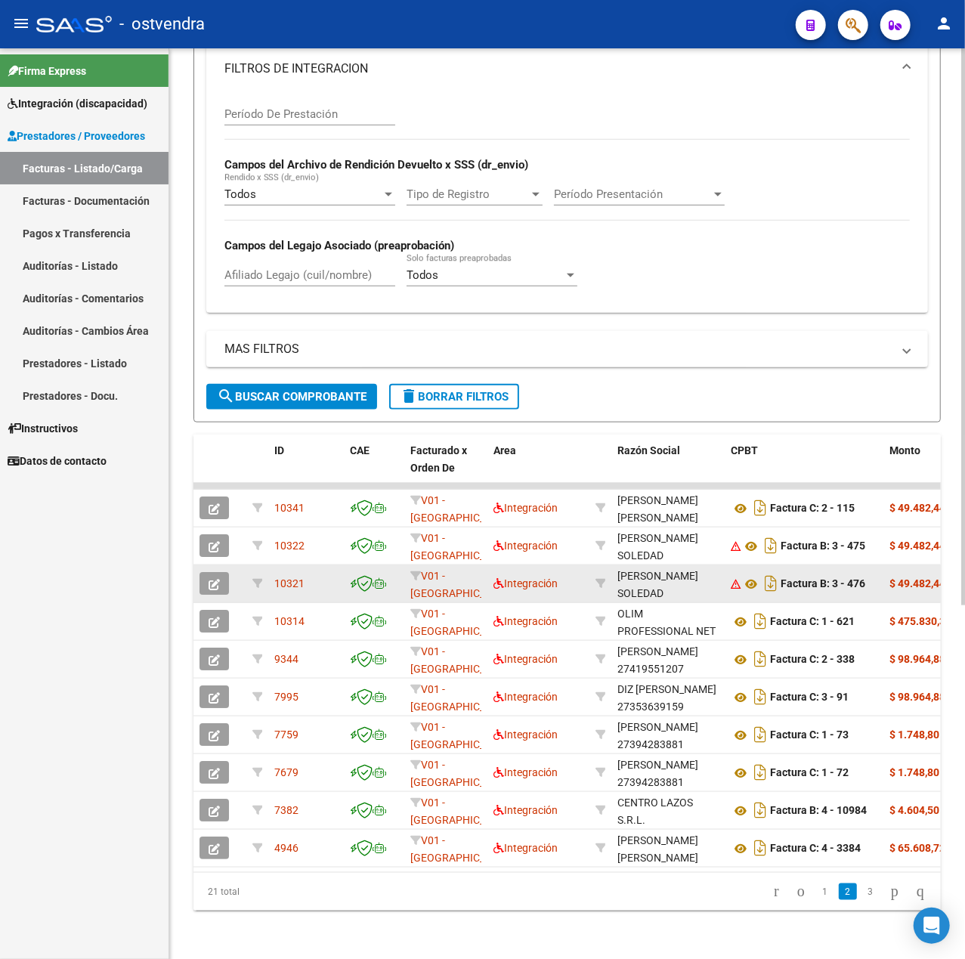
click at [215, 579] on icon "button" at bounding box center [214, 584] width 11 height 11
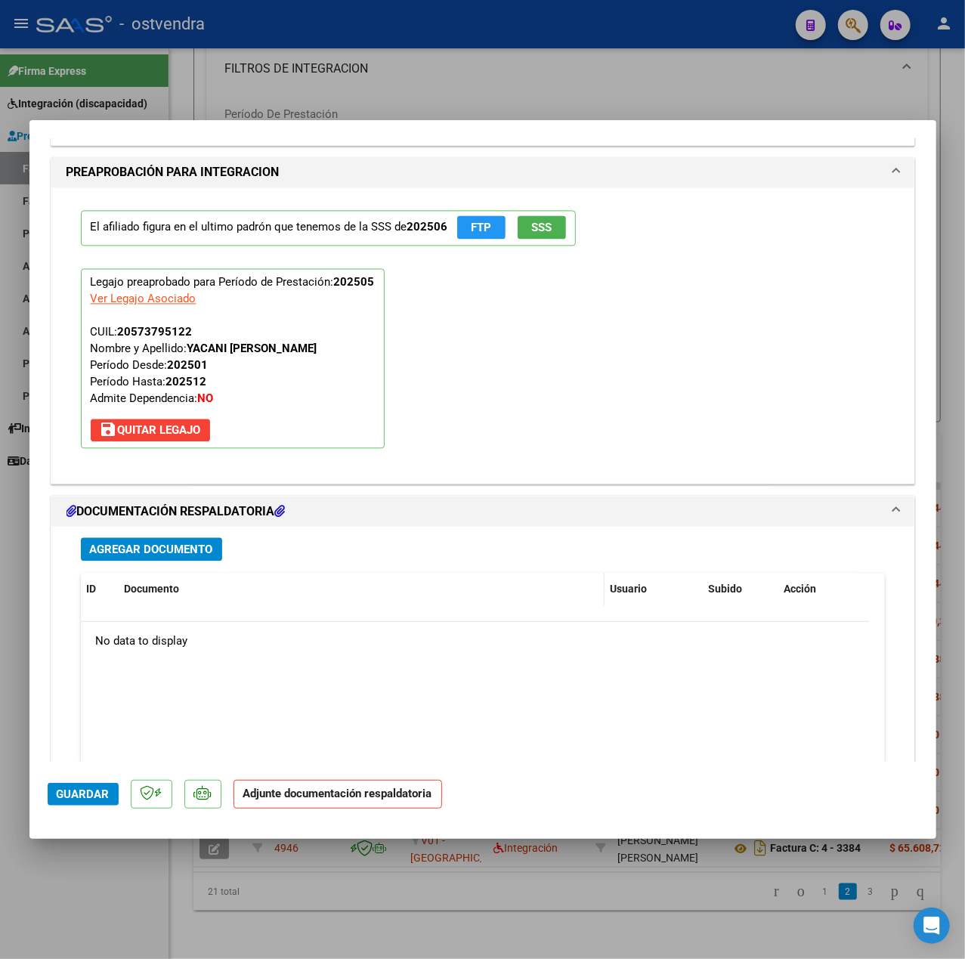
scroll to position [1667, 0]
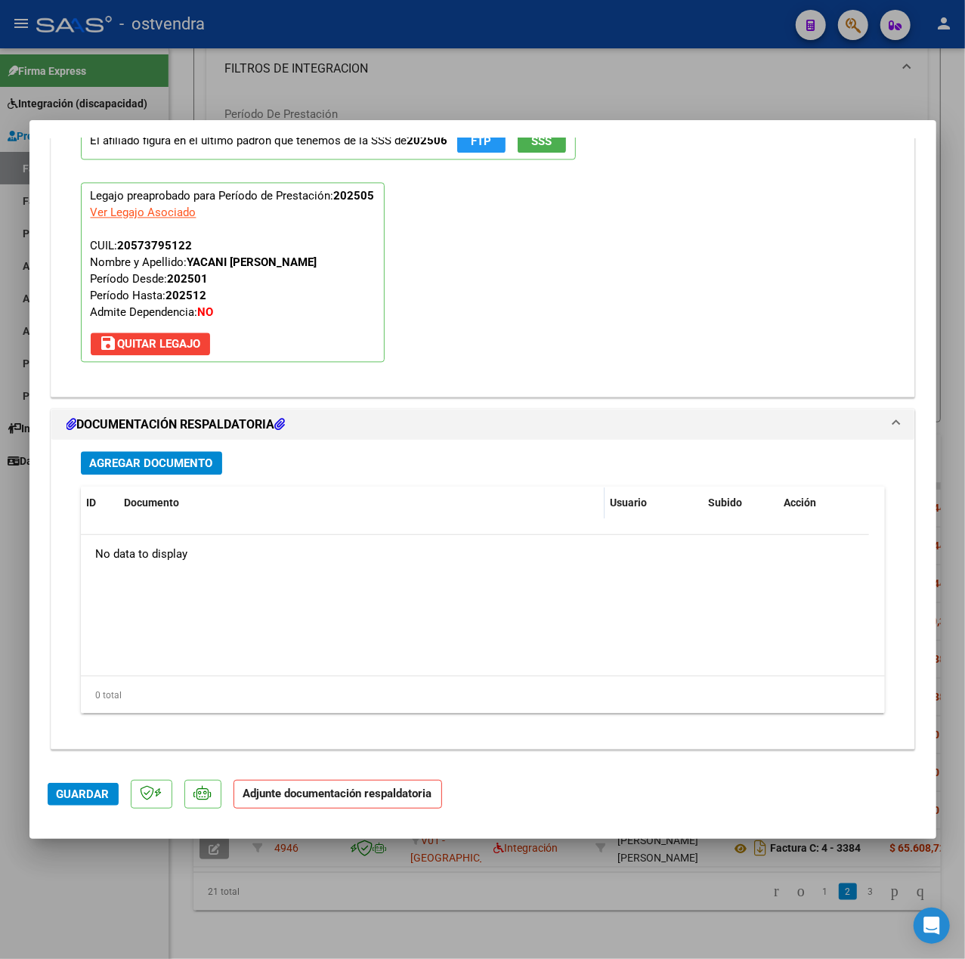
click at [194, 451] on button "Agregar Documento" at bounding box center [151, 462] width 141 height 23
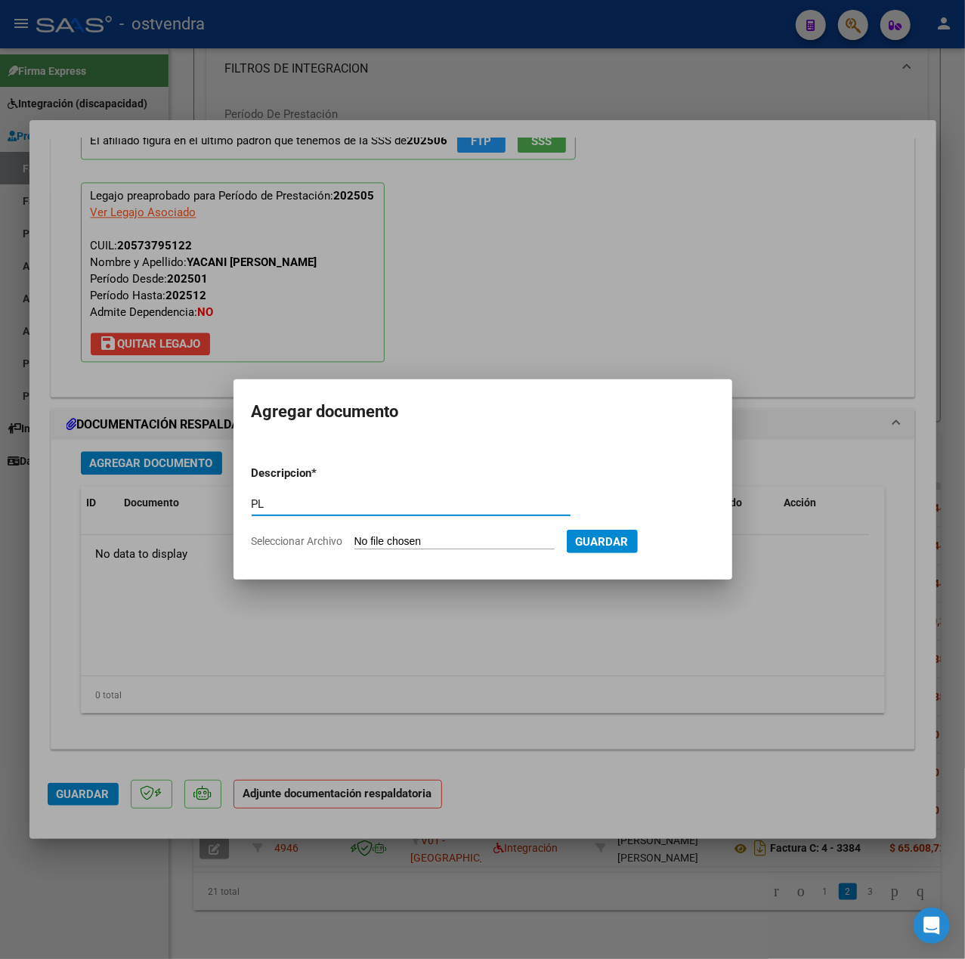
type input "PL"
click at [370, 536] on input "Seleccionar Archivo" at bounding box center [455, 542] width 200 height 14
type input "C:\fakepath\20250820_152344.pdf"
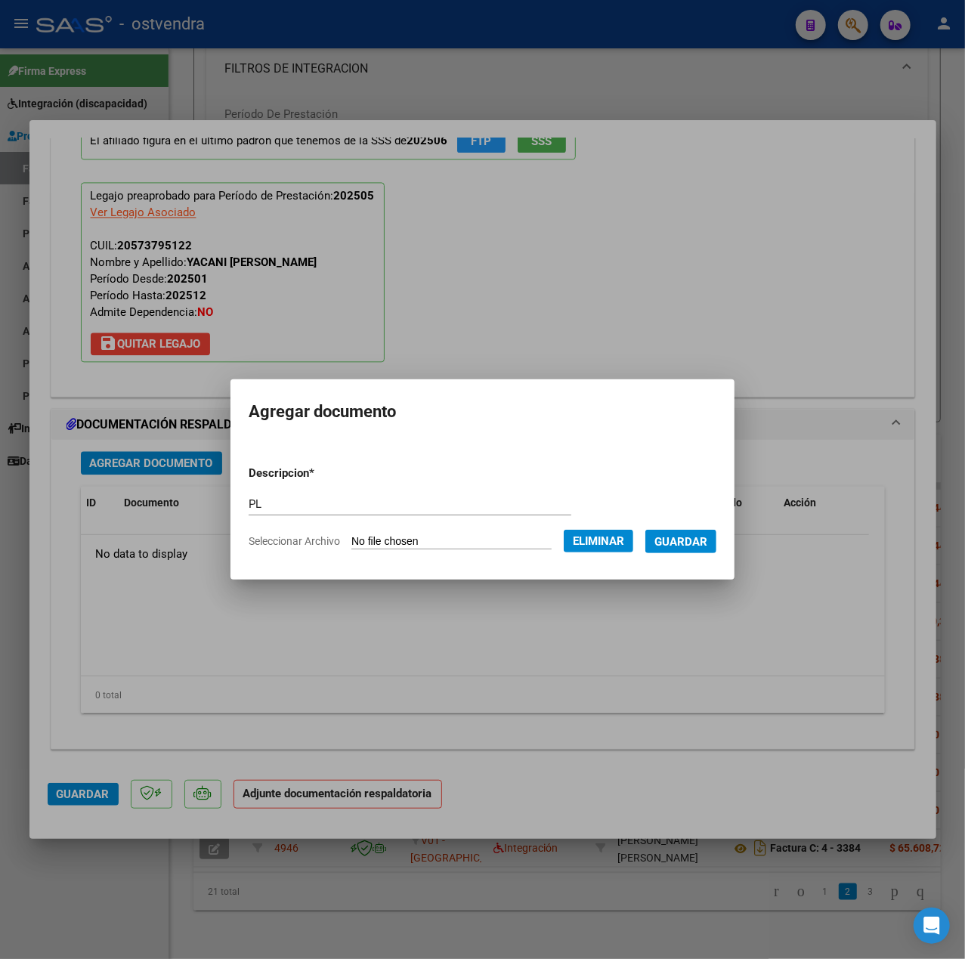
click at [687, 548] on span "Guardar" at bounding box center [681, 542] width 53 height 14
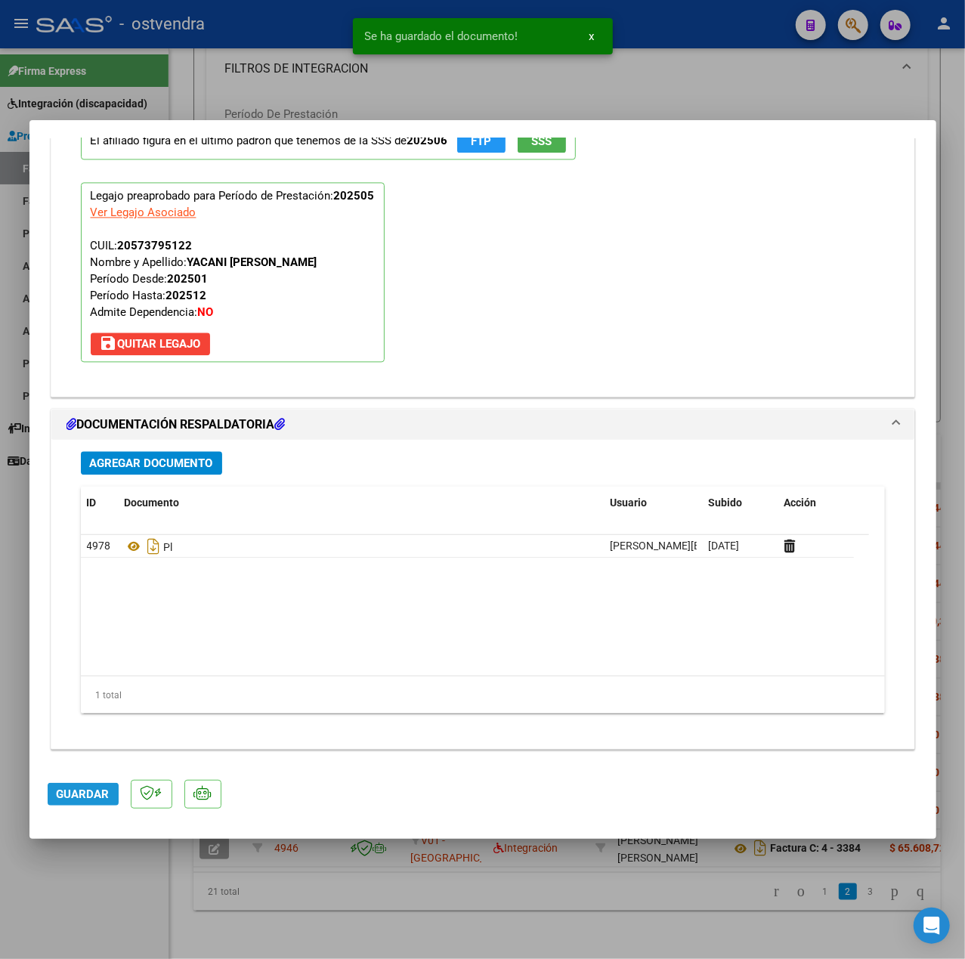
click at [89, 790] on span "Guardar" at bounding box center [83, 795] width 53 height 14
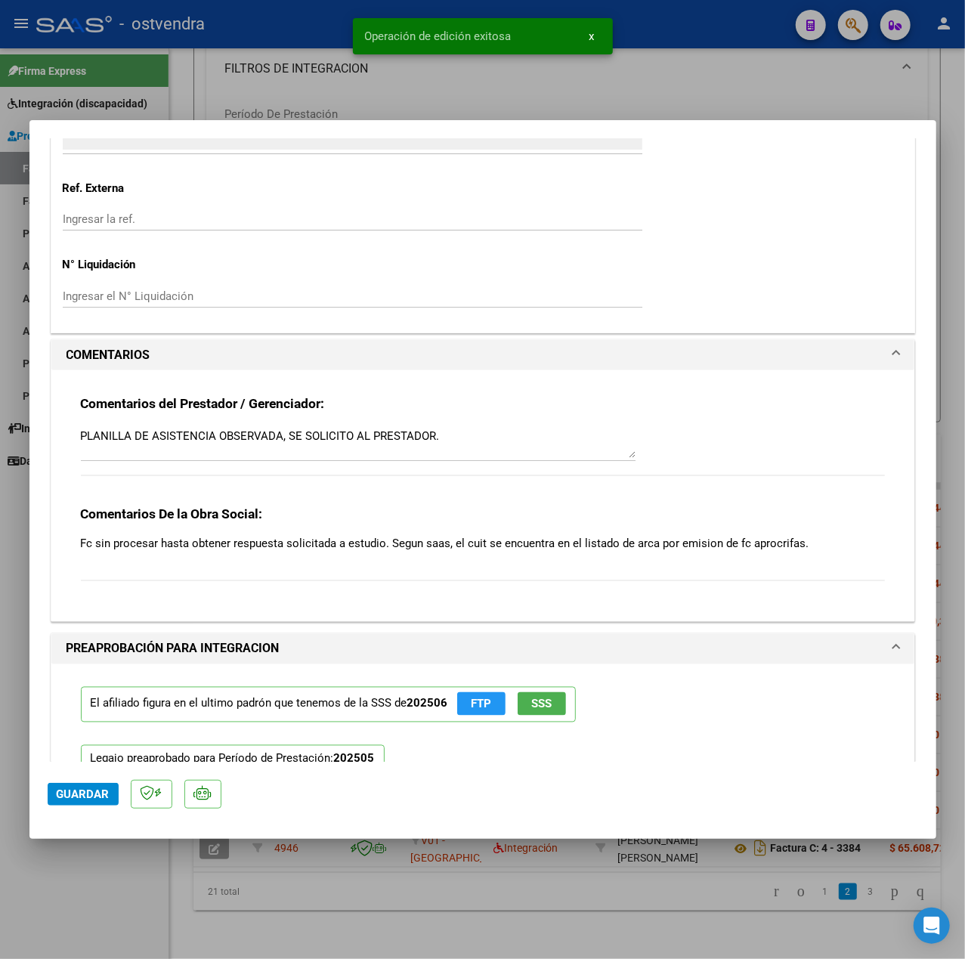
scroll to position [1062, 0]
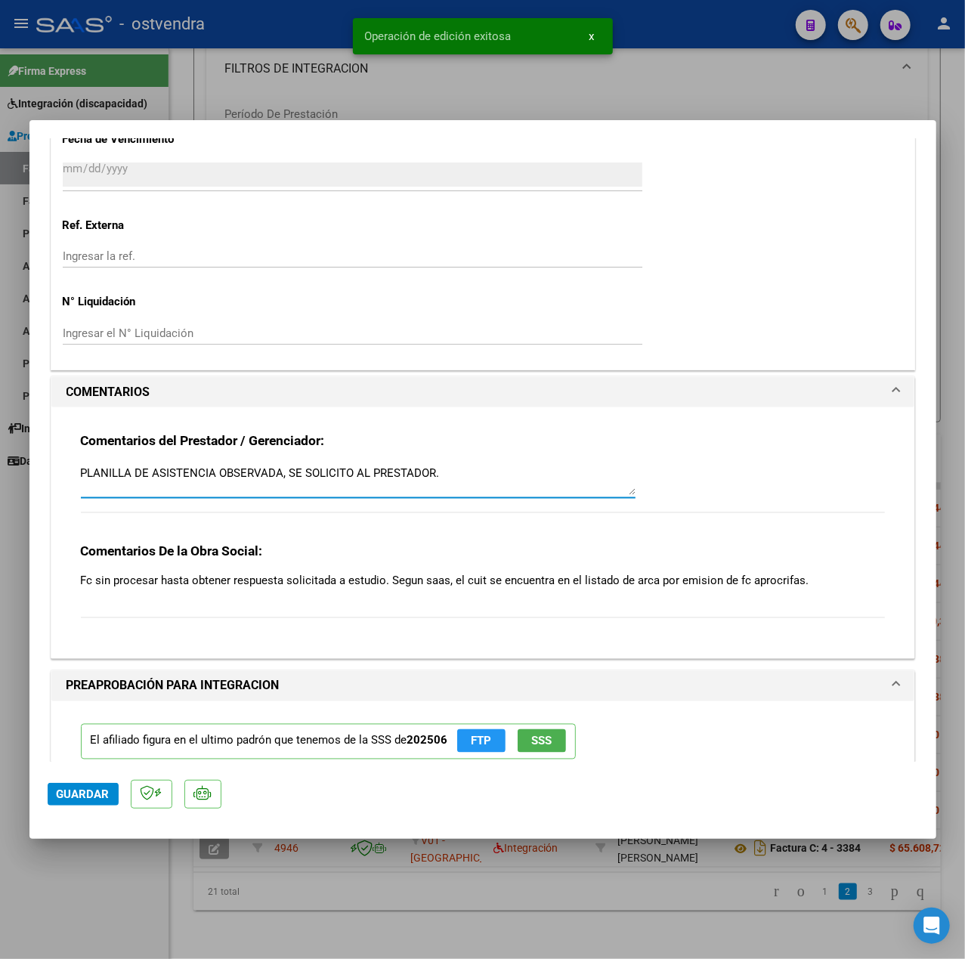
click at [451, 479] on textarea "PLANILLA DE ASISTENCIA OBSERVADA, SE SOLICITO AL PRESTADOR." at bounding box center [358, 480] width 555 height 30
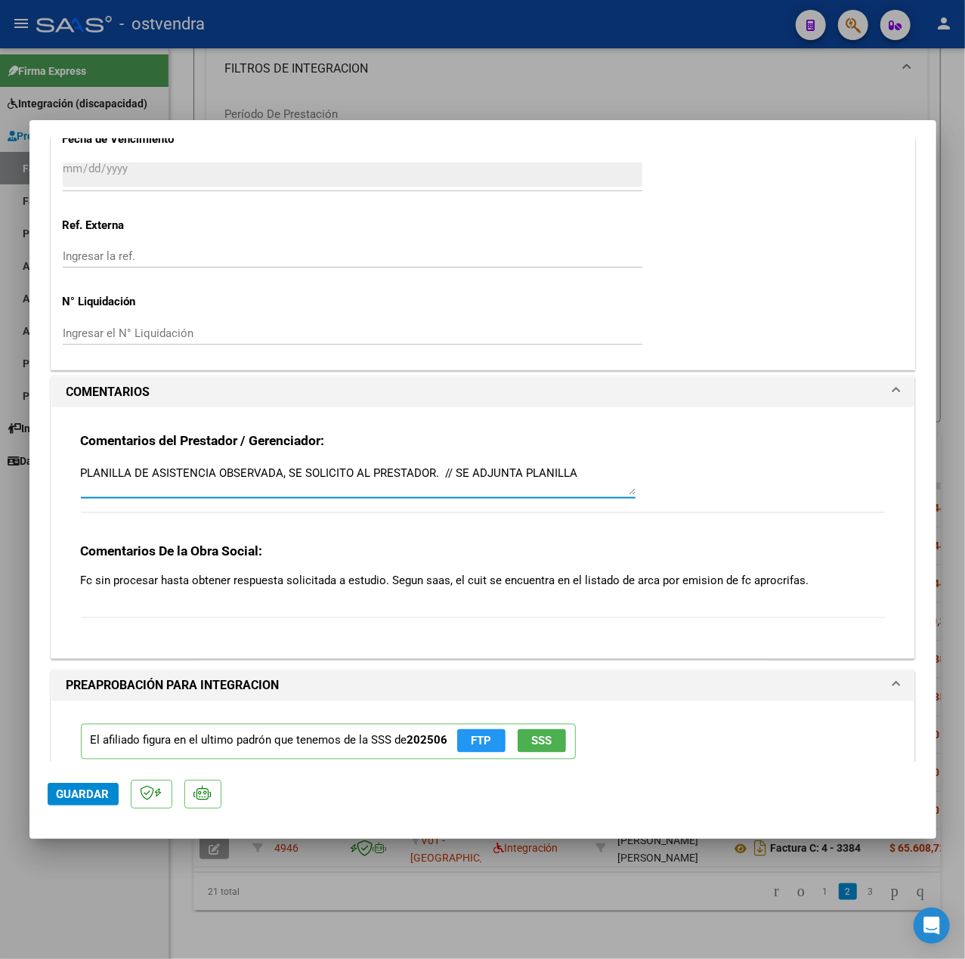
type textarea "PLANILLA DE ASISTENCIA OBSERVADA, SE SOLICITO AL PRESTADOR. // SE ADJUNTA PLANI…"
click at [82, 792] on span "Guardar" at bounding box center [83, 795] width 53 height 14
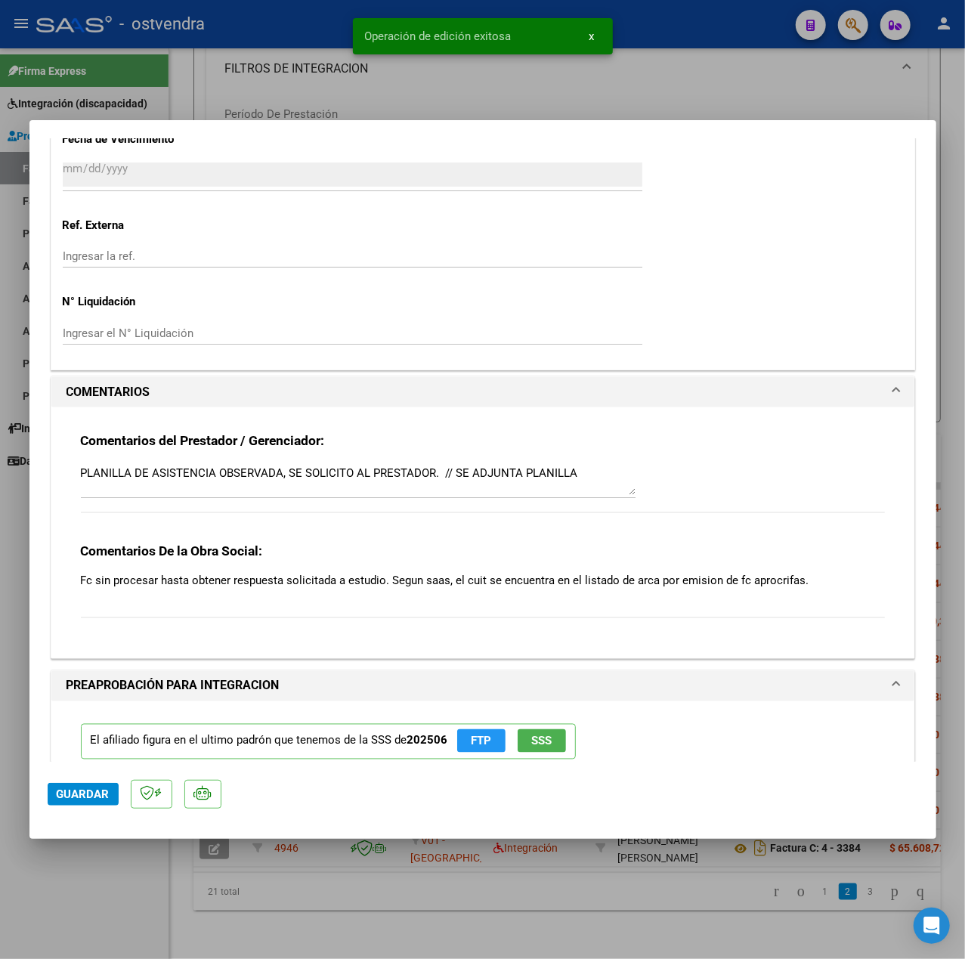
click at [124, 908] on div at bounding box center [482, 479] width 965 height 959
type input "$ 0,00"
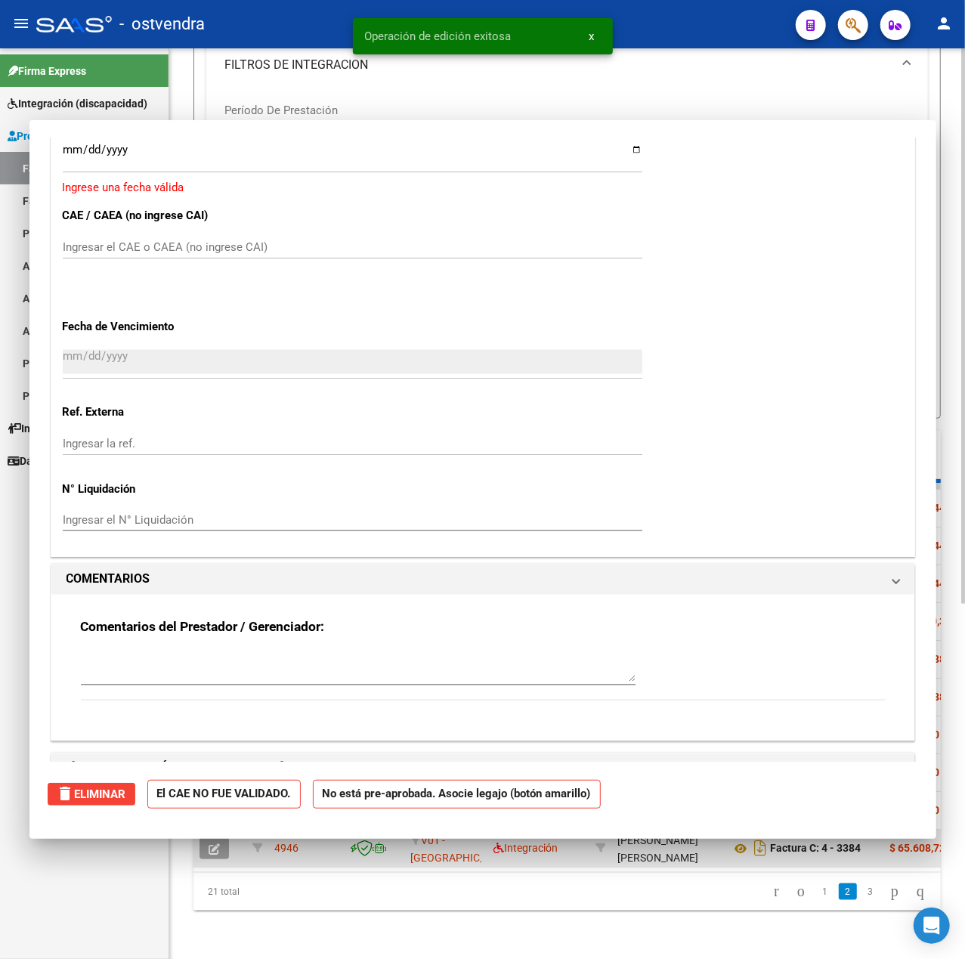
scroll to position [1249, 0]
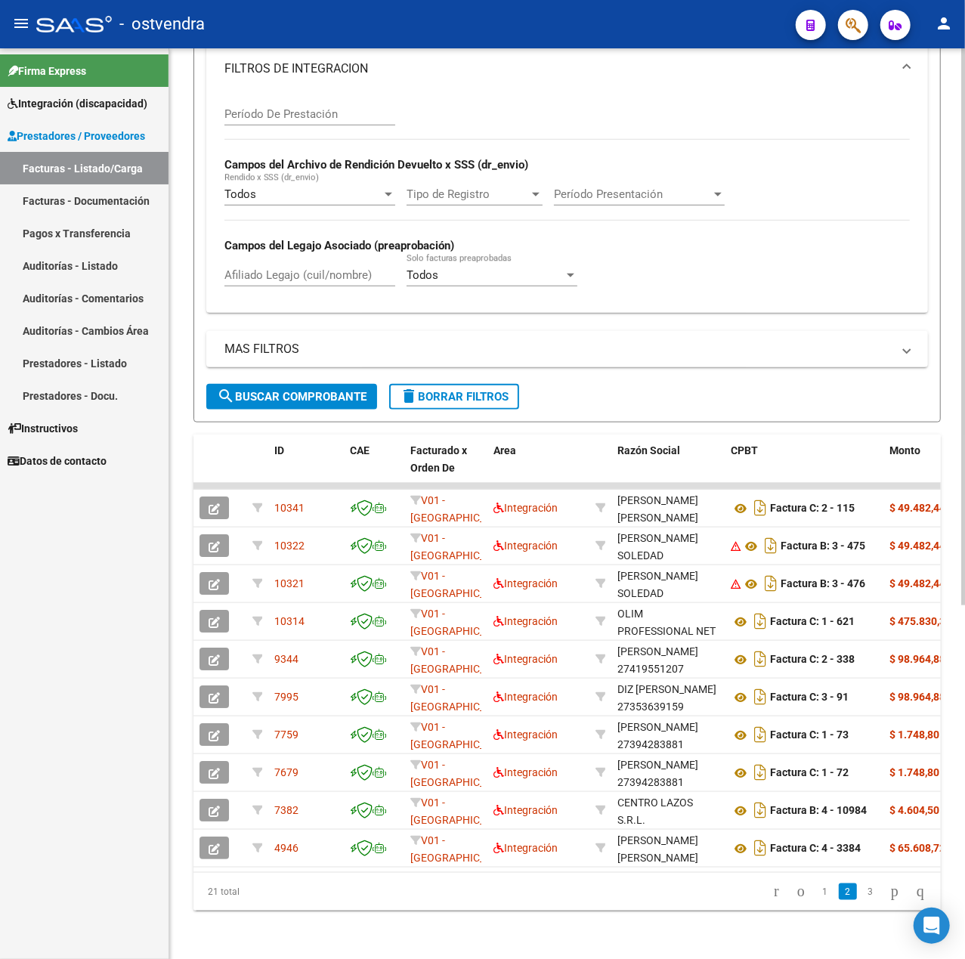
click at [414, 387] on mat-icon "delete" at bounding box center [409, 396] width 18 height 18
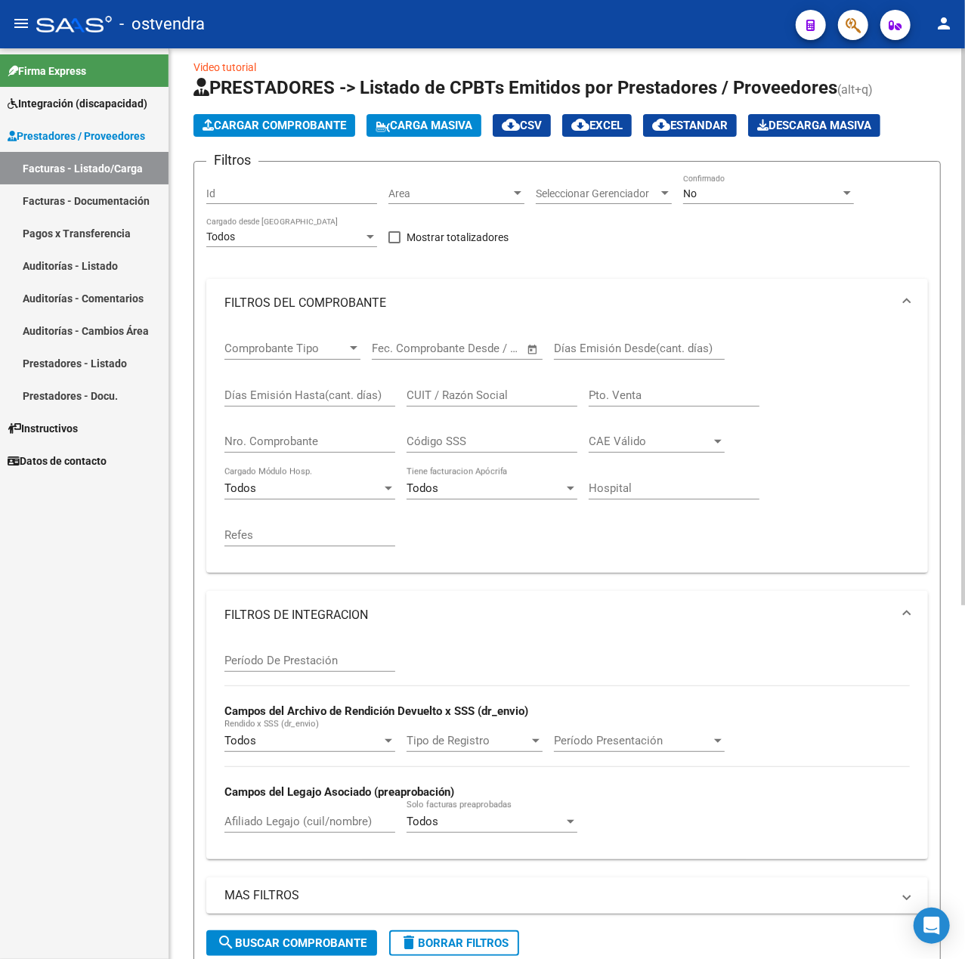
scroll to position [0, 0]
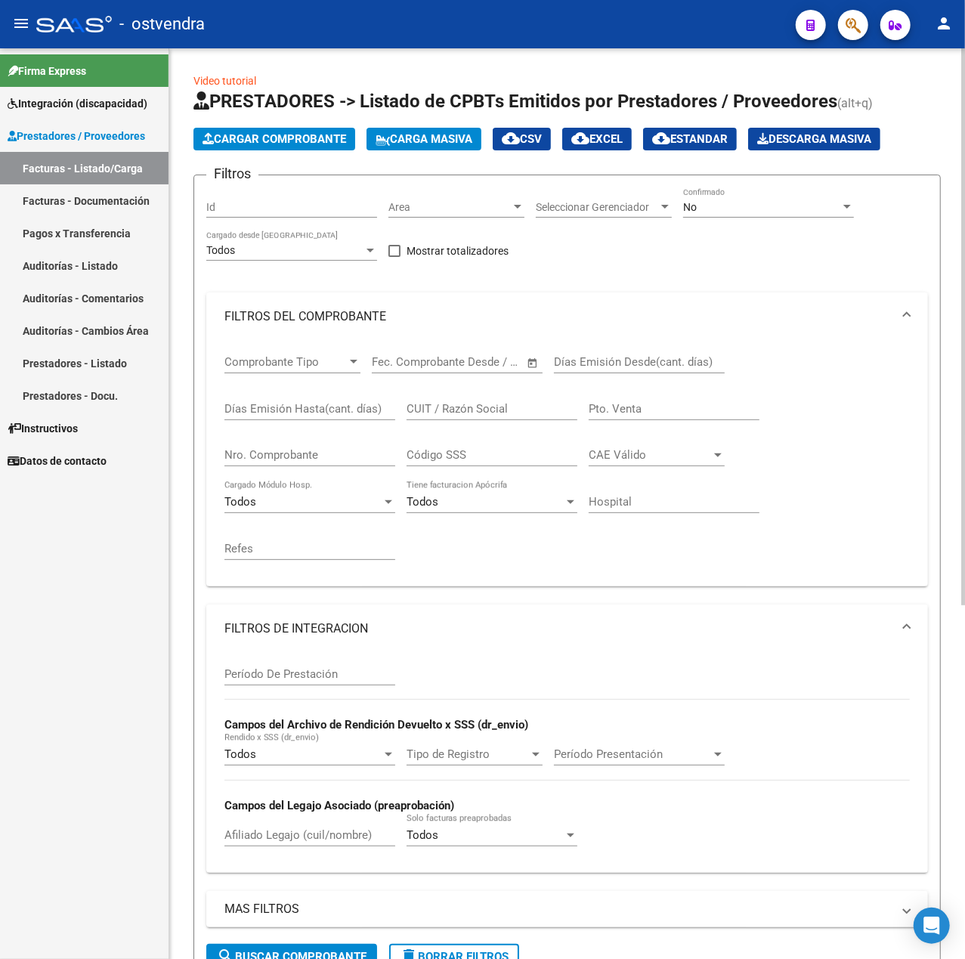
click at [297, 129] on button "Cargar Comprobante" at bounding box center [275, 139] width 162 height 23
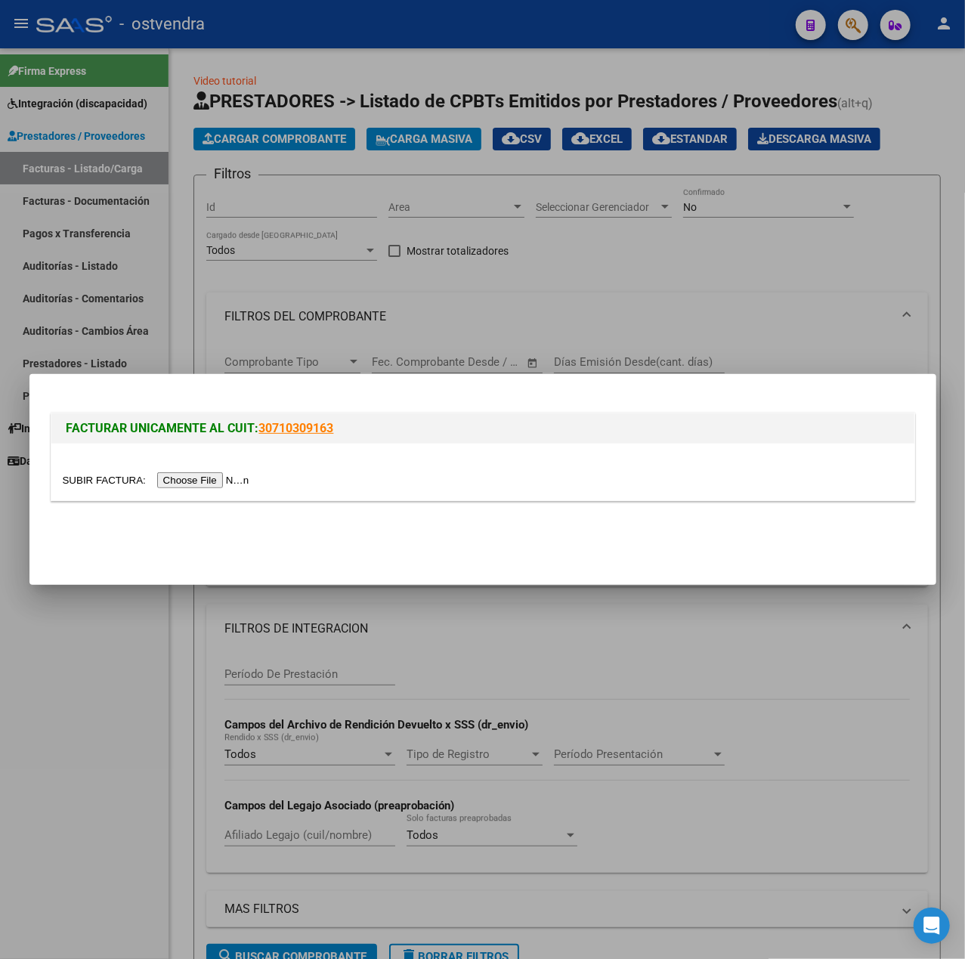
click at [221, 481] on input "file" at bounding box center [158, 480] width 191 height 16
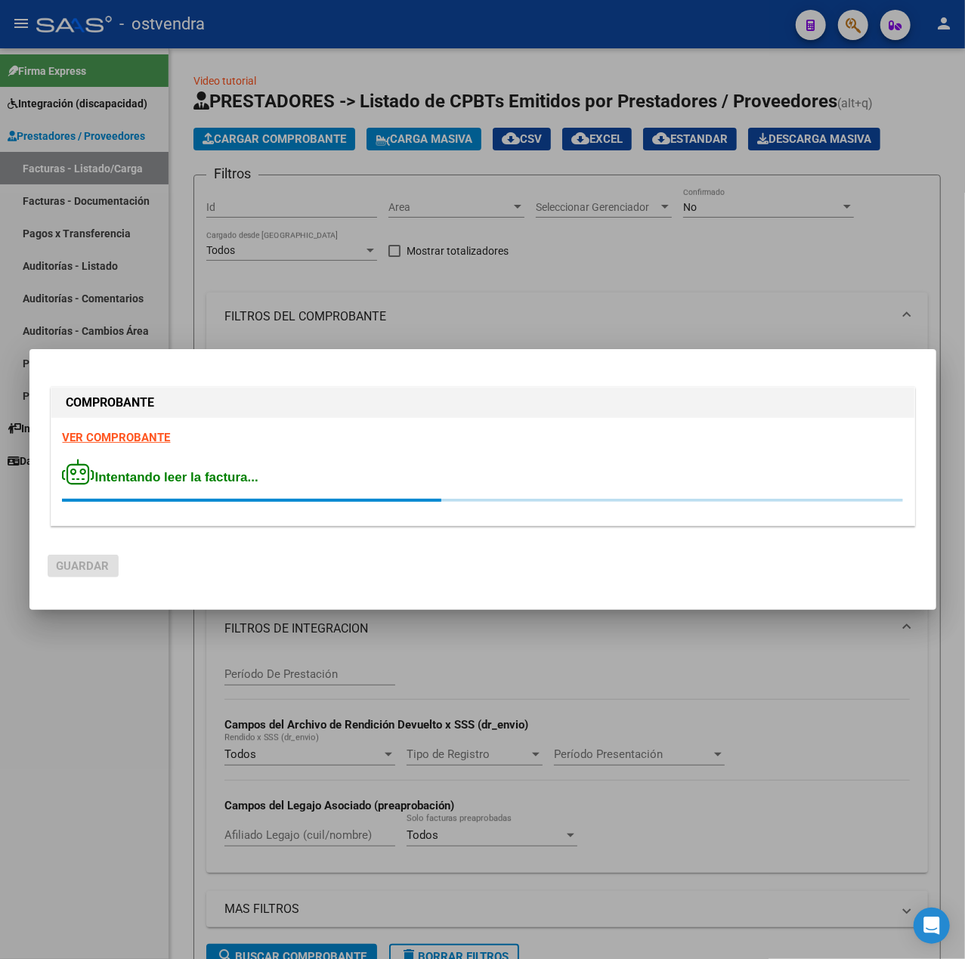
click at [138, 434] on strong "VER COMPROBANTE" at bounding box center [117, 438] width 108 height 14
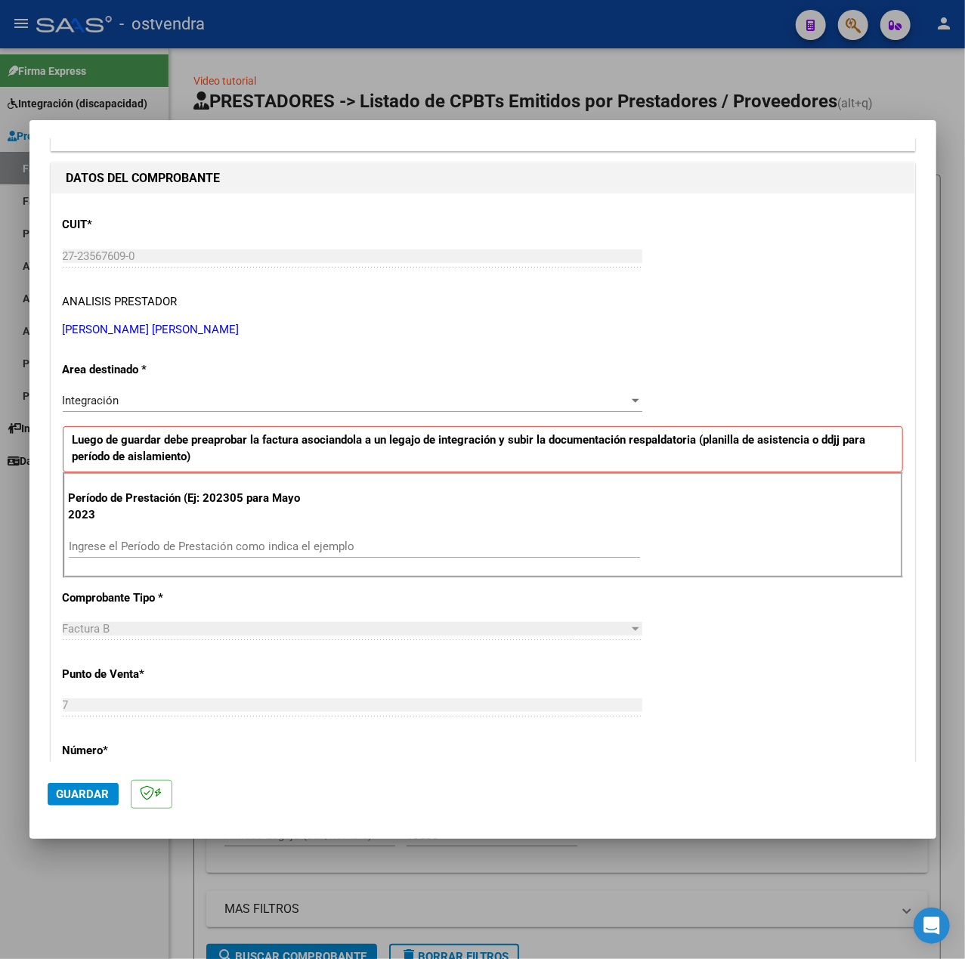
scroll to position [201, 0]
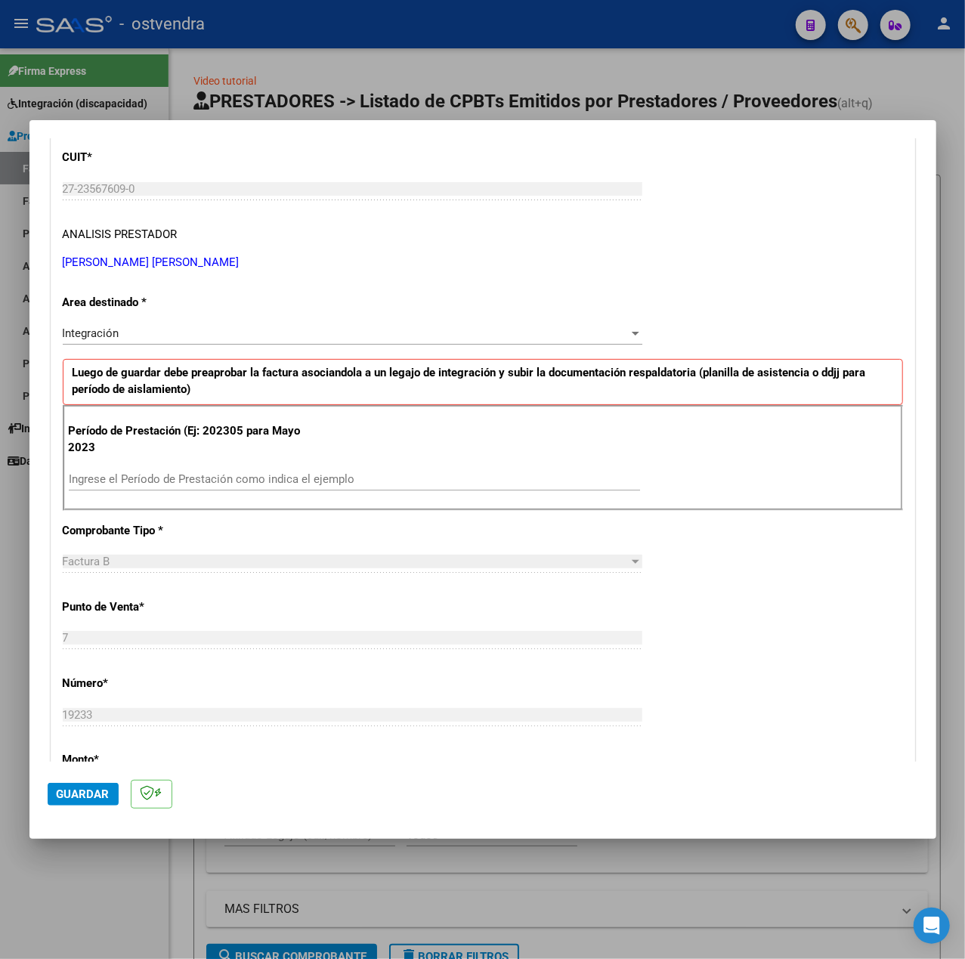
click at [237, 490] on div "Ingrese el Período de Prestación como indica el ejemplo" at bounding box center [354, 479] width 571 height 23
click at [228, 484] on input "Ingrese el Período de Prestación como indica el ejemplo" at bounding box center [354, 479] width 571 height 14
type input "202507"
click at [754, 615] on div "CUIT * 27-23567609-0 Ingresar CUIT ANALISIS PRESTADOR [PERSON_NAME] [PERSON_NAM…" at bounding box center [482, 695] width 863 height 1138
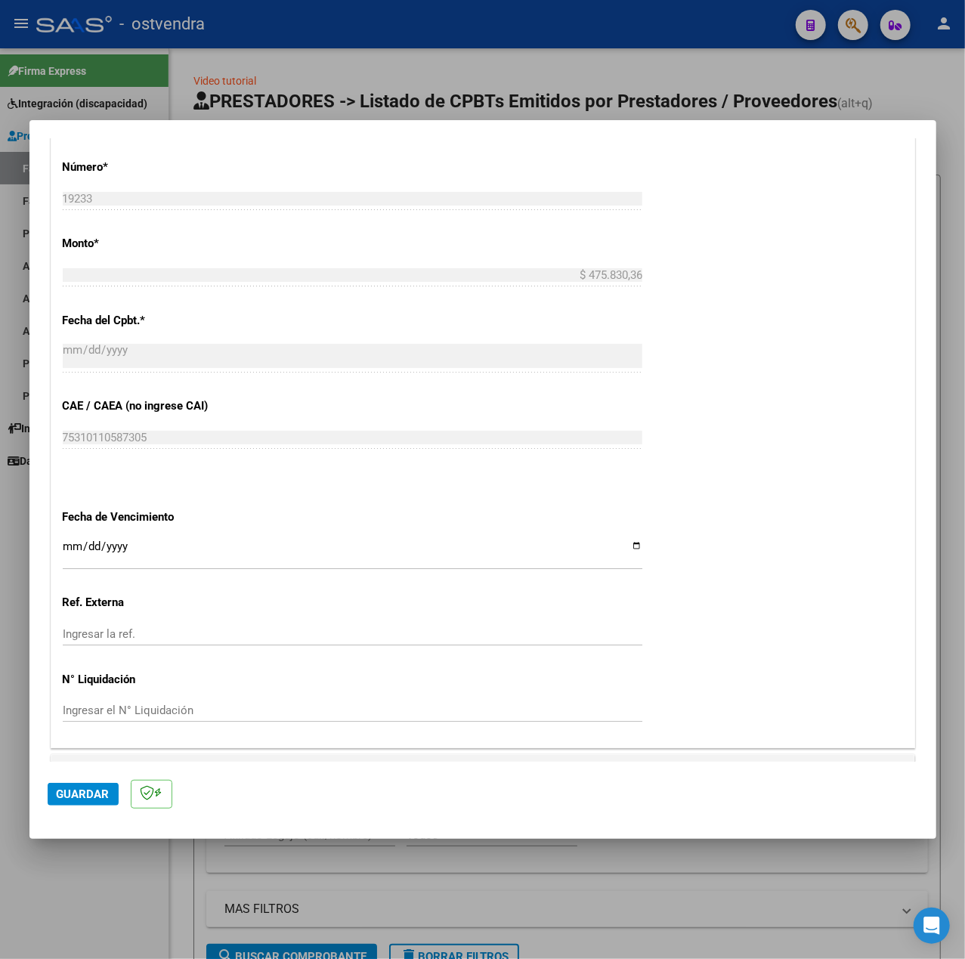
scroll to position [756, 0]
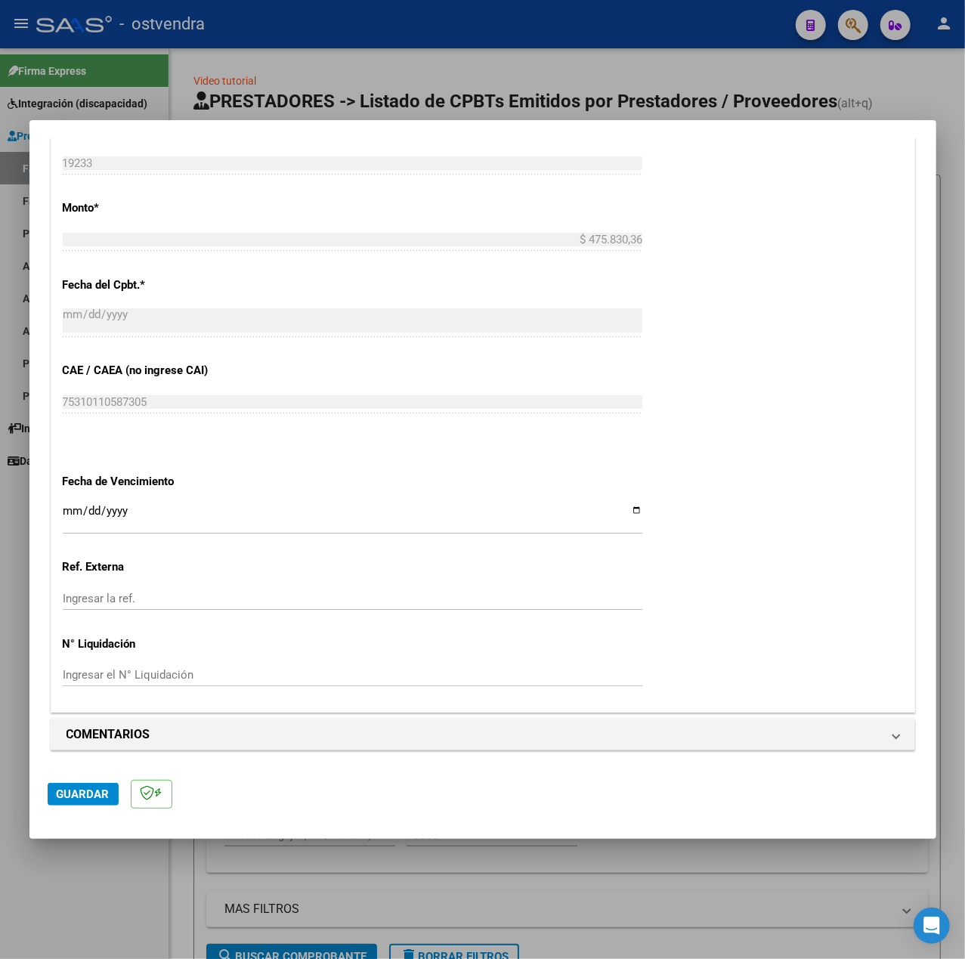
click at [67, 511] on input "Ingresar la fecha" at bounding box center [353, 517] width 580 height 24
type input "[DATE]"
click at [82, 790] on span "Guardar" at bounding box center [83, 795] width 53 height 14
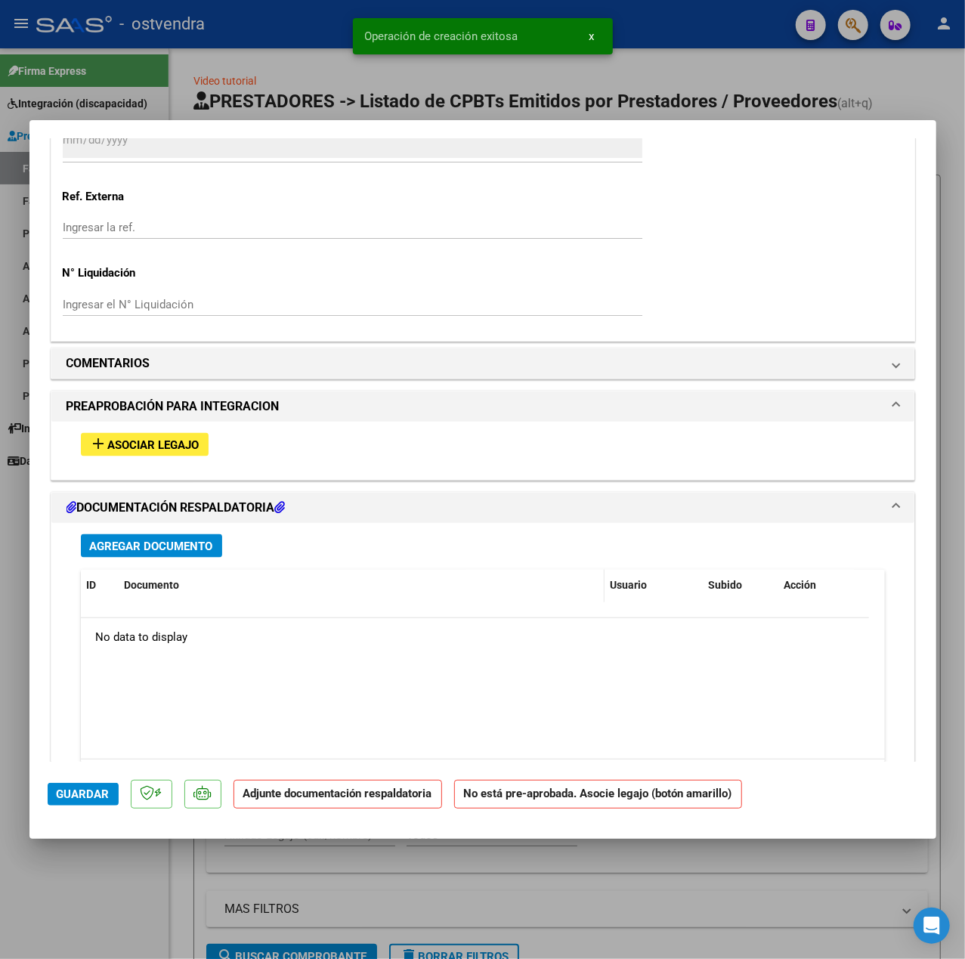
scroll to position [1193, 0]
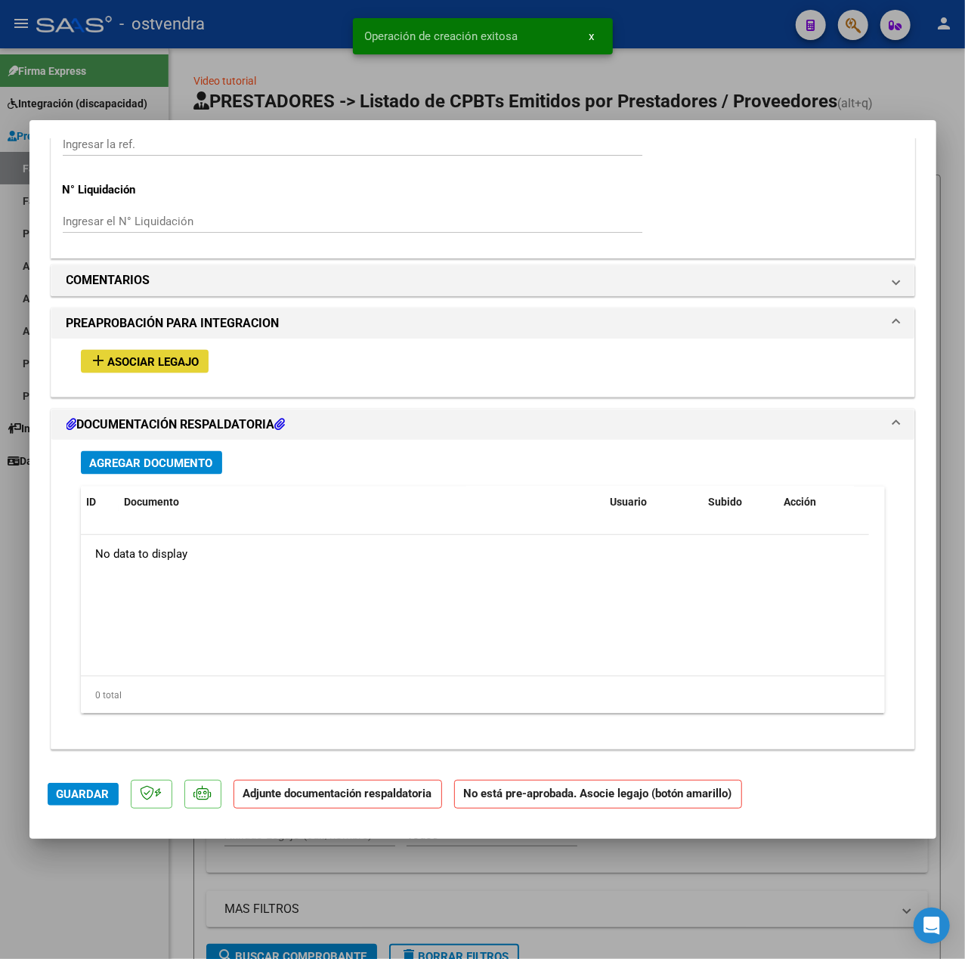
click at [180, 364] on span "Asociar Legajo" at bounding box center [153, 362] width 91 height 14
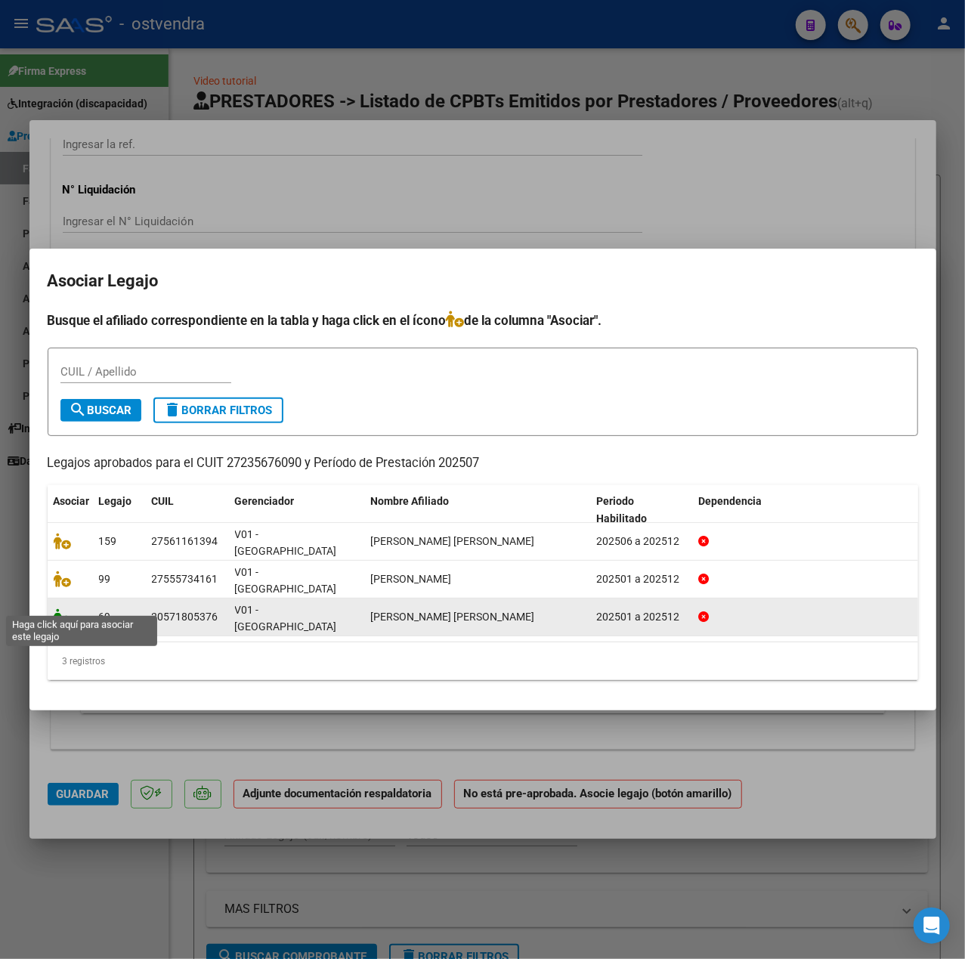
click at [60, 609] on icon at bounding box center [63, 617] width 18 height 17
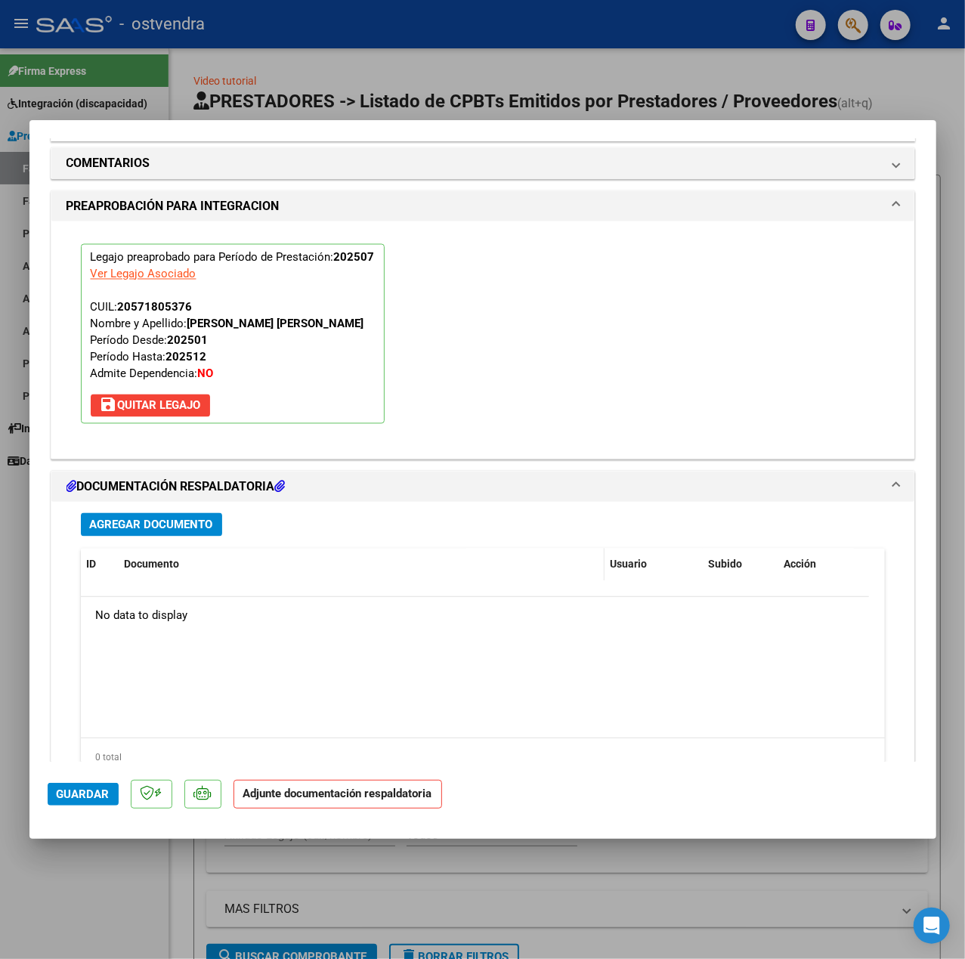
scroll to position [1412, 0]
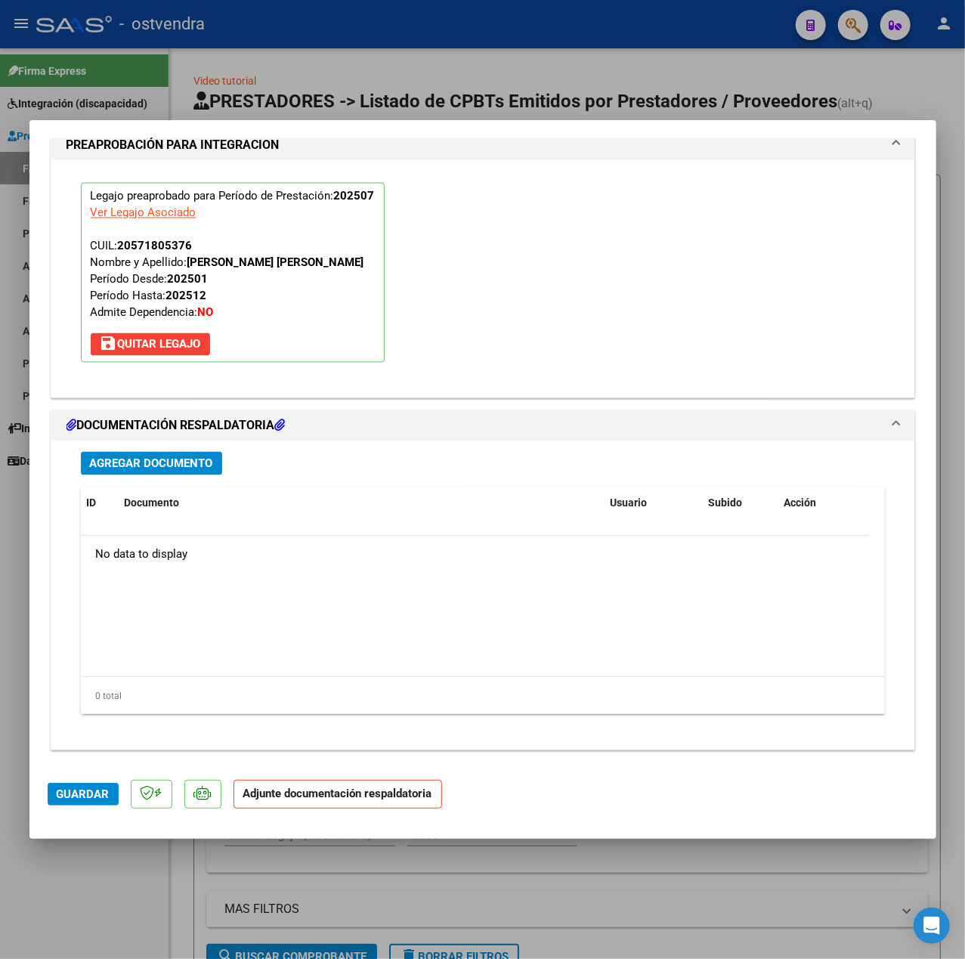
click at [179, 466] on span "Agregar Documento" at bounding box center [151, 464] width 123 height 14
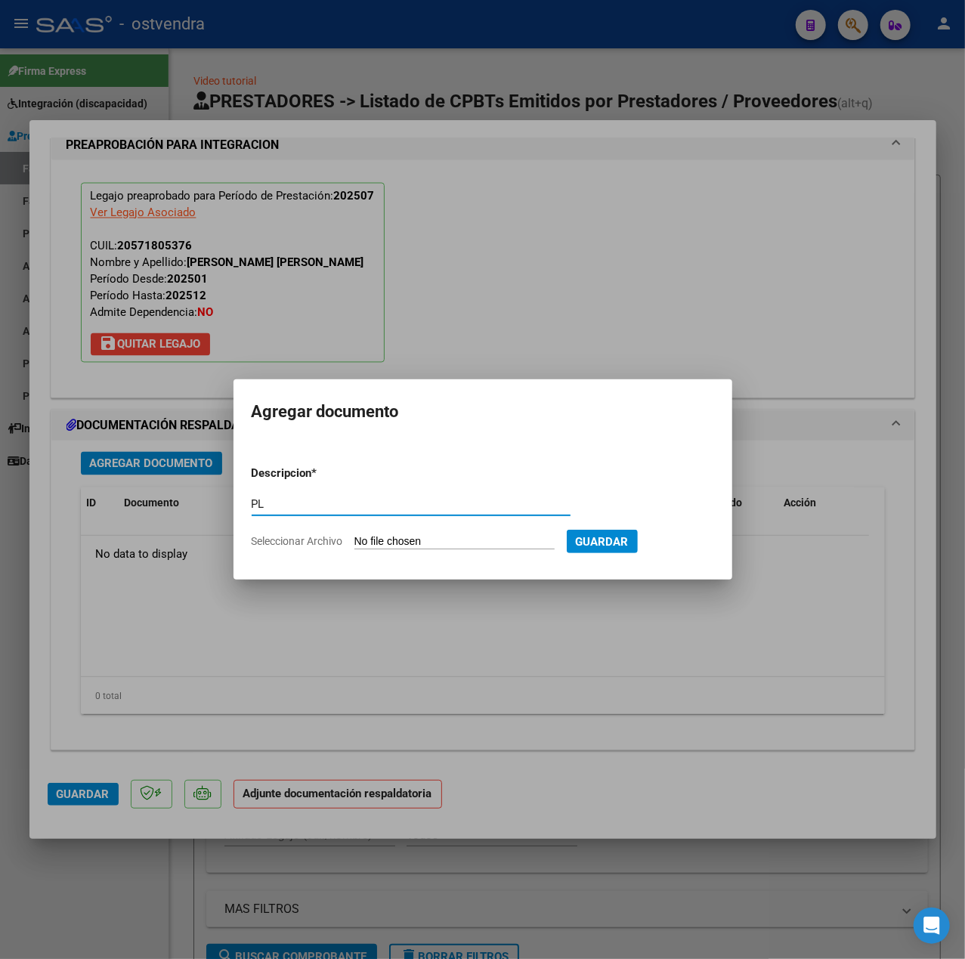
type input "PL"
click at [386, 546] on input "Seleccionar Archivo" at bounding box center [455, 542] width 200 height 14
click at [478, 540] on input "Seleccionar Archivo" at bounding box center [455, 542] width 200 height 14
type input "C:\fakepath\20250820_154822 (1).pdf"
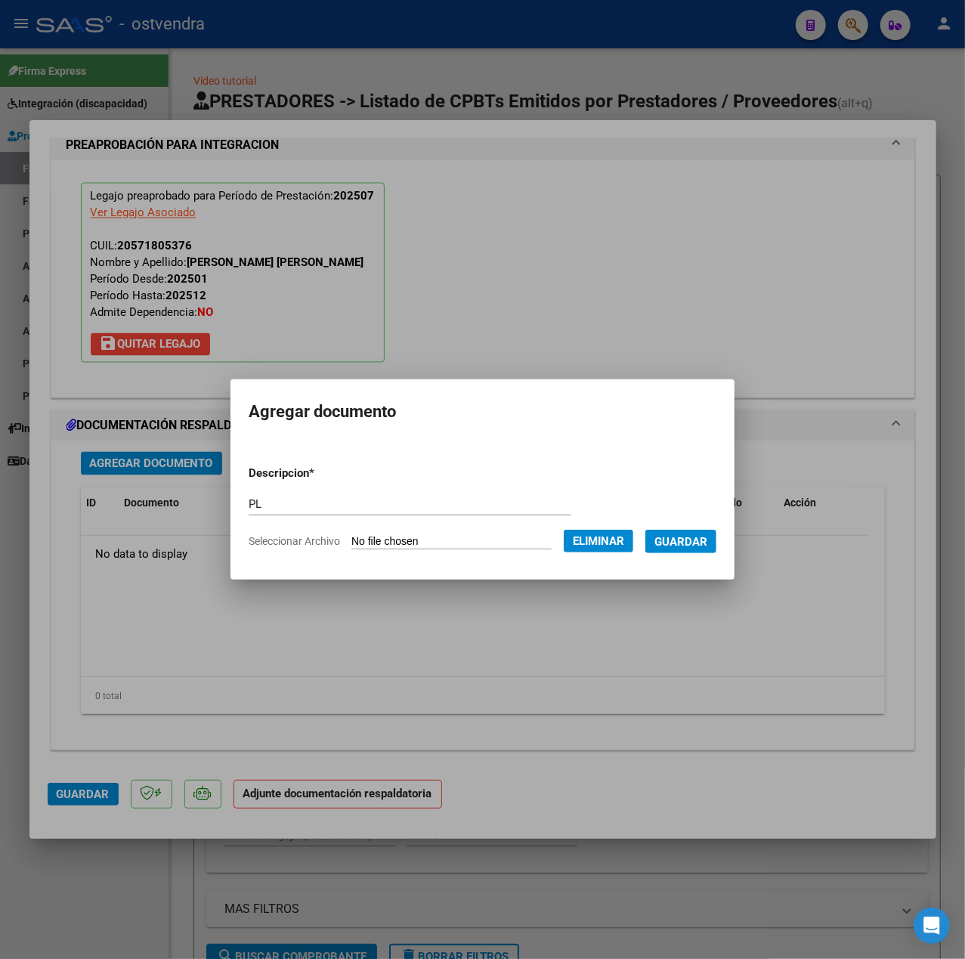
click at [683, 545] on span "Guardar" at bounding box center [681, 542] width 53 height 14
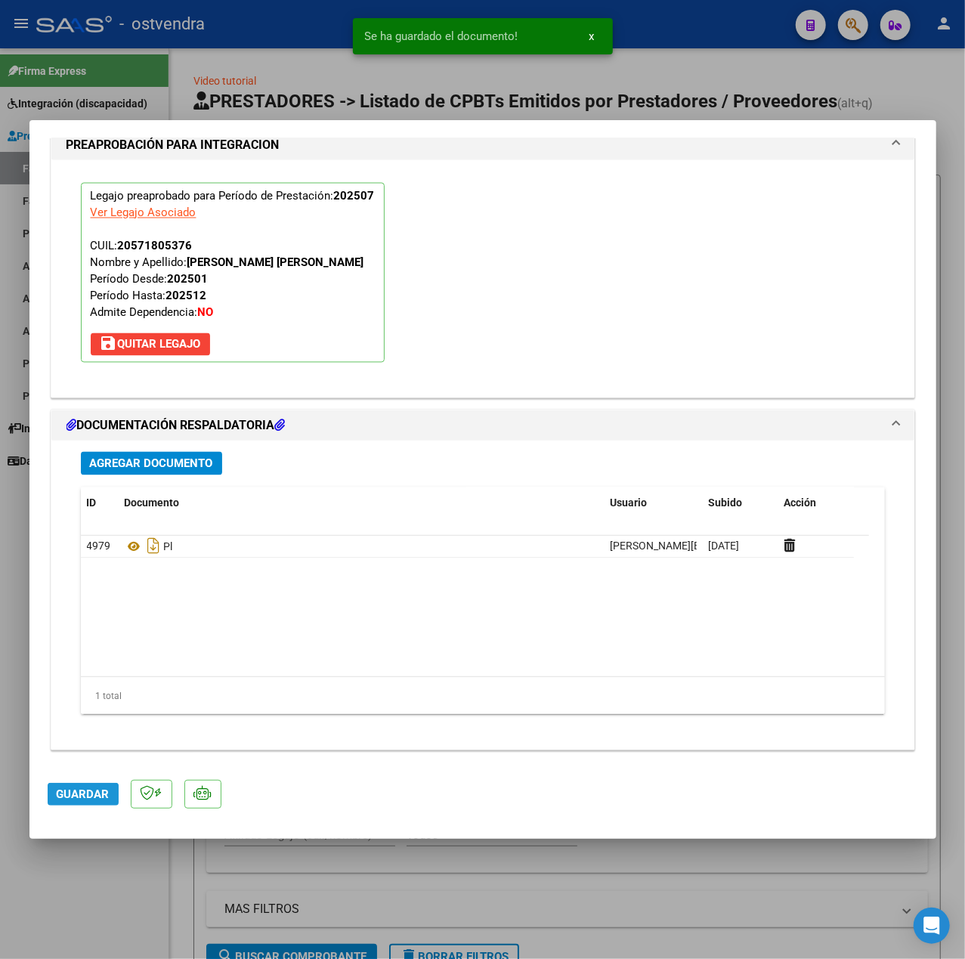
click at [82, 801] on span "Guardar" at bounding box center [83, 795] width 53 height 14
click at [124, 884] on div at bounding box center [482, 479] width 965 height 959
type input "$ 0,00"
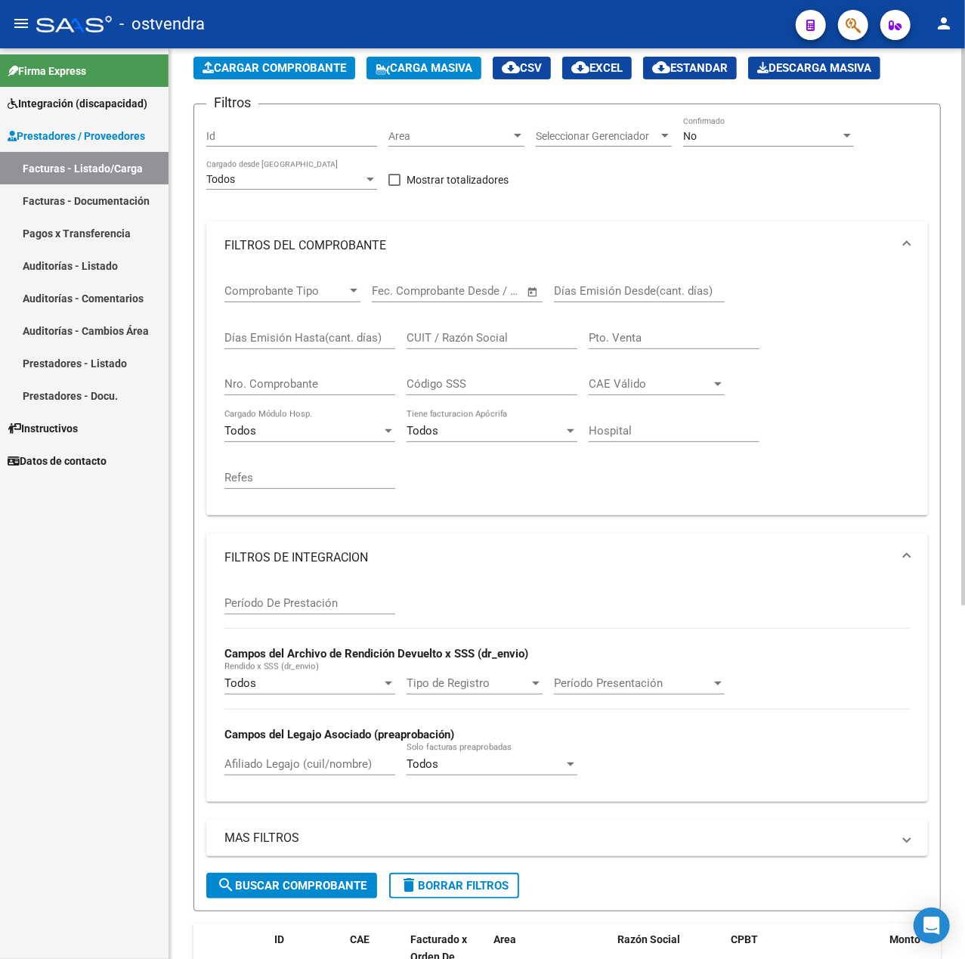
scroll to position [0, 0]
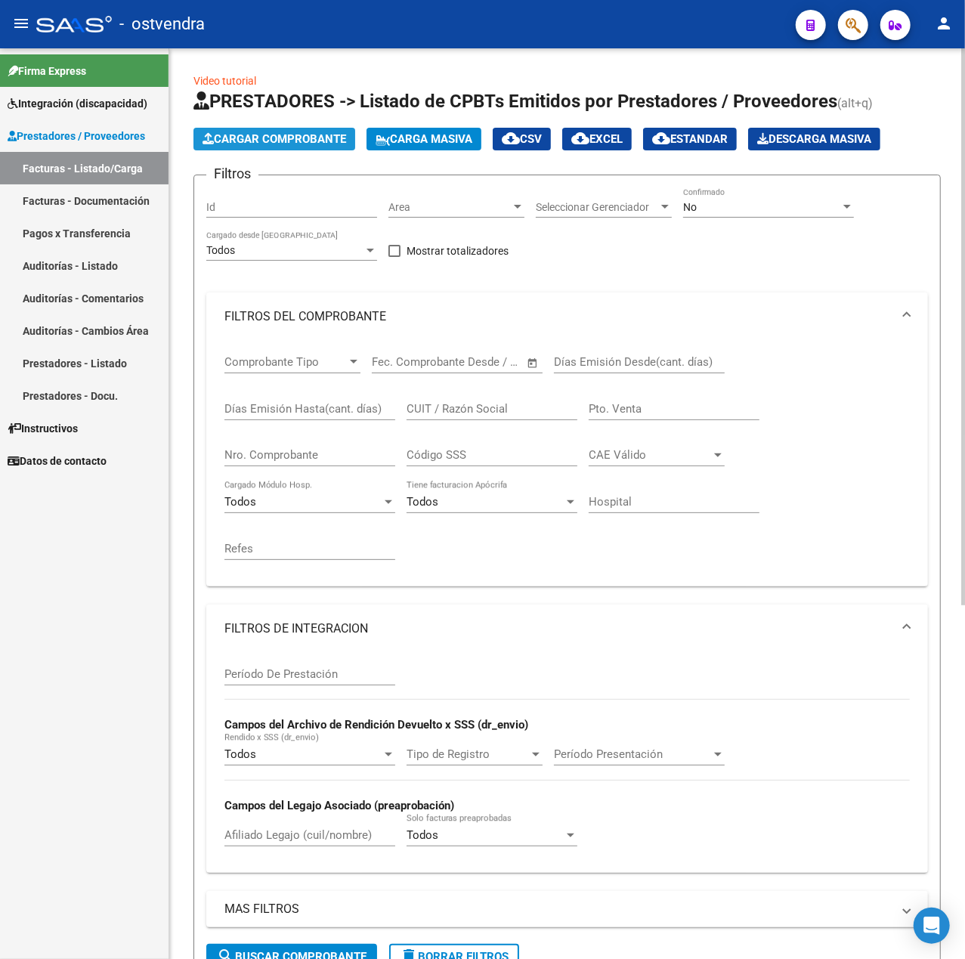
click at [272, 136] on span "Cargar Comprobante" at bounding box center [275, 139] width 144 height 14
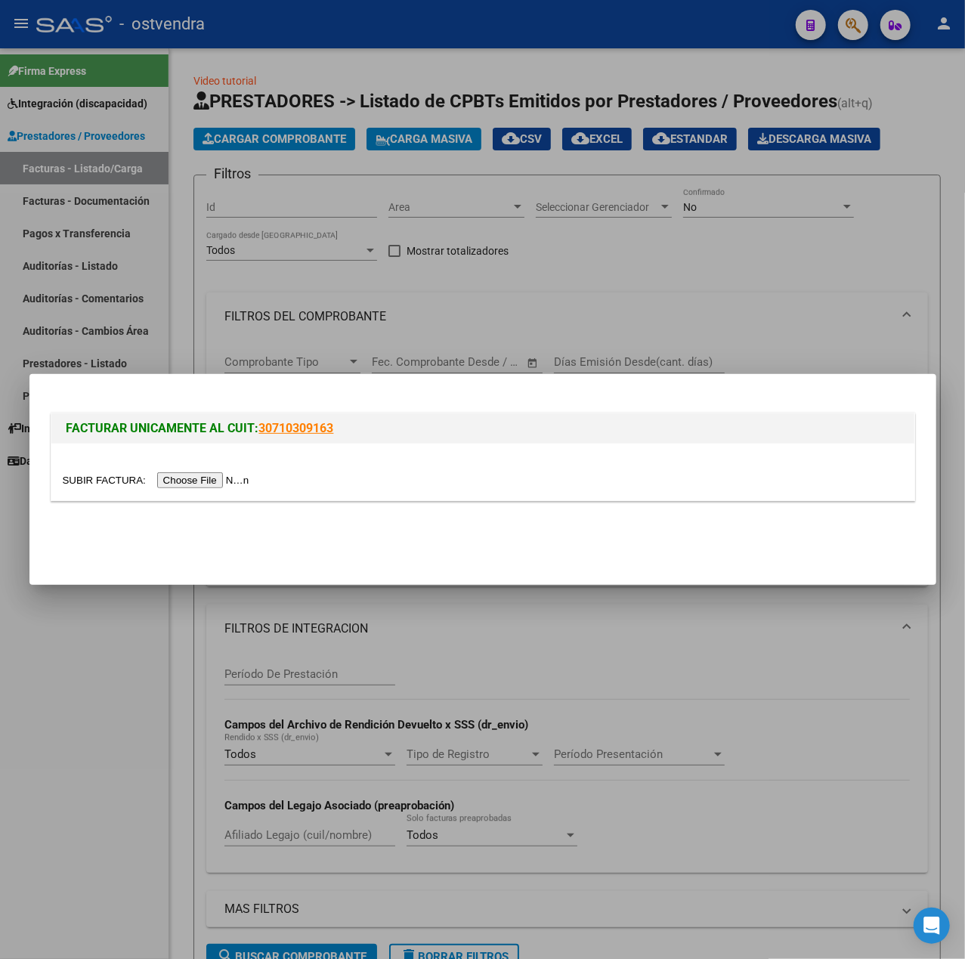
click at [206, 481] on input "file" at bounding box center [158, 480] width 191 height 16
click at [615, 669] on div at bounding box center [482, 479] width 965 height 959
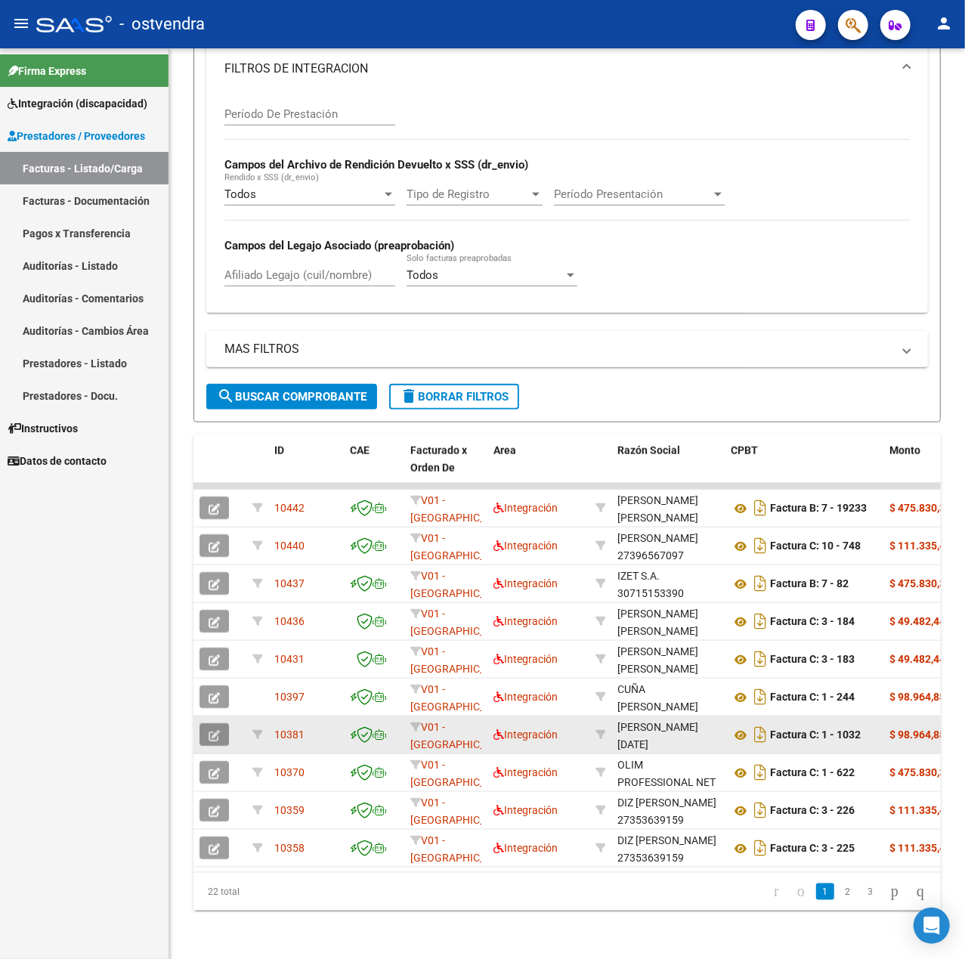
click at [225, 723] on button "button" at bounding box center [214, 734] width 29 height 23
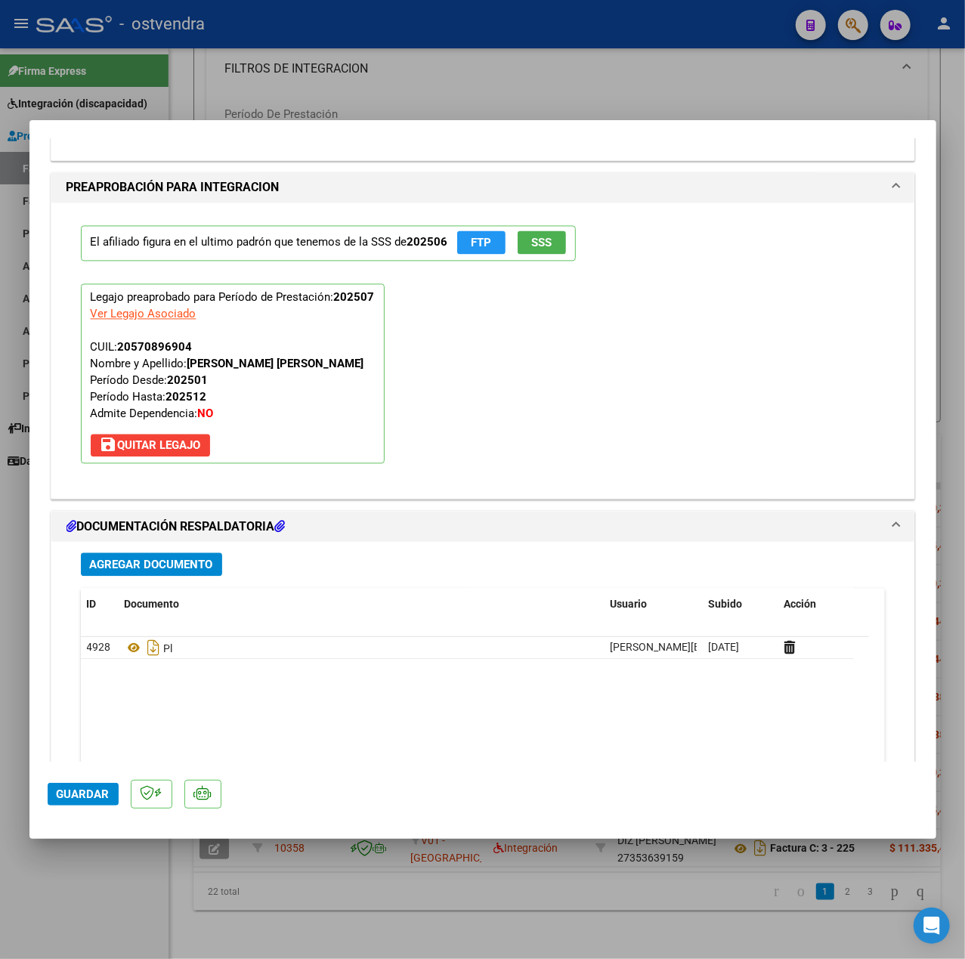
scroll to position [1667, 0]
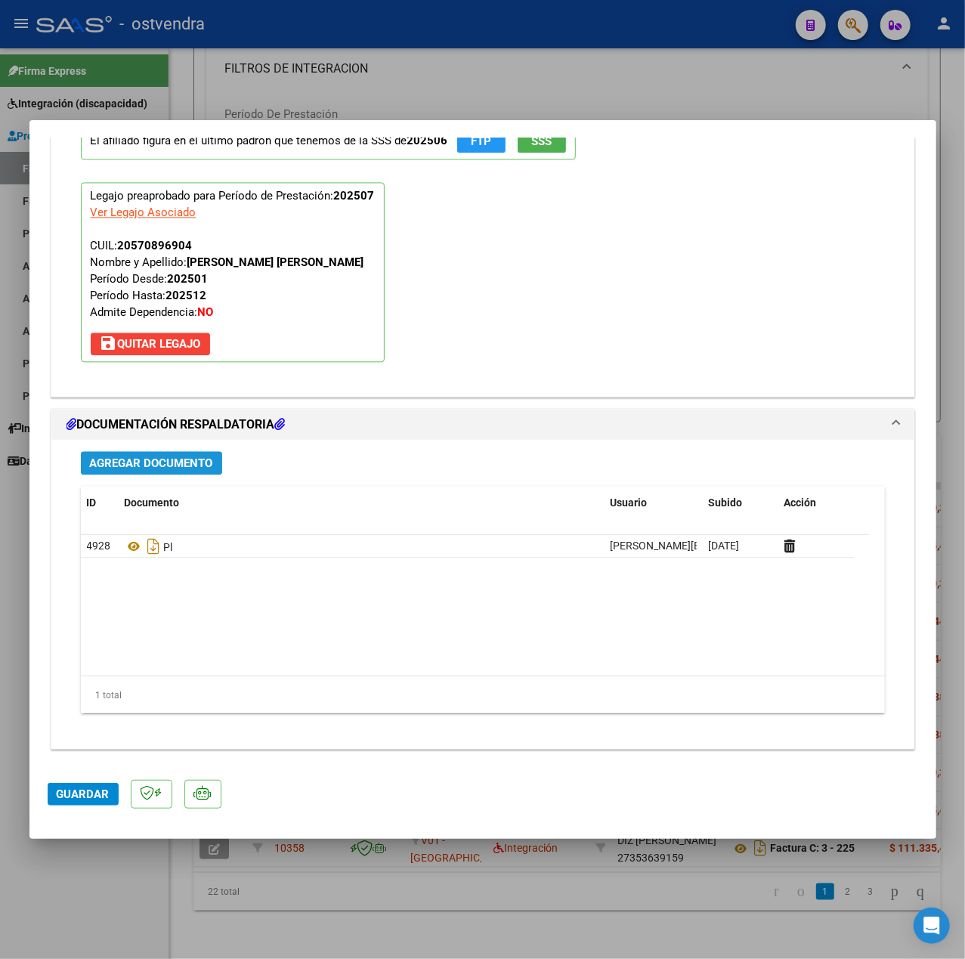
click at [200, 454] on button "Agregar Documento" at bounding box center [151, 462] width 141 height 23
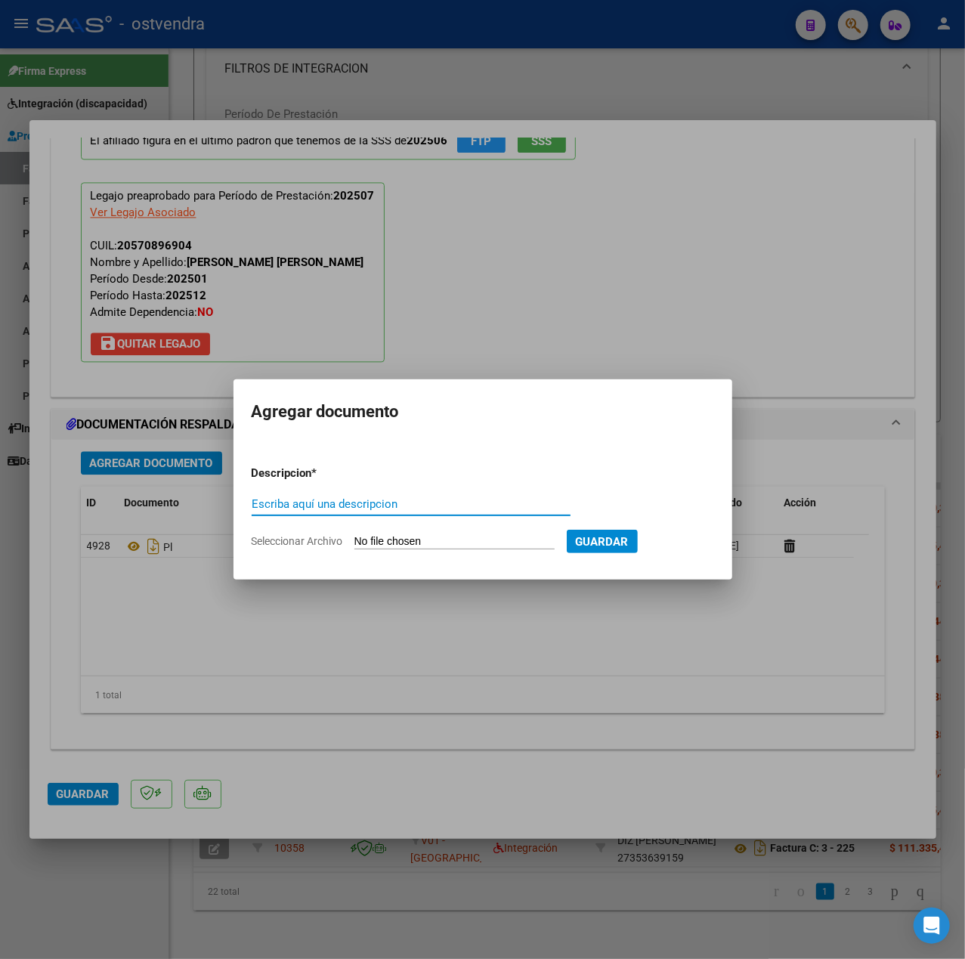
click at [314, 500] on input "Escriba aquí una descripcion" at bounding box center [411, 504] width 319 height 14
type input "pl nueva"
click at [373, 543] on input "Seleccionar Archivo" at bounding box center [455, 542] width 200 height 14
type input "C:\fakepath\Planilla [PERSON_NAME].pdf"
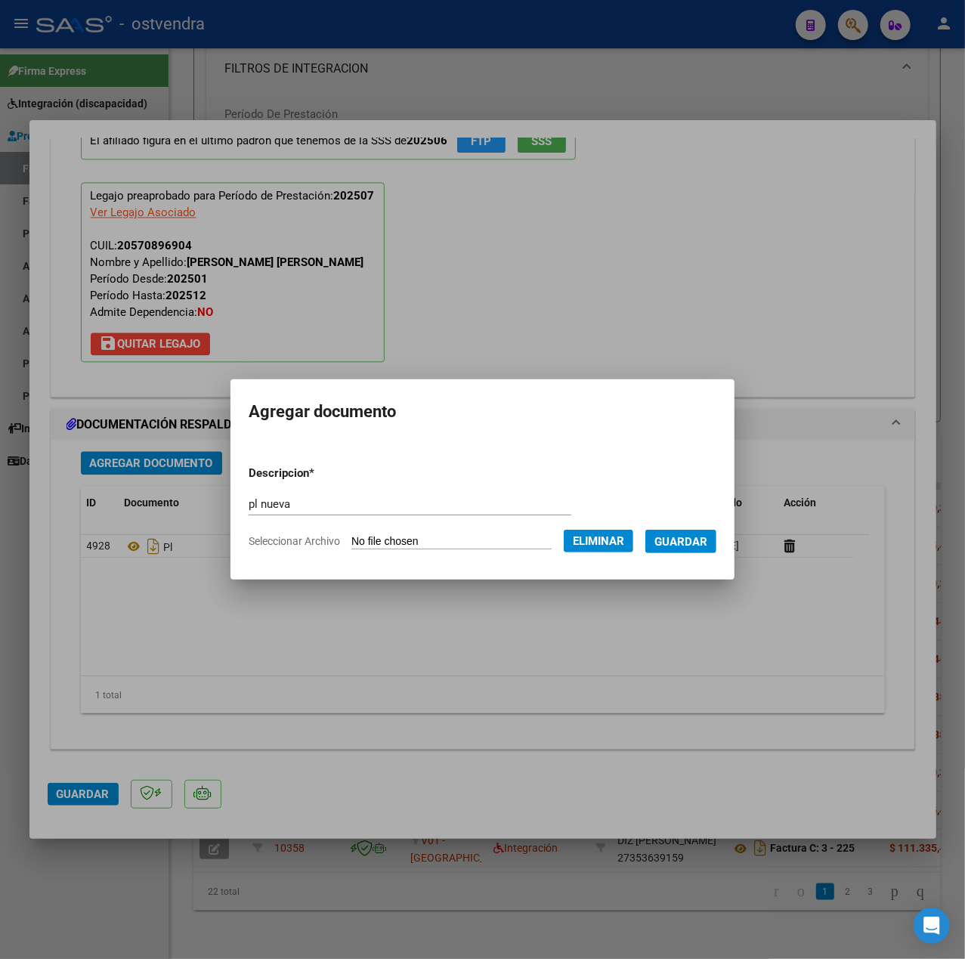
click at [691, 546] on span "Guardar" at bounding box center [681, 542] width 53 height 14
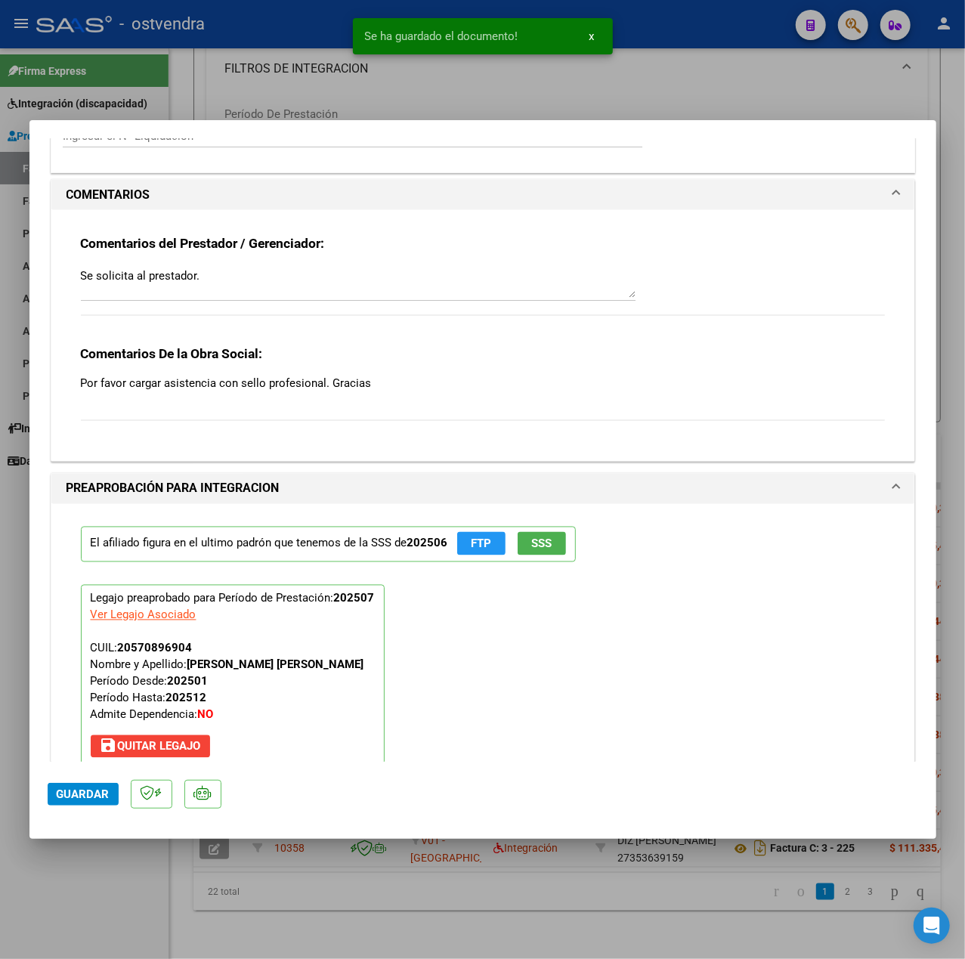
scroll to position [1163, 0]
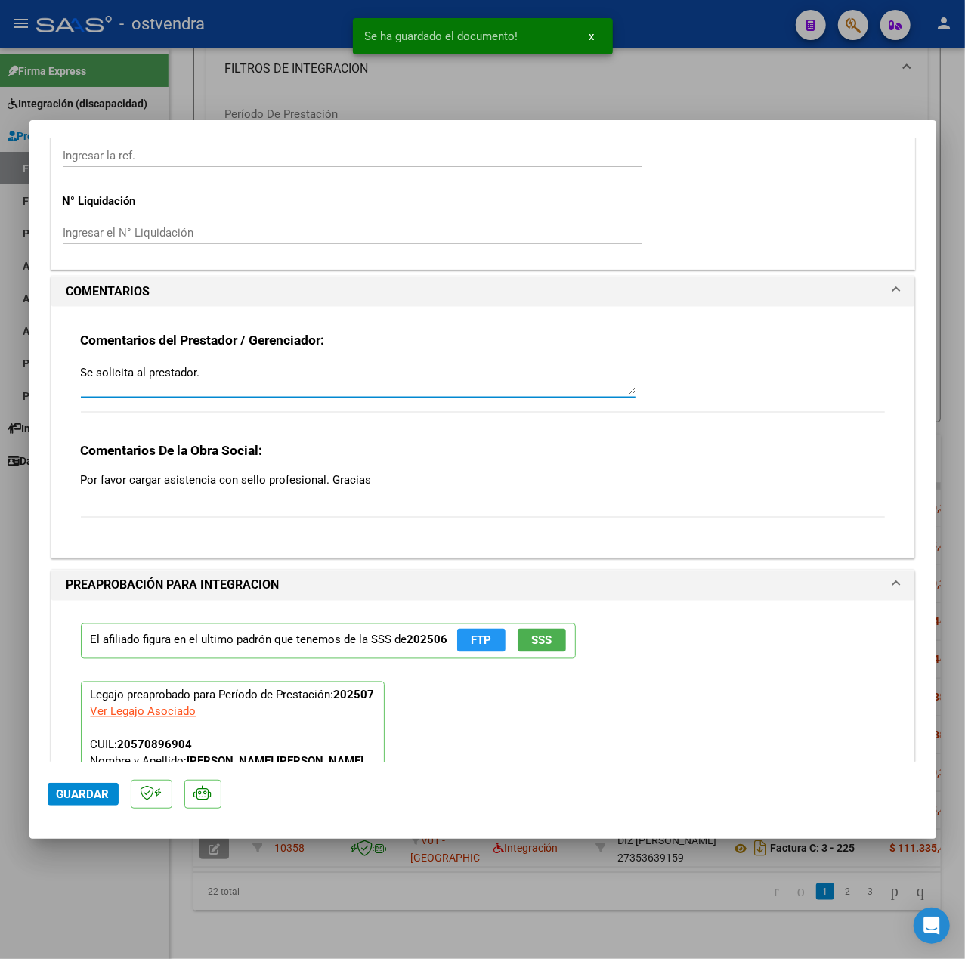
click at [285, 373] on textarea "Se solicita al prestador." at bounding box center [358, 379] width 555 height 30
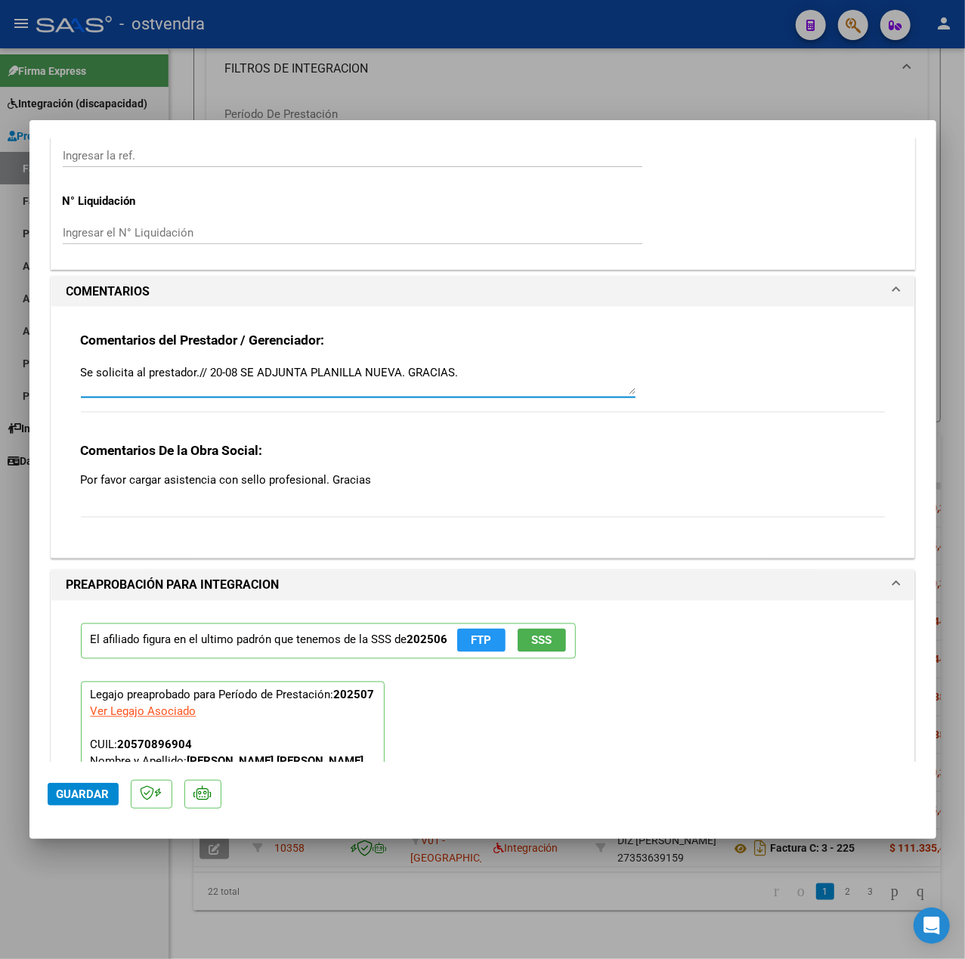
type textarea "Se solicita al prestador.// 20-08 SE ADJUNTA PLANILLA NUEVA. GRACIAS."
click at [67, 798] on span "Guardar" at bounding box center [83, 795] width 53 height 14
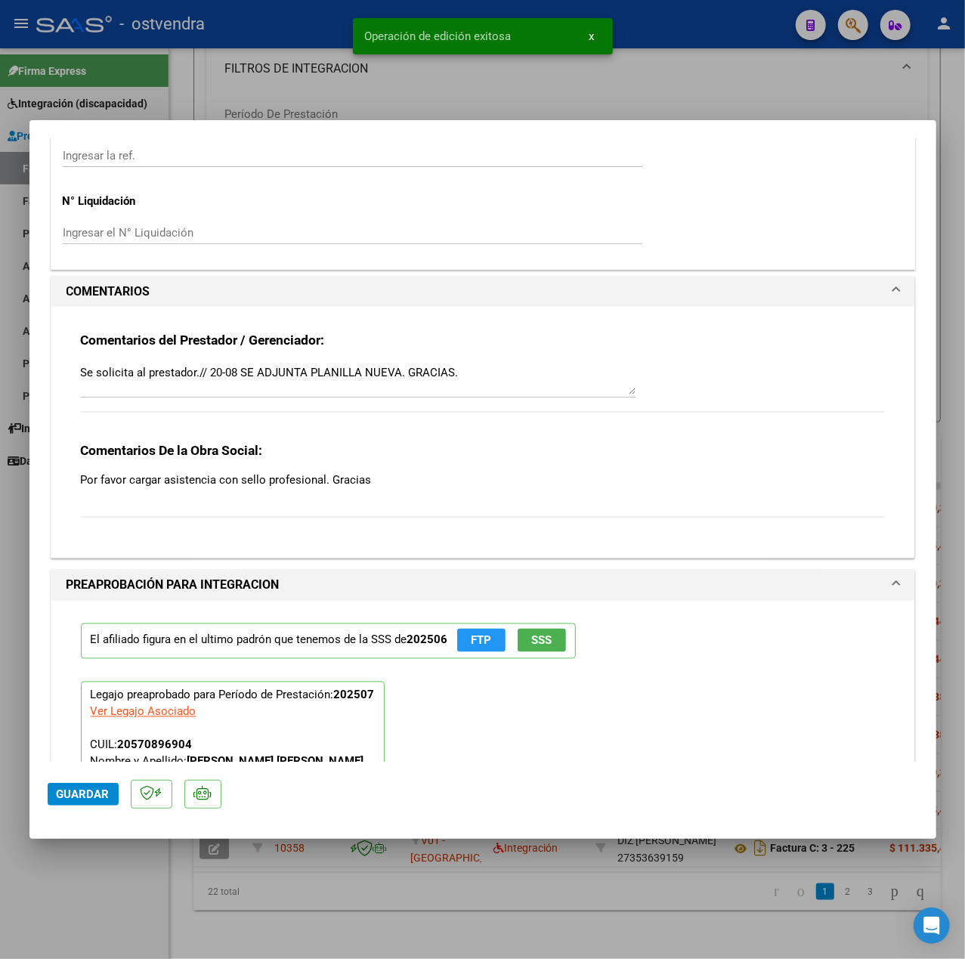
click at [142, 884] on div at bounding box center [482, 479] width 965 height 959
type input "$ 0,00"
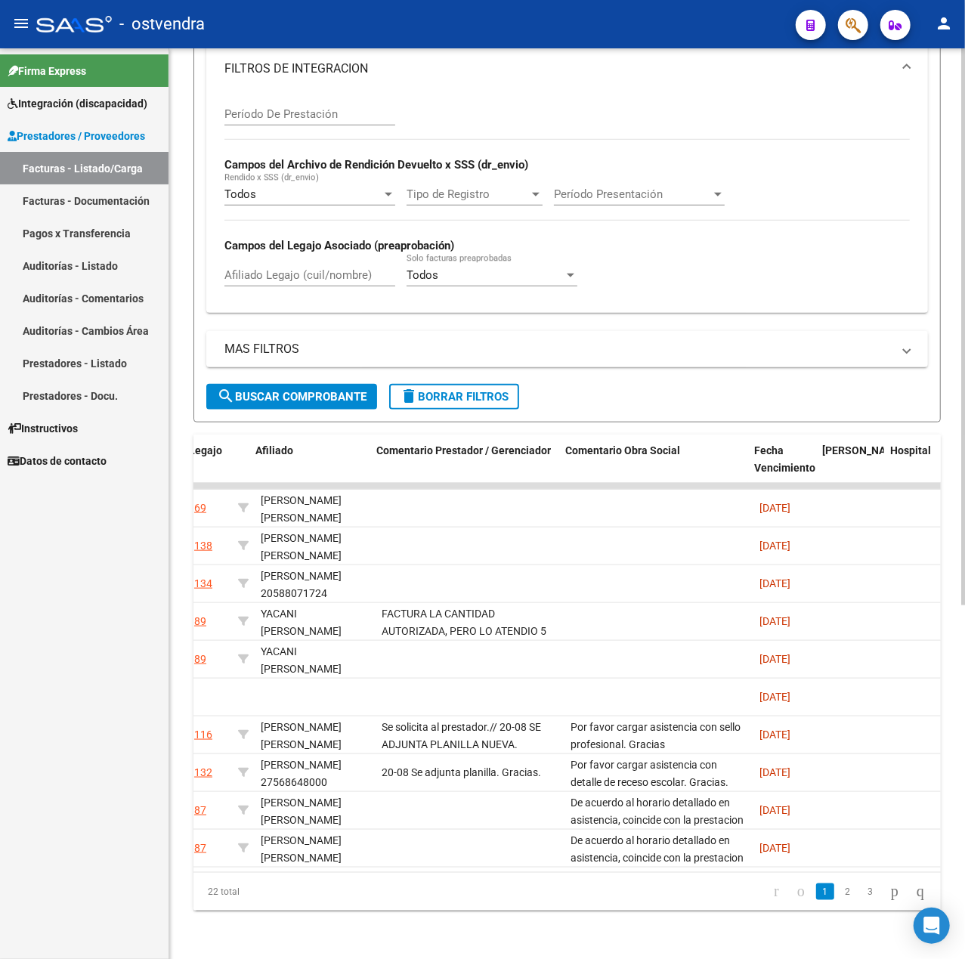
scroll to position [0, 2231]
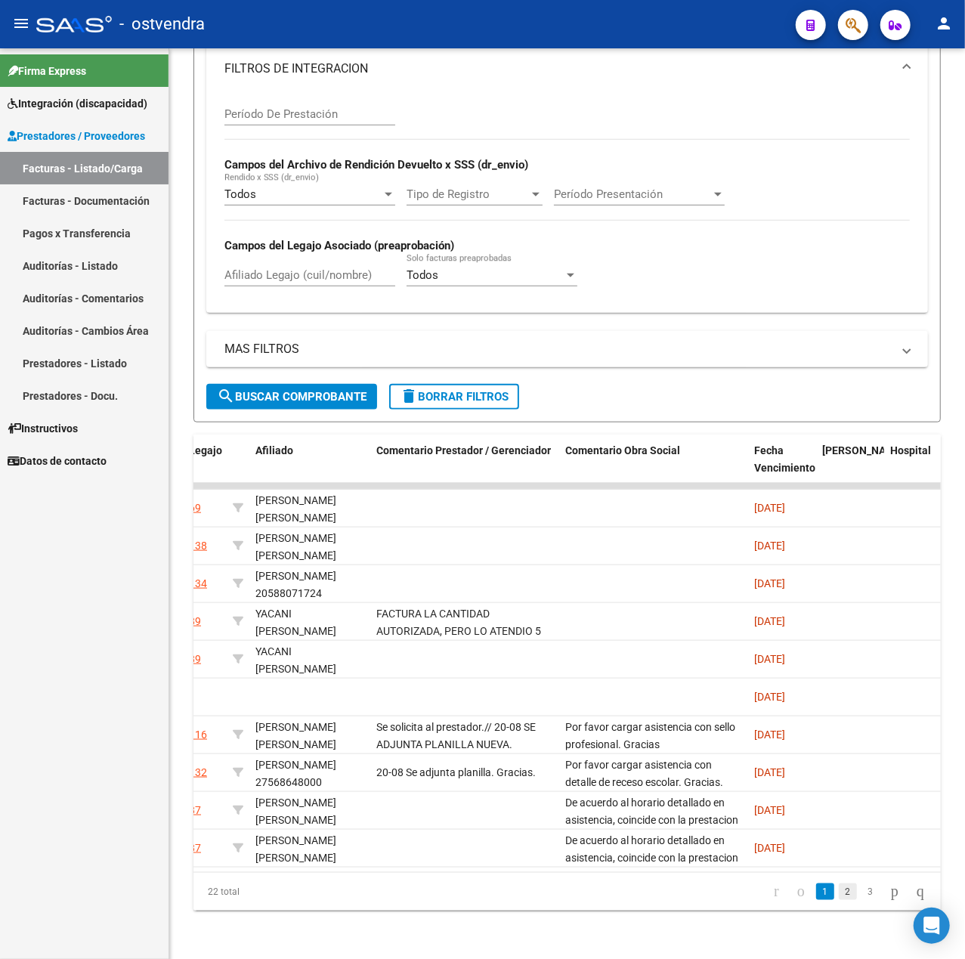
click at [839, 897] on link "2" at bounding box center [848, 892] width 18 height 17
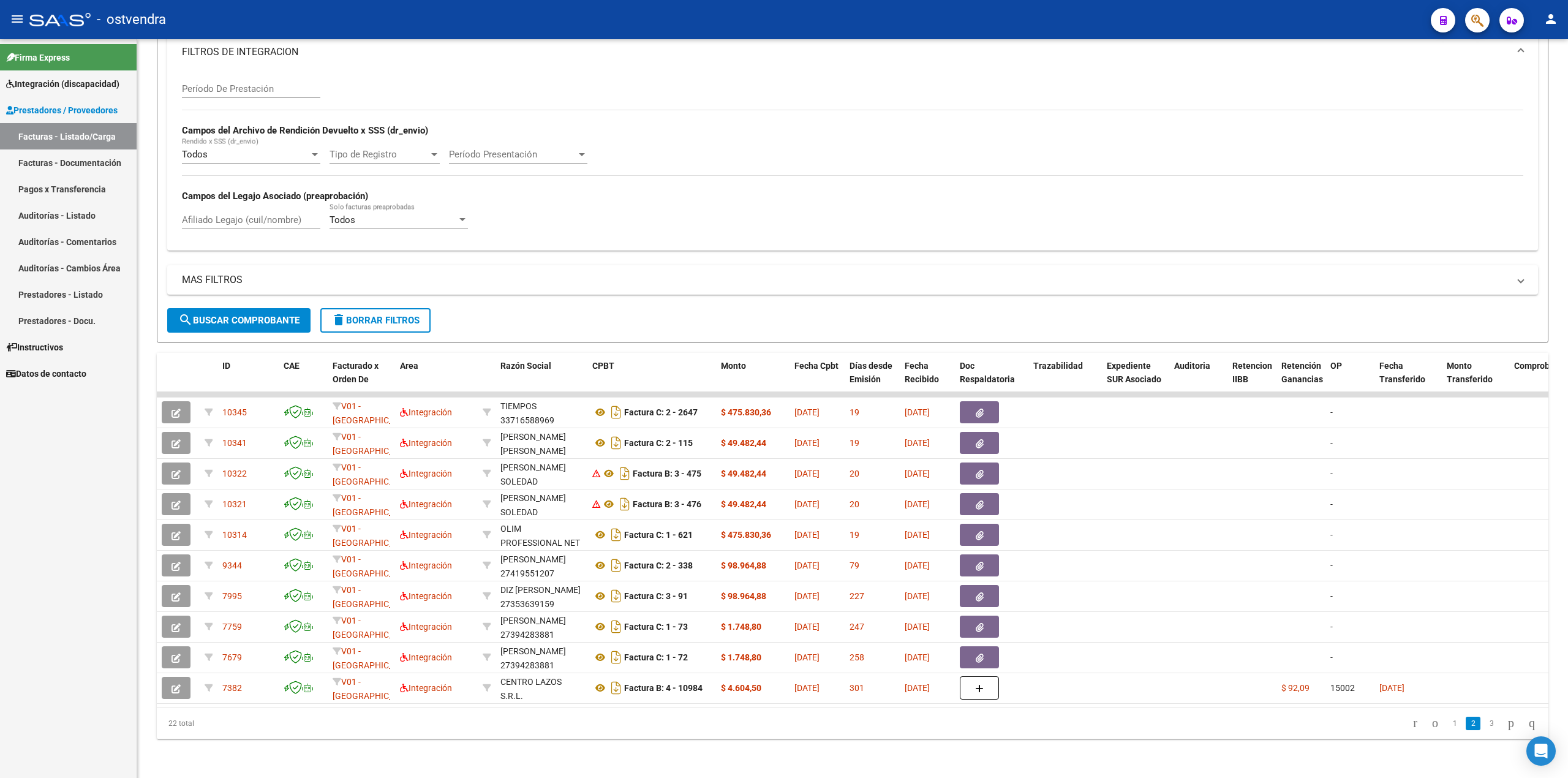
scroll to position [326, 0]
click at [387, 315] on span "delete Borrar Filtros" at bounding box center [375, 321] width 88 height 11
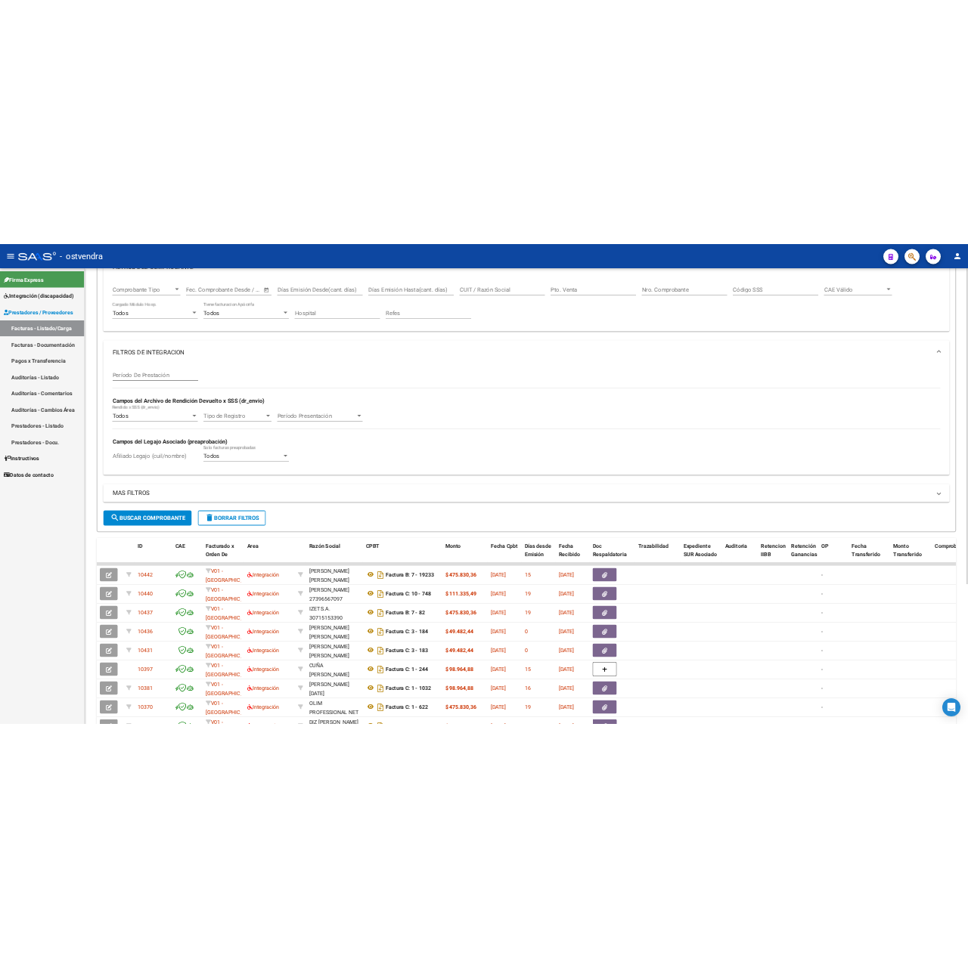
scroll to position [0, 0]
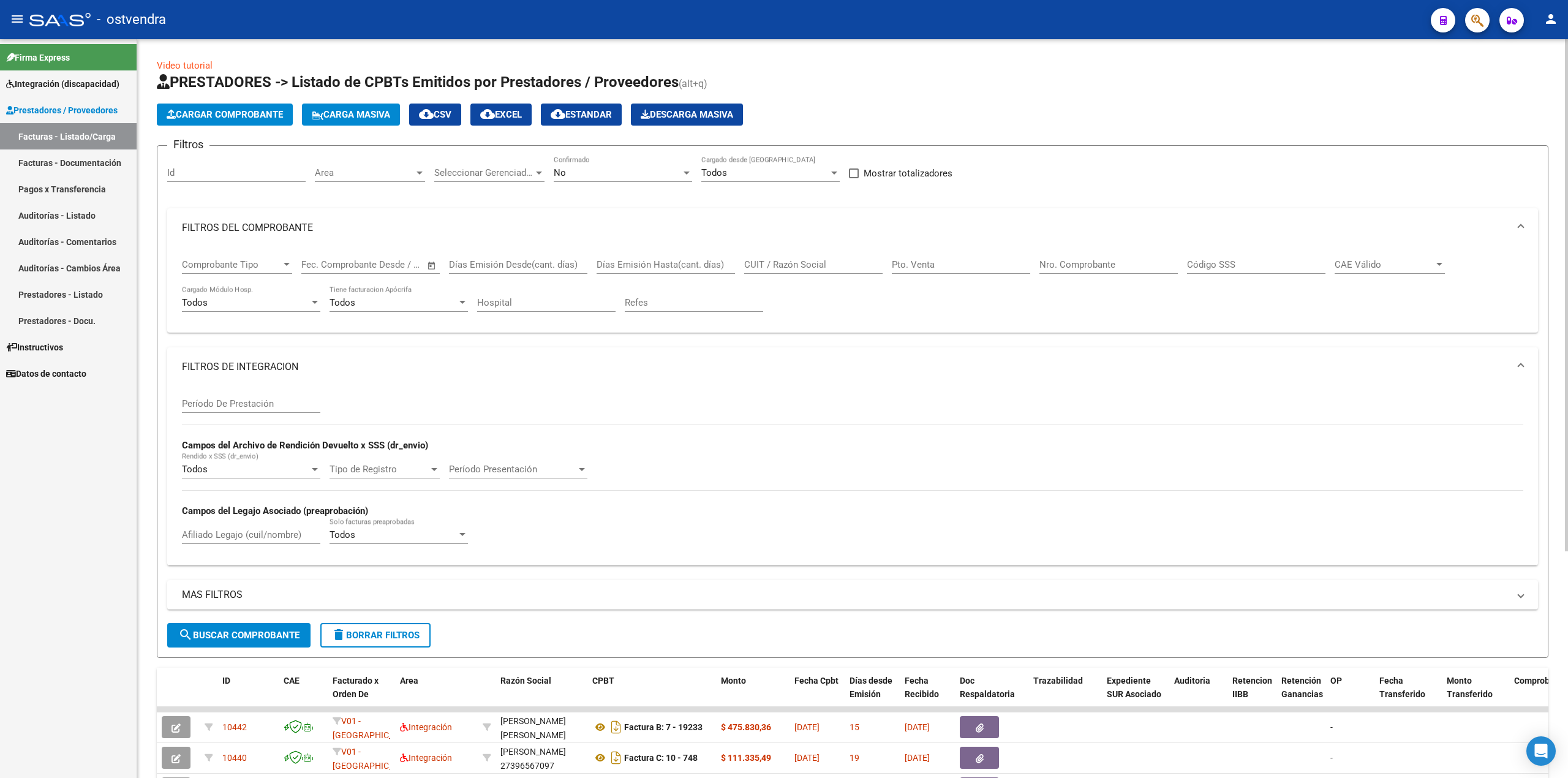
click at [586, 169] on div "No" at bounding box center [617, 173] width 127 height 11
click at [611, 116] on span "Todos" at bounding box center [622, 118] width 139 height 28
click at [782, 270] on input "CUIT / Razón Social" at bounding box center [813, 265] width 139 height 11
drag, startPoint x: 812, startPoint y: 270, endPoint x: 775, endPoint y: 347, distance: 85.4
click at [774, 346] on div "Filtros Id Area Area Seleccionar Gerenciador Seleccionar Gerenciador Todos Conf…" at bounding box center [852, 389] width 1371 height 468
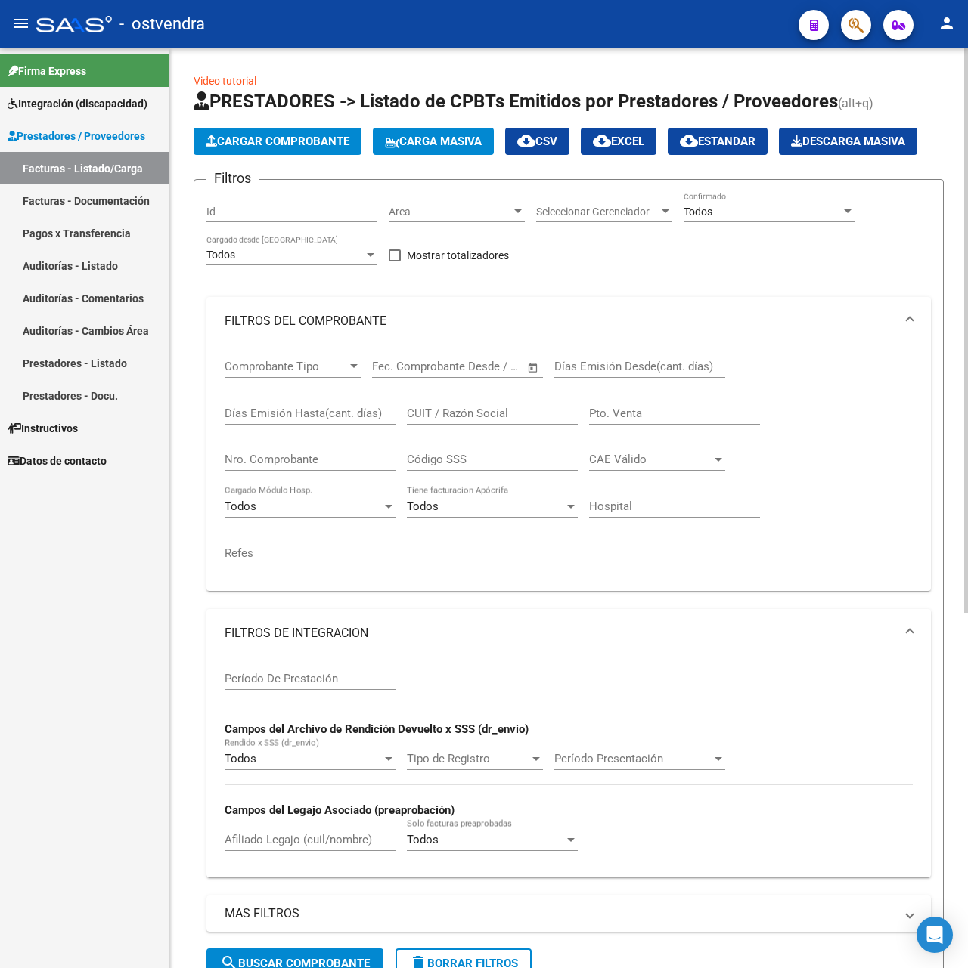
click at [526, 414] on input "CUIT / Razón Social" at bounding box center [492, 414] width 171 height 14
paste input "30609906738"
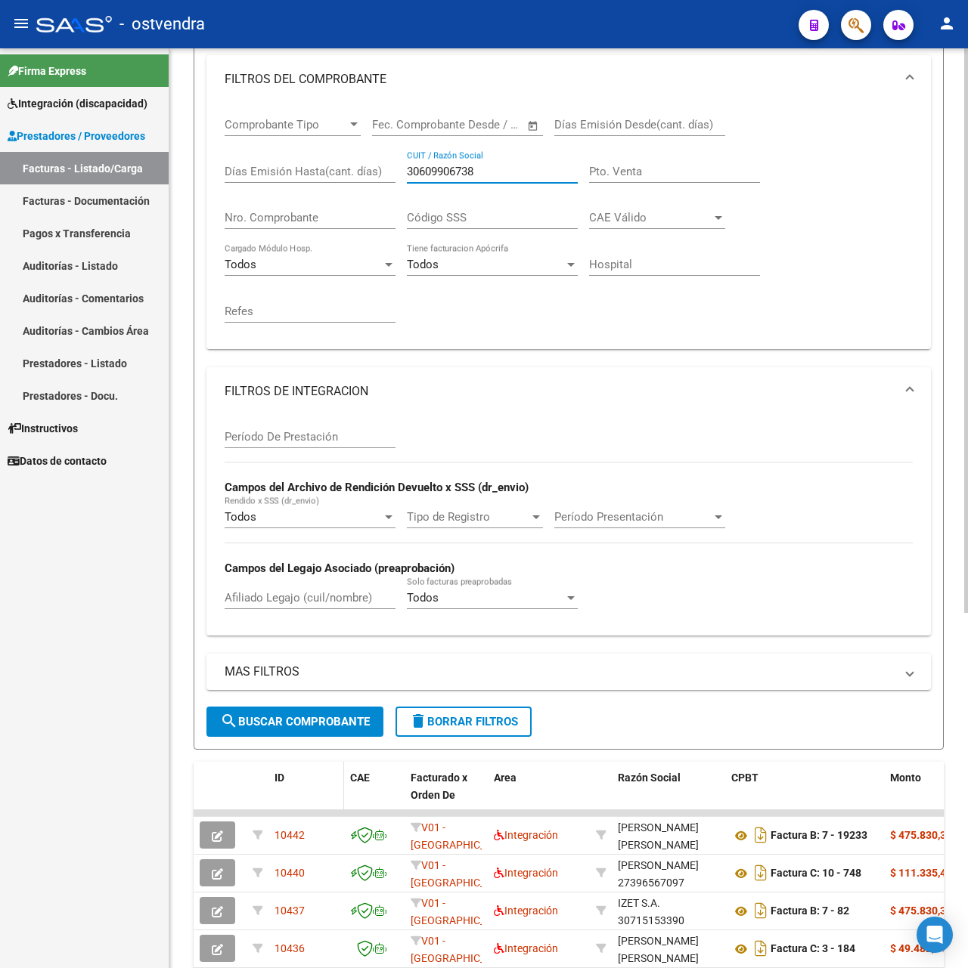
scroll to position [302, 0]
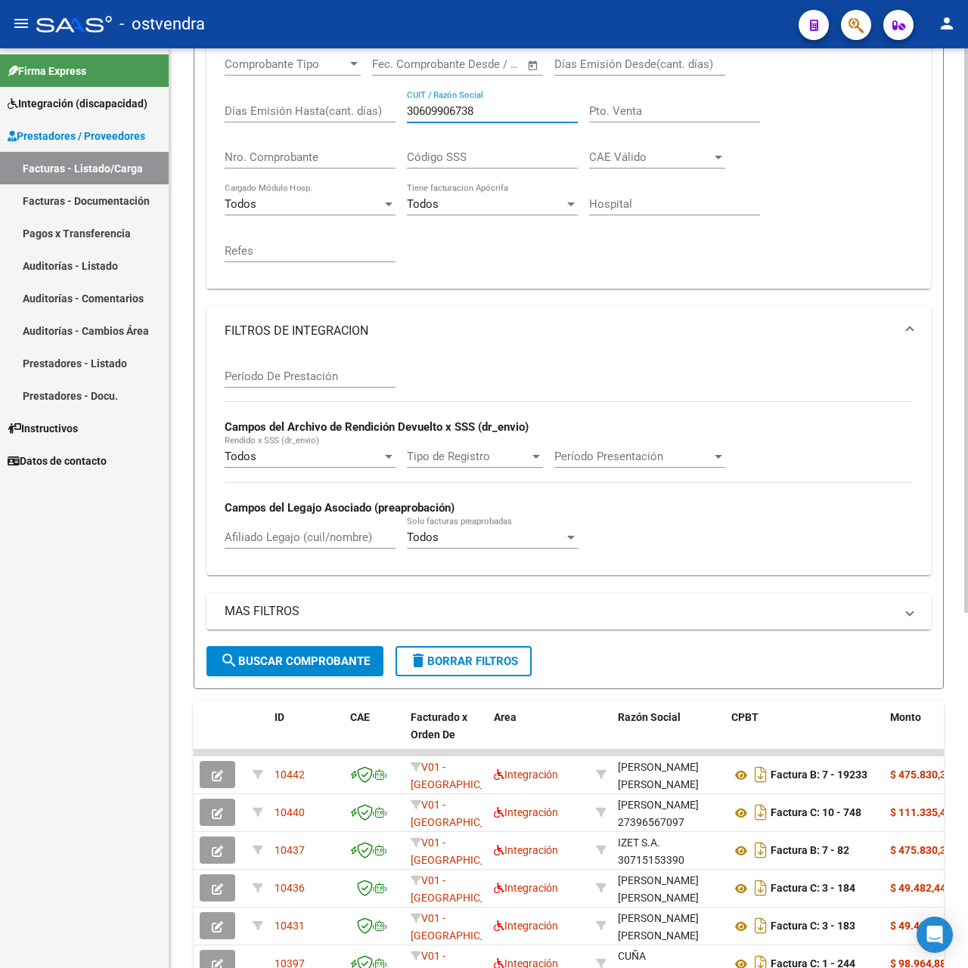
type input "30609906738"
click at [331, 667] on span "search Buscar Comprobante" at bounding box center [295, 662] width 150 height 14
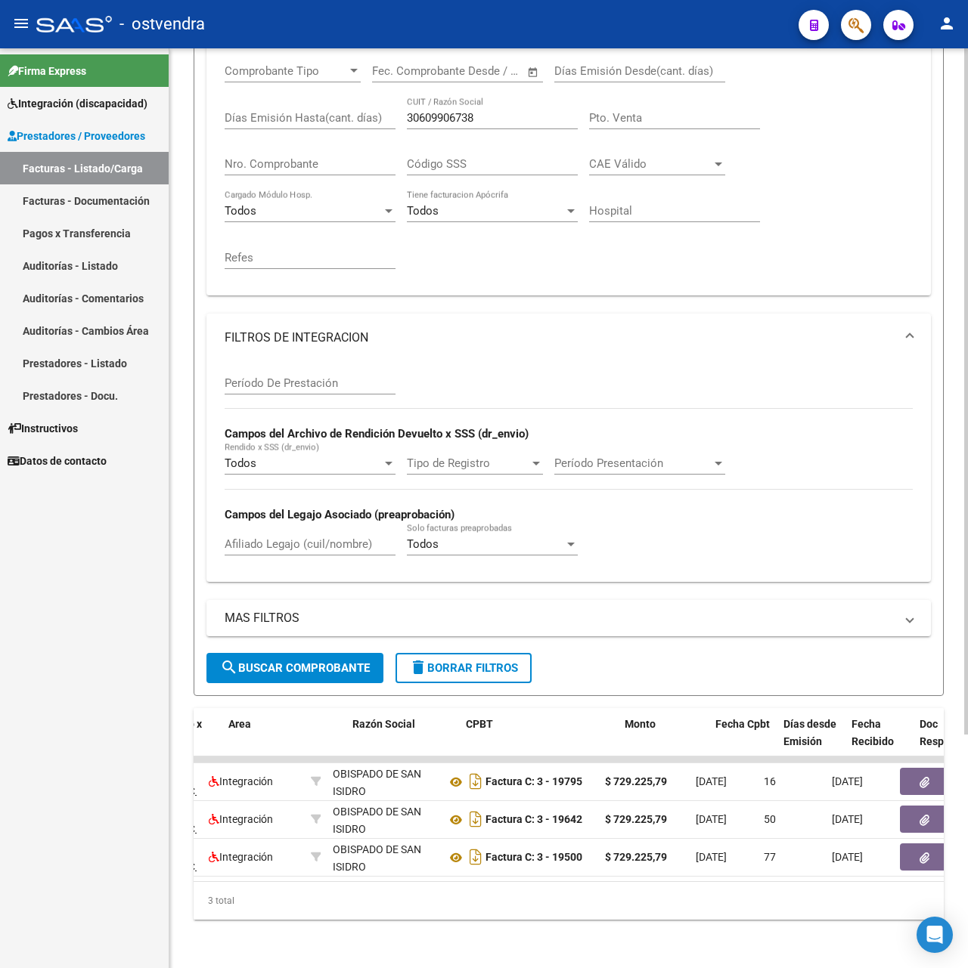
scroll to position [0, 265]
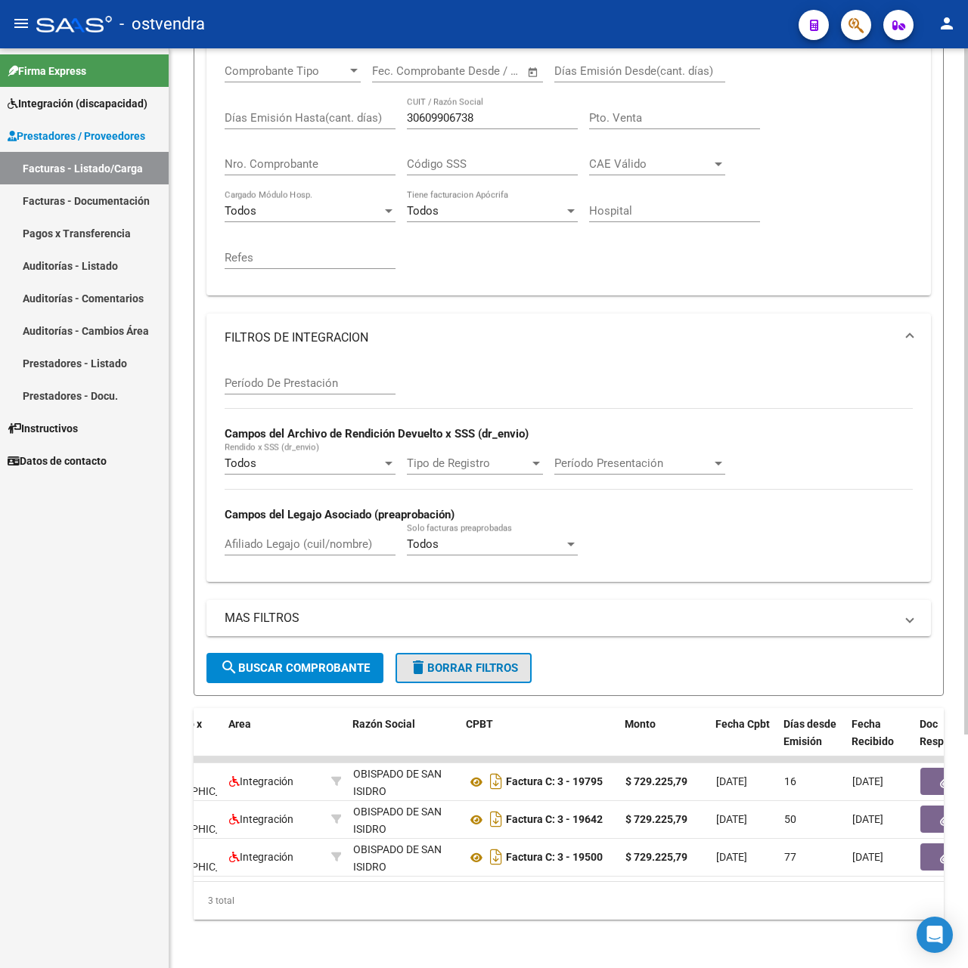
click at [485, 661] on span "delete Borrar Filtros" at bounding box center [463, 668] width 109 height 14
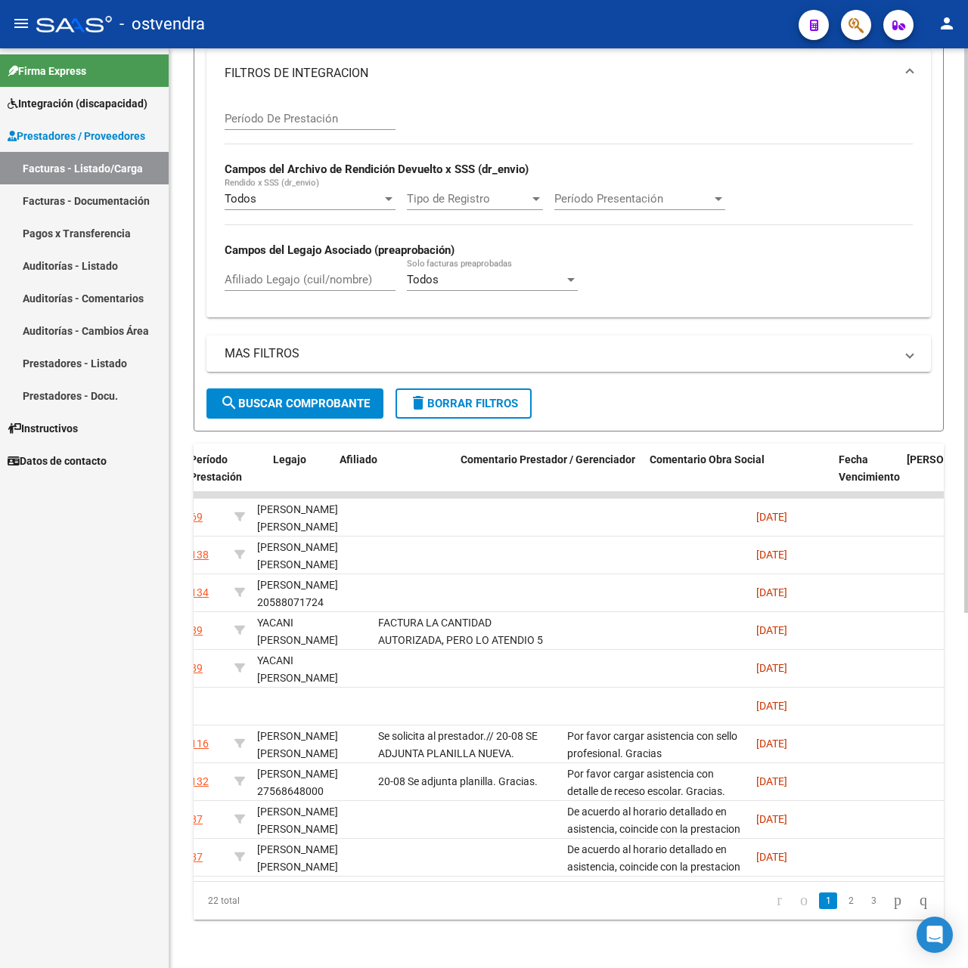
scroll to position [0, 2148]
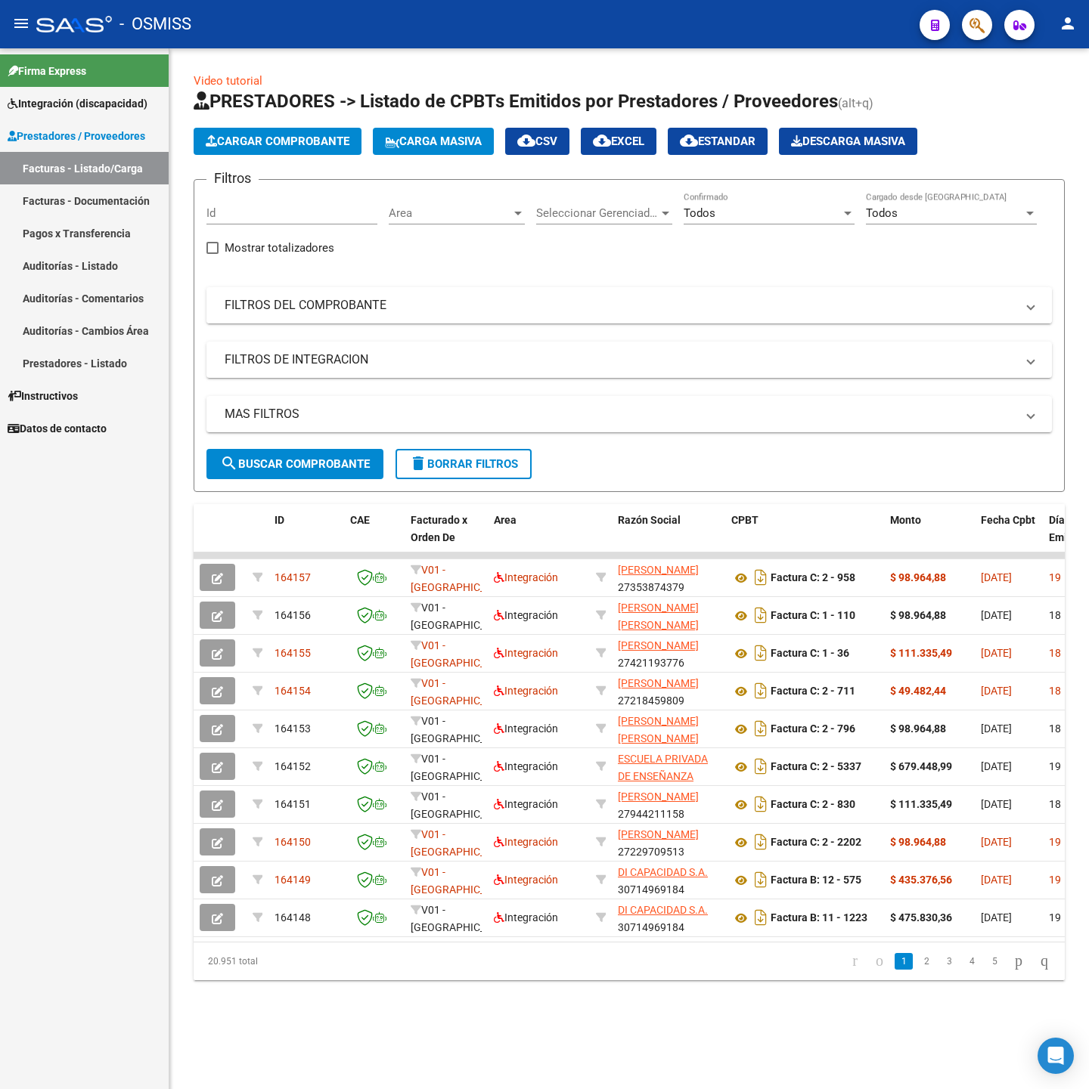
click at [495, 308] on mat-panel-title "FILTROS DEL COMPROBANTE" at bounding box center [620, 305] width 791 height 17
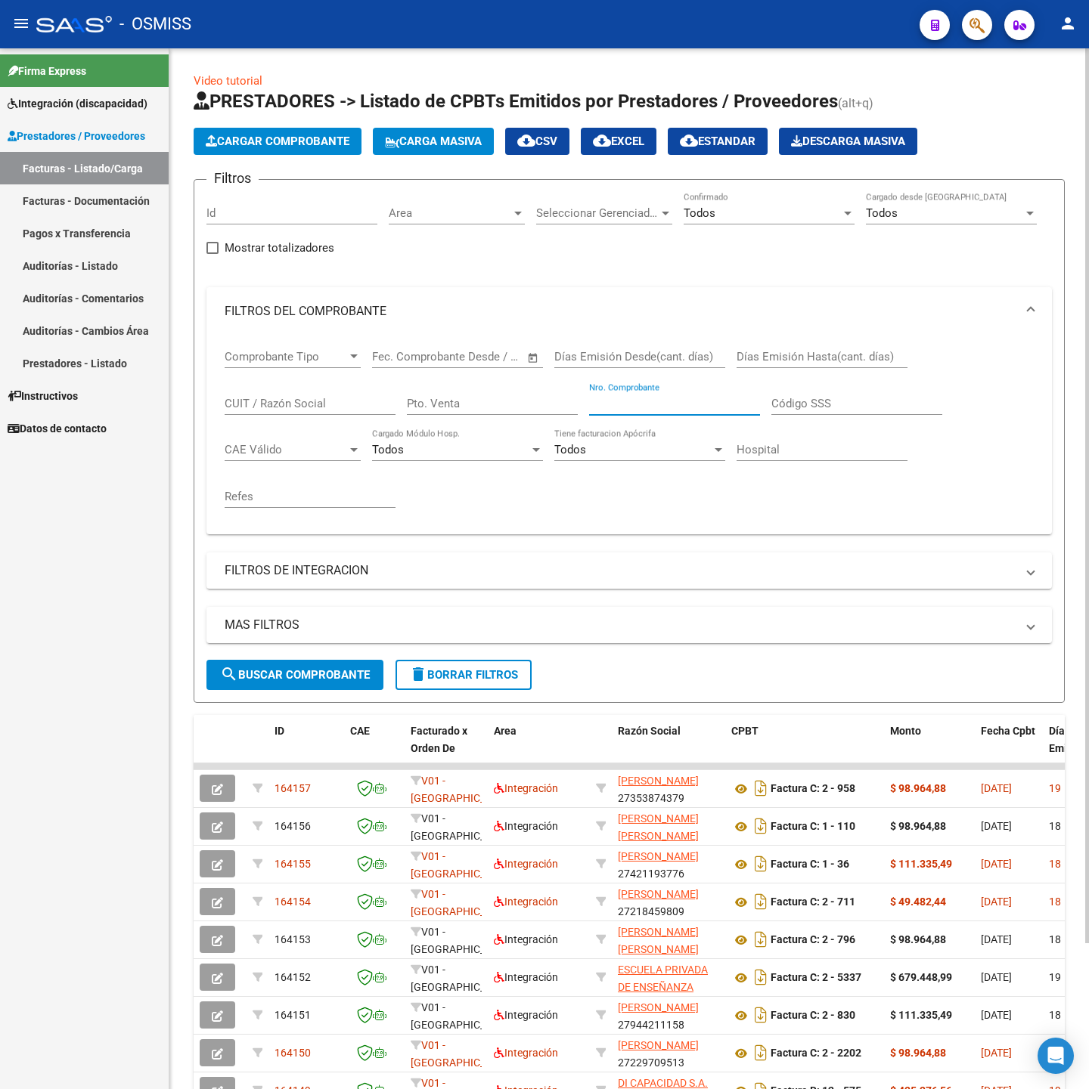
click at [647, 401] on input "Nro. Comprobante" at bounding box center [674, 404] width 171 height 14
type input "1686"
click at [331, 664] on button "search Buscar Comprobante" at bounding box center [294, 675] width 177 height 30
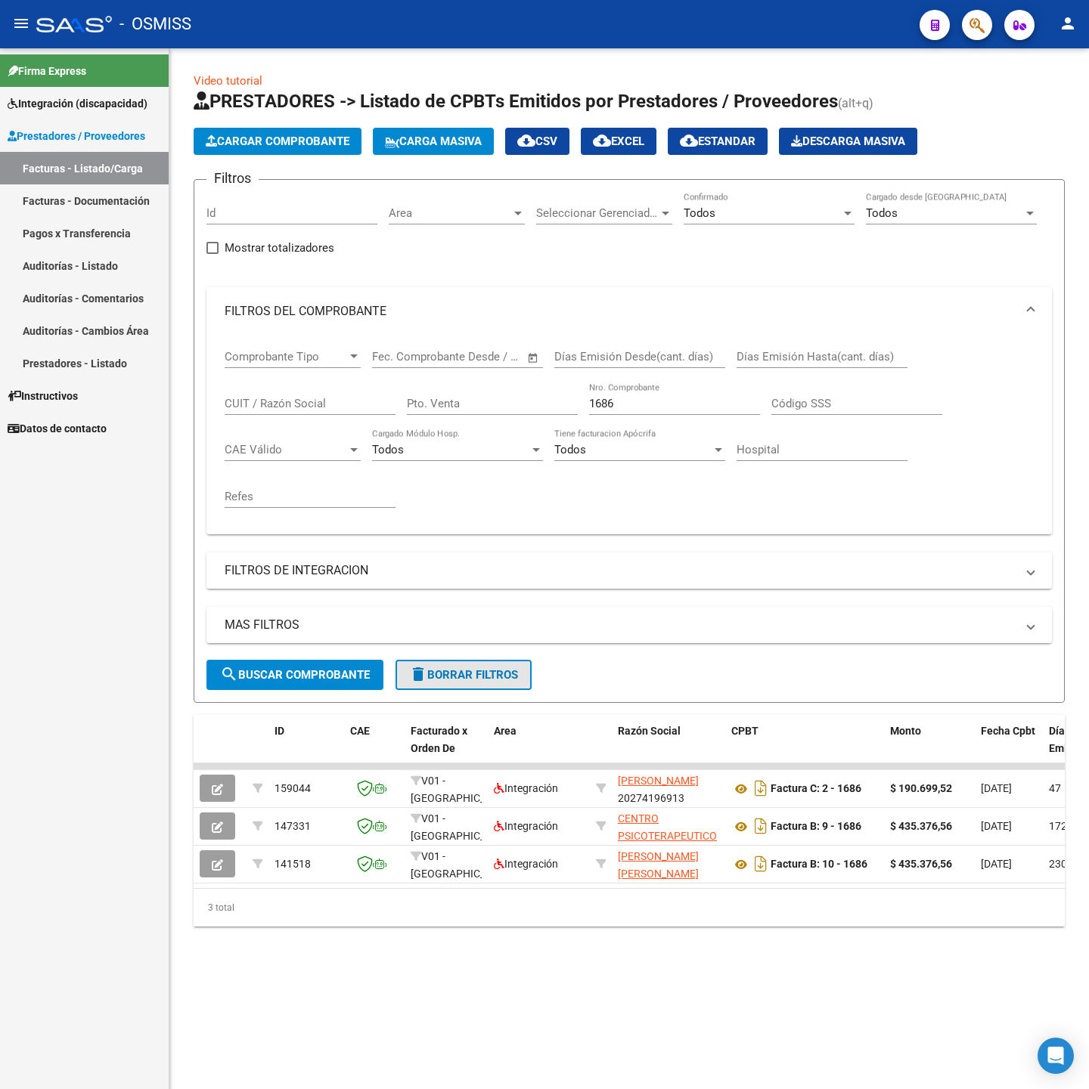
click at [429, 686] on button "delete Borrar Filtros" at bounding box center [463, 675] width 136 height 30
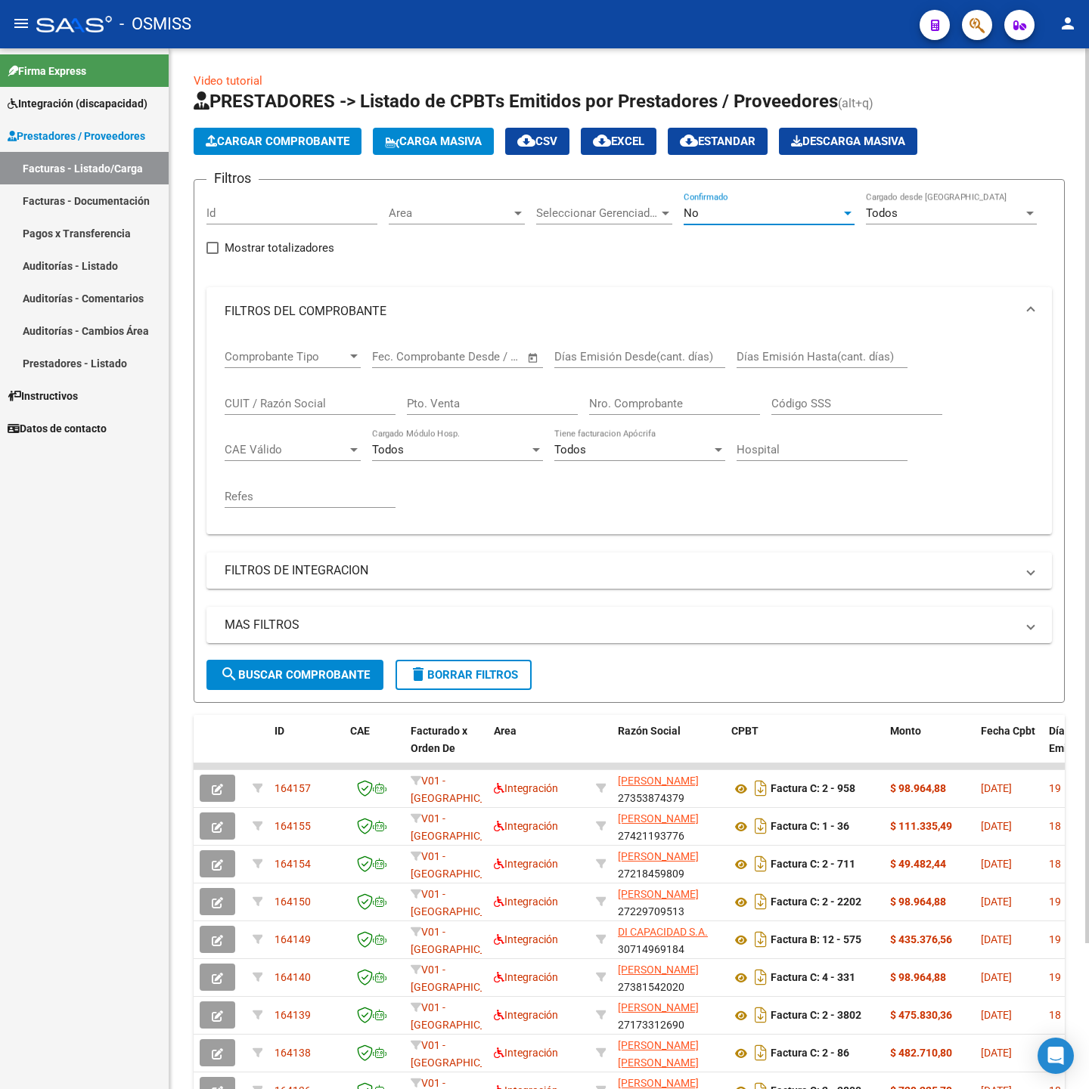
click at [737, 209] on div "No" at bounding box center [761, 213] width 157 height 14
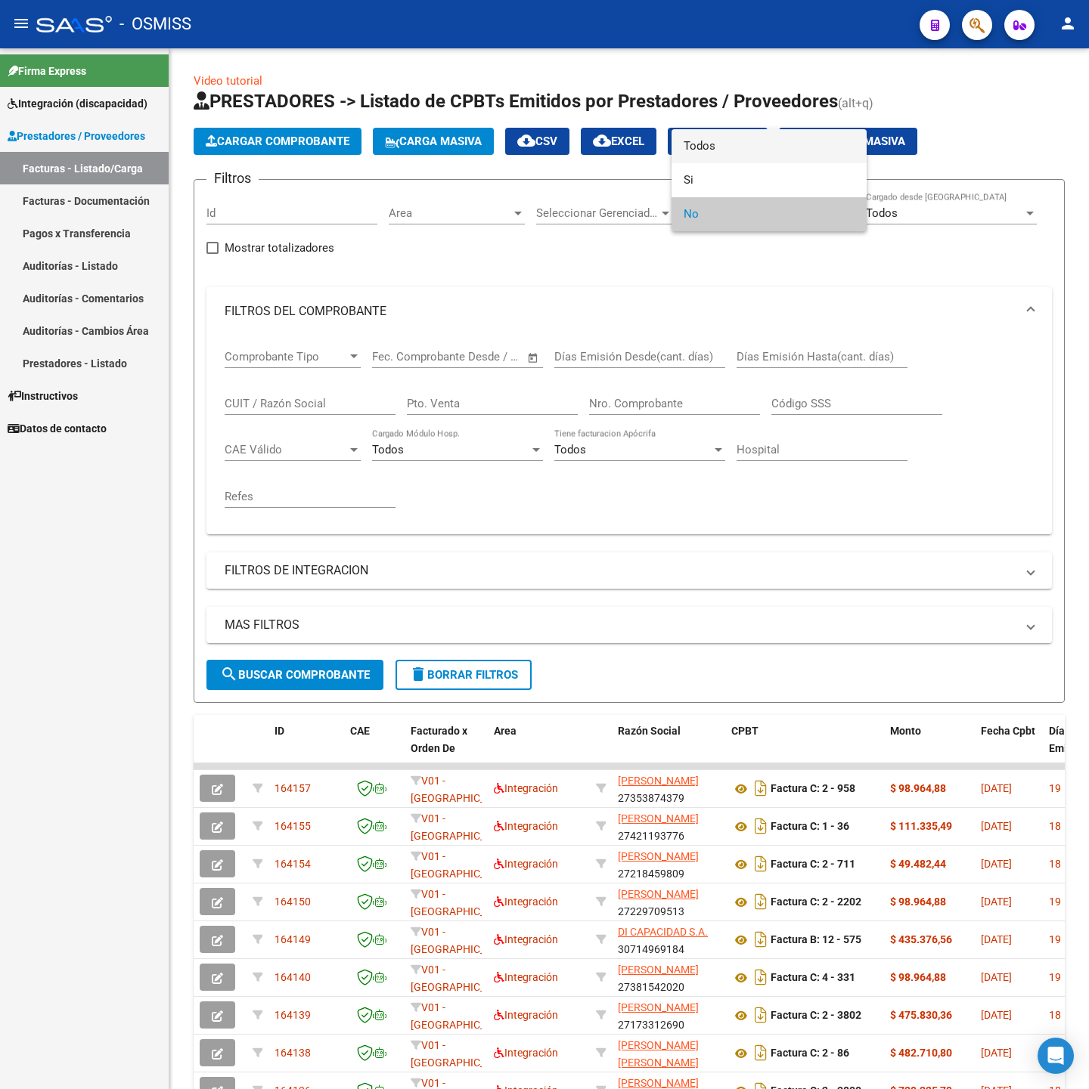
click at [717, 137] on span "Todos" at bounding box center [768, 146] width 171 height 34
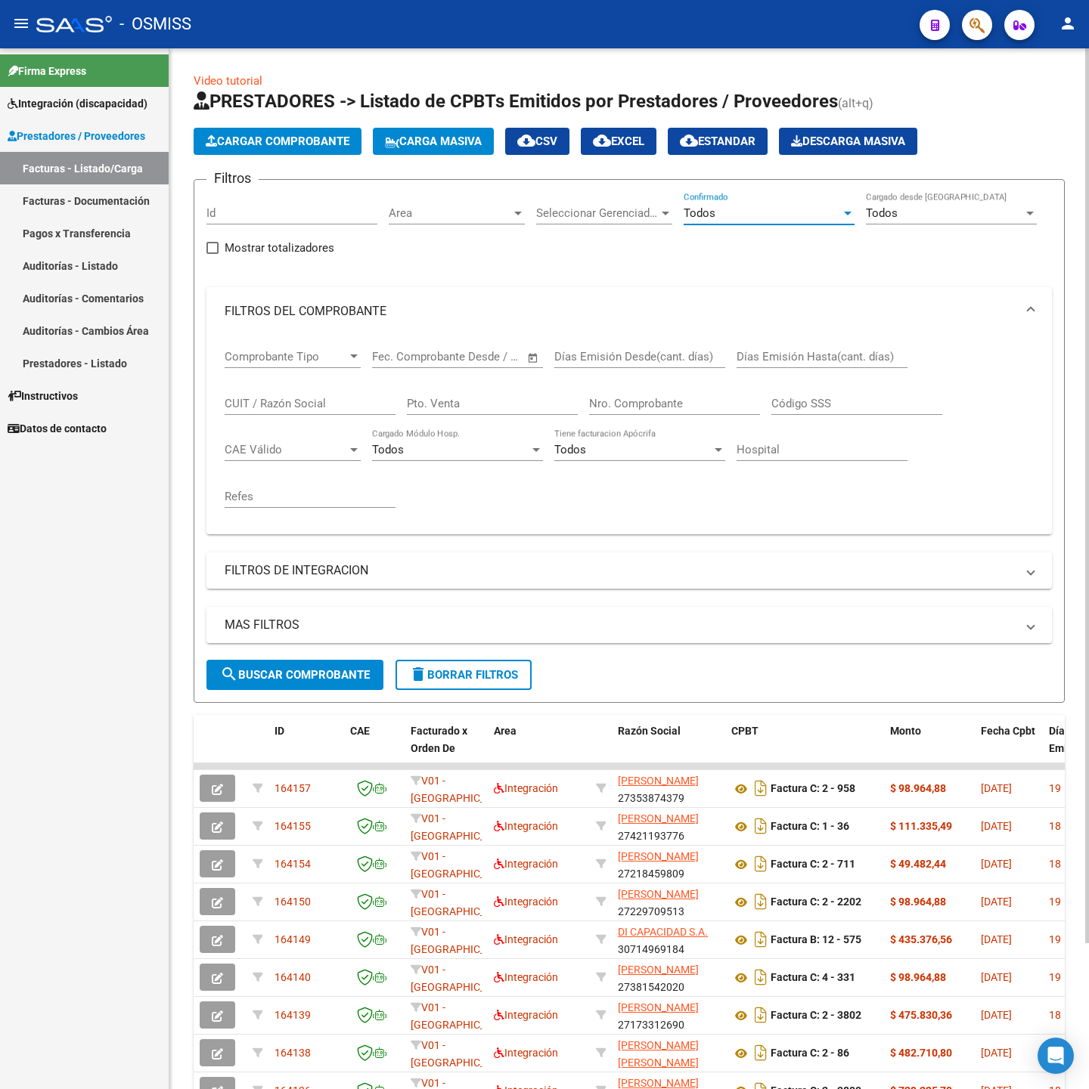
click at [644, 408] on input "Nro. Comprobante" at bounding box center [674, 404] width 171 height 14
drag, startPoint x: 665, startPoint y: 404, endPoint x: 542, endPoint y: 407, distance: 123.2
click at [542, 407] on div "Comprobante Tipo Comprobante Tipo Start date – End date Fec. Comprobante Desde …" at bounding box center [629, 429] width 809 height 187
type input "27340191973"
paste input "27340191973"
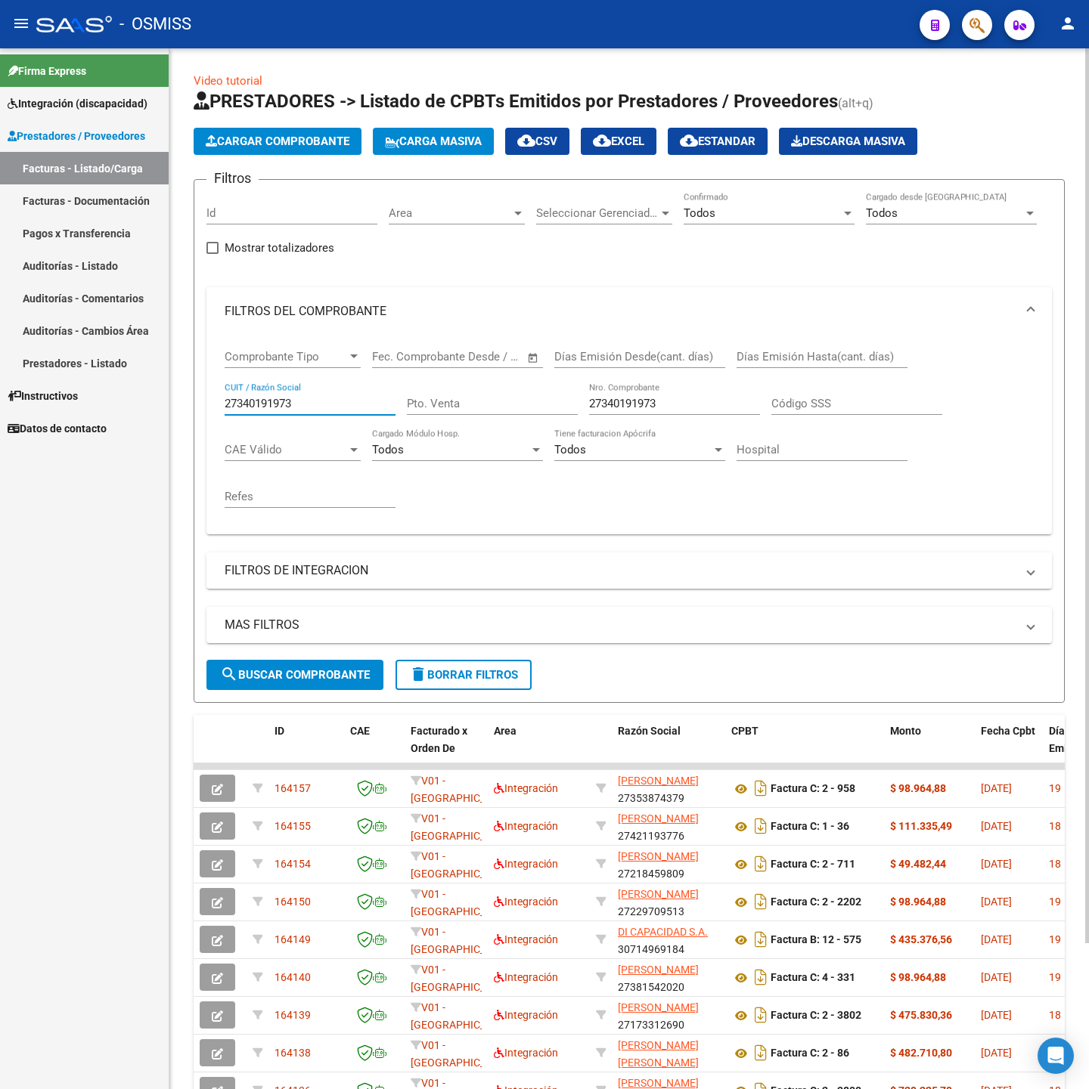
type input "27340191973"
drag, startPoint x: 667, startPoint y: 404, endPoint x: 467, endPoint y: 379, distance: 201.0
click at [467, 379] on div "Comprobante Tipo Comprobante Tipo Start date – End date Fec. Comprobante Desde …" at bounding box center [629, 429] width 809 height 187
click at [342, 663] on button "search Buscar Comprobante" at bounding box center [294, 675] width 177 height 30
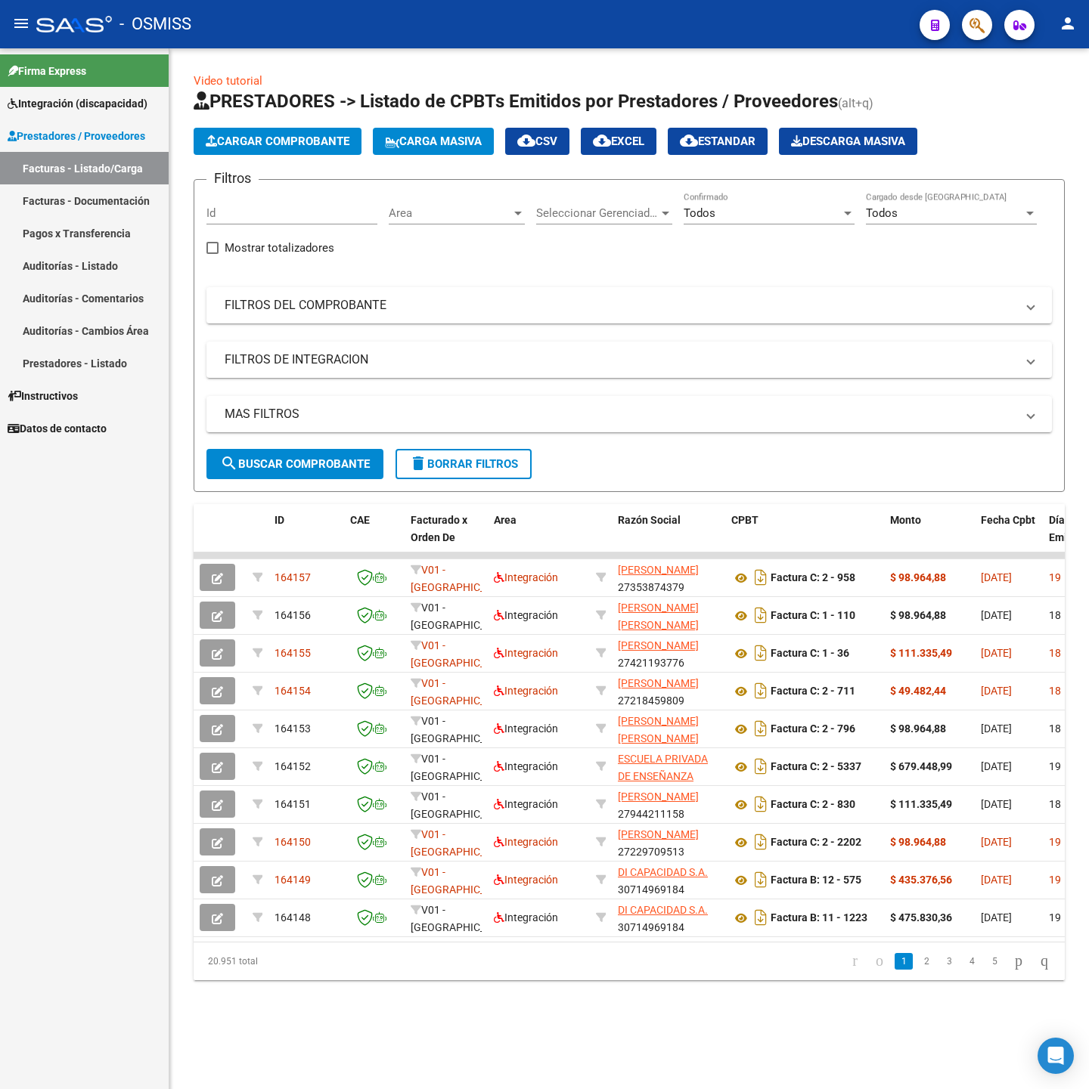
click at [452, 468] on span "delete Borrar Filtros" at bounding box center [463, 464] width 109 height 14
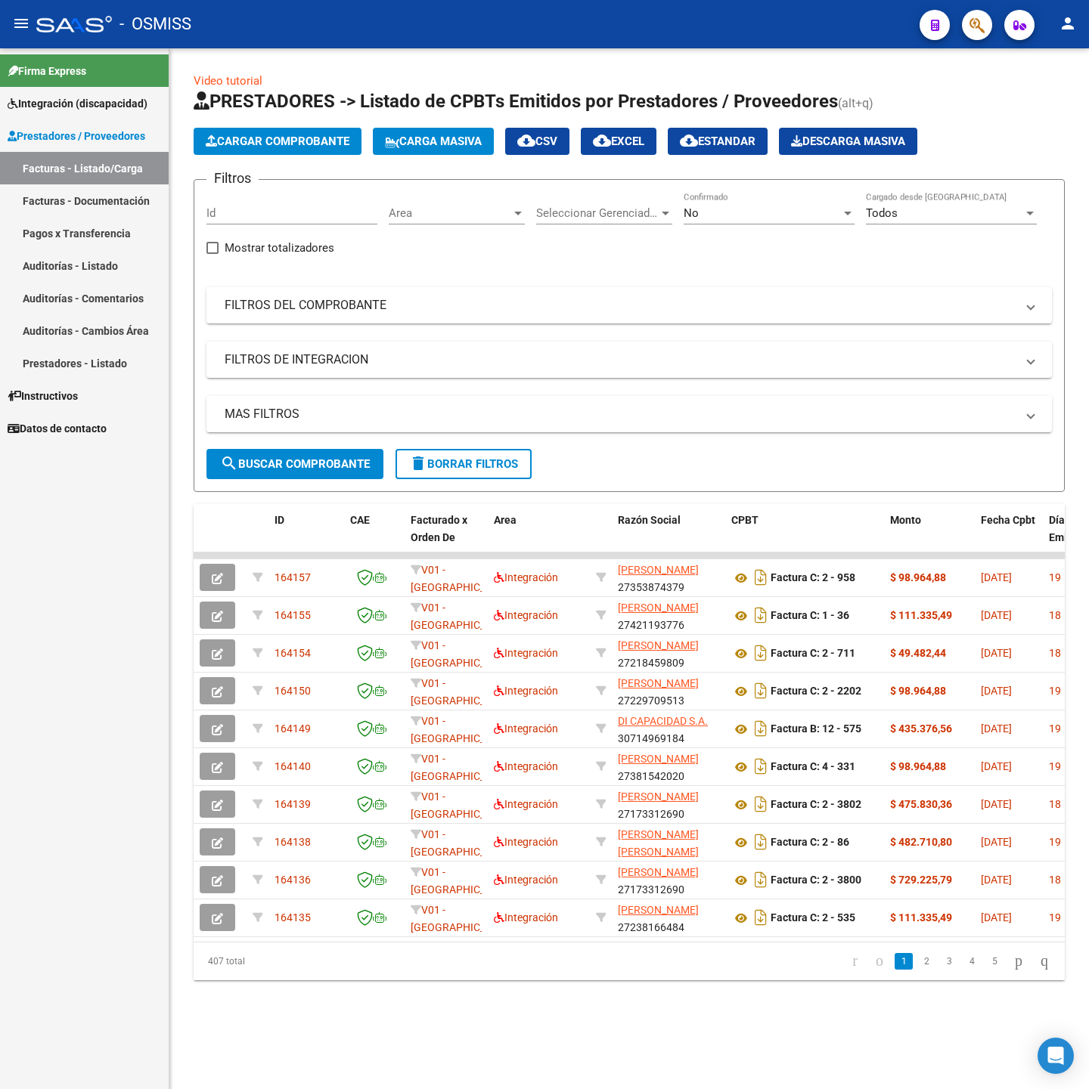
click at [751, 218] on div "No" at bounding box center [761, 213] width 157 height 14
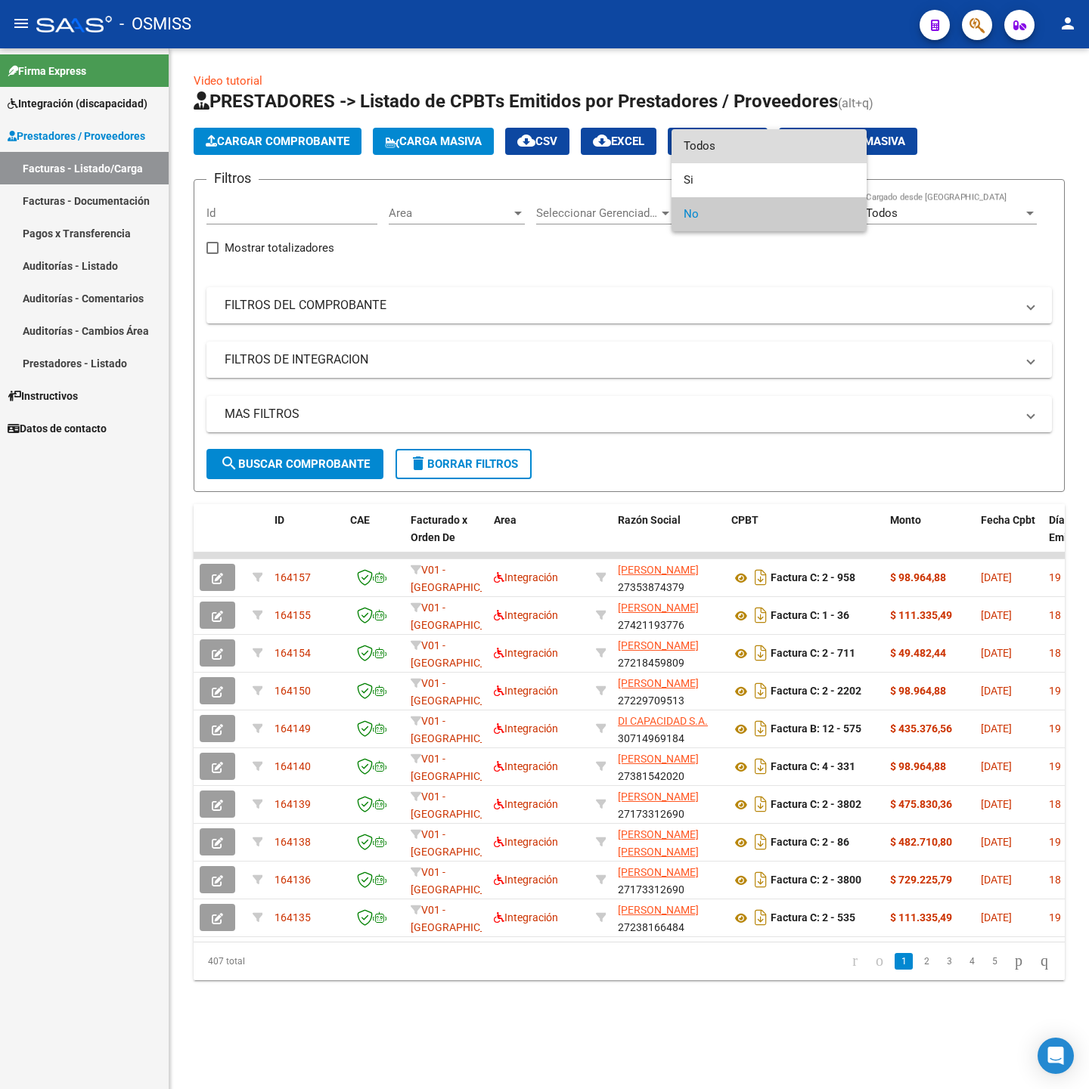
click at [712, 150] on span "Todos" at bounding box center [768, 146] width 171 height 34
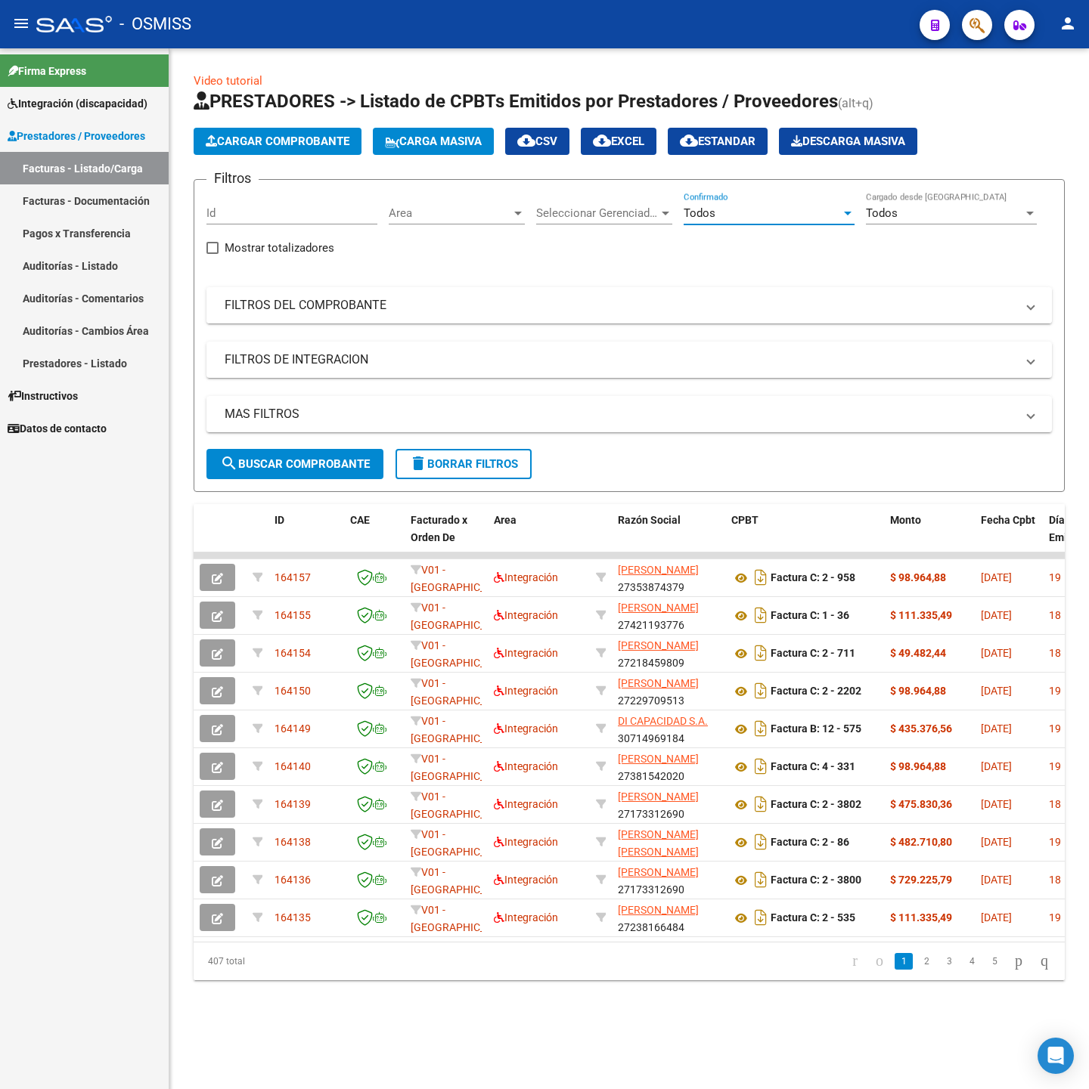
click at [609, 308] on mat-panel-title "FILTROS DEL COMPROBANTE" at bounding box center [620, 305] width 791 height 17
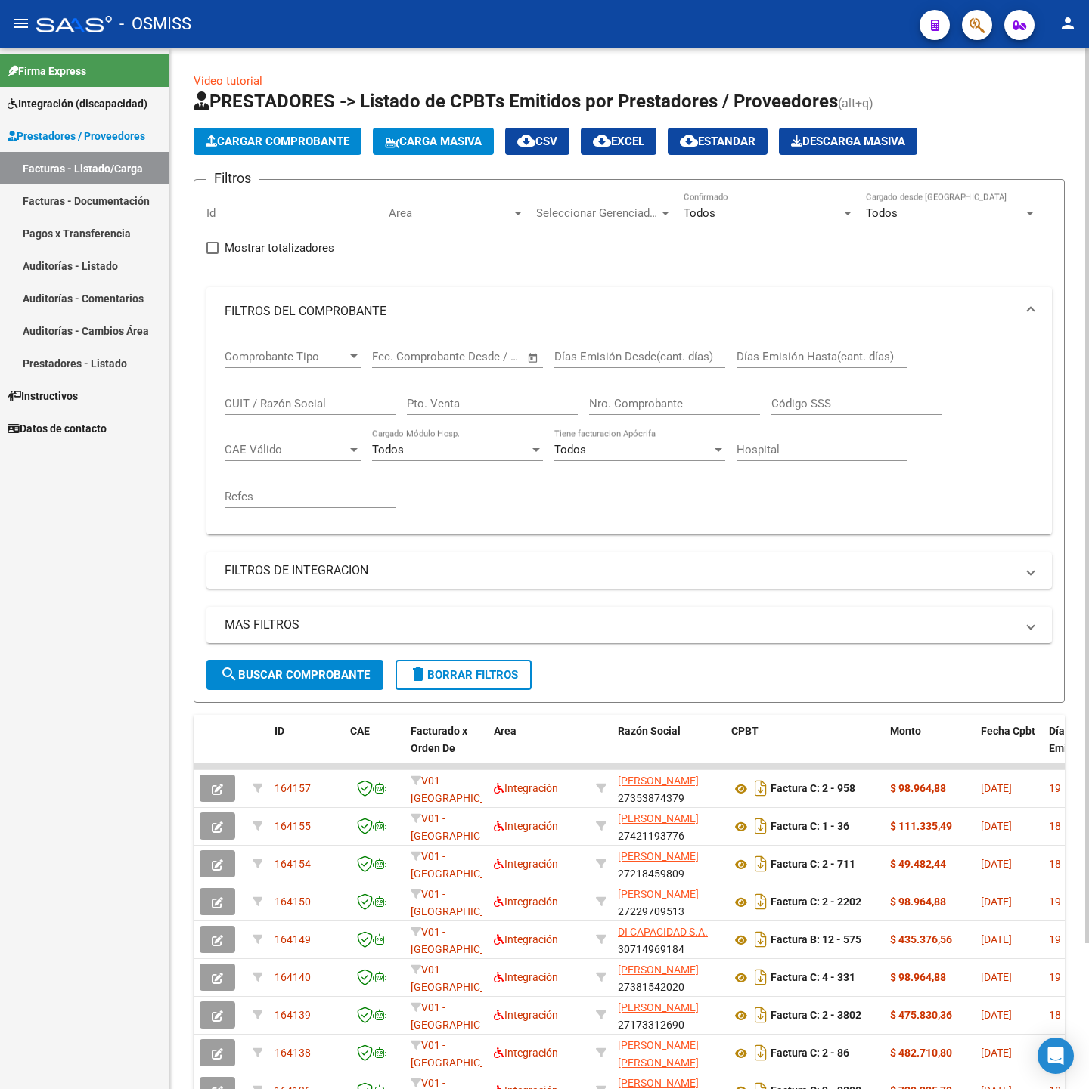
click at [624, 406] on input "Nro. Comprobante" at bounding box center [674, 404] width 171 height 14
click at [357, 577] on mat-panel-title "FILTROS DE INTEGRACION" at bounding box center [620, 570] width 791 height 17
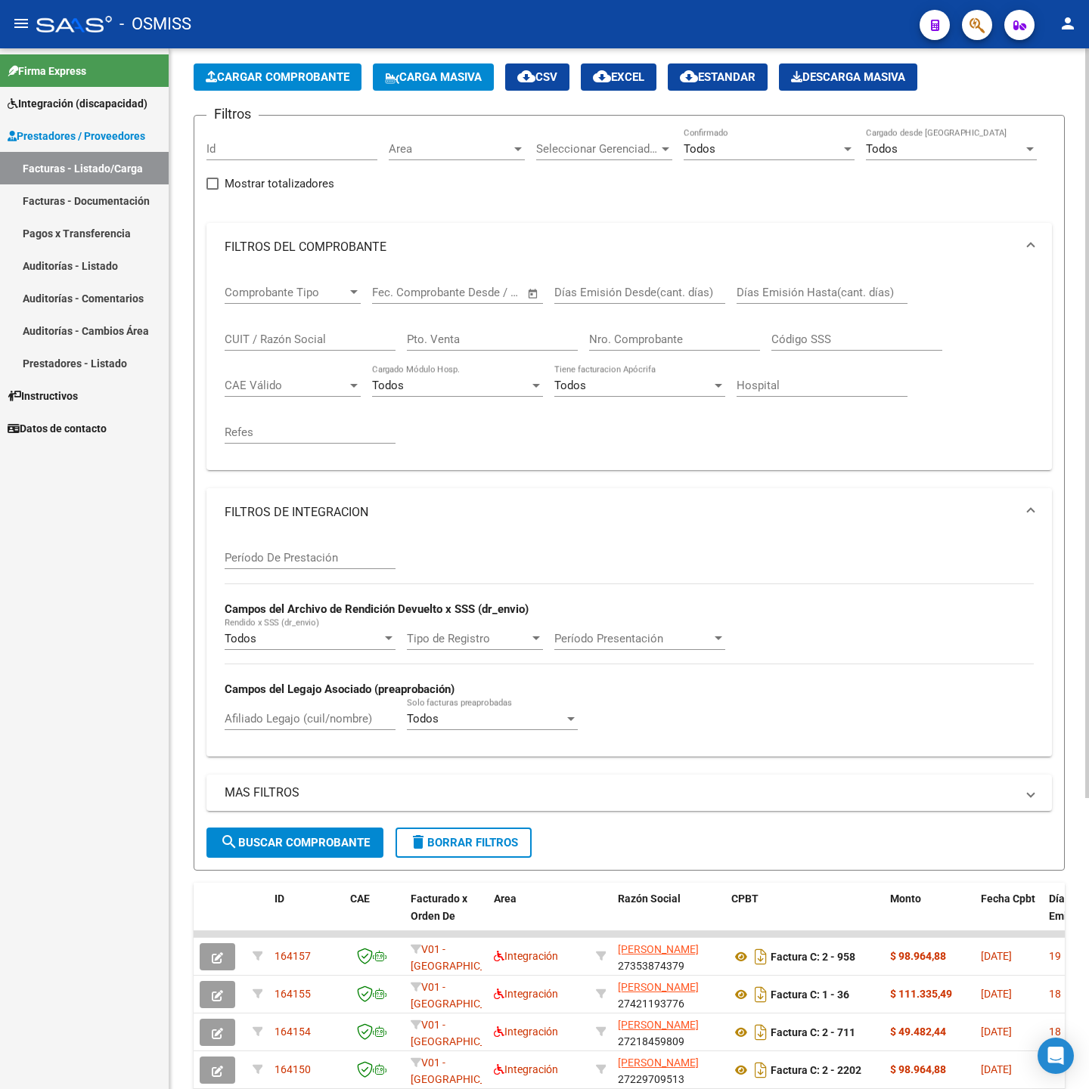
scroll to position [113, 0]
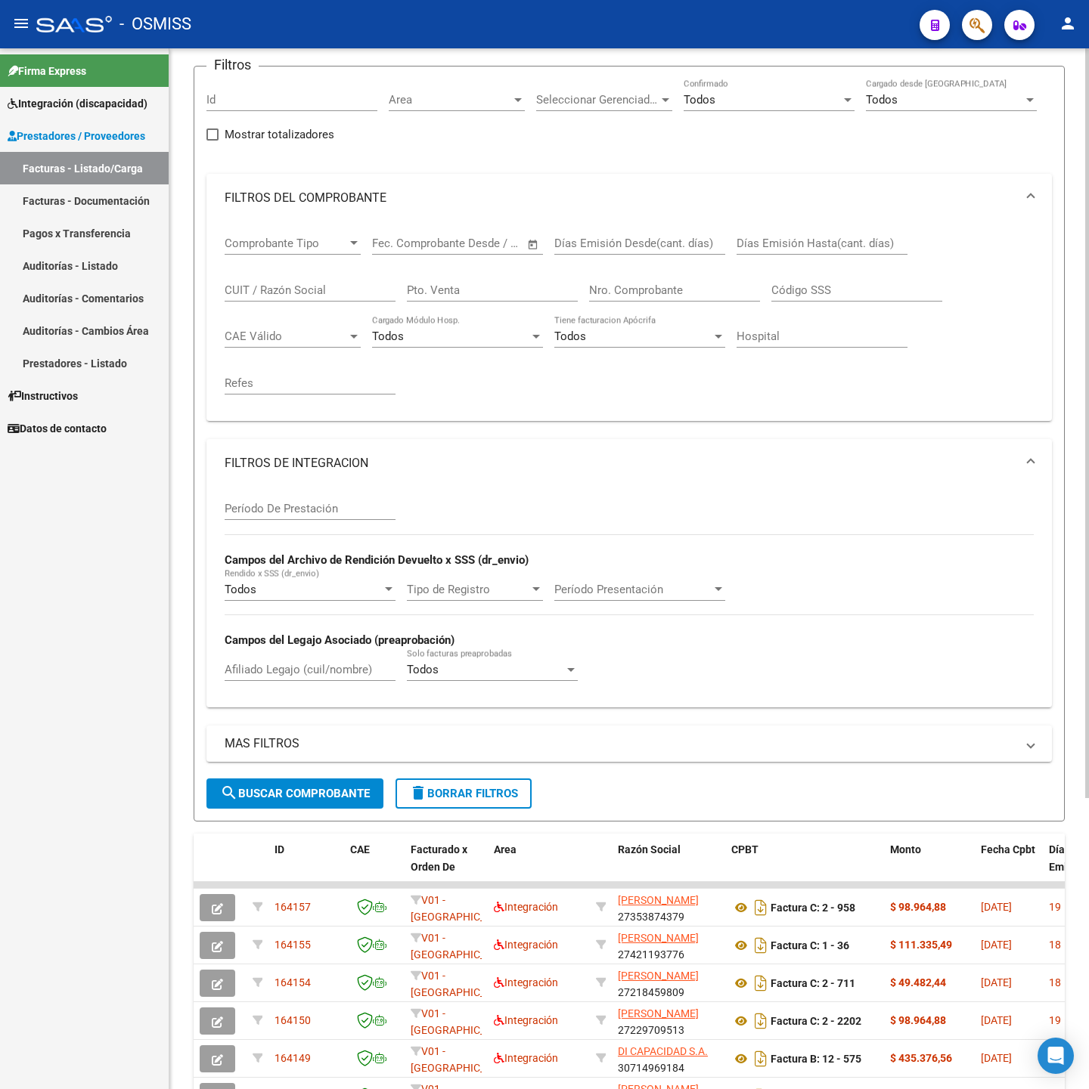
click at [254, 674] on input "Afiliado Legajo (cuil/nombre)" at bounding box center [310, 670] width 171 height 14
type input "52729419"
click at [291, 790] on span "search Buscar Comprobante" at bounding box center [295, 794] width 150 height 14
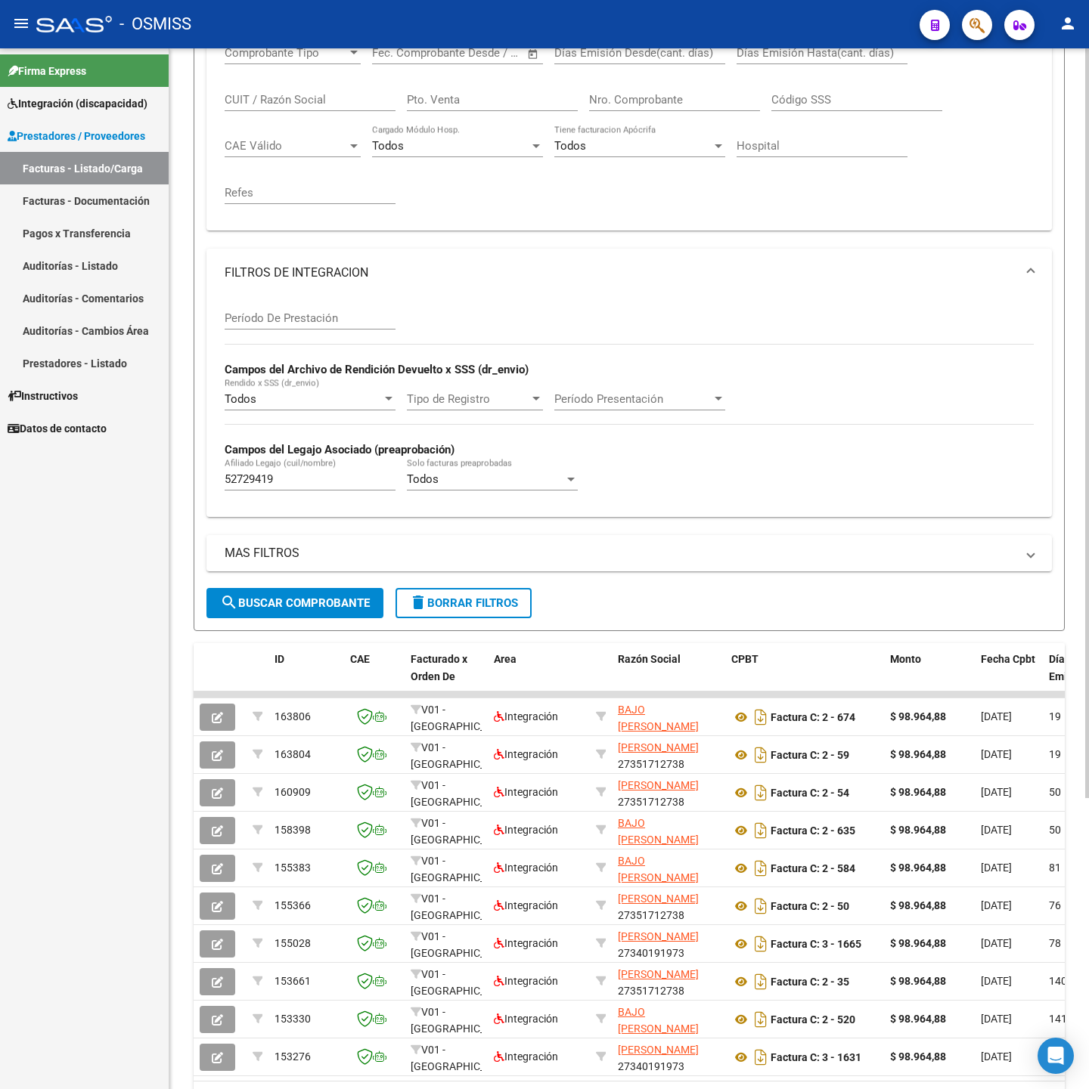
scroll to position [177, 0]
